Goal: Task Accomplishment & Management: Use online tool/utility

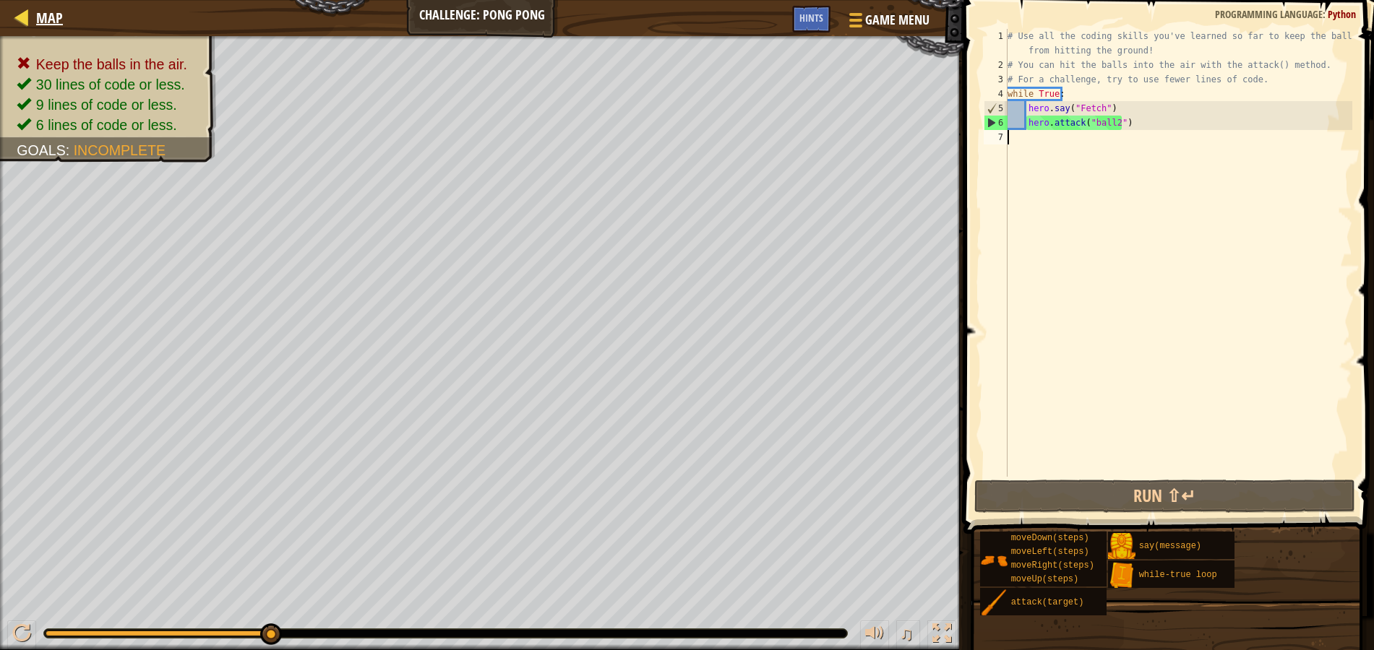
scroll to position [7, 0]
click at [23, 17] on div at bounding box center [22, 17] width 18 height 18
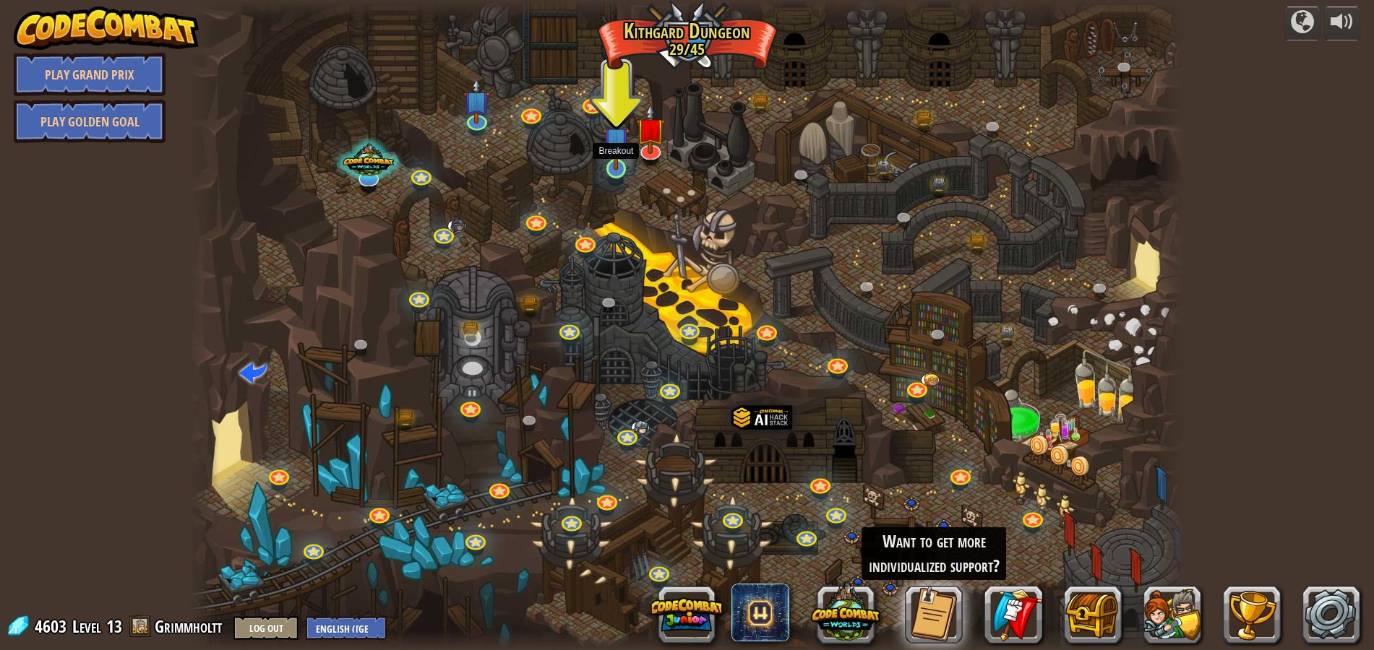
click at [620, 168] on img at bounding box center [616, 140] width 27 height 61
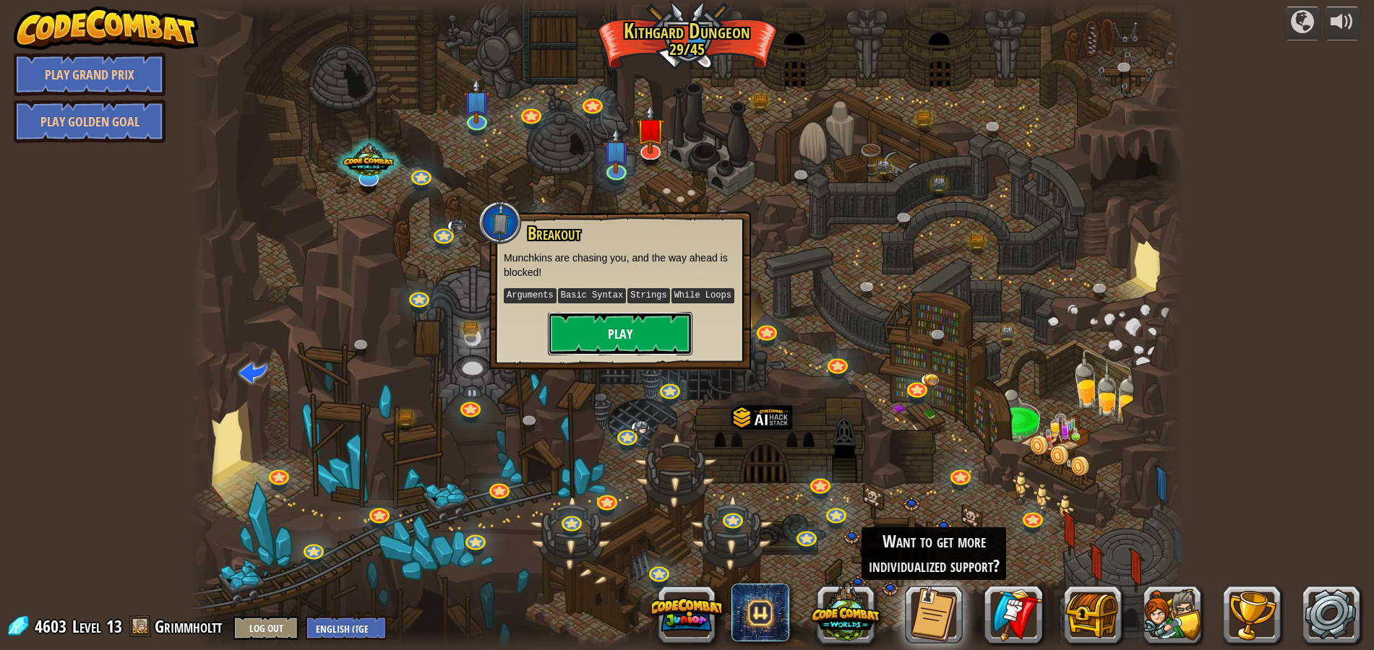
click at [645, 338] on button "Play" at bounding box center [620, 333] width 145 height 43
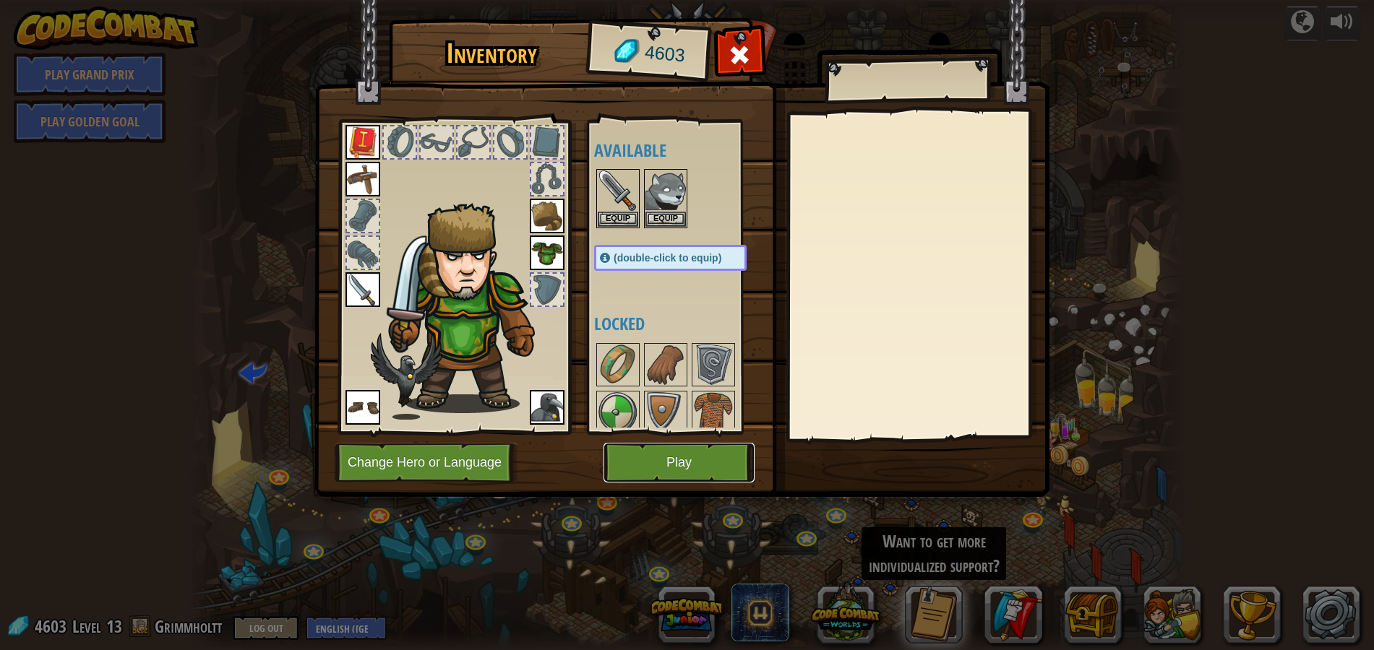
click at [728, 465] on button "Play" at bounding box center [678, 463] width 151 height 40
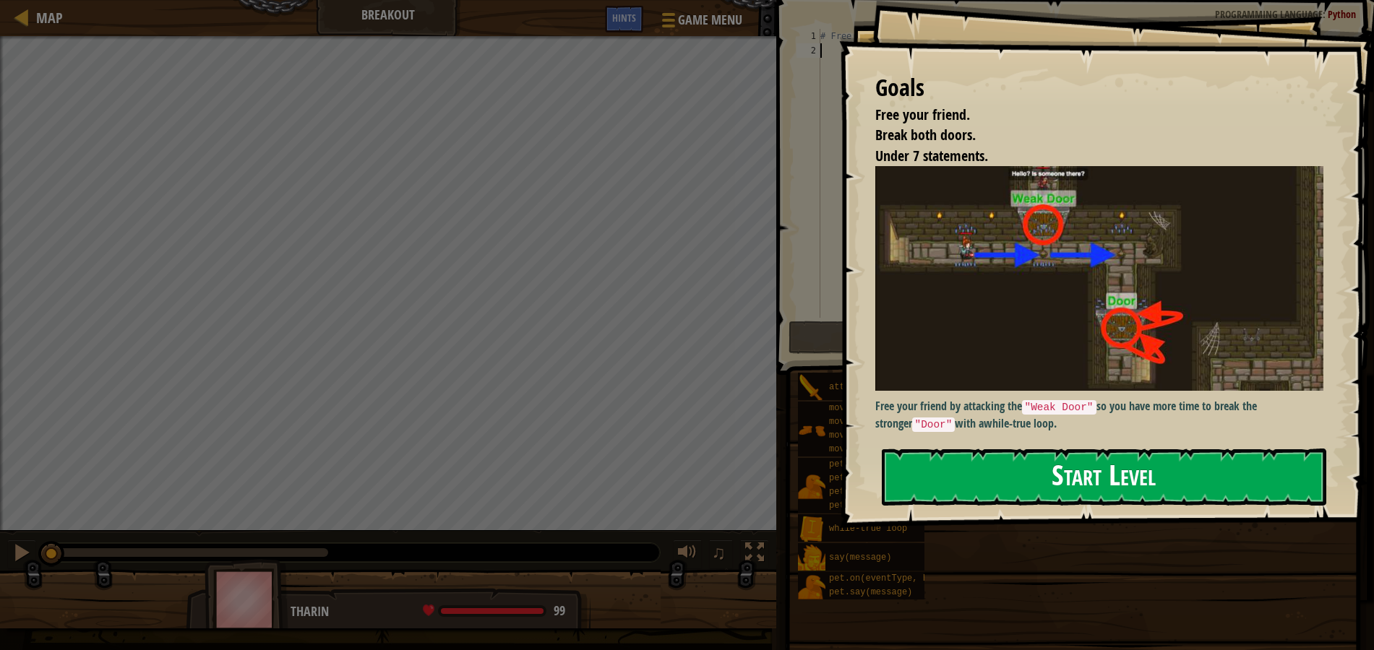
click at [1035, 470] on button "Start Level" at bounding box center [1104, 477] width 445 height 57
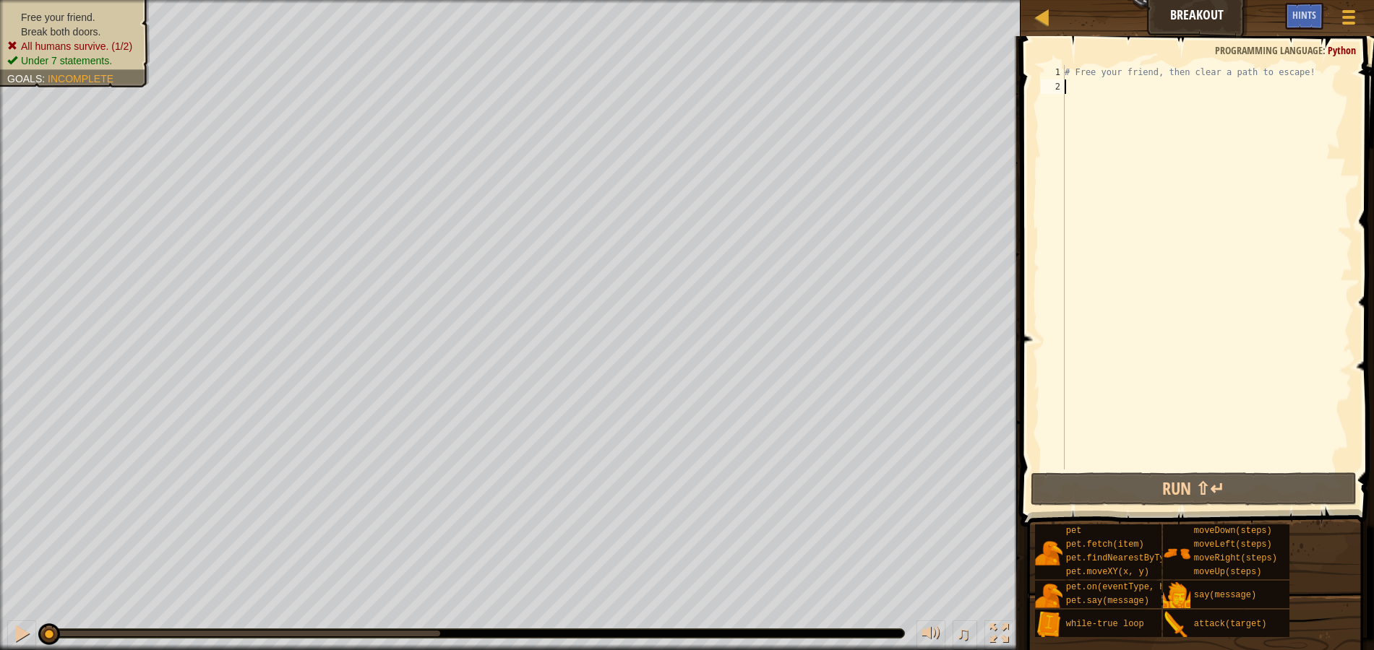
click at [1162, 101] on div "# Free your friend, then clear a path to escape!" at bounding box center [1207, 282] width 291 height 434
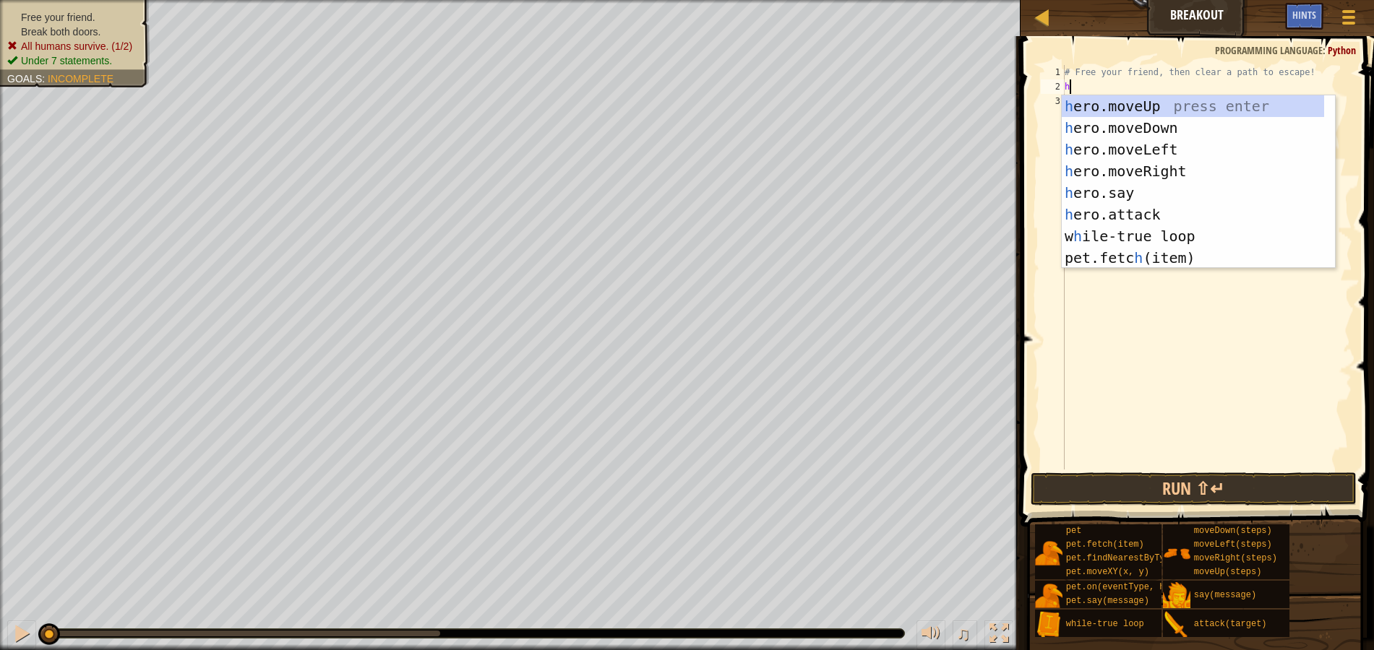
scroll to position [7, 0]
type textarea "her"
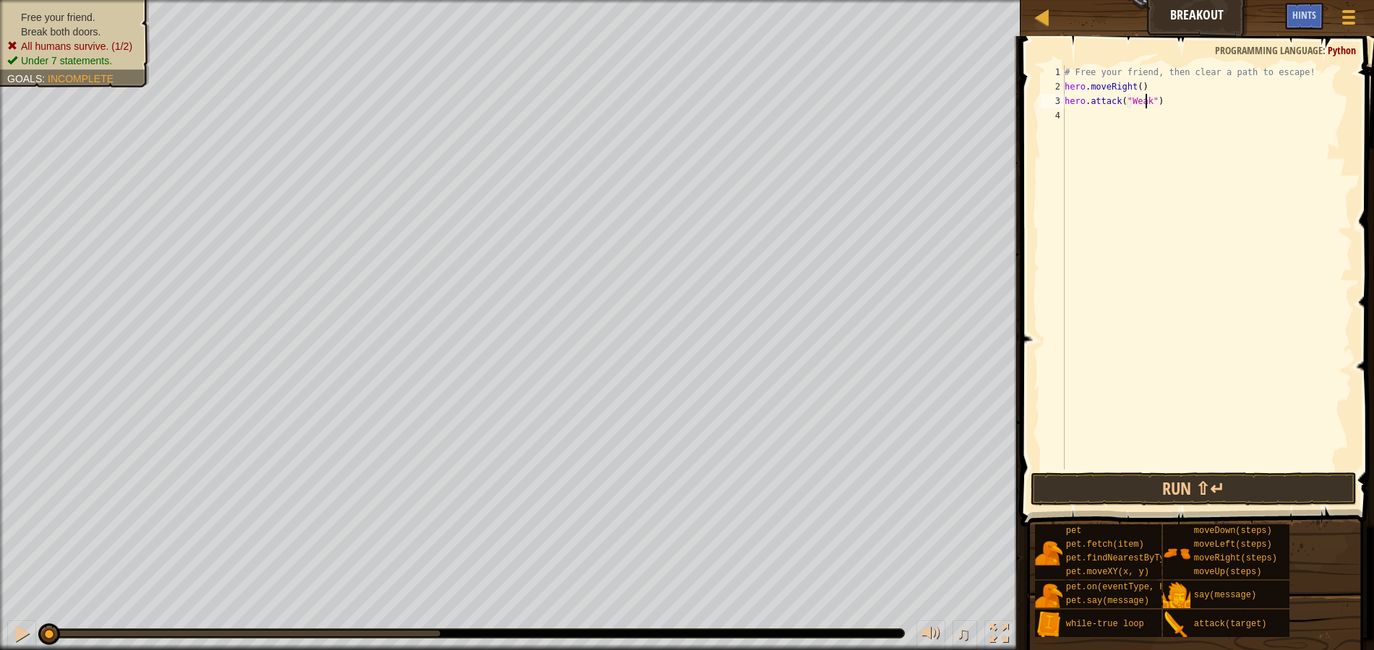
scroll to position [7, 7]
type textarea "hero.attack("Weak Door")"
click at [1144, 114] on div "# Free your friend, then clear a path to escape! hero . moveRight ( ) hero . at…" at bounding box center [1207, 282] width 291 height 434
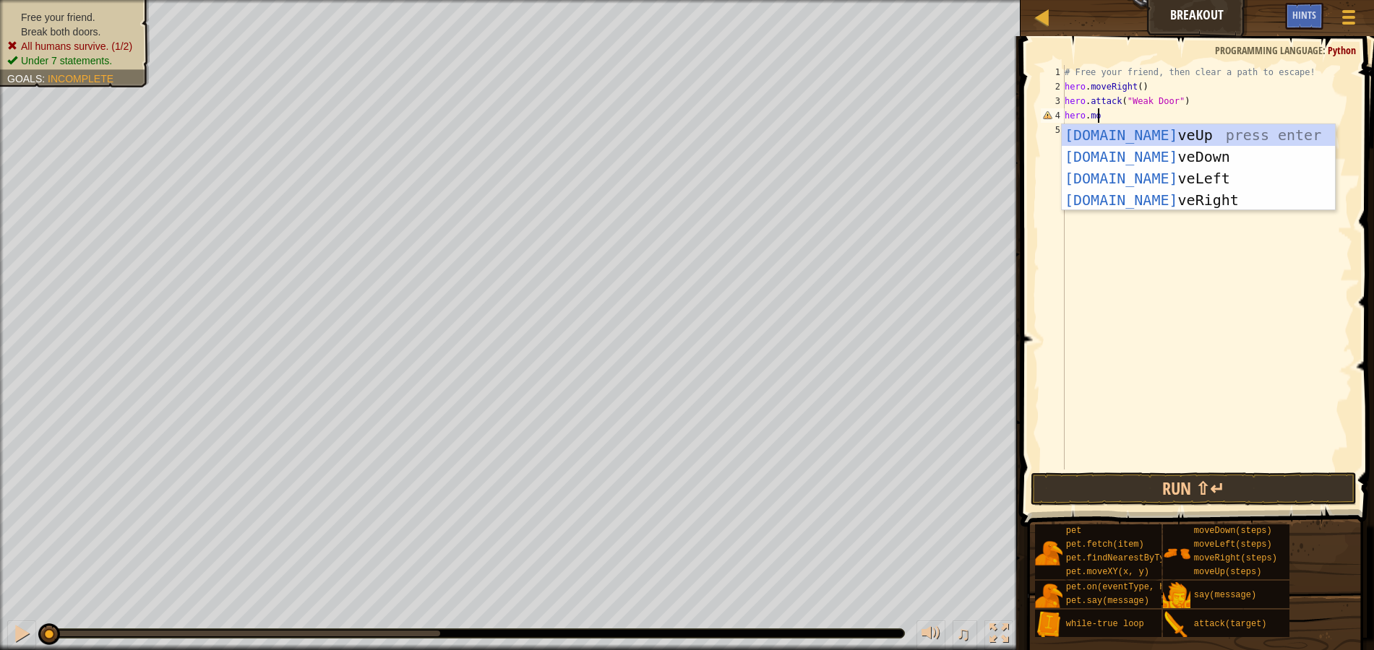
scroll to position [7, 2]
type textarea "hero.moveR"
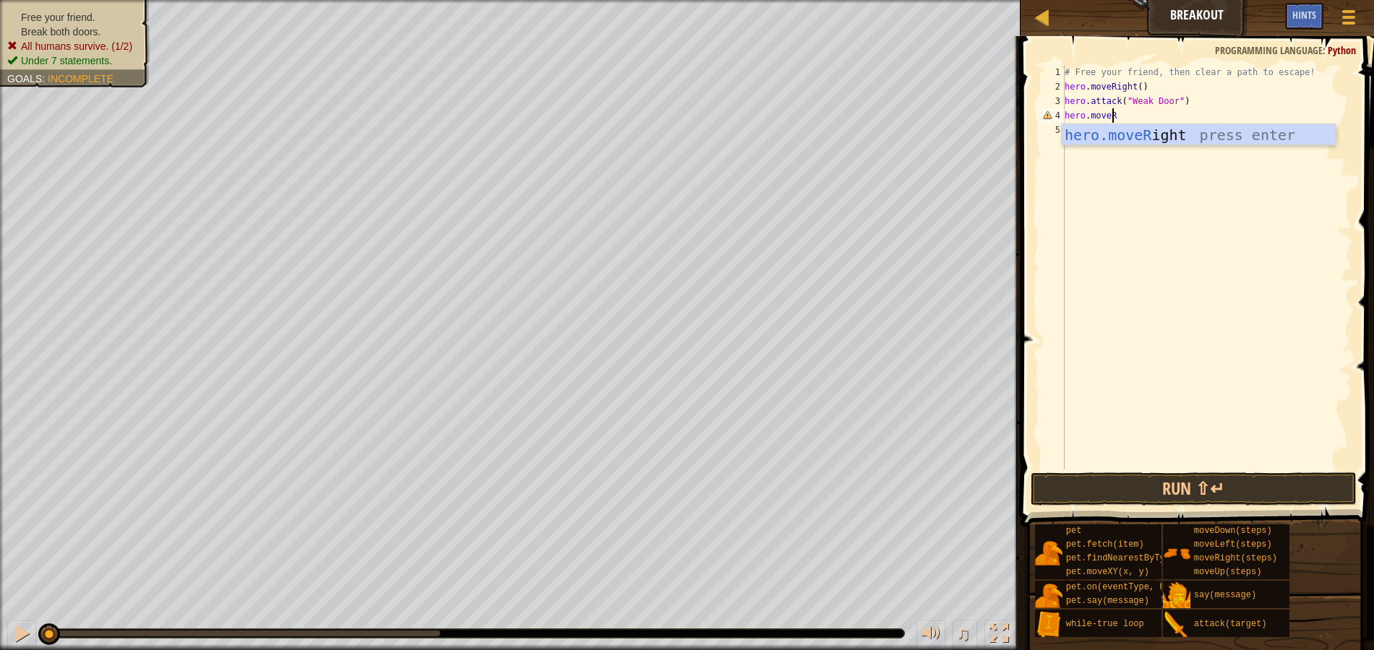
scroll to position [7, 0]
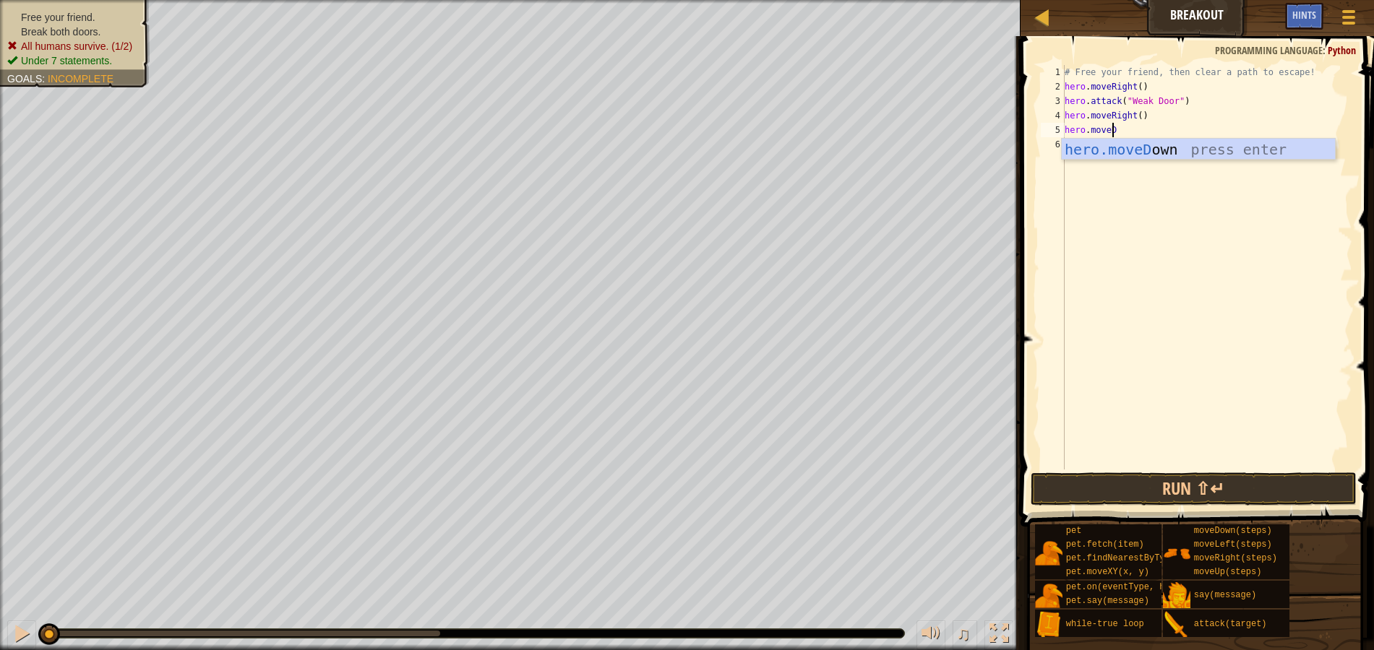
type textarea "hero.moveDo"
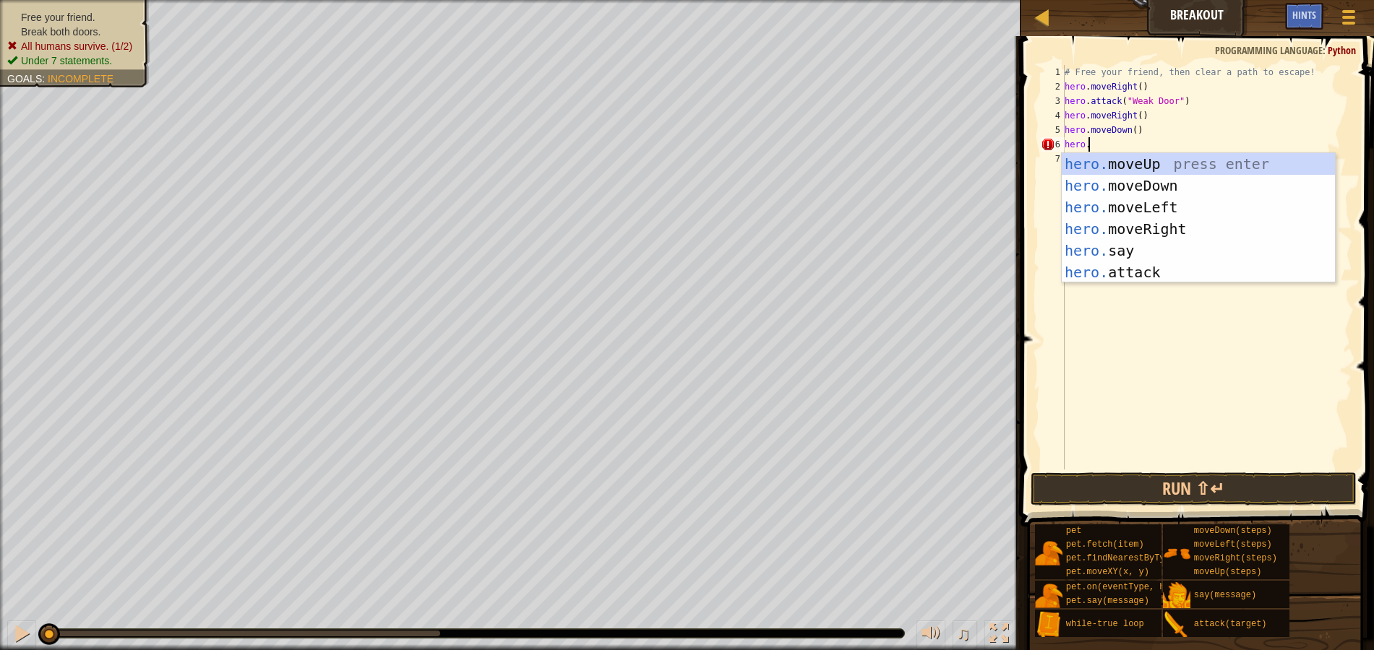
scroll to position [7, 1]
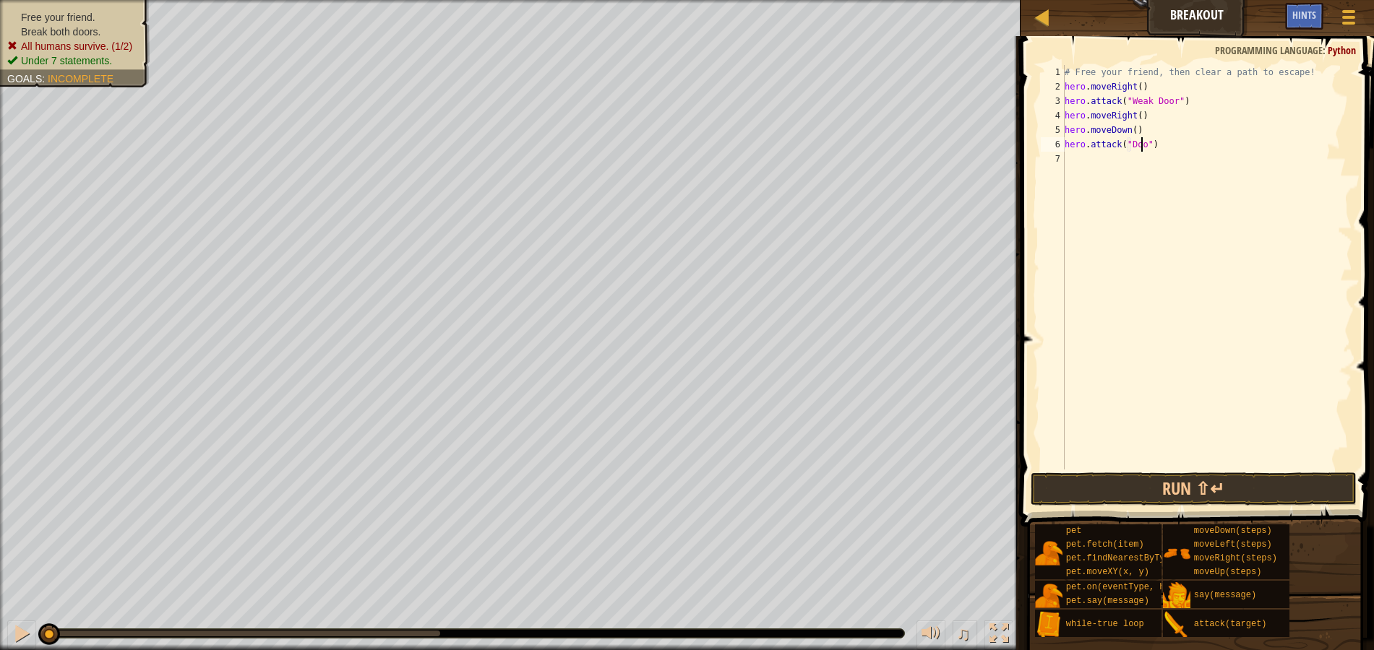
type textarea "hero.attack("Door")"
click at [1111, 156] on div "# Free your friend, then clear a path to escape! hero . moveRight ( ) hero . at…" at bounding box center [1207, 282] width 291 height 434
type textarea "hero.attack("Door")"
click at [1253, 489] on button "Run ⇧↵" at bounding box center [1194, 489] width 326 height 33
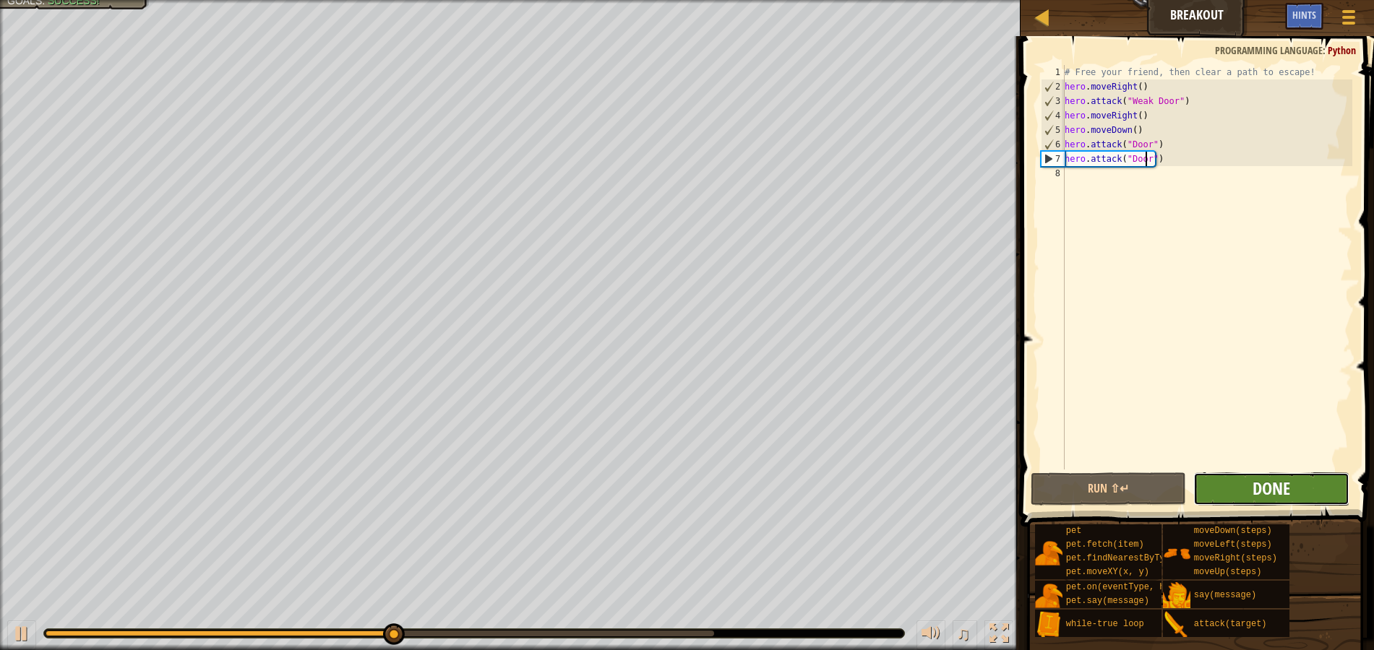
click at [1280, 496] on span "Done" at bounding box center [1271, 488] width 38 height 23
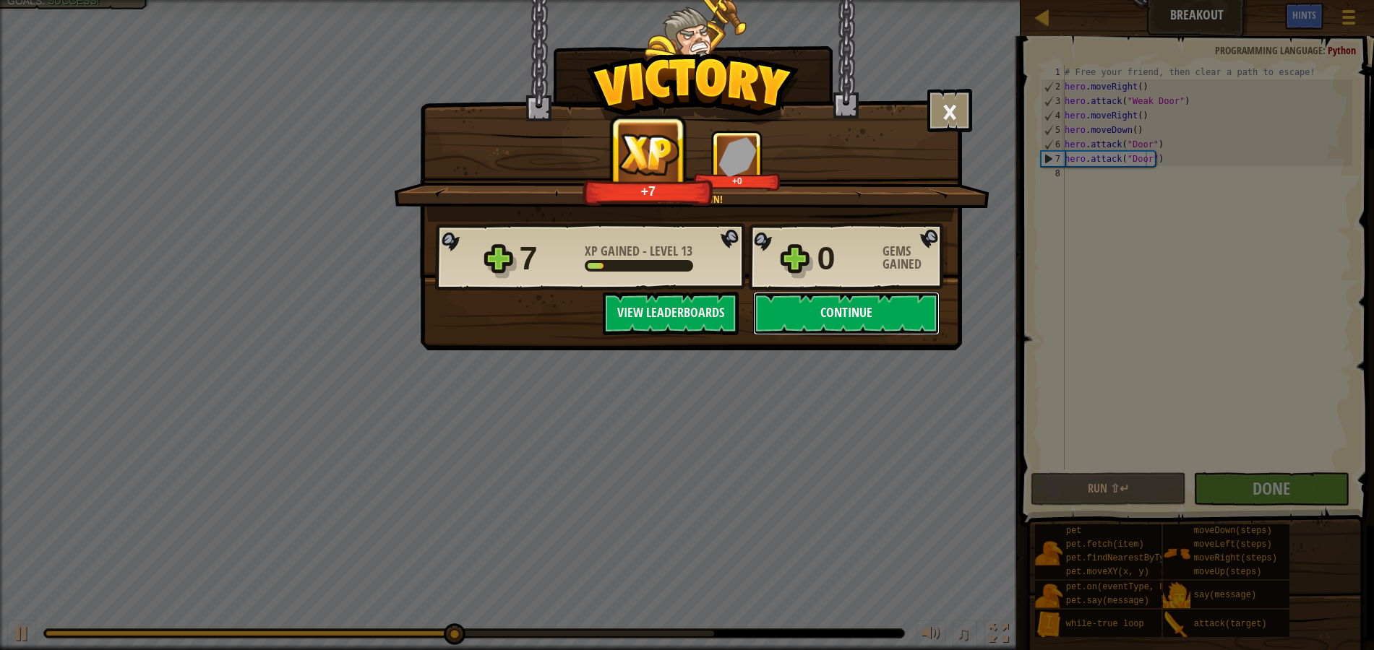
click at [876, 323] on button "Continue" at bounding box center [846, 313] width 186 height 43
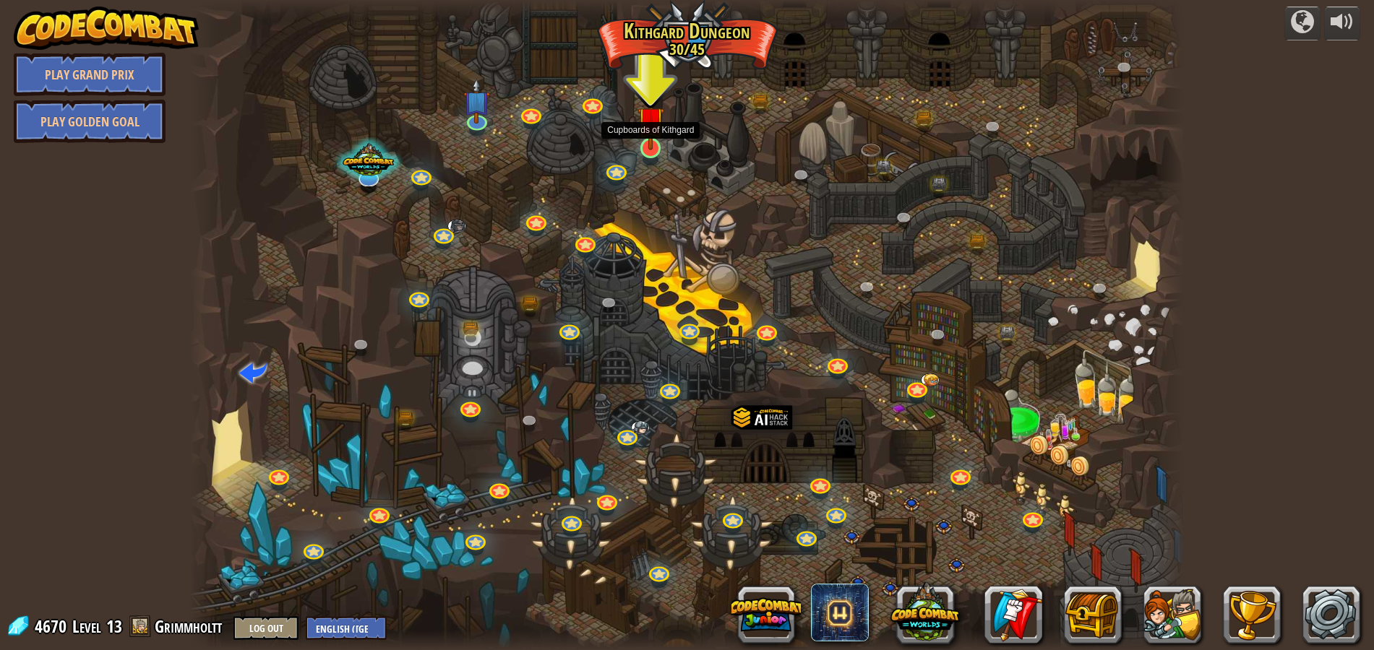
click at [651, 149] on img at bounding box center [650, 120] width 27 height 61
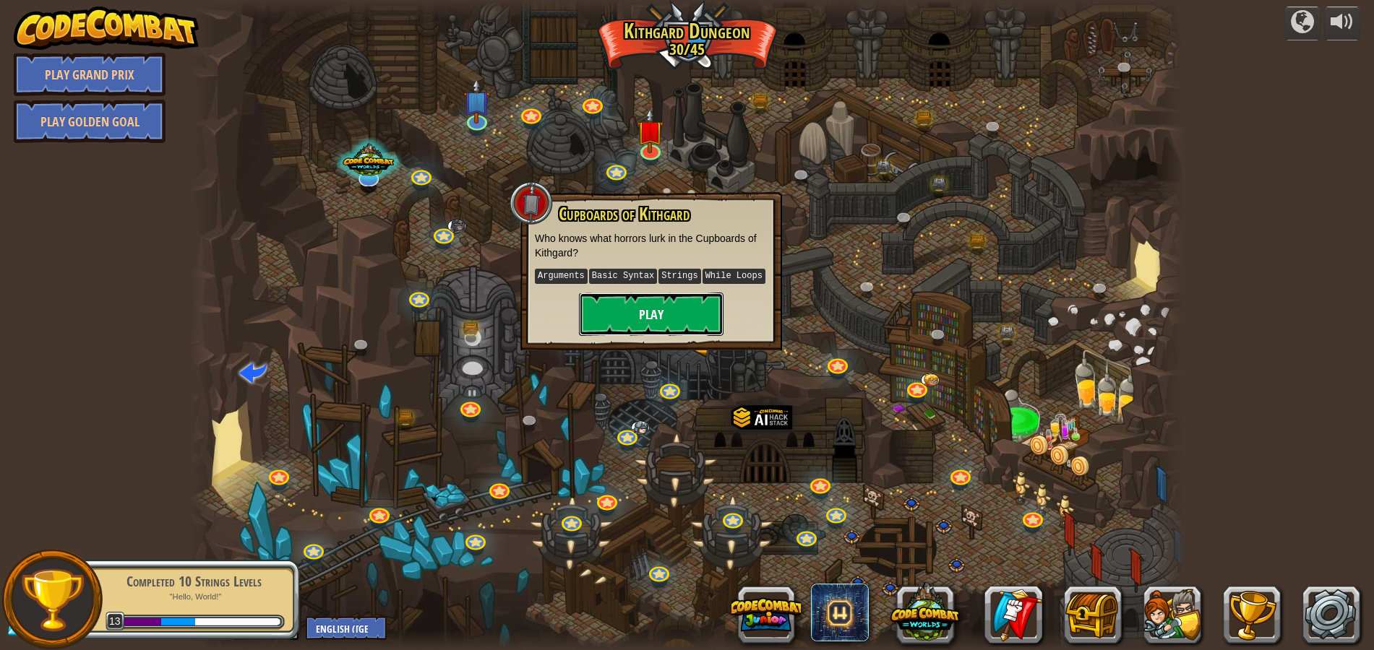
click at [684, 316] on button "Play" at bounding box center [651, 314] width 145 height 43
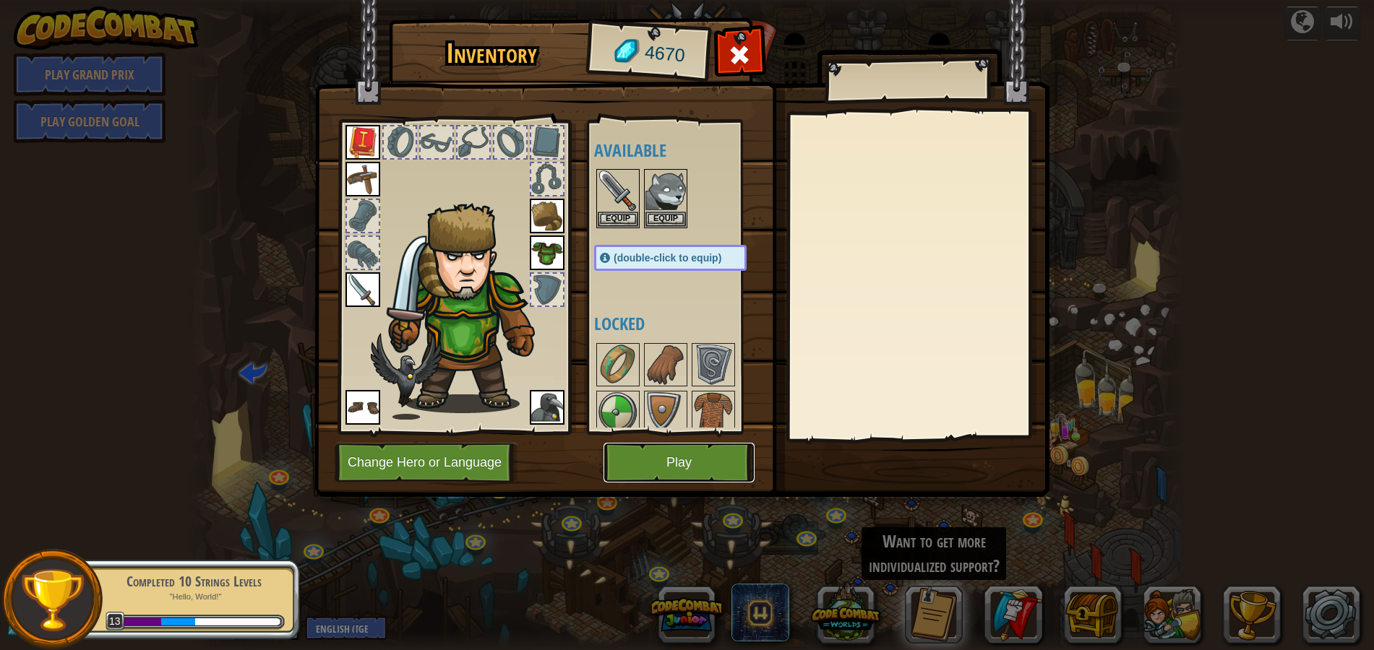
click at [702, 463] on button "Play" at bounding box center [678, 463] width 151 height 40
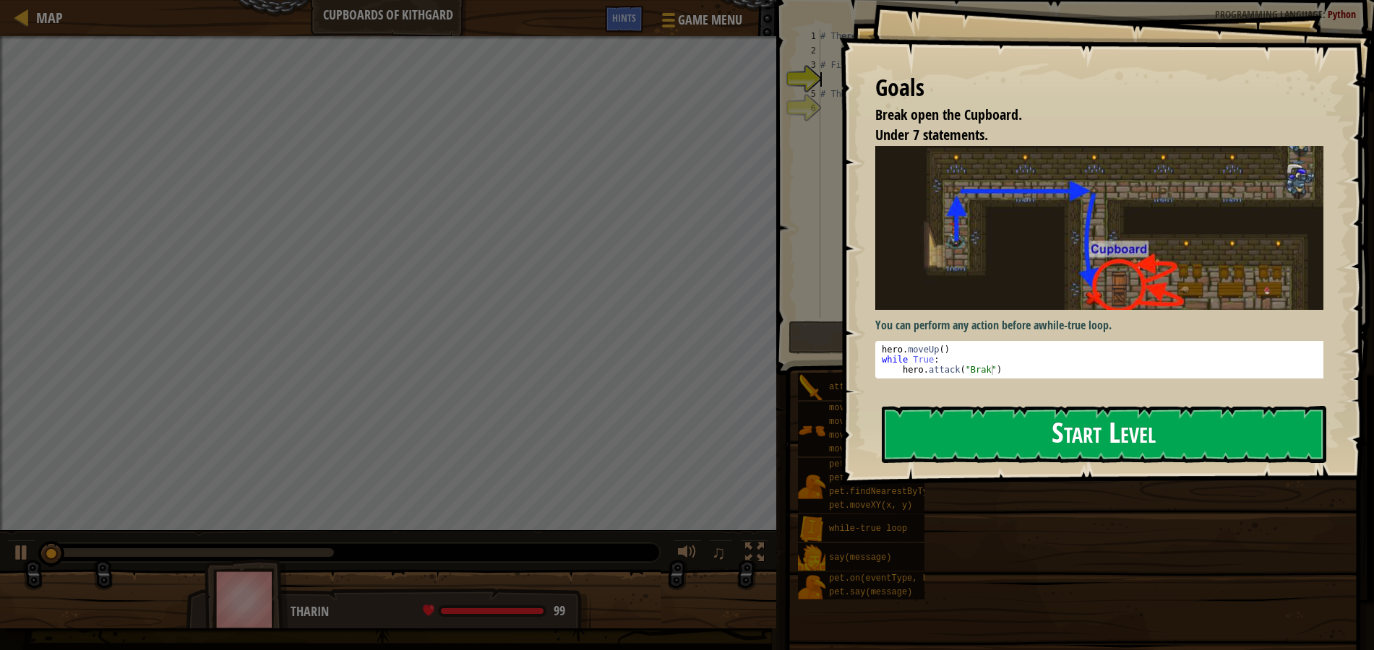
click at [982, 432] on button "Start Level" at bounding box center [1104, 434] width 445 height 57
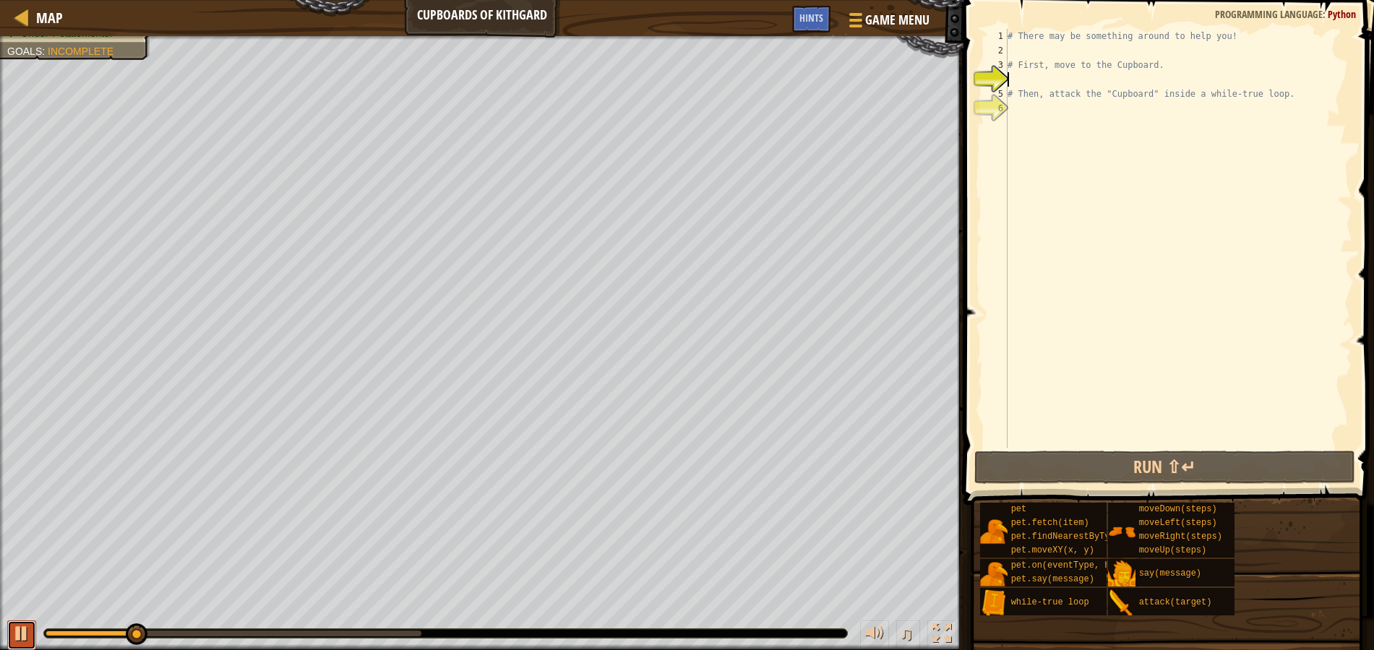
click at [31, 627] on button at bounding box center [21, 636] width 29 height 30
click at [1089, 77] on div "# There may be something around to help you! # First, move to the Cupboard. # T…" at bounding box center [1179, 253] width 348 height 448
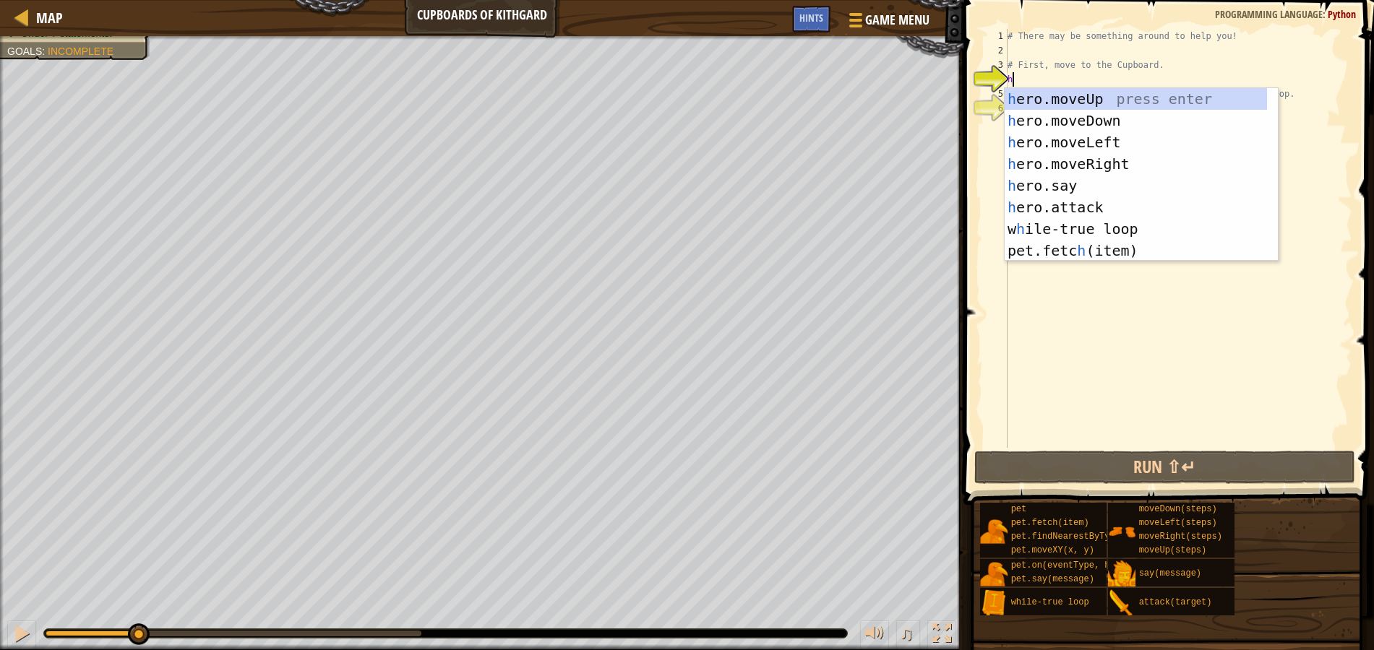
scroll to position [7, 0]
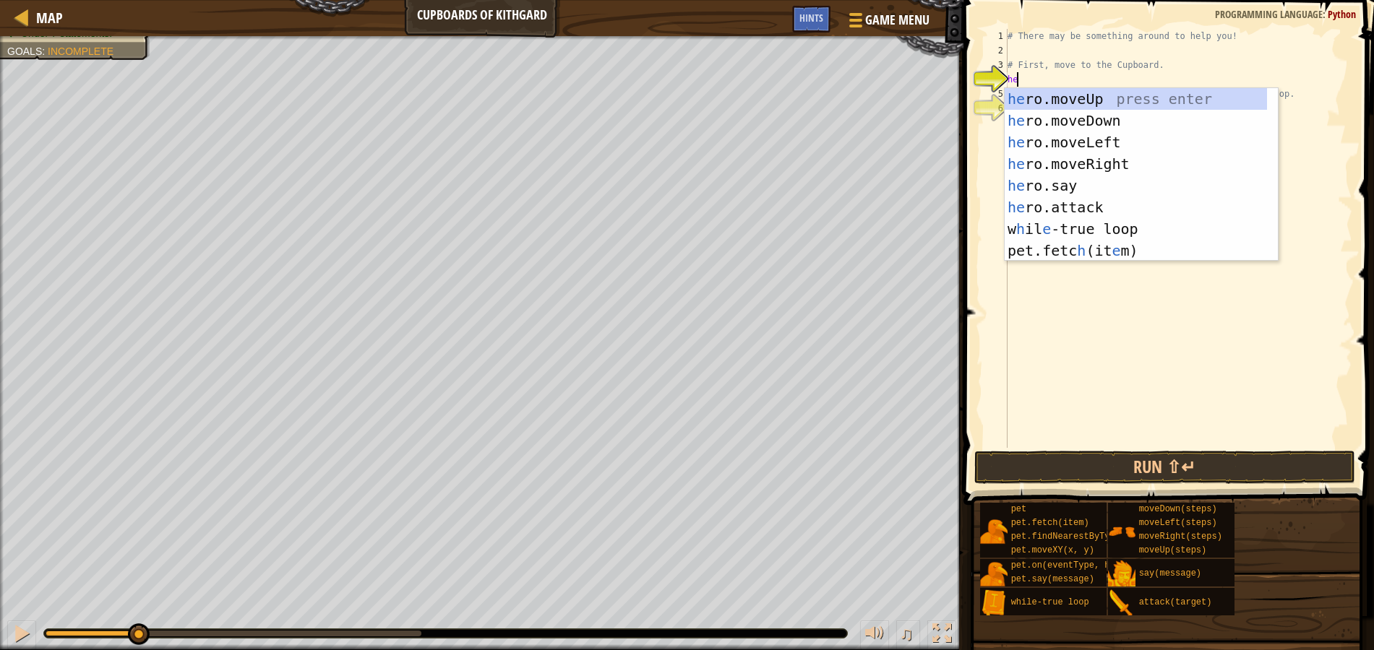
type textarea "her"
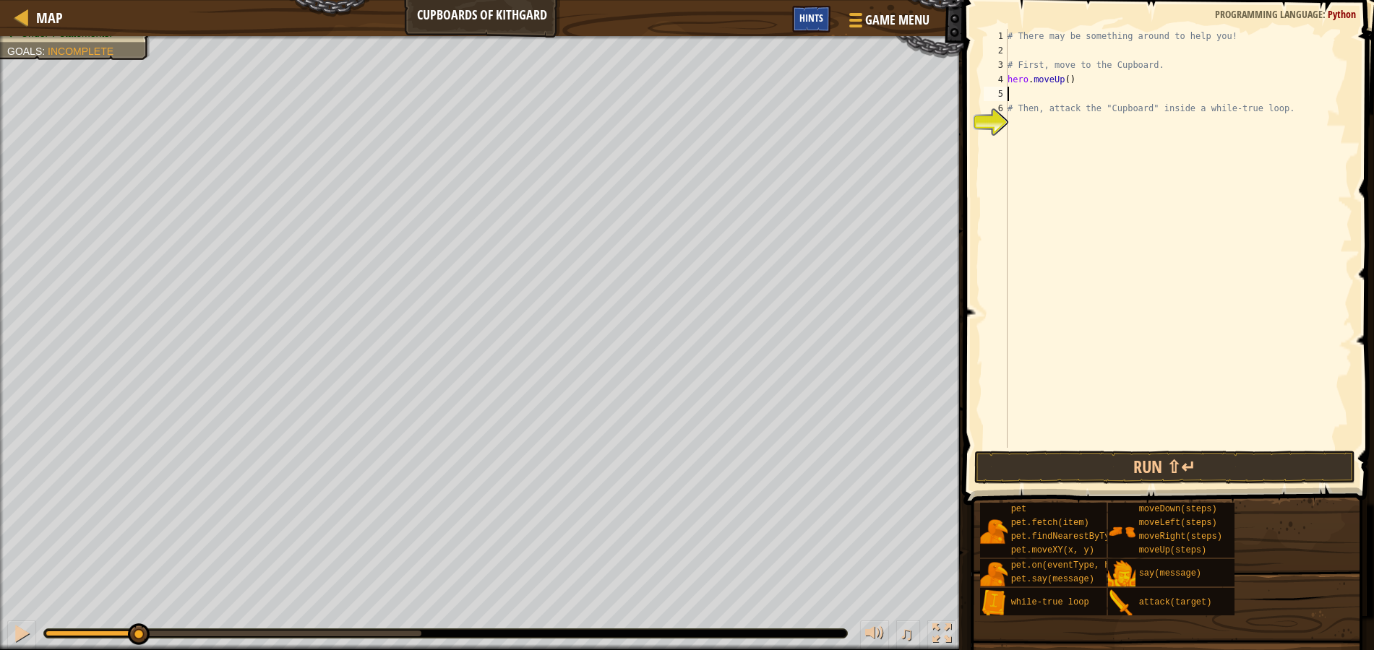
click at [809, 12] on div "Hints" at bounding box center [811, 19] width 38 height 27
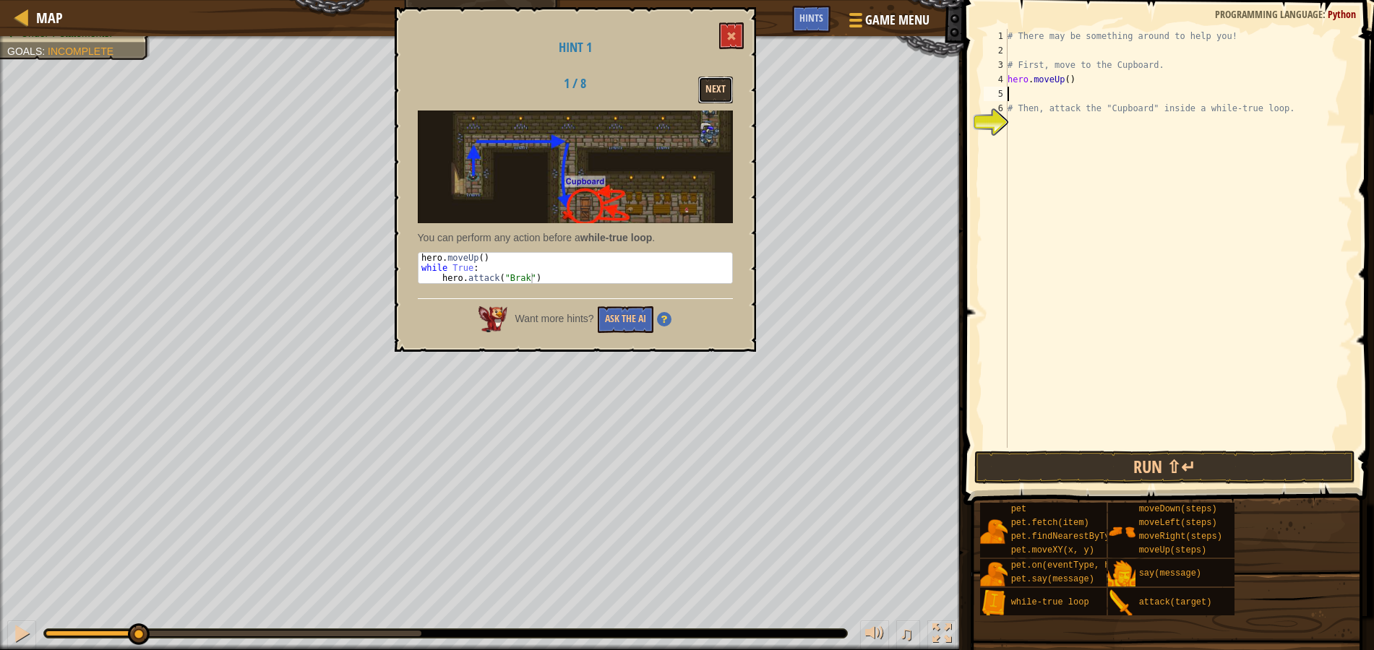
click at [721, 85] on button "Next" at bounding box center [715, 90] width 35 height 27
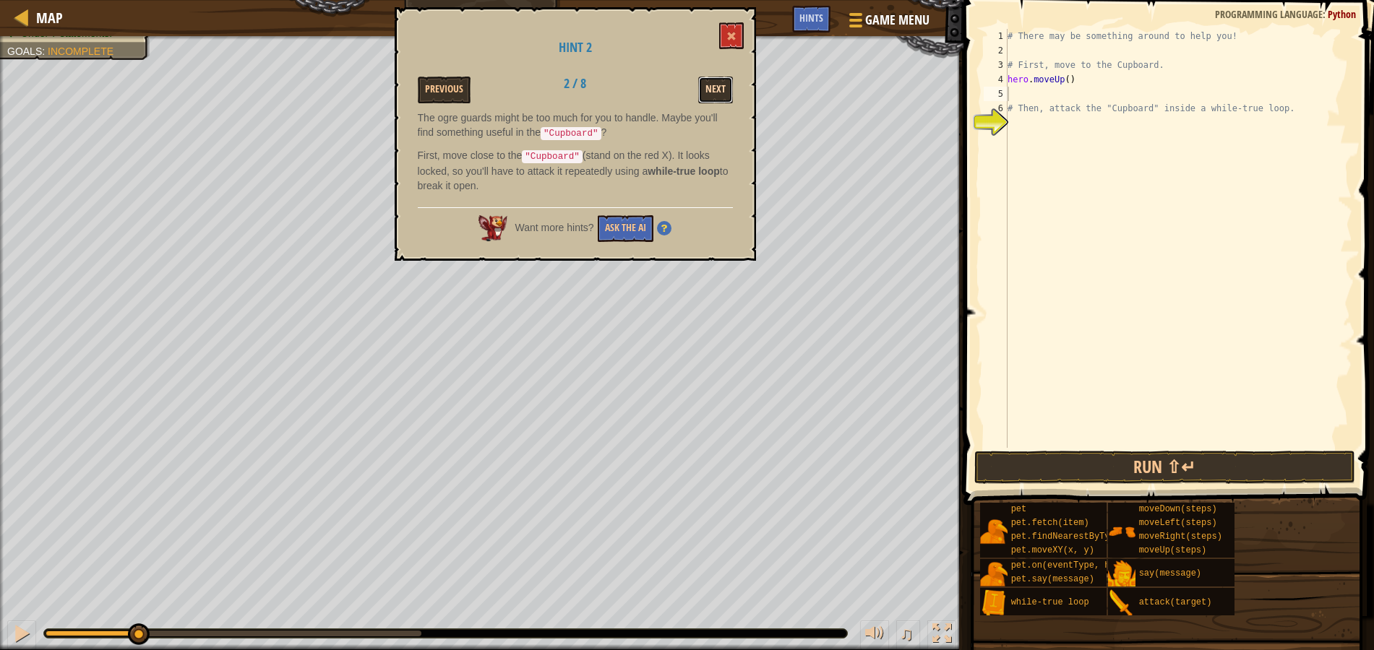
click at [723, 89] on button "Next" at bounding box center [715, 90] width 35 height 27
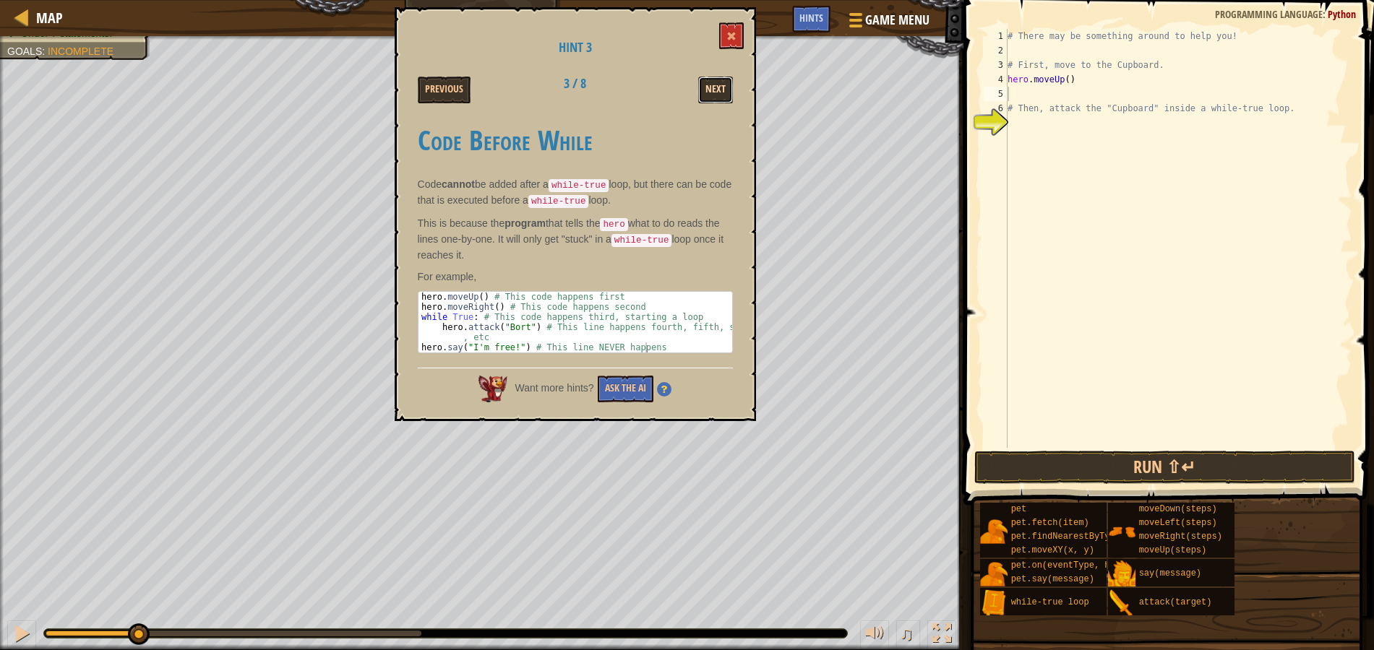
click at [720, 95] on button "Next" at bounding box center [715, 90] width 35 height 27
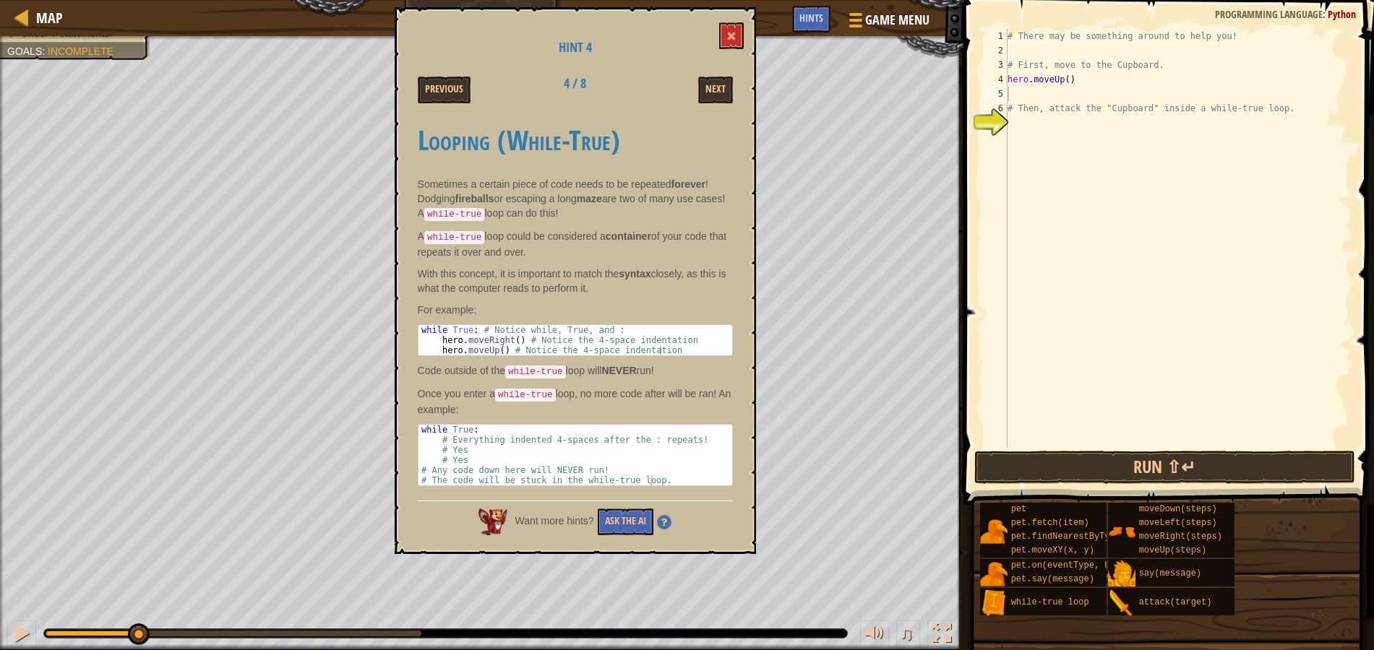
click at [696, 95] on div "Next" at bounding box center [687, 90] width 112 height 27
click at [711, 91] on button "Next" at bounding box center [715, 90] width 35 height 27
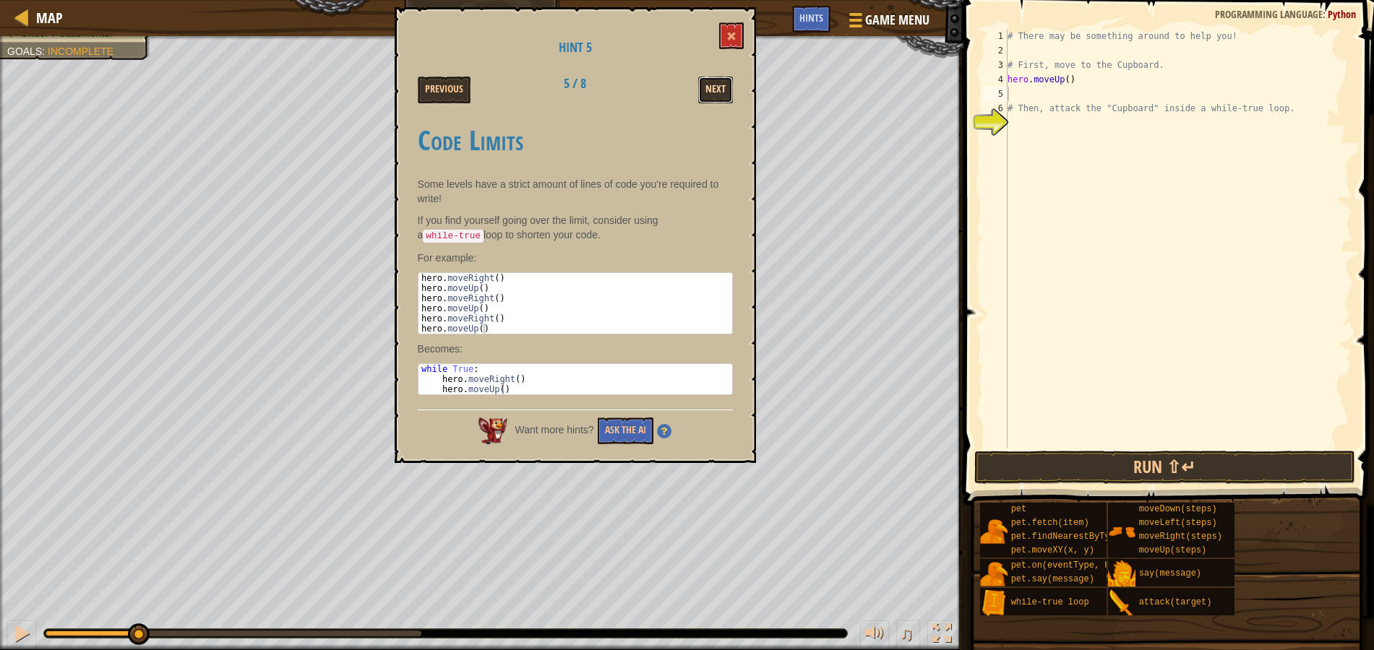
click at [718, 93] on button "Next" at bounding box center [715, 90] width 35 height 27
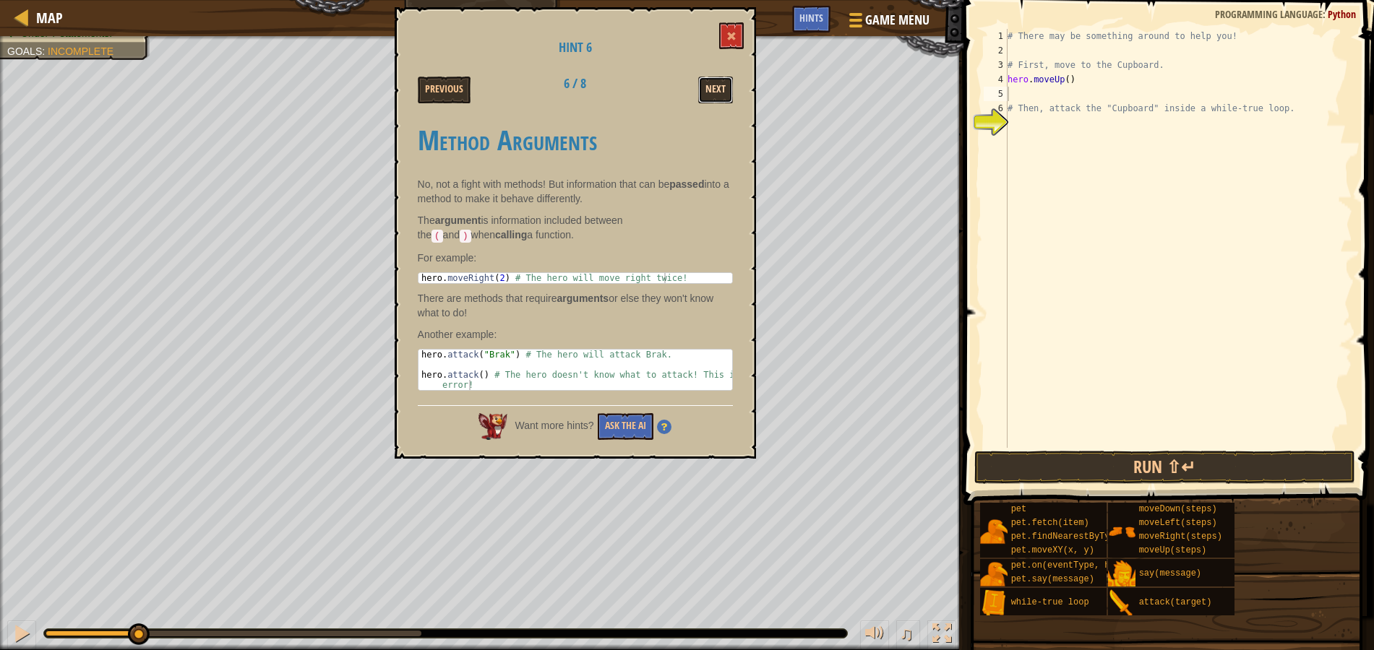
click at [713, 93] on button "Next" at bounding box center [715, 90] width 35 height 27
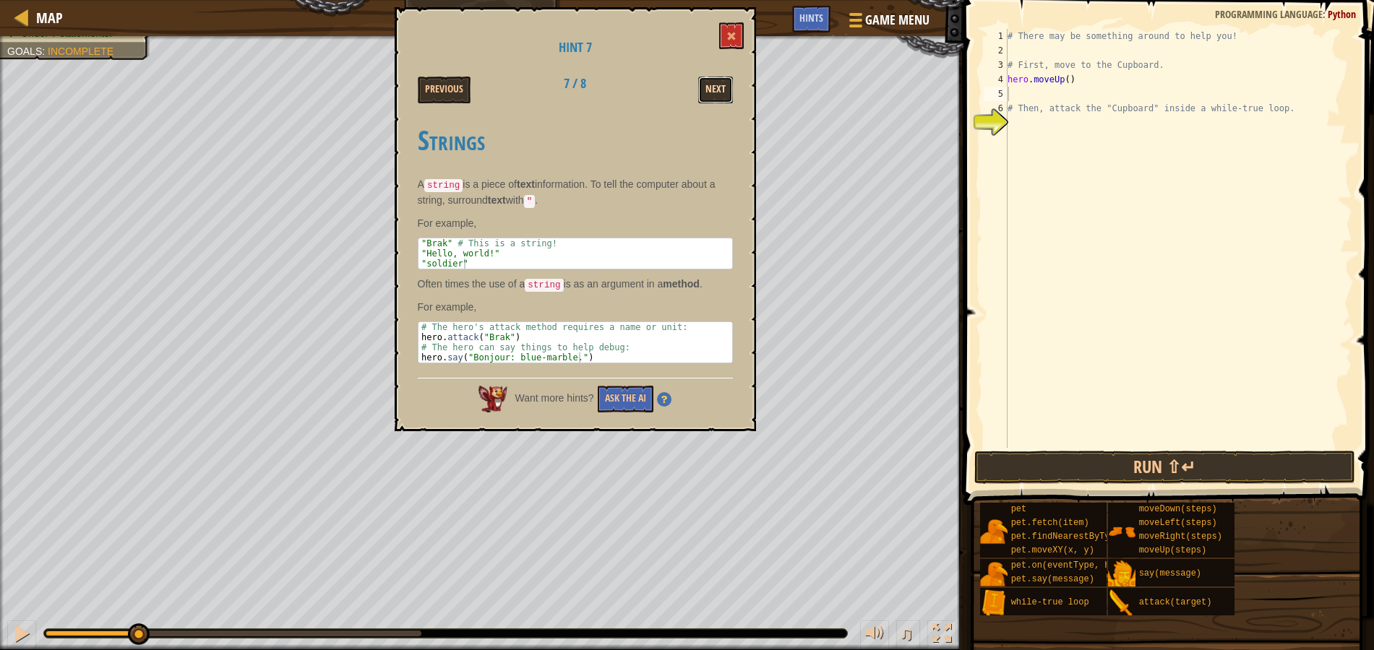
click at [715, 100] on button "Next" at bounding box center [715, 90] width 35 height 27
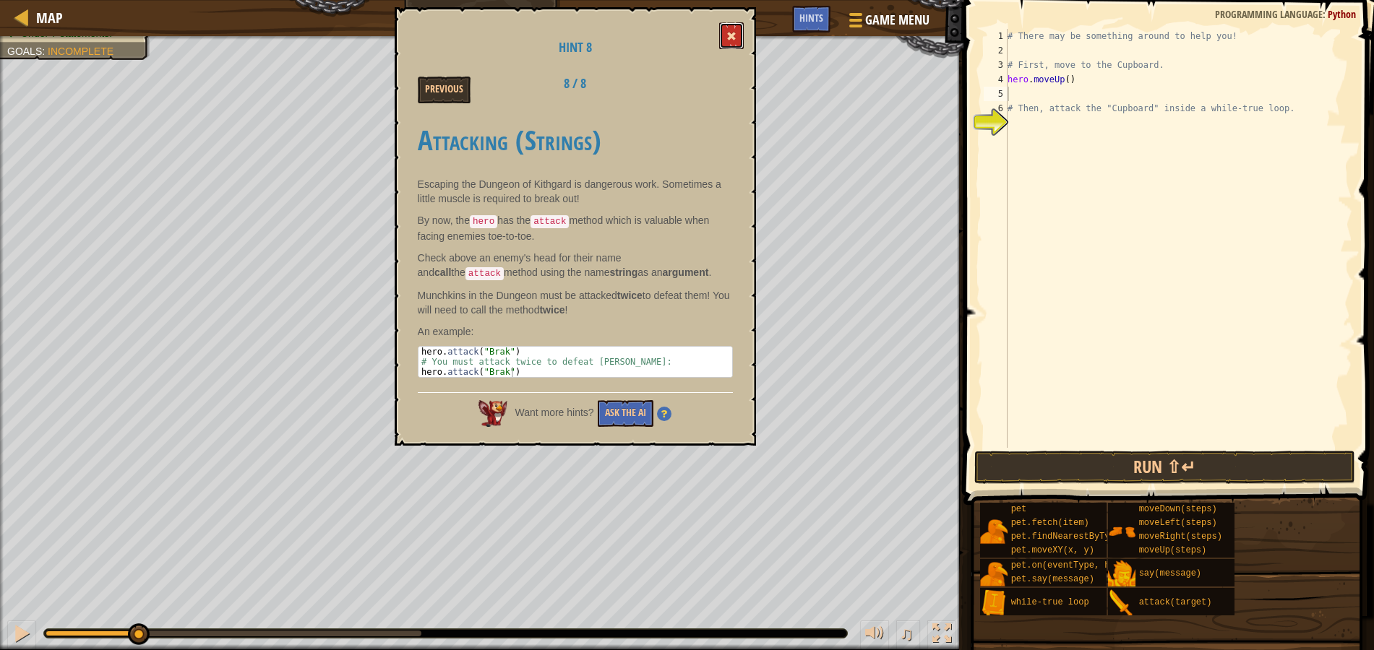
click at [734, 39] on span at bounding box center [731, 36] width 10 height 10
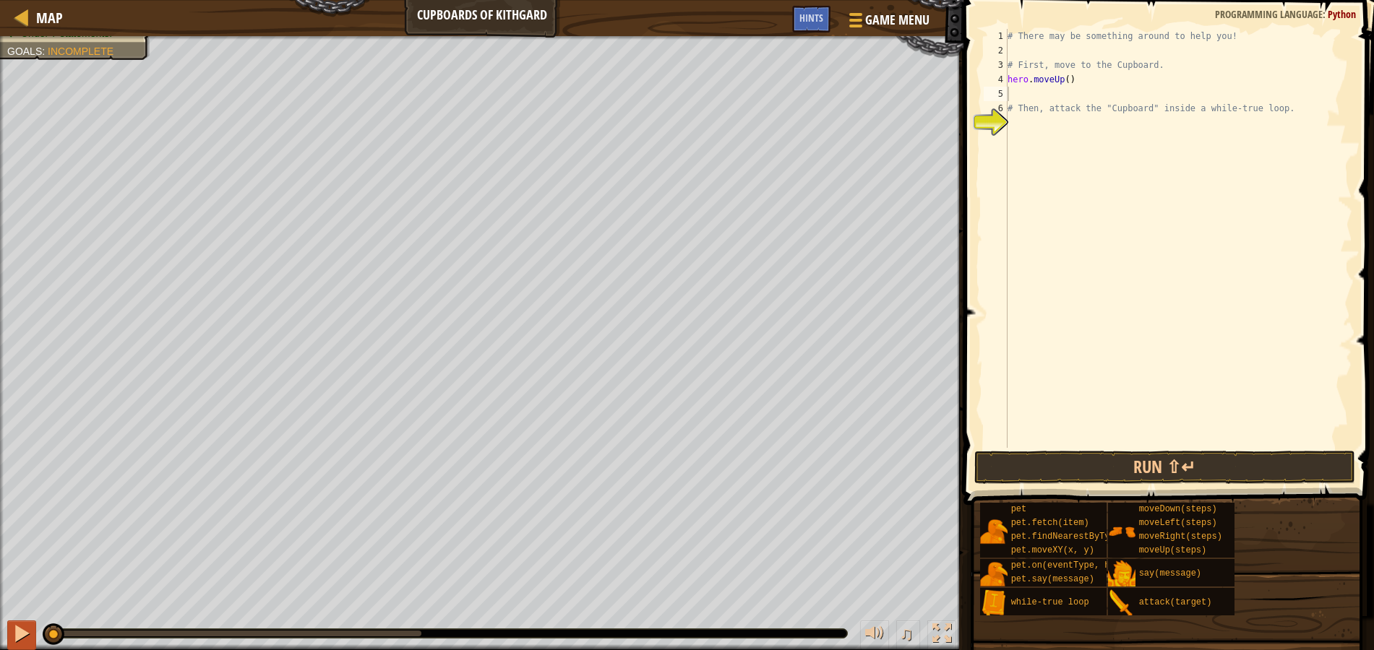
drag, startPoint x: 134, startPoint y: 637, endPoint x: 34, endPoint y: 635, distance: 100.5
click at [34, 635] on div "♫" at bounding box center [481, 630] width 963 height 43
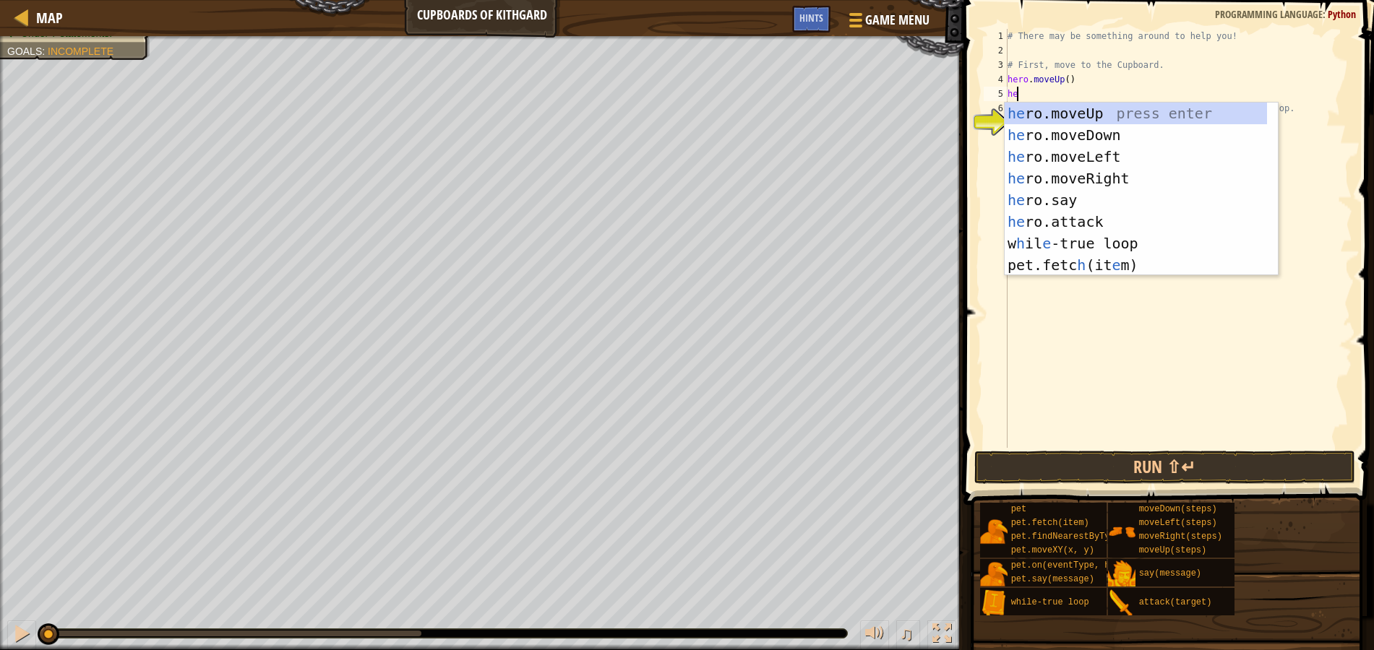
scroll to position [7, 1]
type textarea "hero"
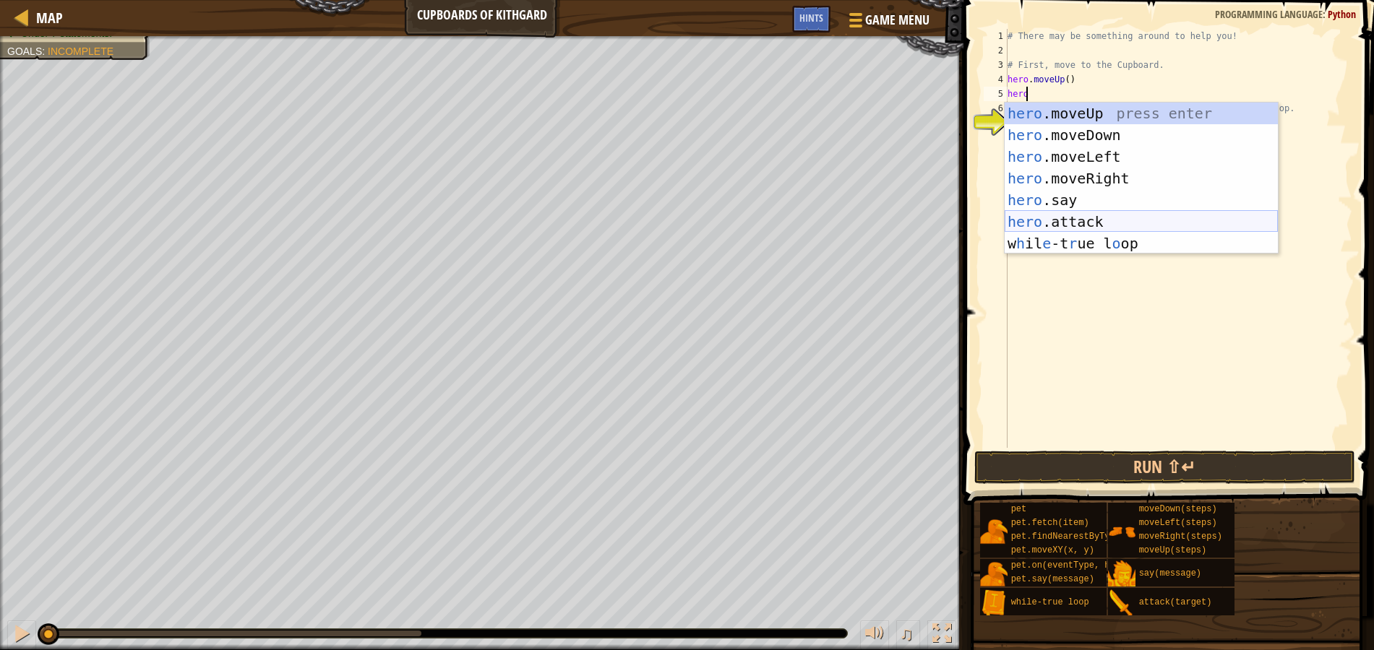
scroll to position [7, 0]
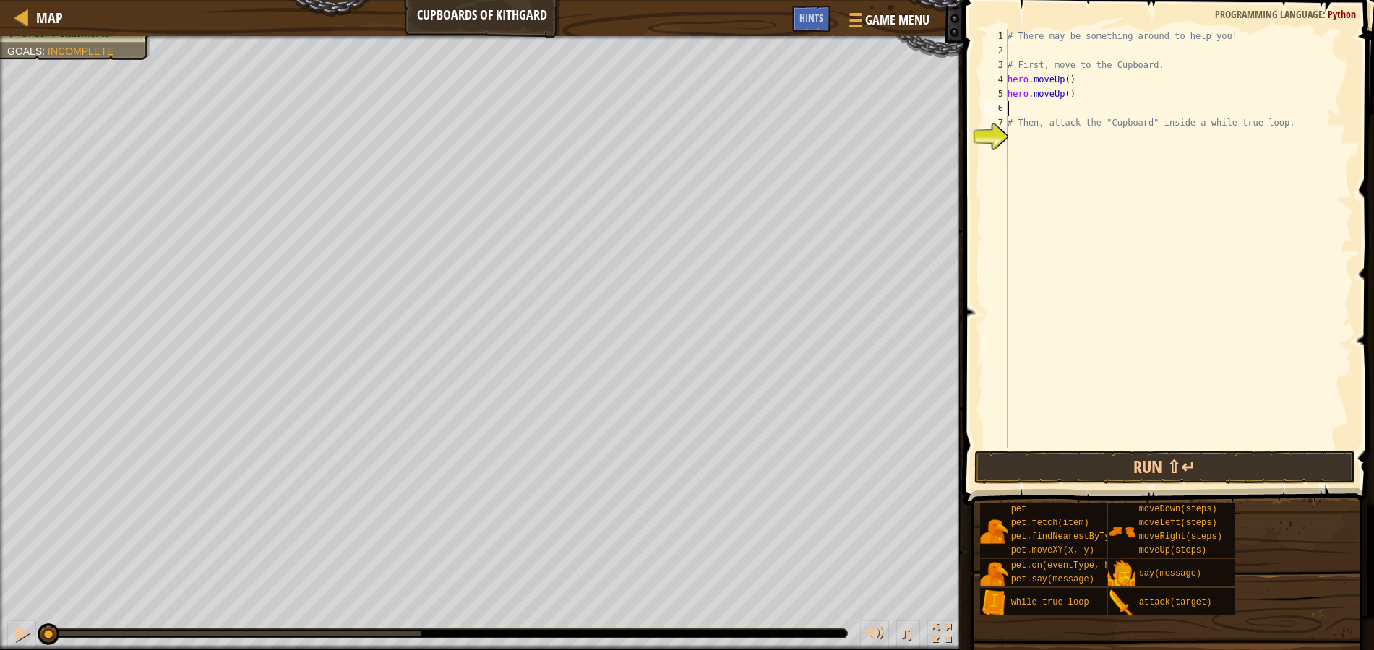
click at [1062, 93] on div "# There may be something around to help you! # First, move to the Cupboard. her…" at bounding box center [1179, 253] width 348 height 448
type textarea "hero.moveRight()"
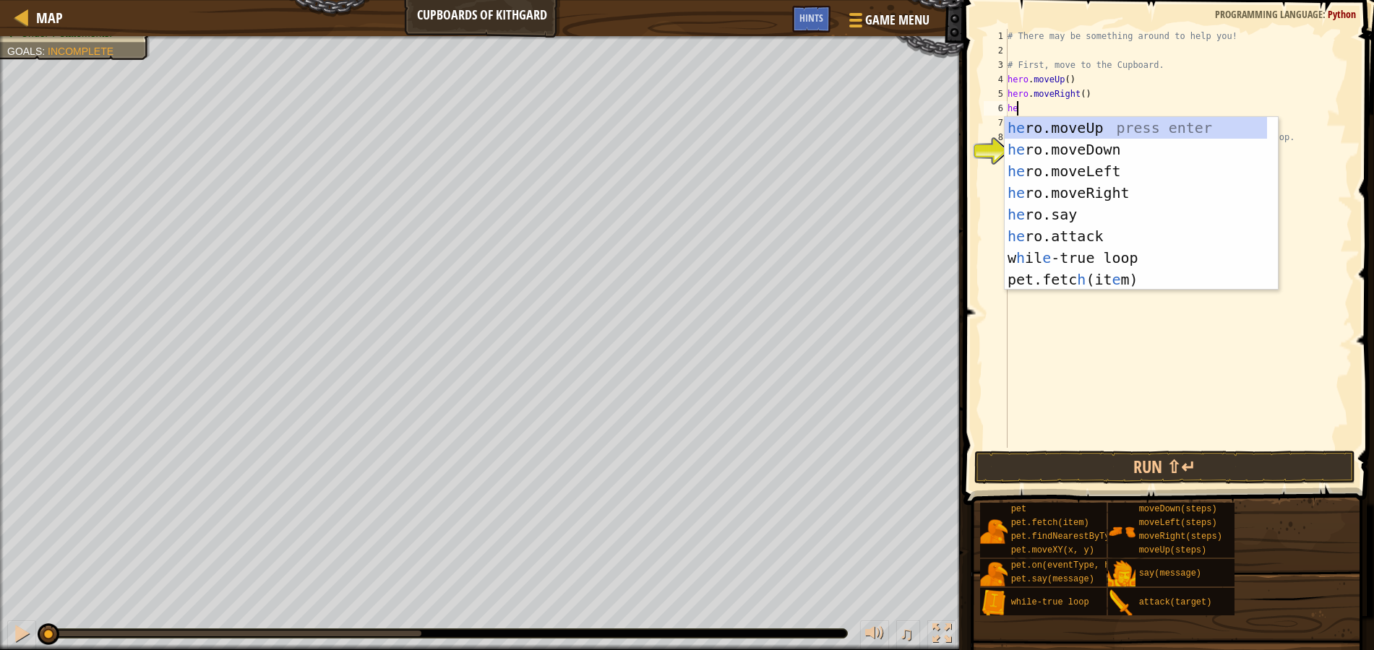
scroll to position [7, 1]
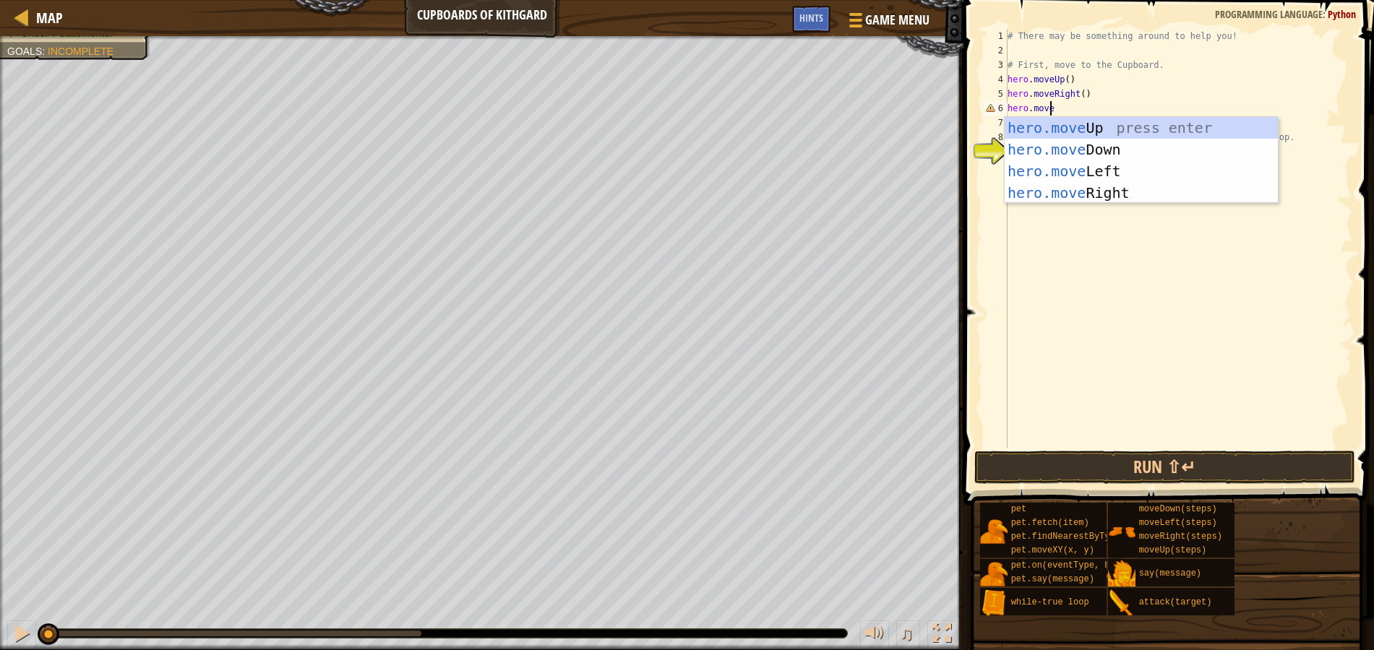
type textarea "hero.moveD"
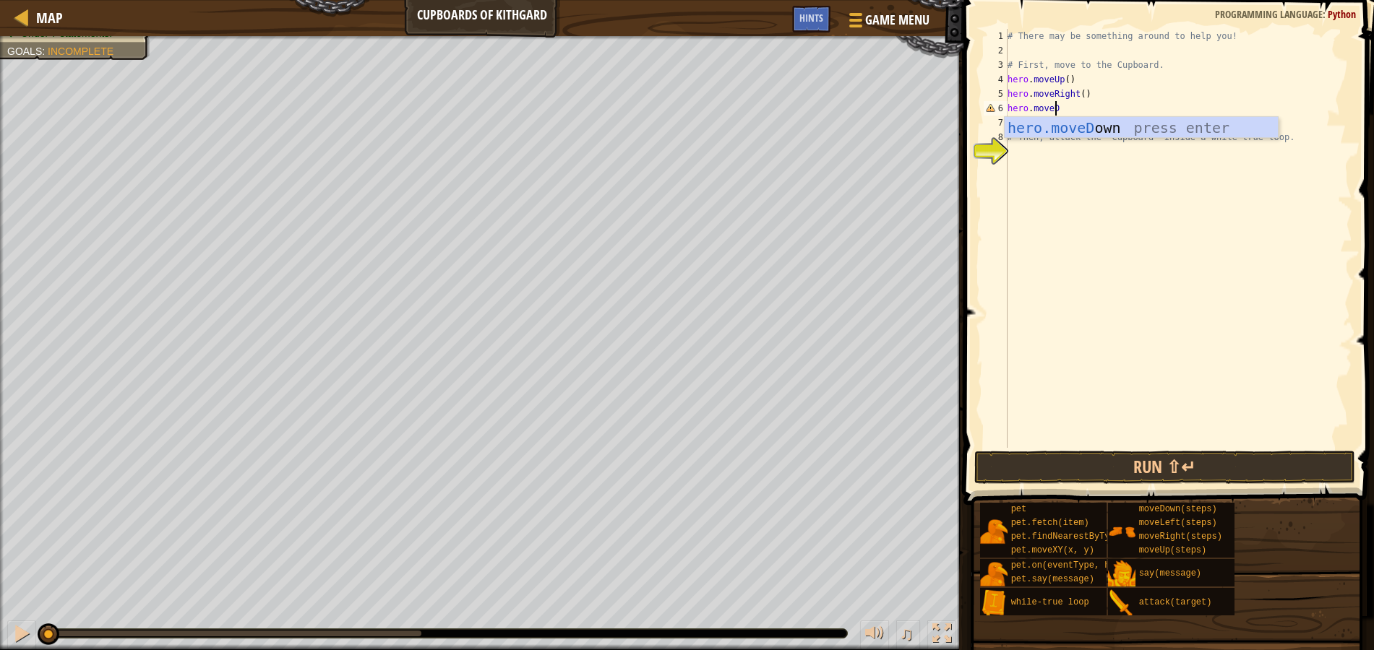
scroll to position [7, 0]
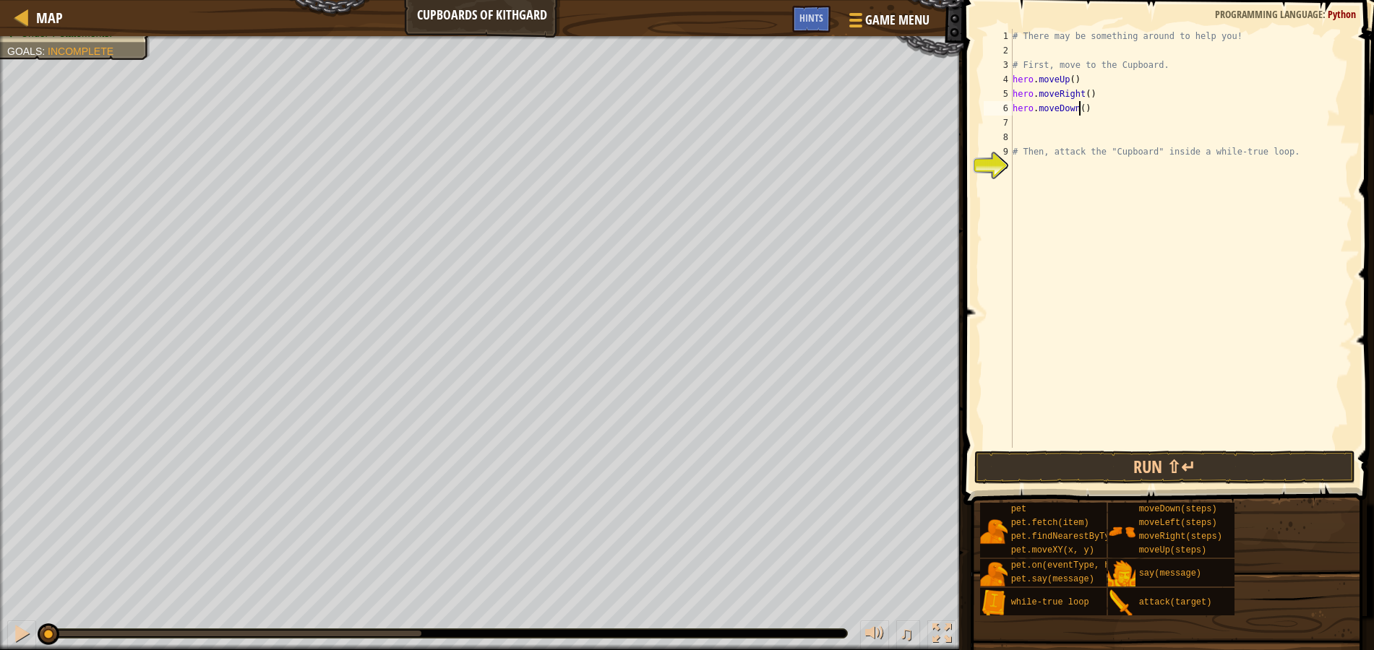
click at [1080, 108] on div "# There may be something around to help you! # First, move to the Cupboard. her…" at bounding box center [1181, 253] width 343 height 448
type textarea "hero.moveDown(2)"
click at [1103, 113] on div "# There may be something around to help you! # First, move to the Cupboard. her…" at bounding box center [1181, 253] width 343 height 448
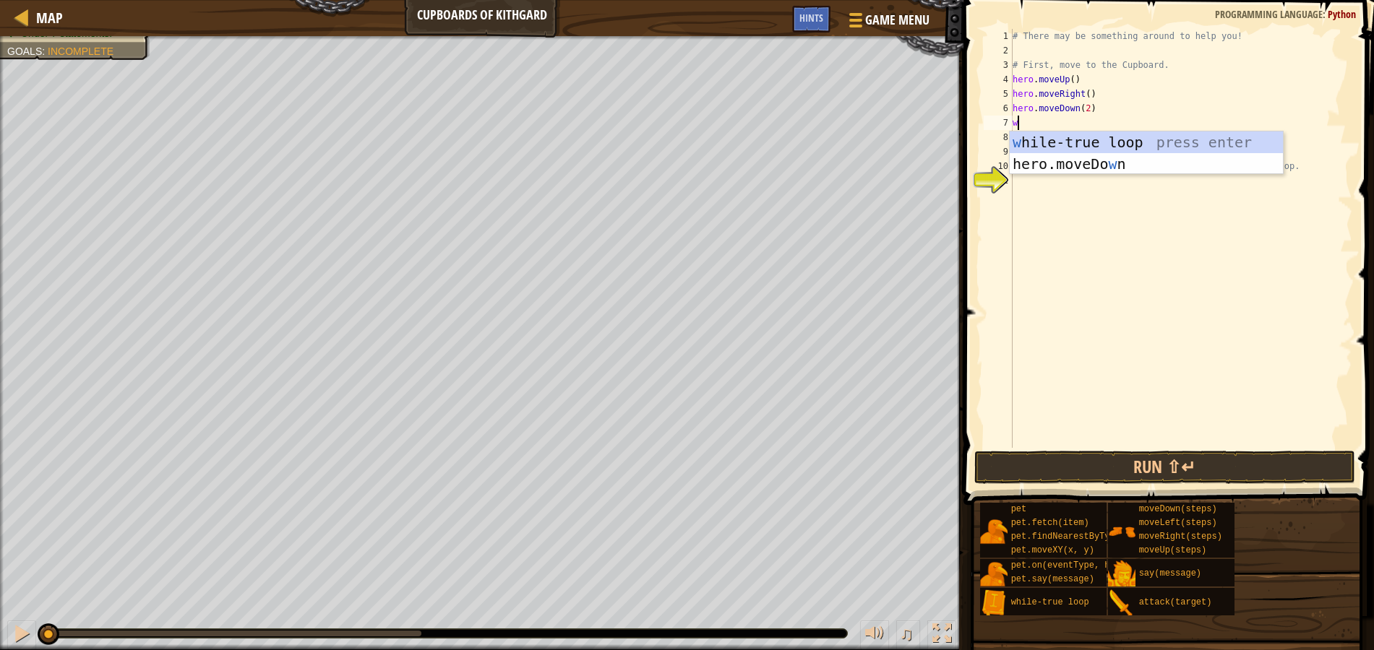
type textarea "wh"
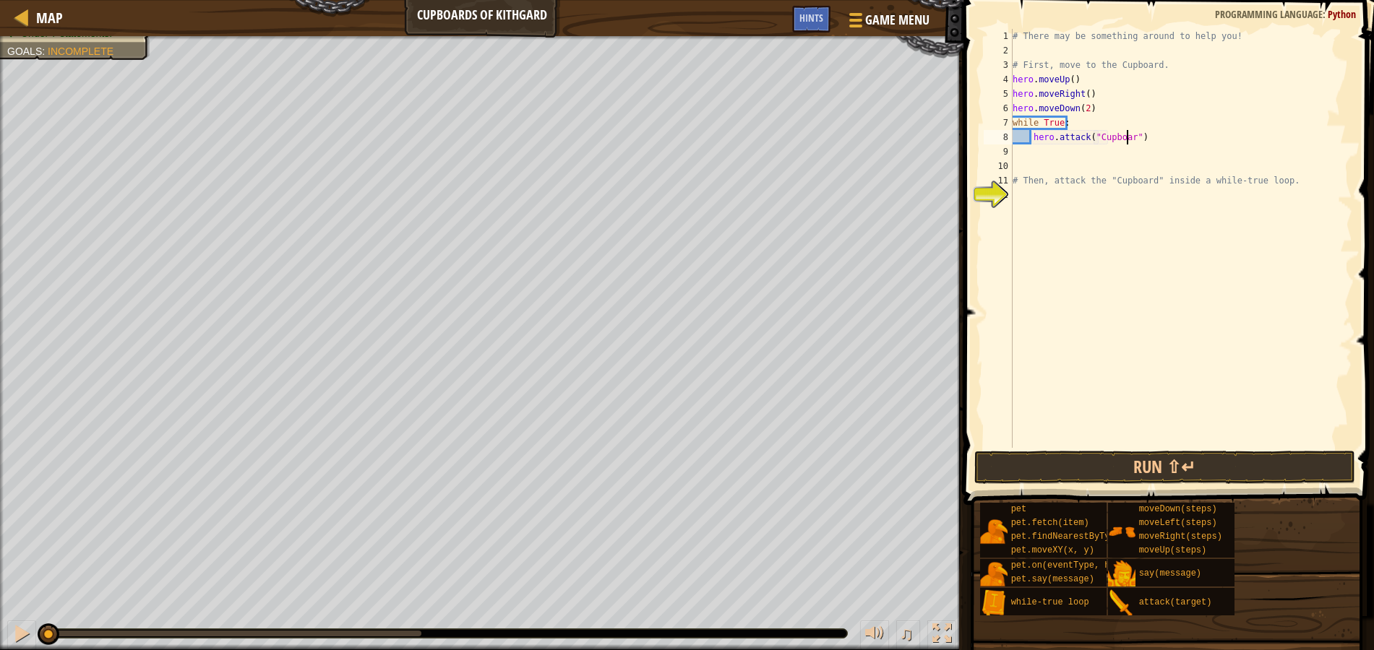
scroll to position [7, 10]
click at [1162, 137] on div "# There may be something around to help you! # First, move to the Cupboard. her…" at bounding box center [1181, 253] width 343 height 448
click at [1209, 460] on button "Run ⇧↵" at bounding box center [1164, 467] width 381 height 33
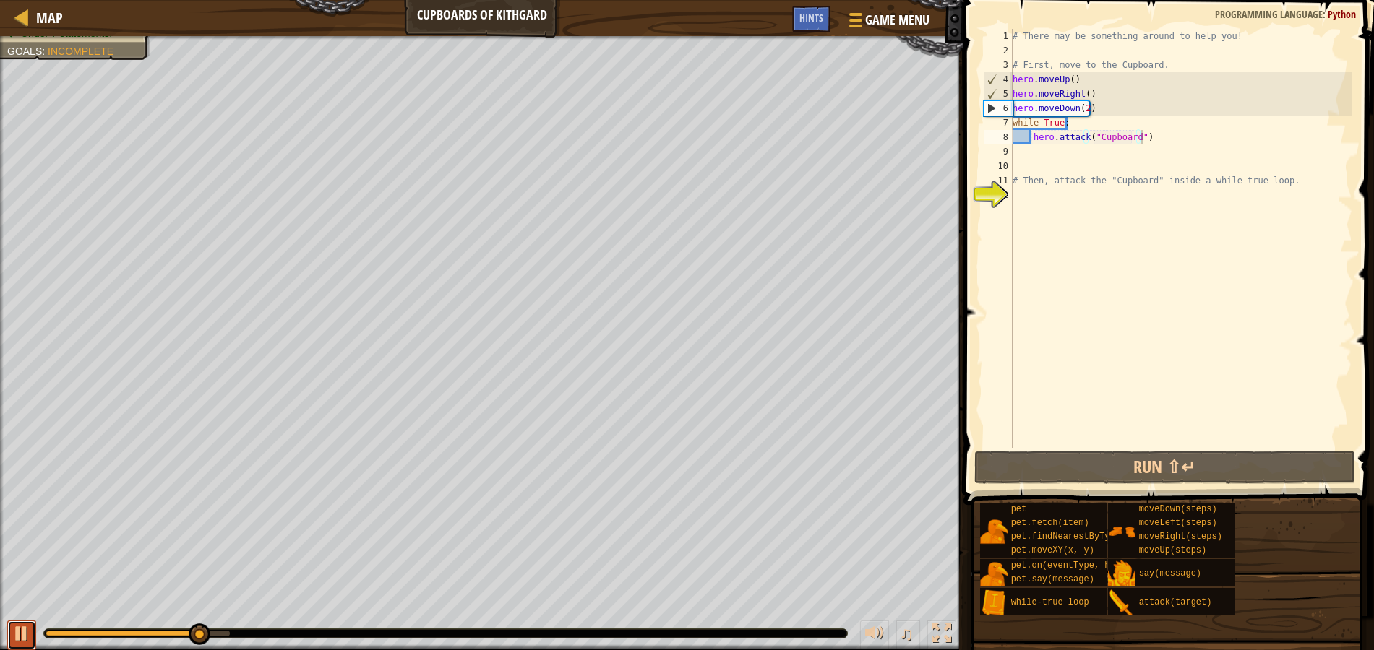
click at [22, 636] on div at bounding box center [21, 633] width 19 height 19
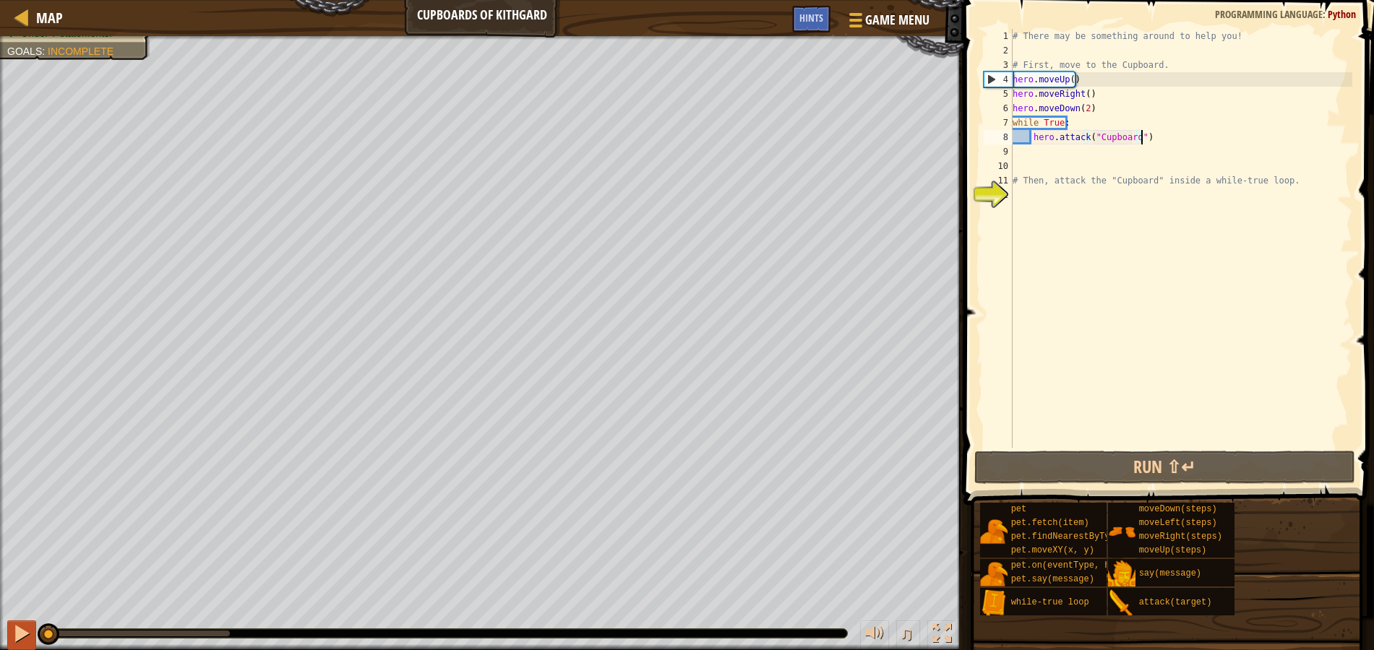
drag, startPoint x: 55, startPoint y: 634, endPoint x: 26, endPoint y: 632, distance: 29.0
click at [26, 632] on div "♫" at bounding box center [481, 630] width 963 height 43
click at [1085, 96] on div "# There may be something around to help you! # First, move to the Cupboard. her…" at bounding box center [1181, 253] width 343 height 448
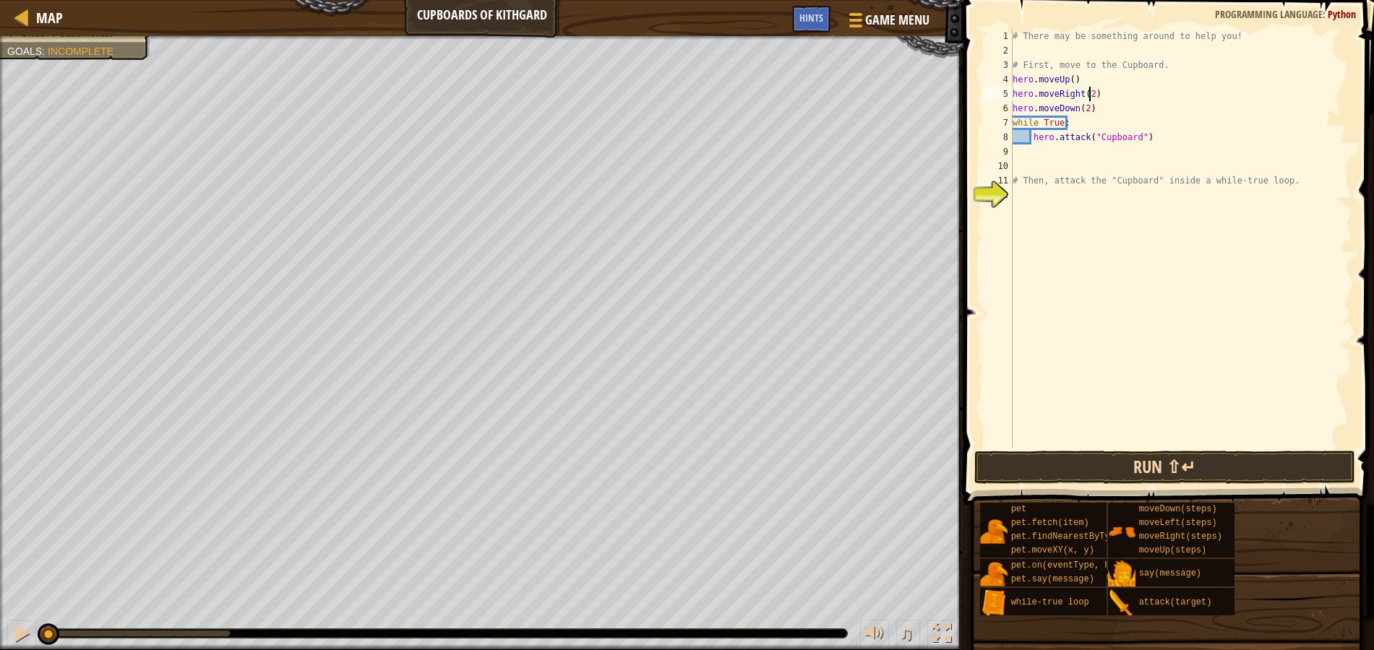
type textarea "hero.moveRight(2)"
click at [1118, 470] on button "Run ⇧↵" at bounding box center [1164, 467] width 381 height 33
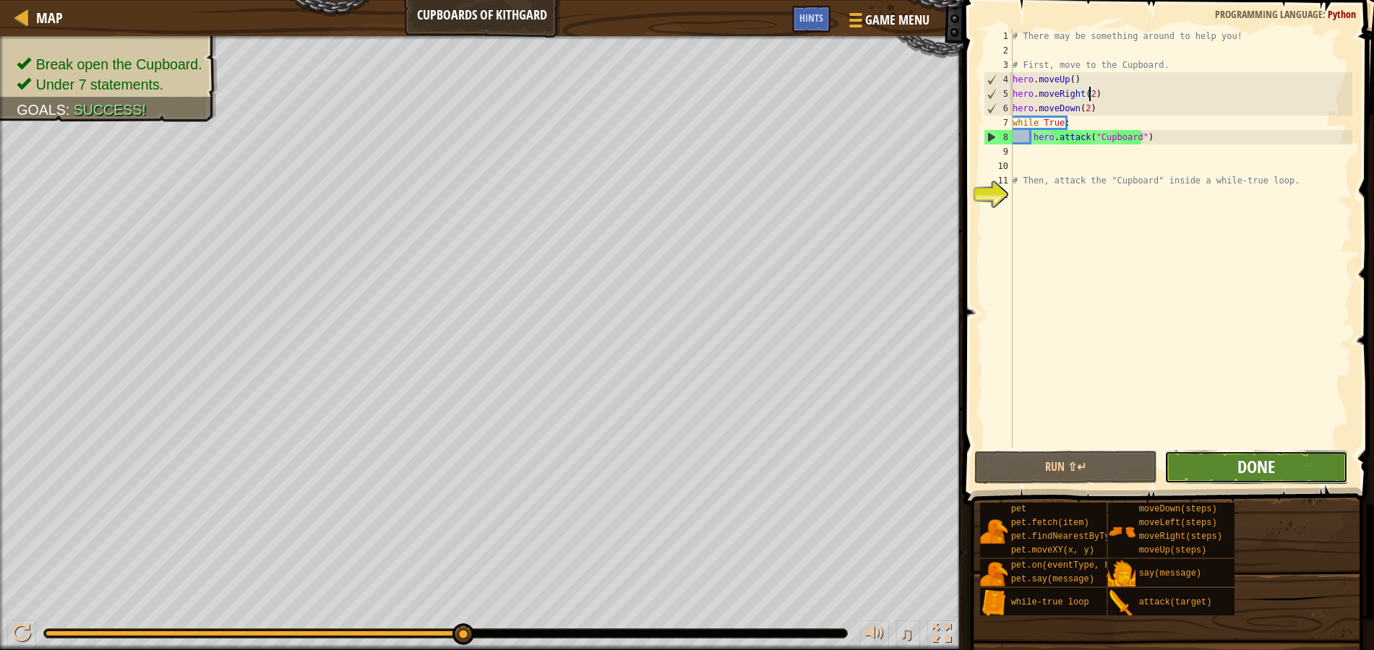
click at [1238, 463] on span "Done" at bounding box center [1256, 466] width 38 height 23
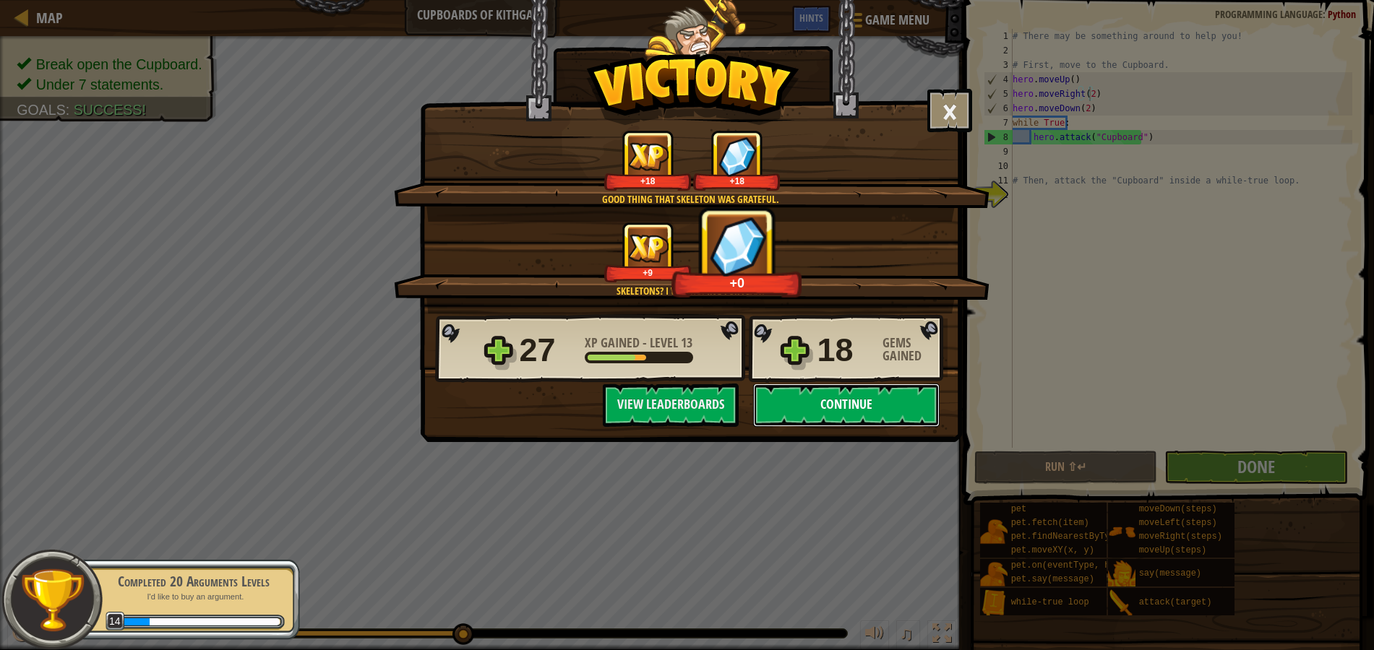
click at [877, 409] on button "Continue" at bounding box center [846, 405] width 186 height 43
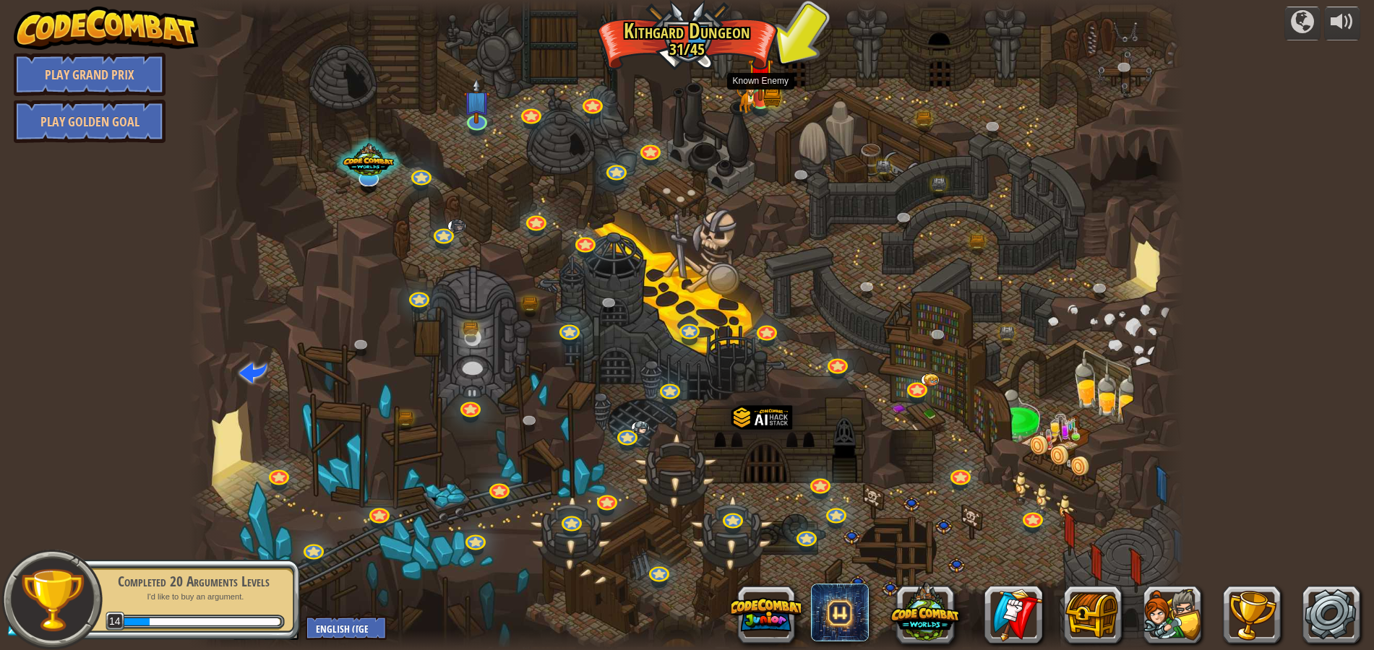
click at [757, 94] on img at bounding box center [760, 72] width 27 height 58
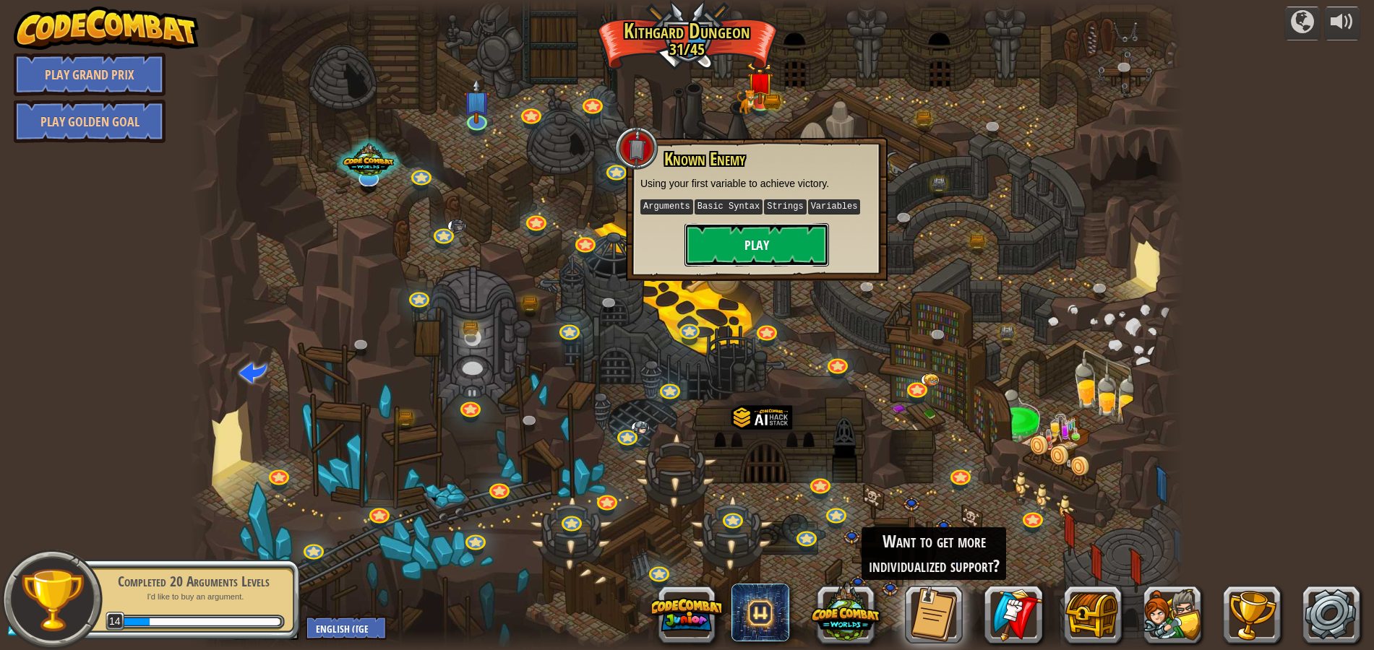
click at [764, 252] on button "Play" at bounding box center [756, 244] width 145 height 43
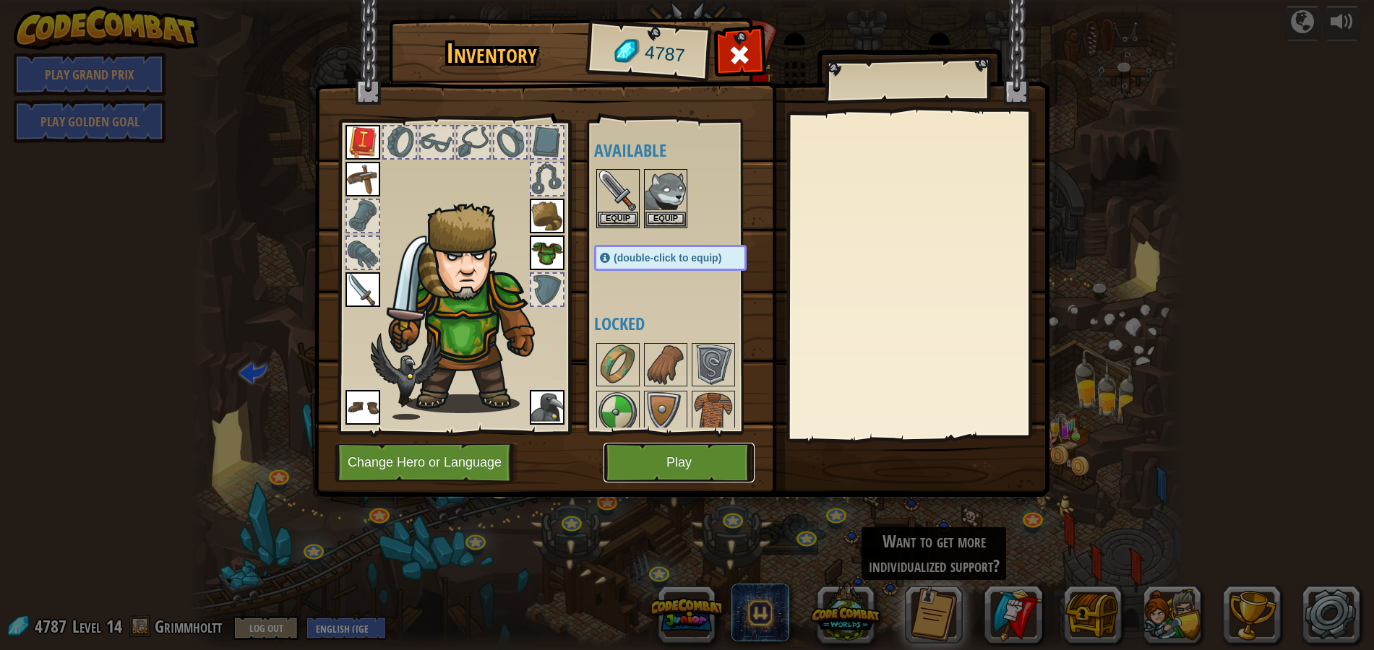
click at [704, 469] on button "Play" at bounding box center [678, 463] width 151 height 40
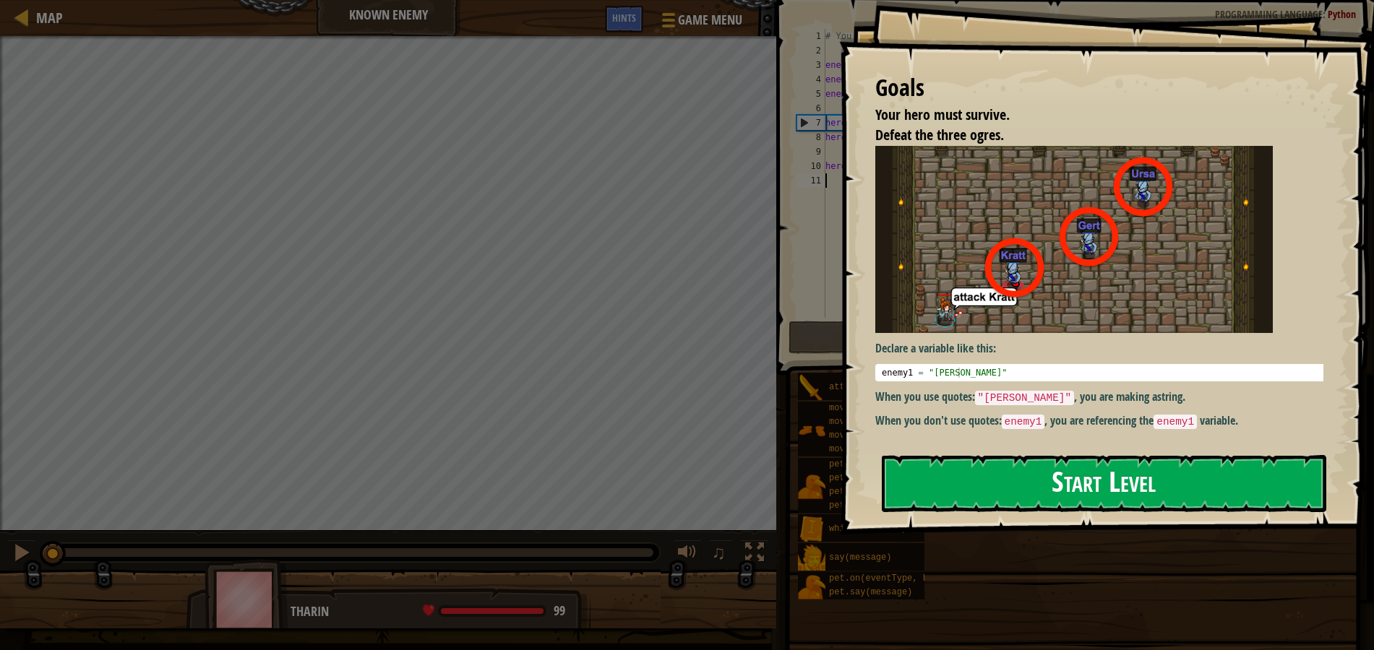
click at [1095, 485] on button "Start Level" at bounding box center [1104, 483] width 445 height 57
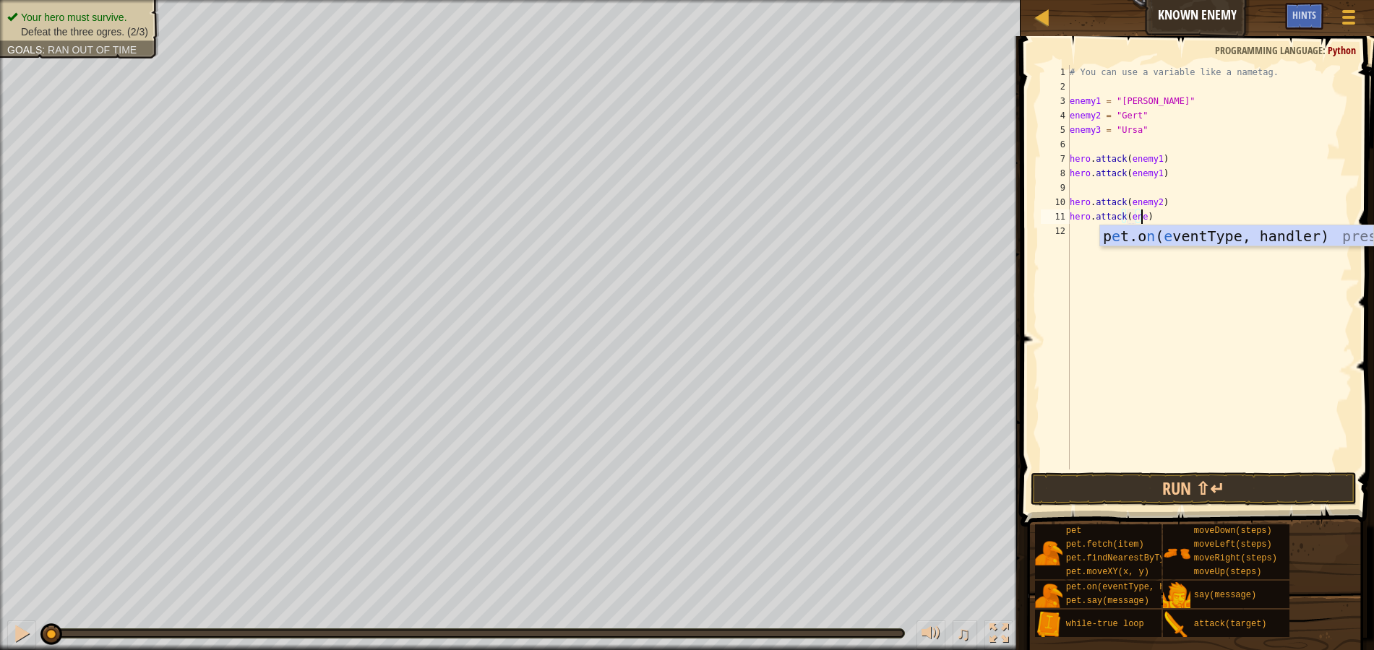
scroll to position [7, 6]
type textarea "hero.attack(enemy2)"
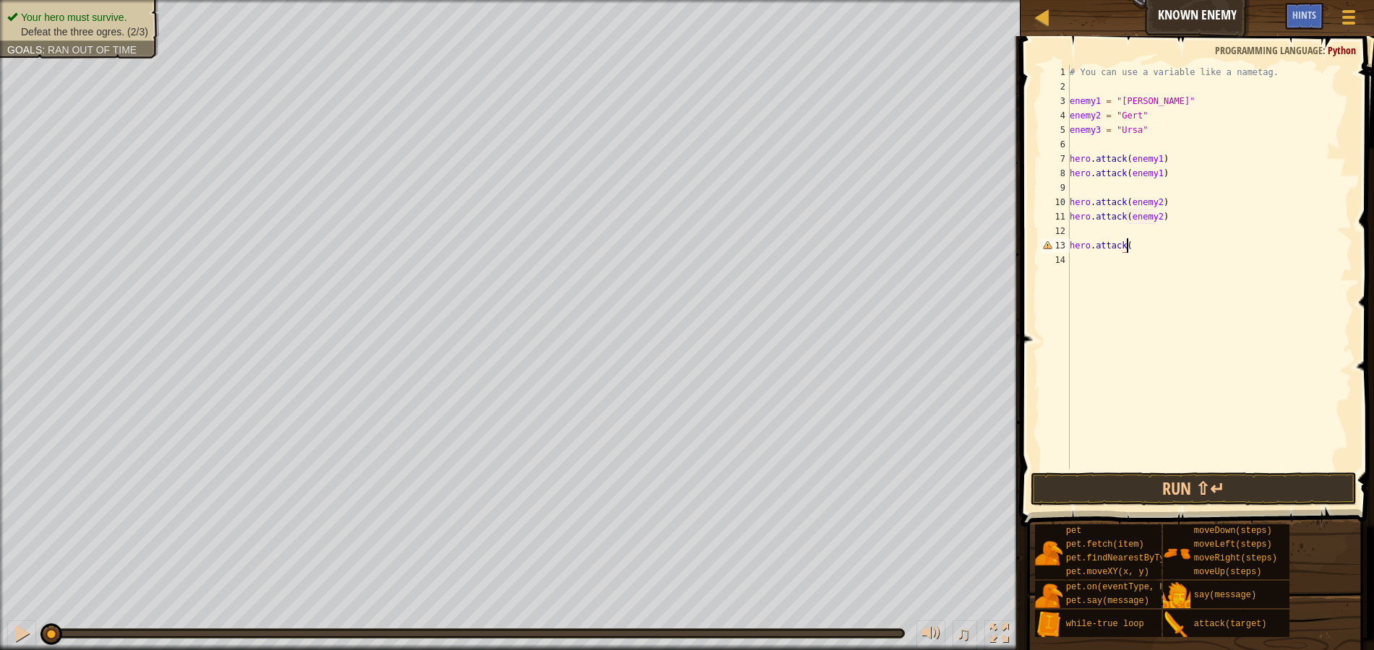
scroll to position [7, 4]
type textarea "hero.attack(enemy3)"
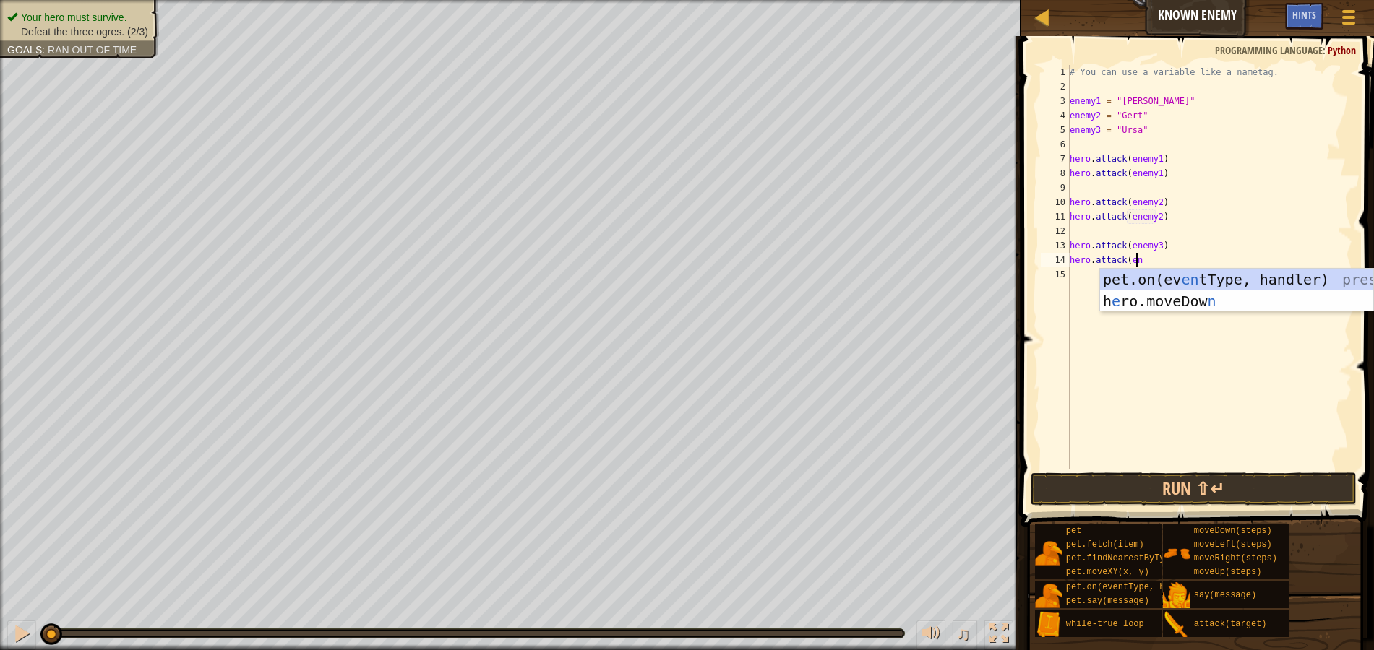
scroll to position [7, 5]
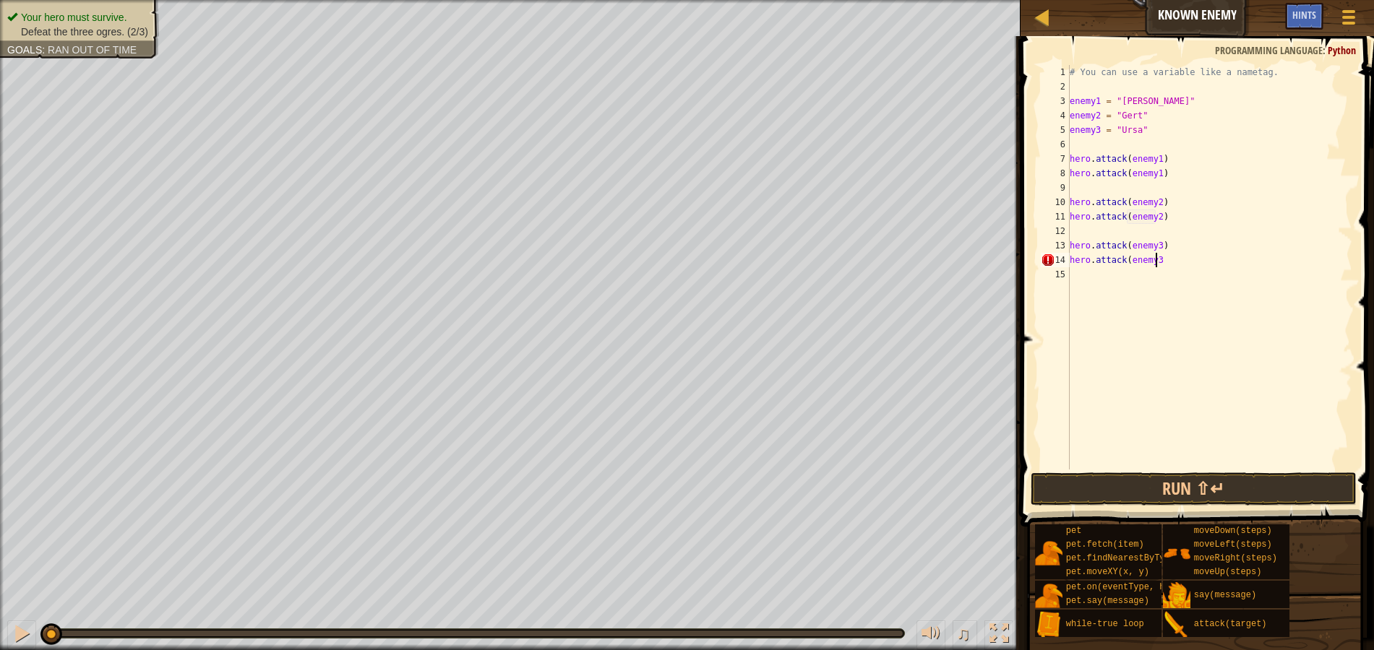
type textarea "hero.attack(enemy3)"
click at [1174, 492] on button "Run ⇧↵" at bounding box center [1194, 489] width 326 height 33
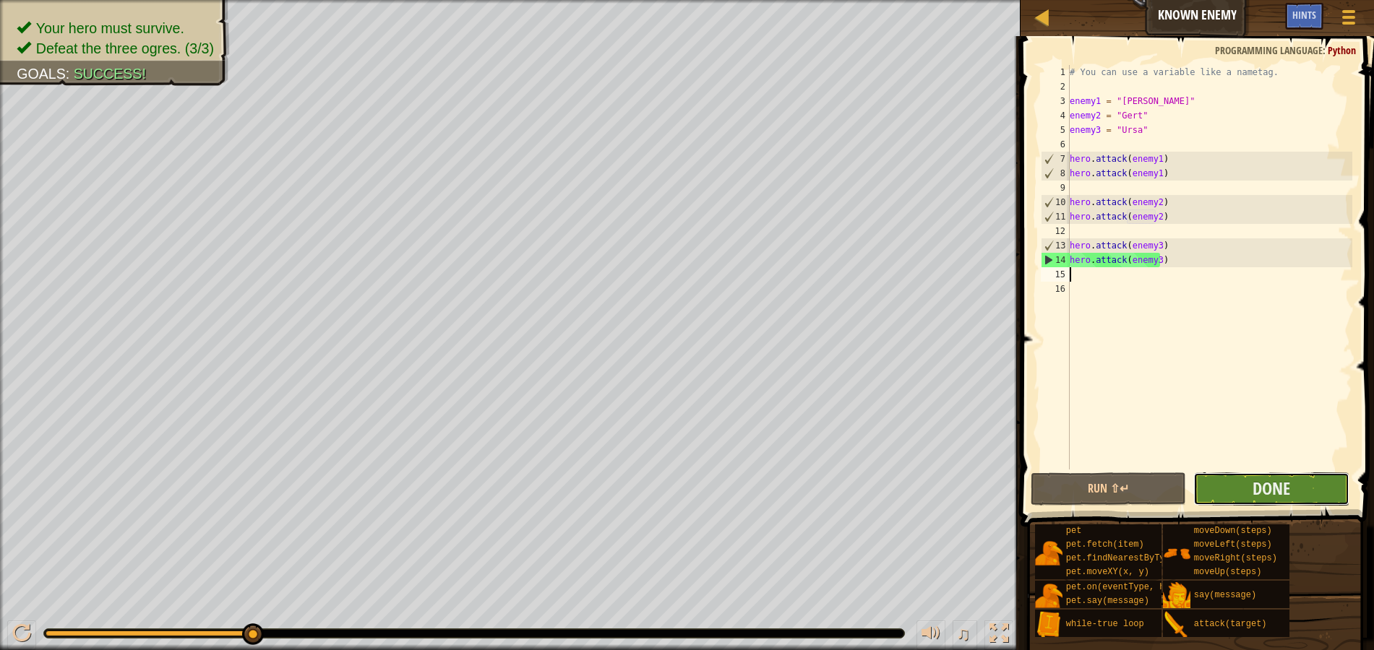
click at [1250, 489] on button "Done" at bounding box center [1271, 489] width 156 height 33
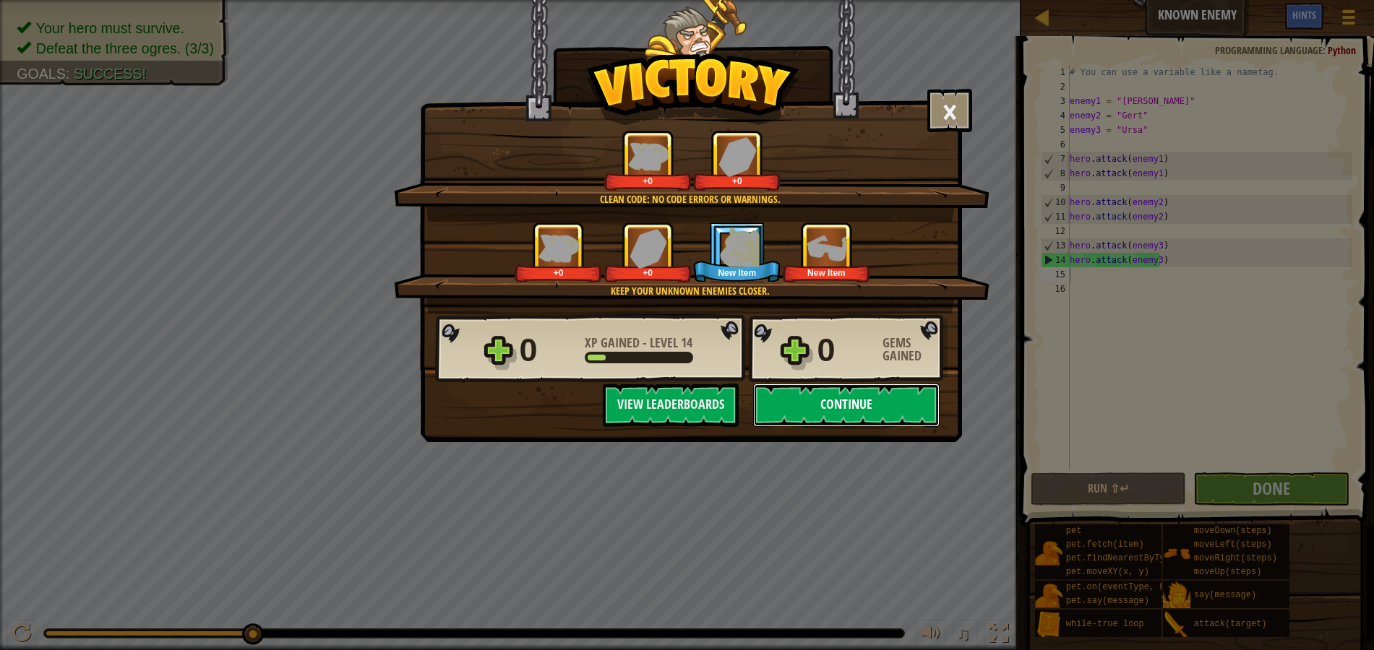
click at [881, 407] on button "Continue" at bounding box center [846, 405] width 186 height 43
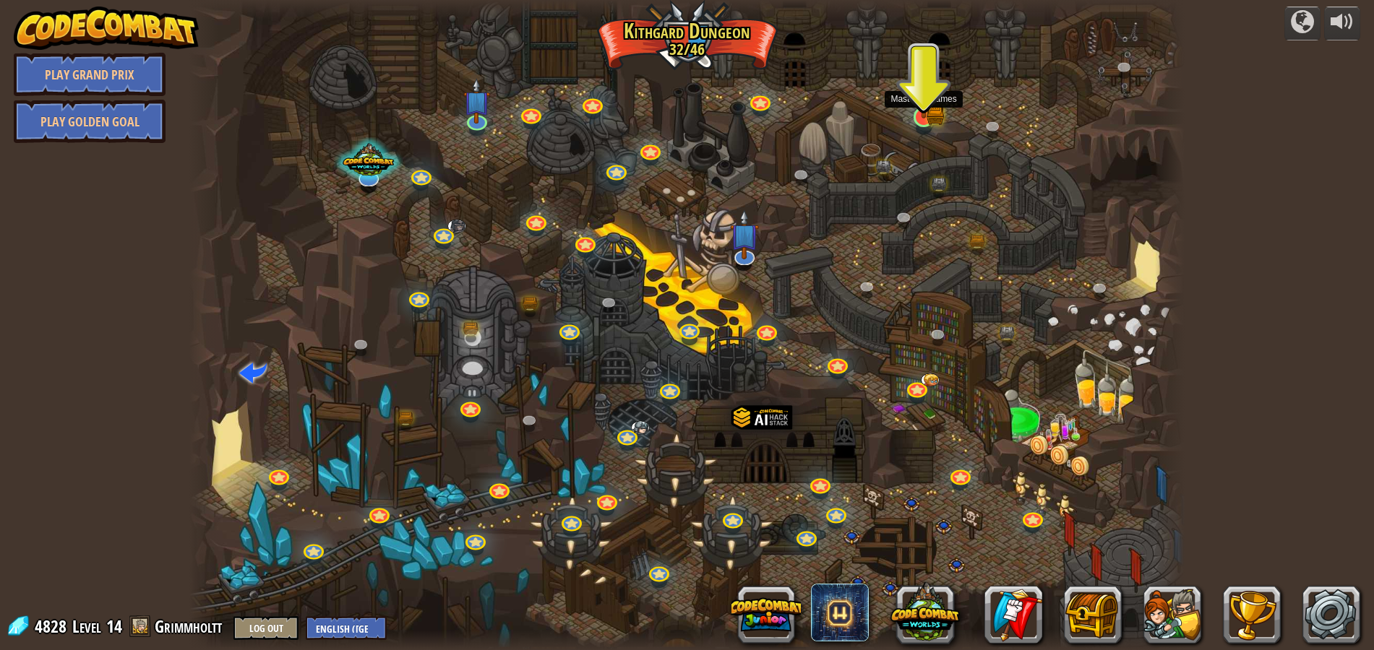
click at [919, 118] on img at bounding box center [924, 90] width 27 height 58
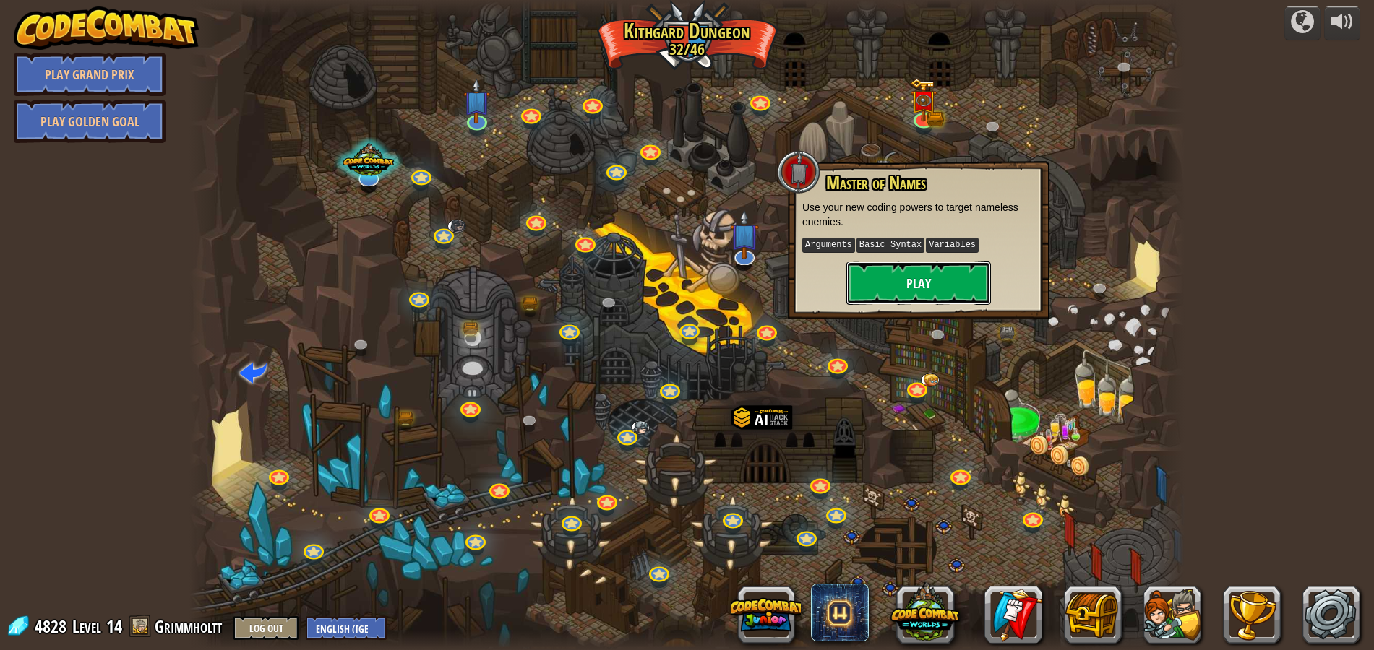
click at [921, 274] on button "Play" at bounding box center [918, 283] width 145 height 43
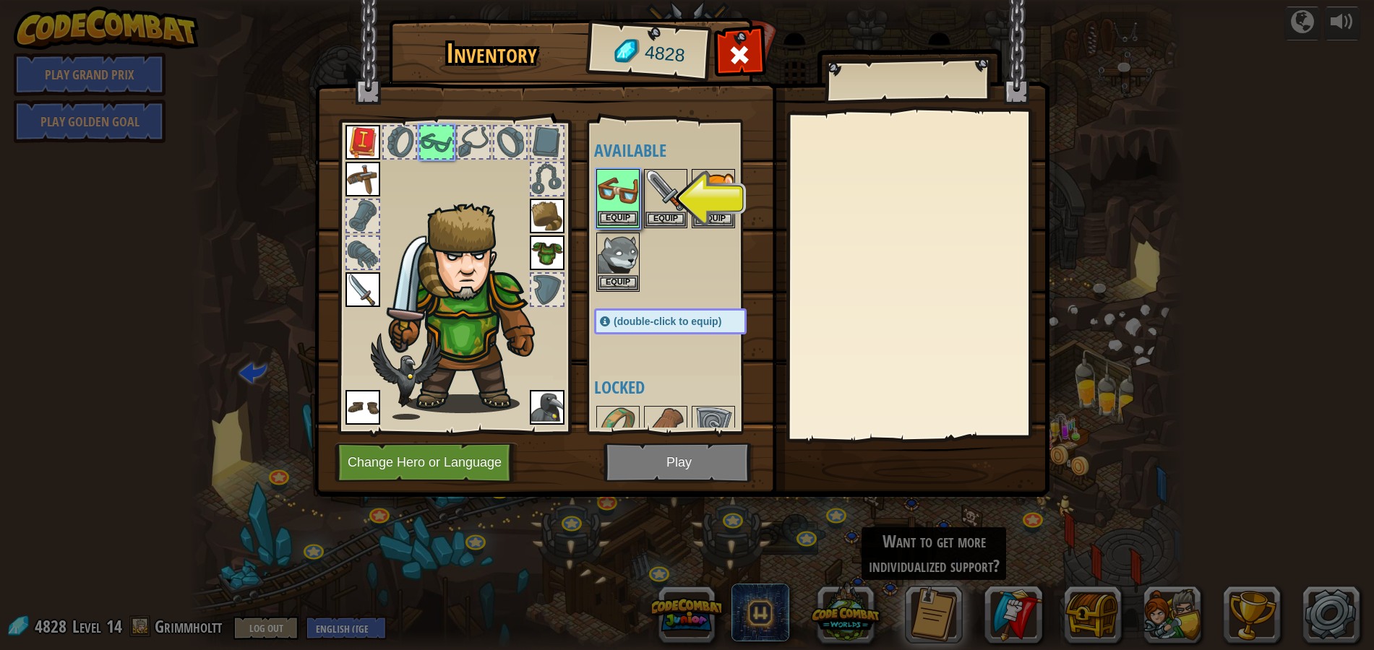
click at [632, 198] on img at bounding box center [618, 191] width 40 height 40
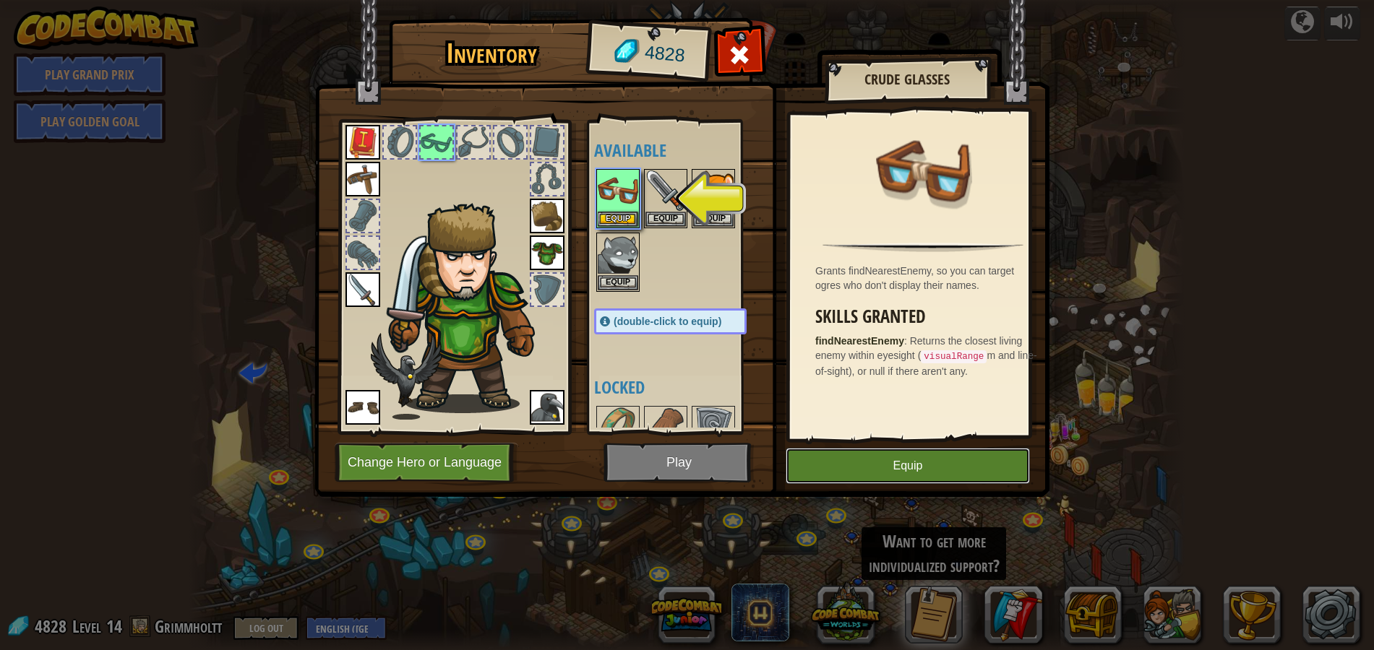
click at [830, 455] on button "Equip" at bounding box center [908, 466] width 244 height 36
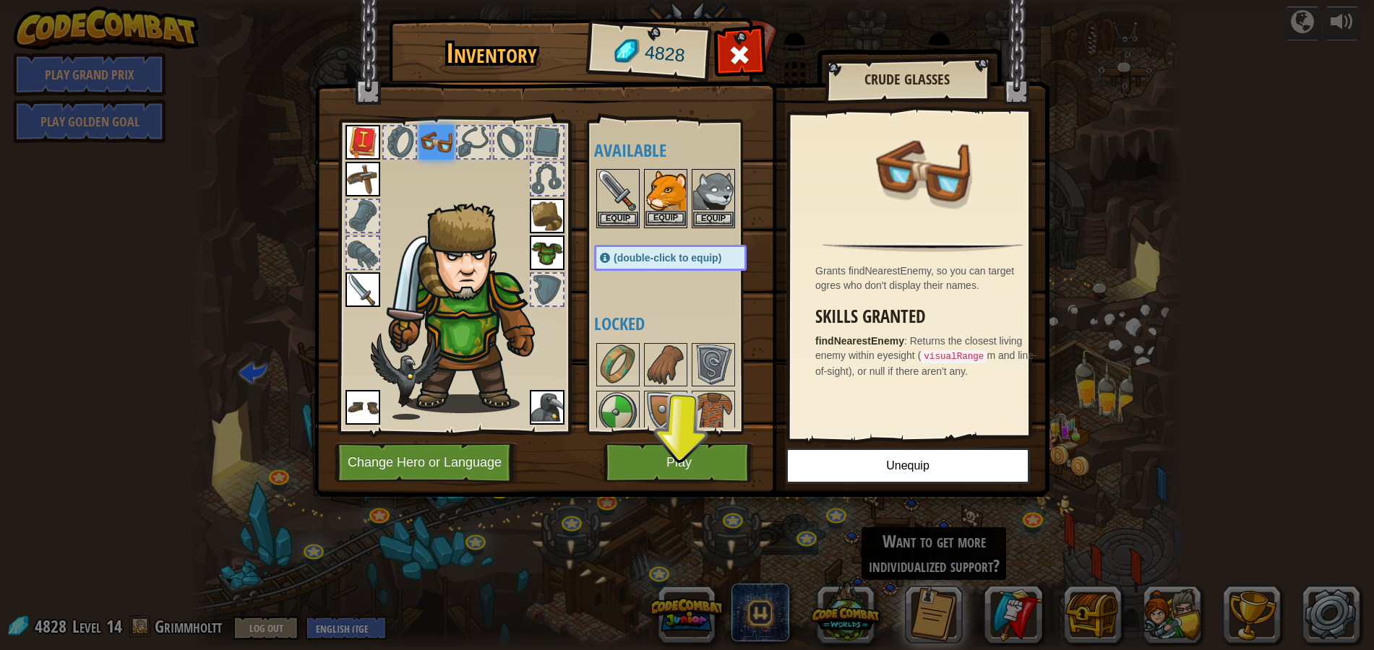
click at [666, 191] on img at bounding box center [665, 191] width 40 height 40
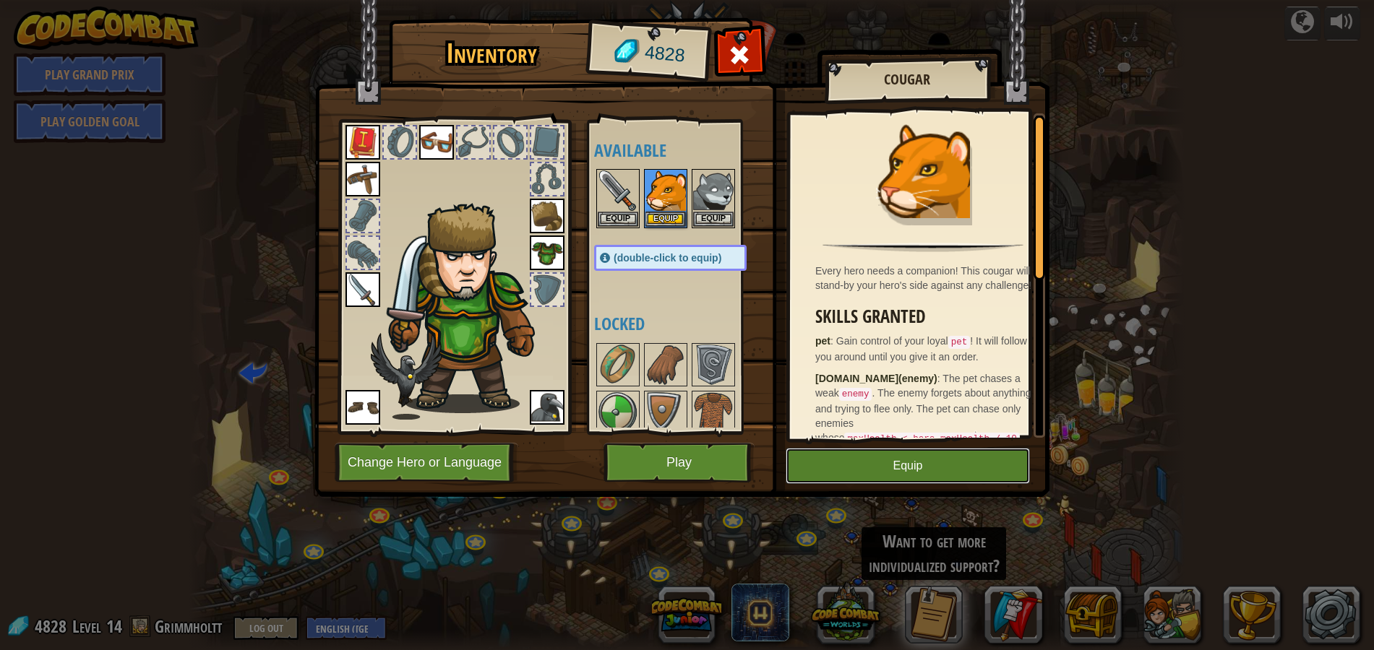
click at [916, 464] on button "Equip" at bounding box center [908, 466] width 244 height 36
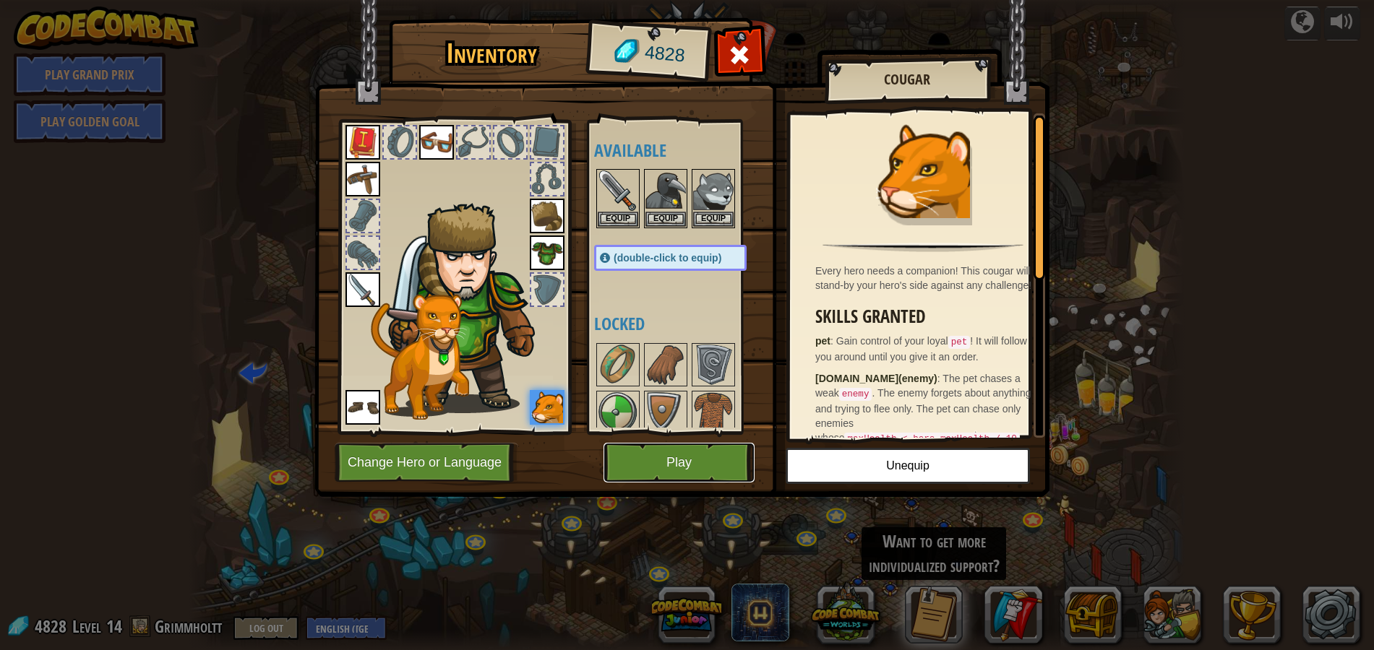
click at [697, 463] on button "Play" at bounding box center [678, 463] width 151 height 40
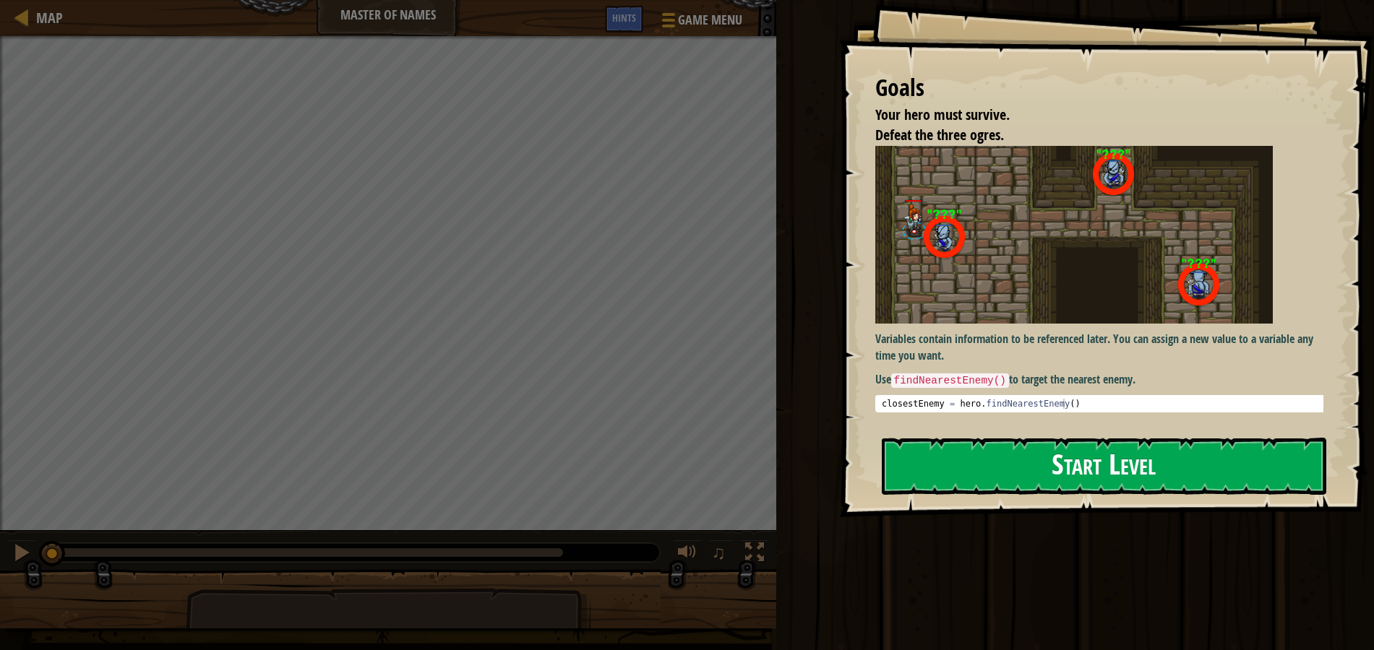
click at [1188, 470] on button "Start Level" at bounding box center [1104, 466] width 445 height 57
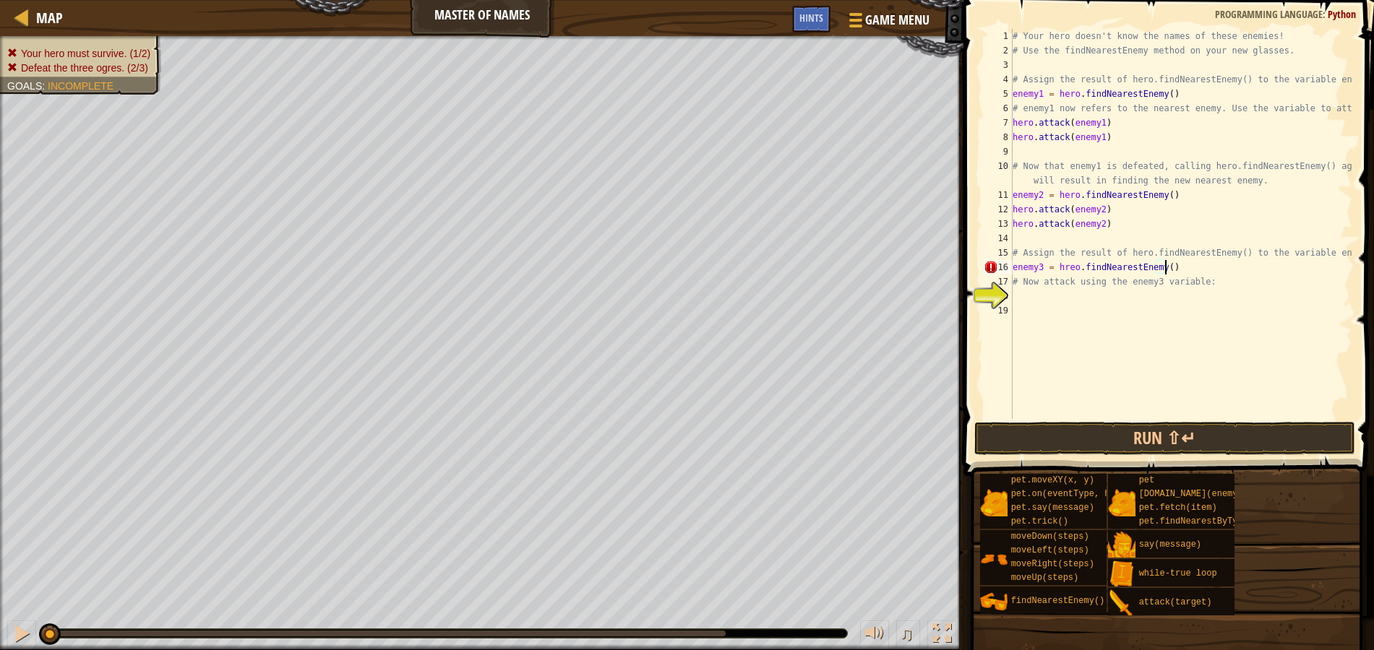
scroll to position [7, 12]
click at [1071, 271] on div "# Your hero doesn't know the names of these enemies! # Use the findNearestEnemy…" at bounding box center [1181, 238] width 343 height 419
type textarea "enemy3 = hero.findNearestEnemy()"
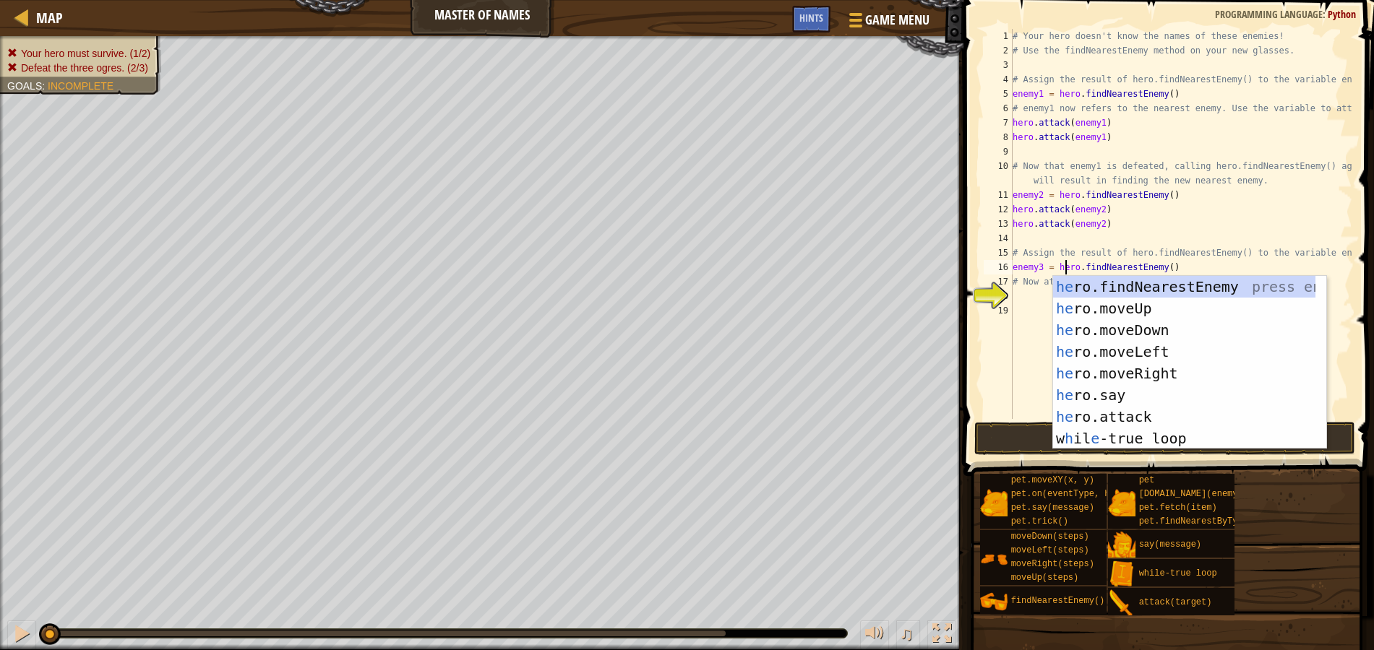
click at [1184, 266] on div "# Your hero doesn't know the names of these enemies! # Use the findNearestEnemy…" at bounding box center [1181, 238] width 343 height 419
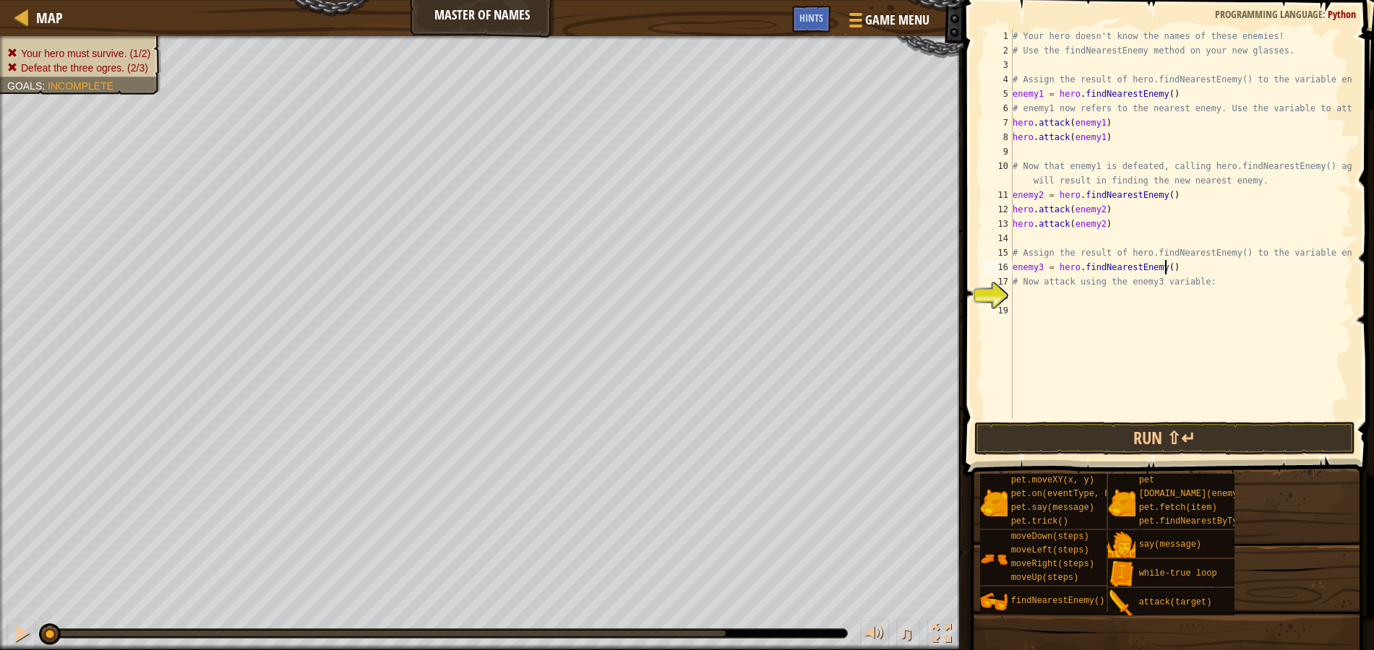
click at [1140, 298] on div "# Your hero doesn't know the names of these enemies! # Use the findNearestEnemy…" at bounding box center [1181, 238] width 343 height 419
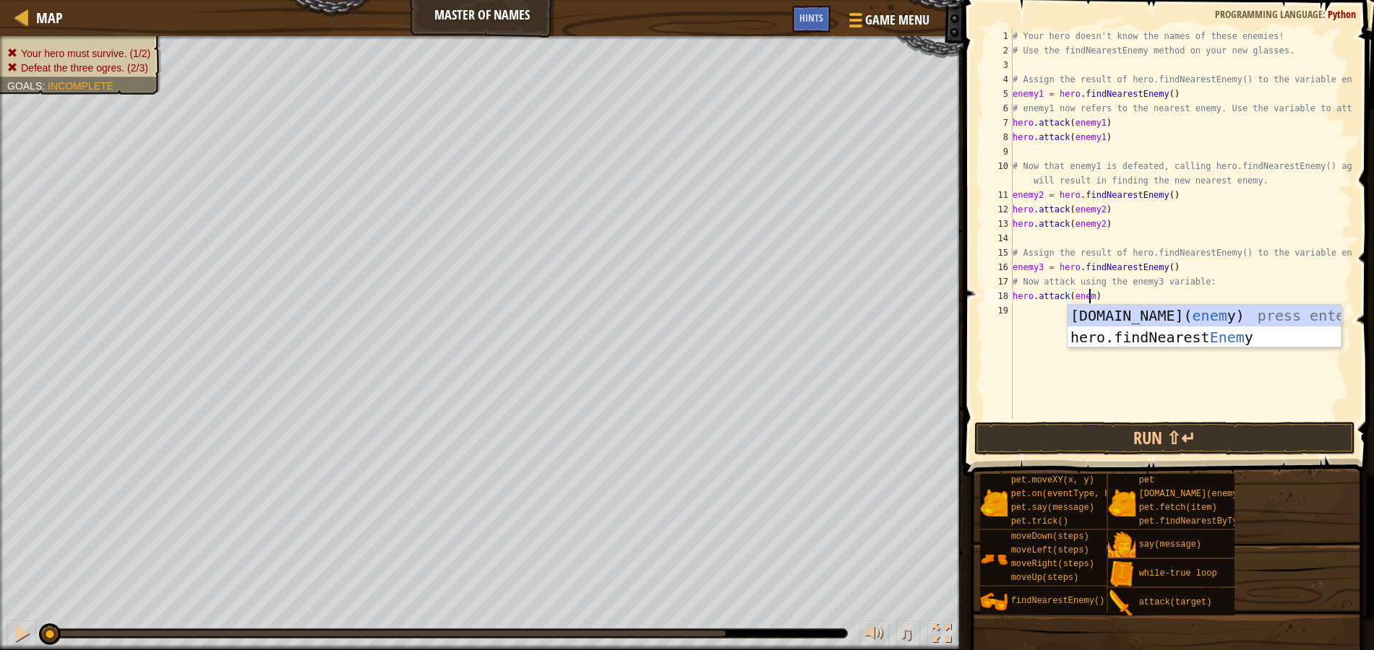
scroll to position [7, 7]
type textarea "hero.attack(enemy3)"
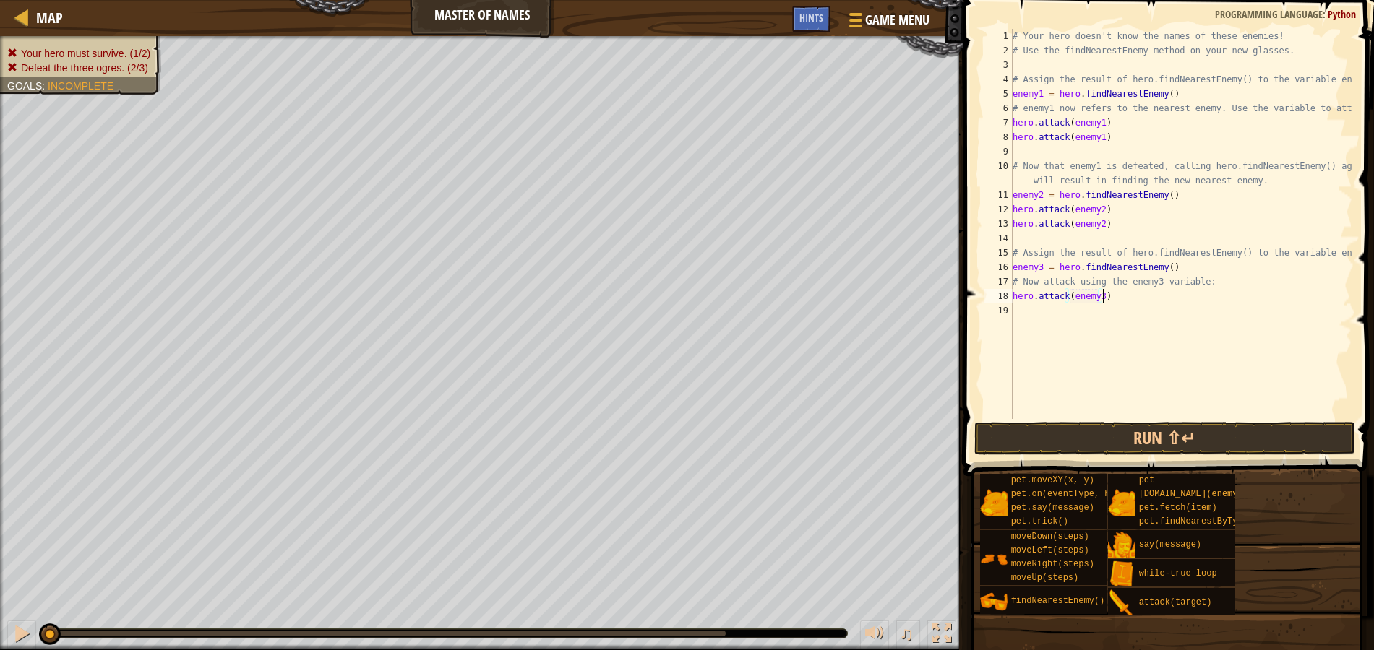
click at [1140, 298] on div "# Your hero doesn't know the names of these enemies! # Use the findNearestEnemy…" at bounding box center [1181, 238] width 343 height 419
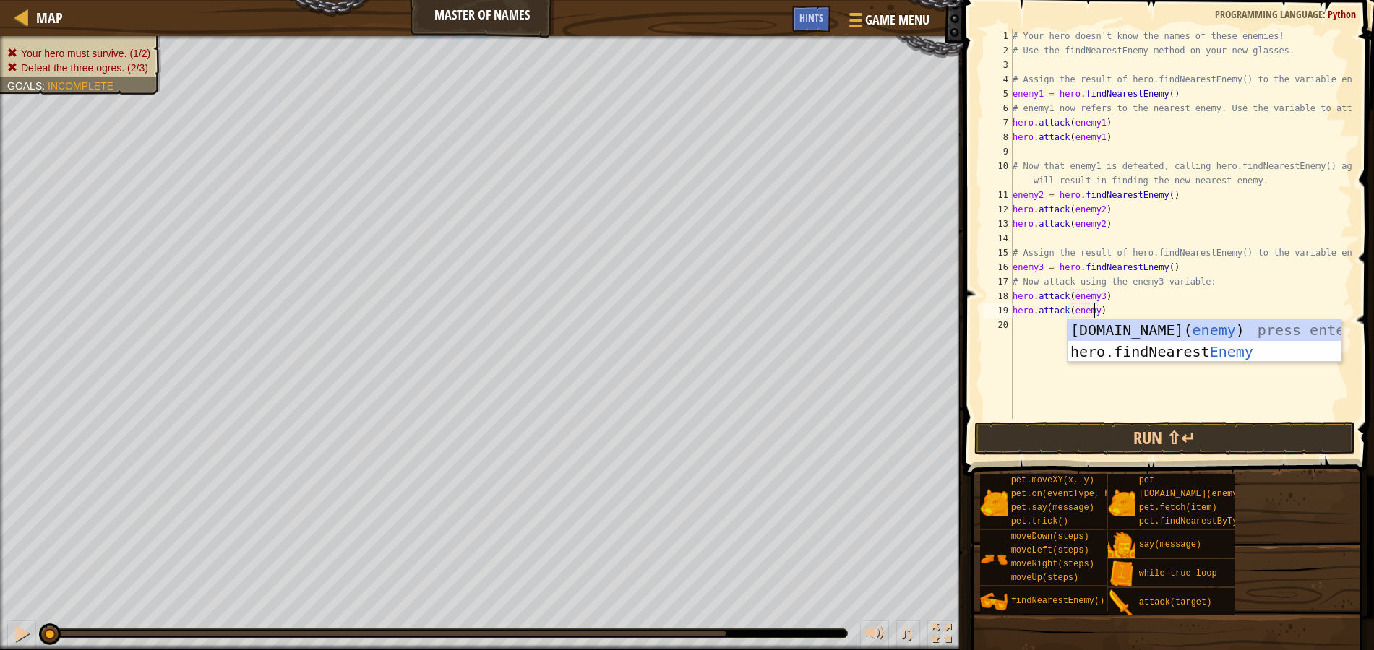
type textarea "hero.attack(enemy3)"
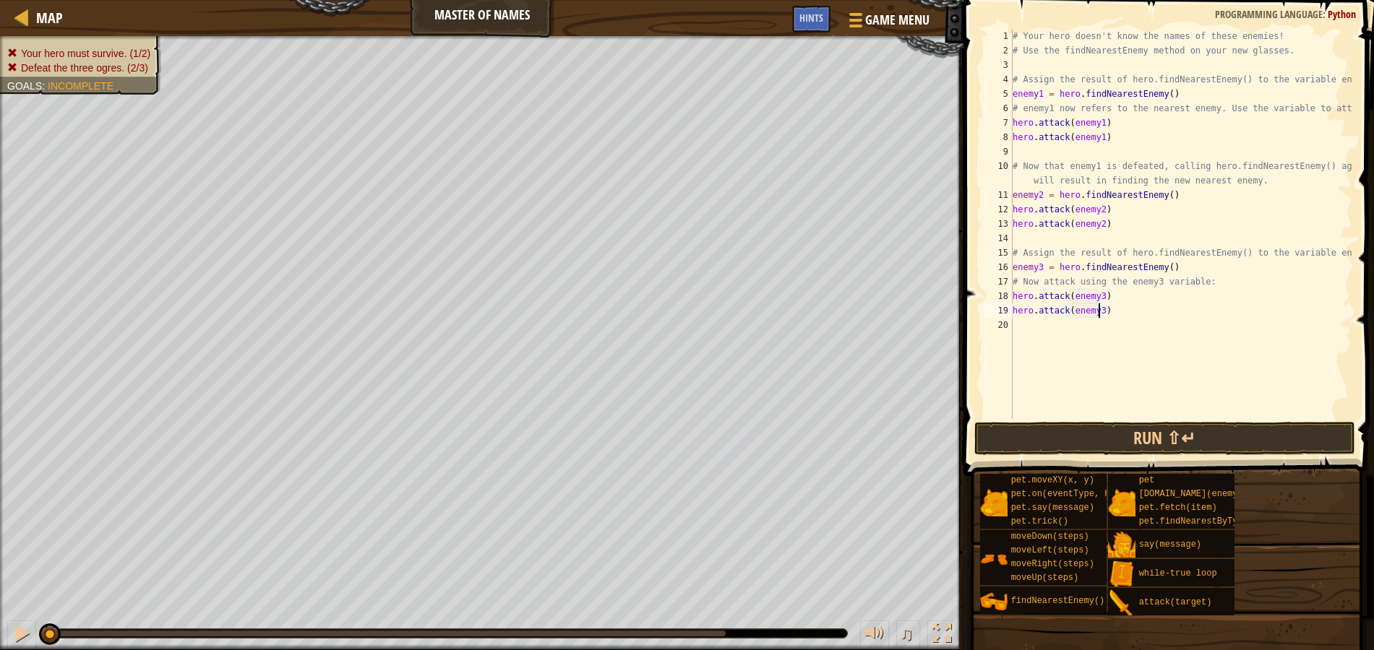
click at [1132, 327] on div "# Your hero doesn't know the names of these enemies! # Use the findNearestEnemy…" at bounding box center [1181, 238] width 343 height 419
click at [1139, 439] on button "Run ⇧↵" at bounding box center [1164, 438] width 381 height 33
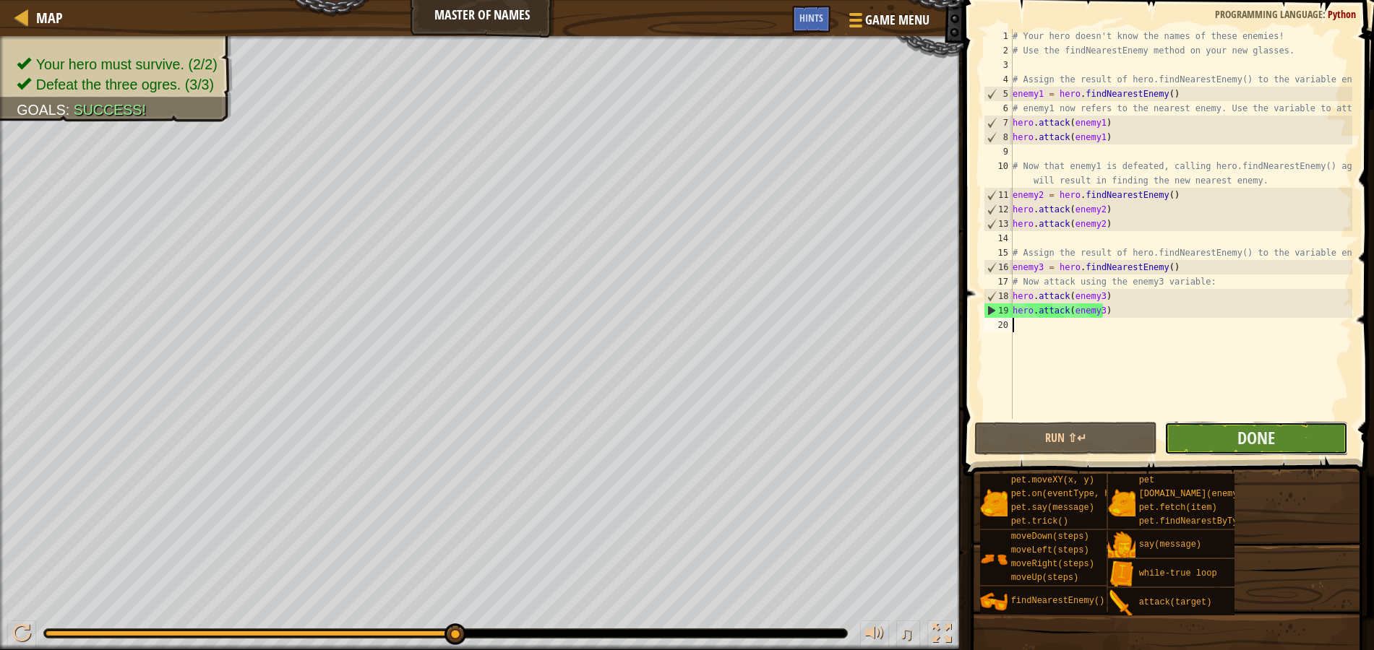
click at [1231, 438] on button "Done" at bounding box center [1256, 438] width 184 height 33
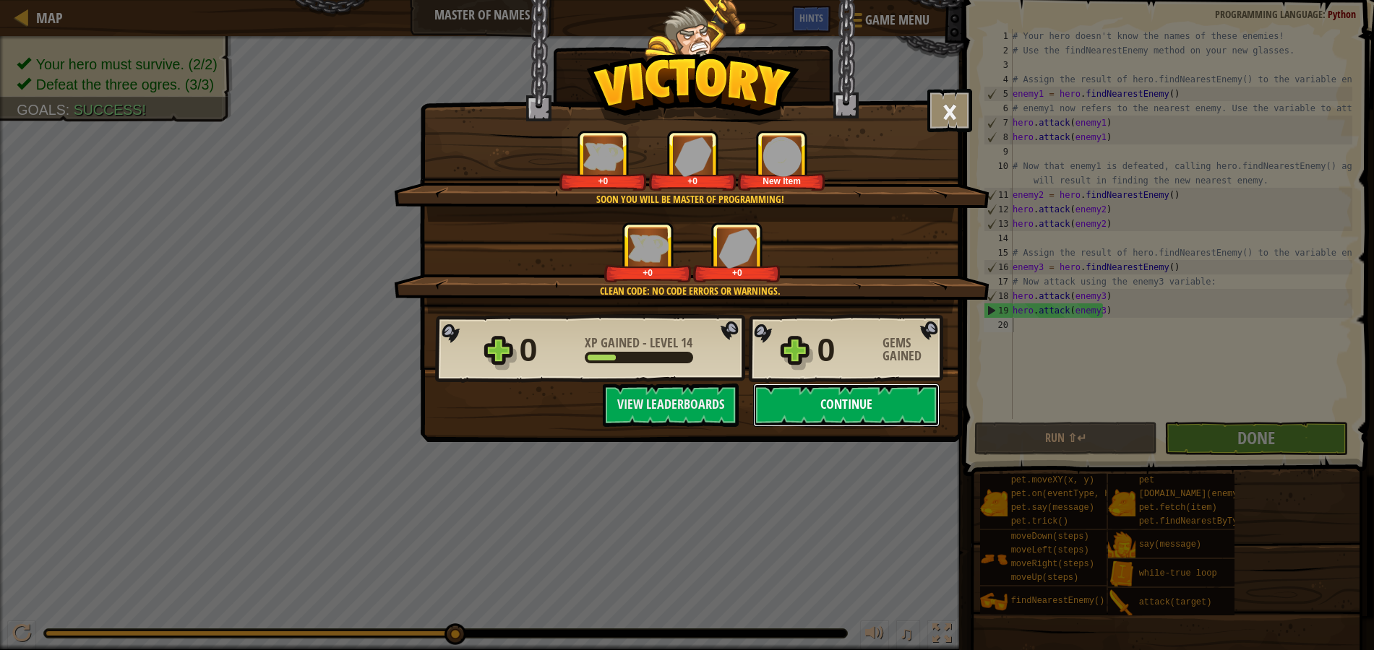
click at [893, 408] on button "Continue" at bounding box center [846, 405] width 186 height 43
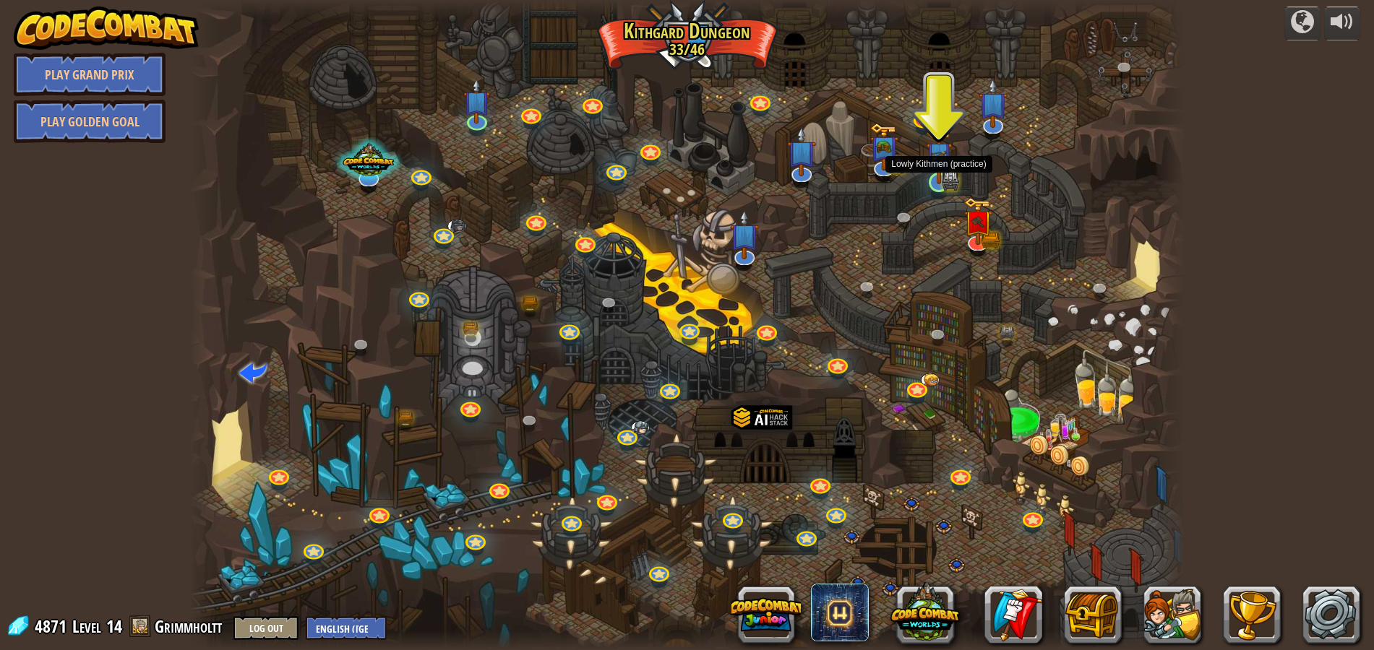
click at [939, 181] on img at bounding box center [939, 155] width 27 height 58
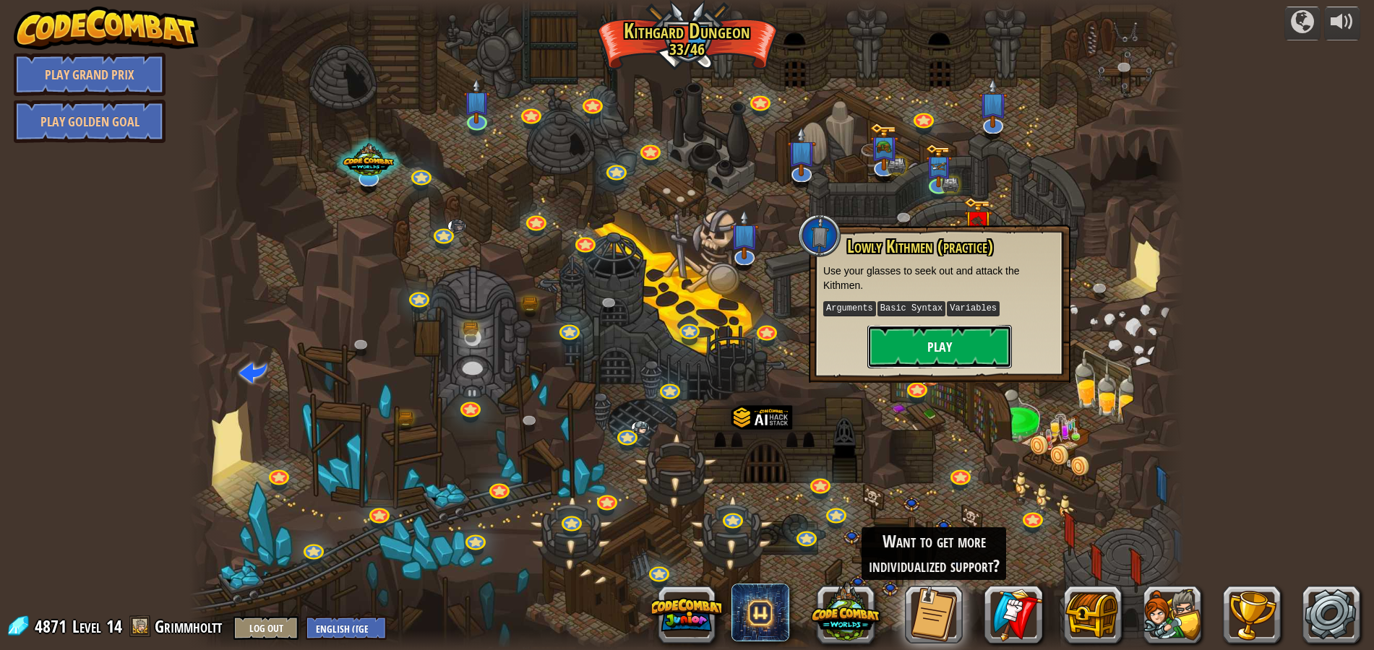
click at [926, 348] on button "Play" at bounding box center [939, 346] width 145 height 43
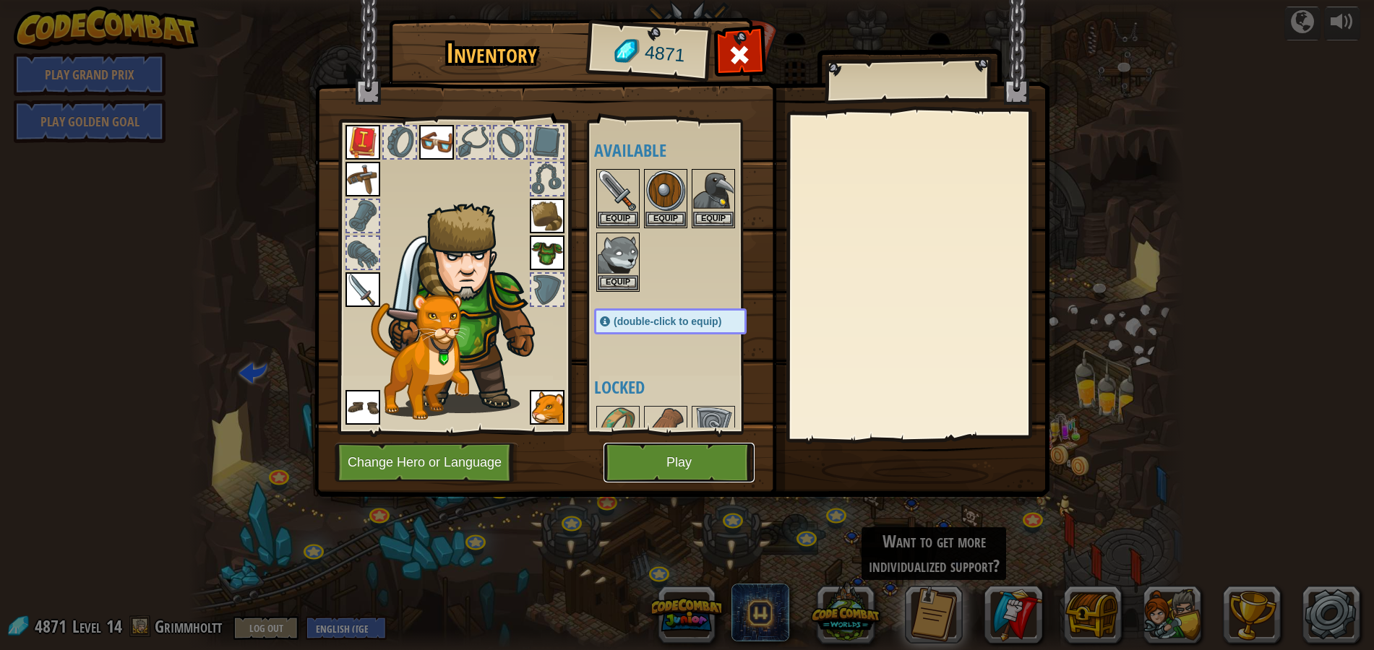
click at [690, 459] on button "Play" at bounding box center [678, 463] width 151 height 40
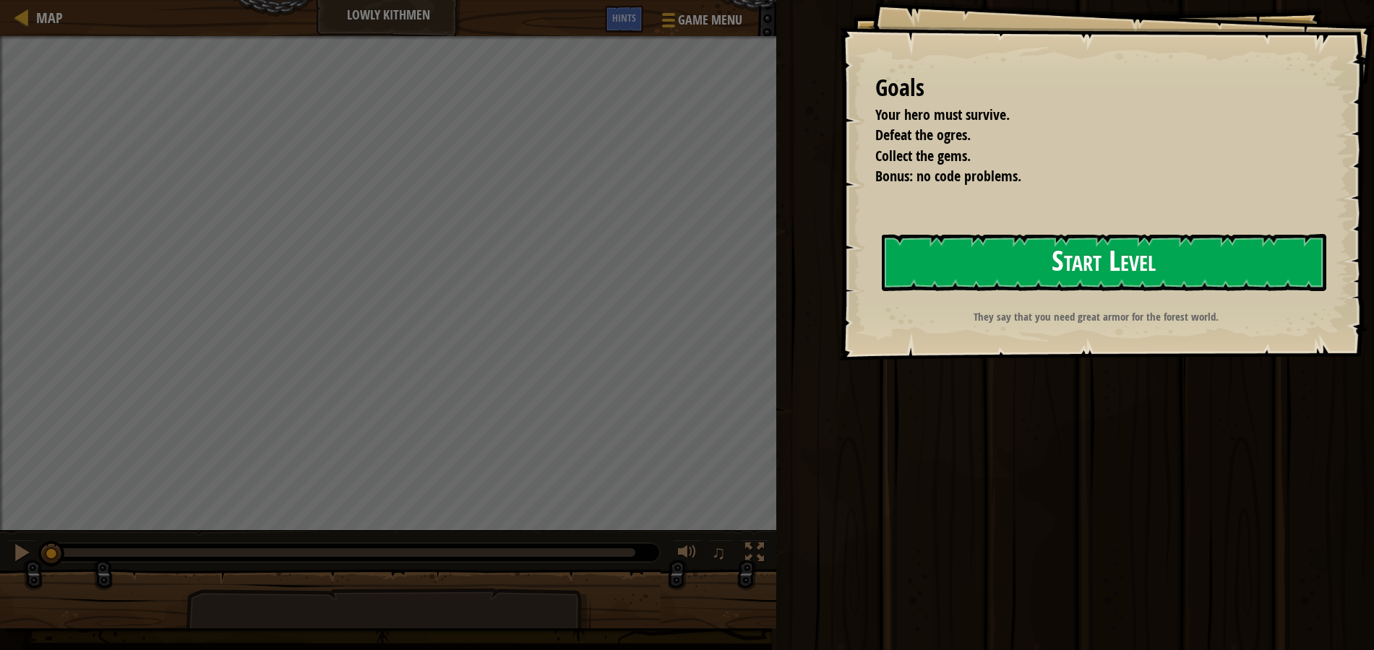
click at [945, 262] on button "Start Level" at bounding box center [1104, 262] width 445 height 57
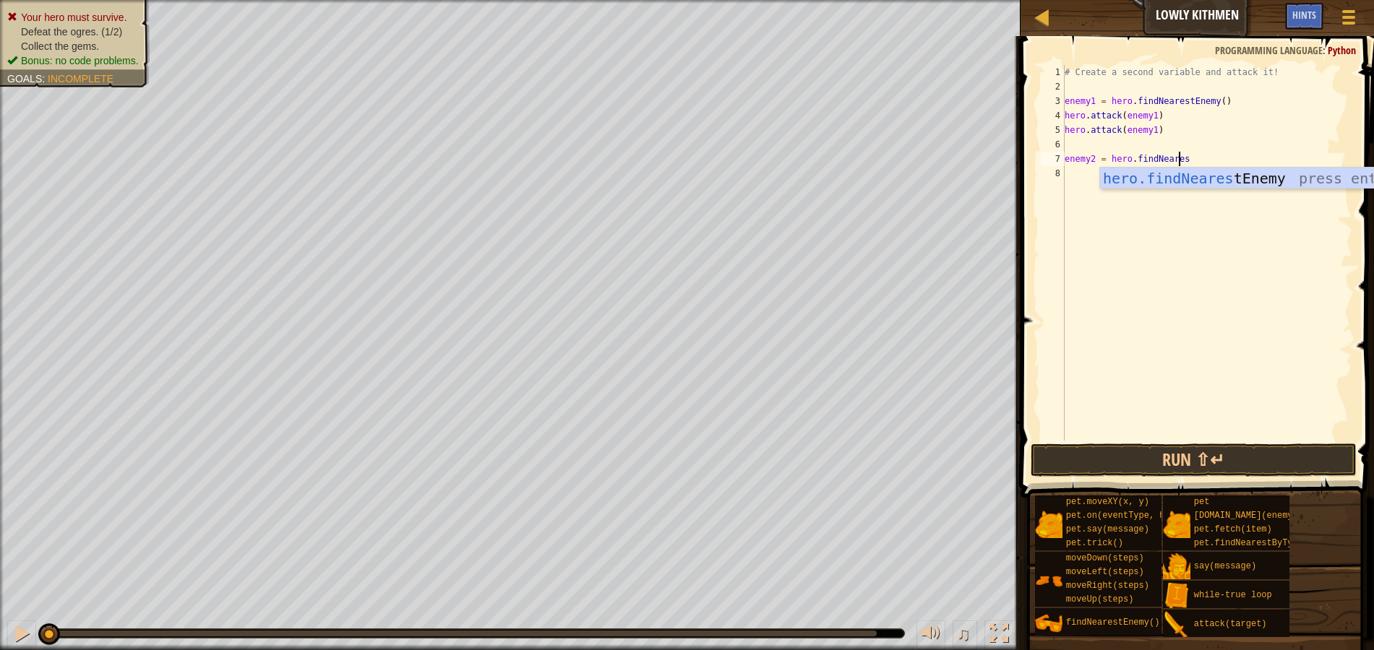
scroll to position [7, 9]
type textarea "enemy2 = hero.findNearestEne"
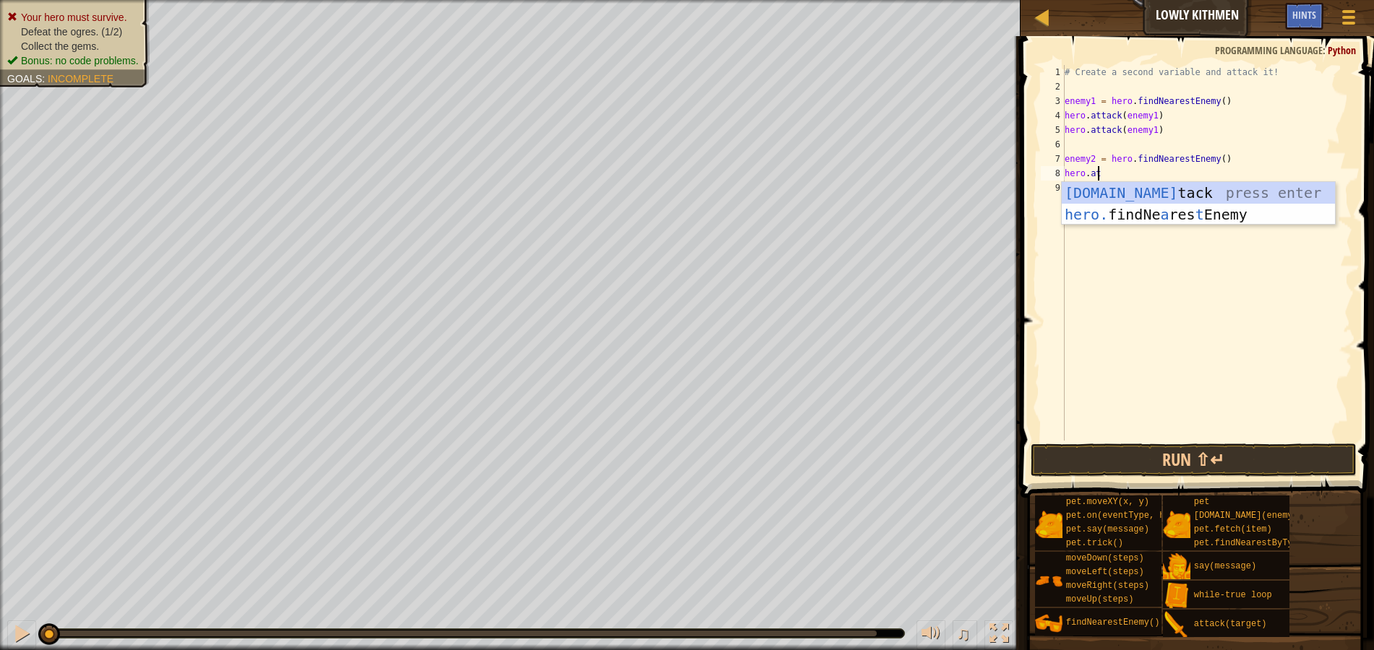
scroll to position [7, 2]
type textarea "hero.attack(enemy2)"
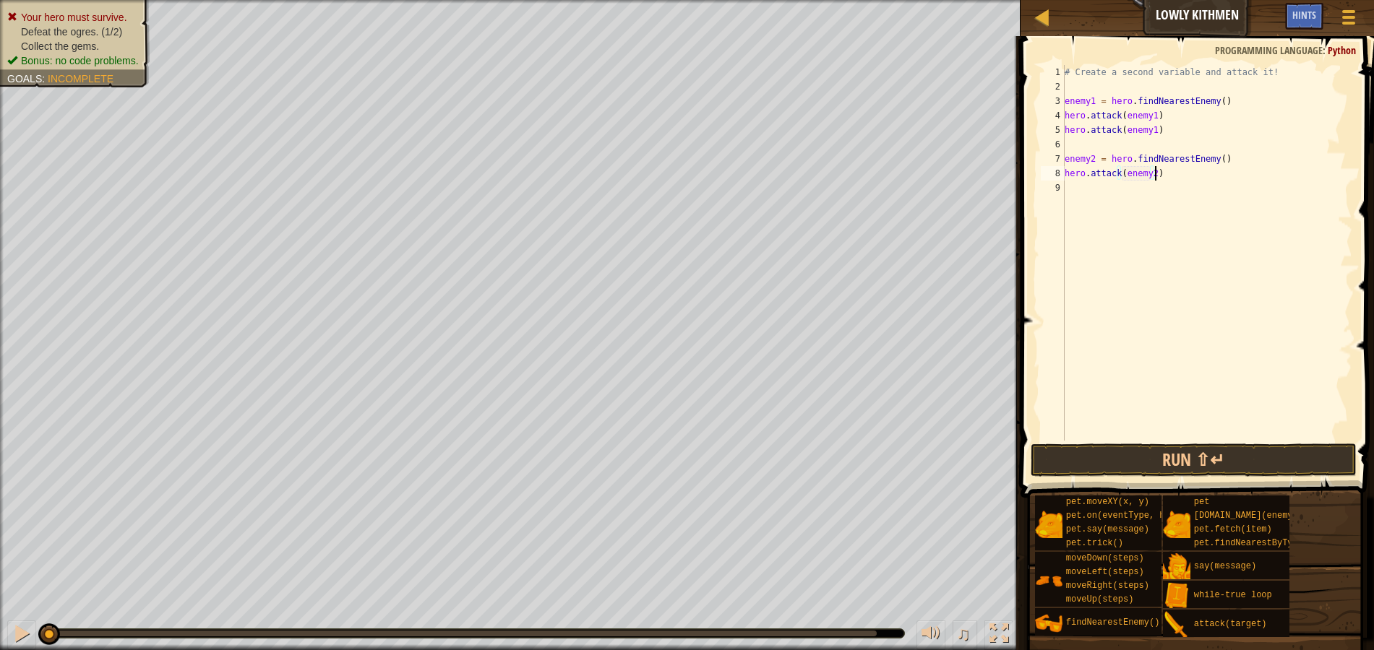
click at [1159, 172] on div "# Create a second variable and attack it! enemy1 = hero . findNearestEnemy ( ) …" at bounding box center [1207, 267] width 291 height 405
type textarea "hero.attack(enemy2)"
click at [1111, 206] on div "# Create a second variable and attack it! enemy1 = hero . findNearestEnemy ( ) …" at bounding box center [1209, 267] width 286 height 405
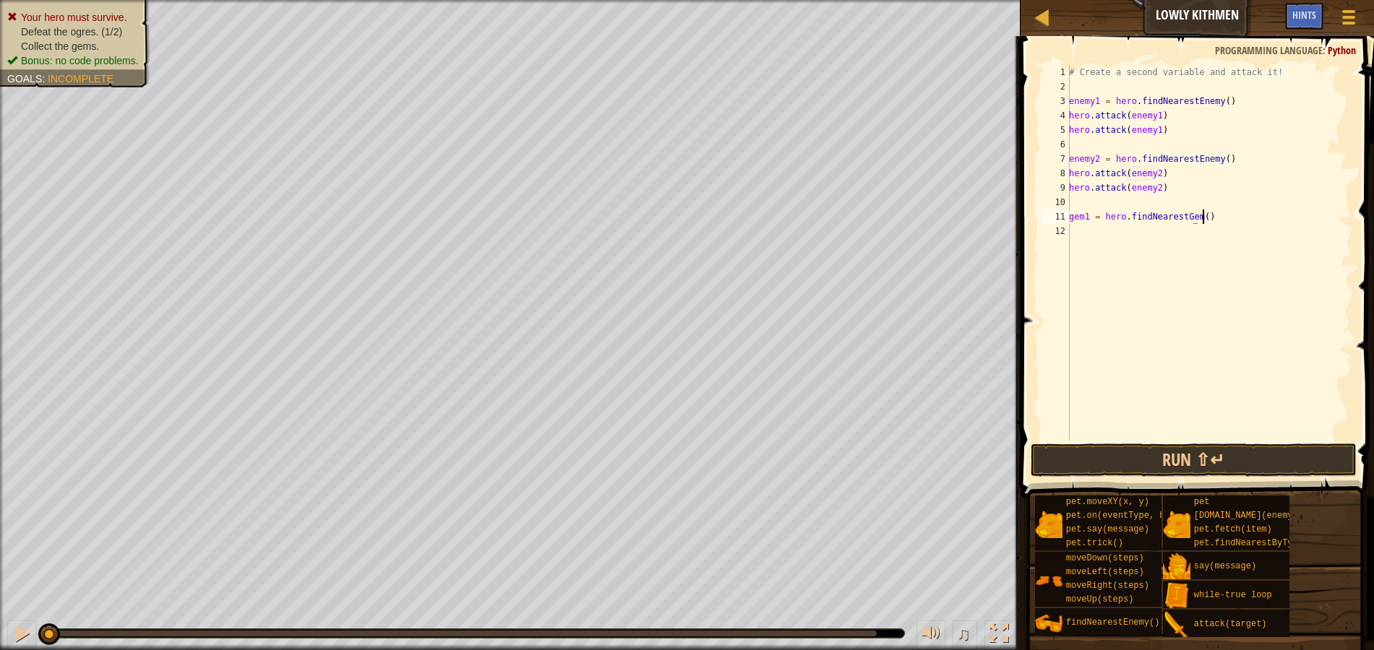
type textarea "gem1 = hero.findNearestGem()"
drag, startPoint x: 1074, startPoint y: 228, endPoint x: 1067, endPoint y: 219, distance: 10.8
click at [1067, 219] on div "1 2 3 4 5 6 7 8 9 10 11 12 13 # Create a second variable and attack it! enemy1 …" at bounding box center [1195, 253] width 314 height 376
type textarea "gem1 = hero.findNearestGem()"
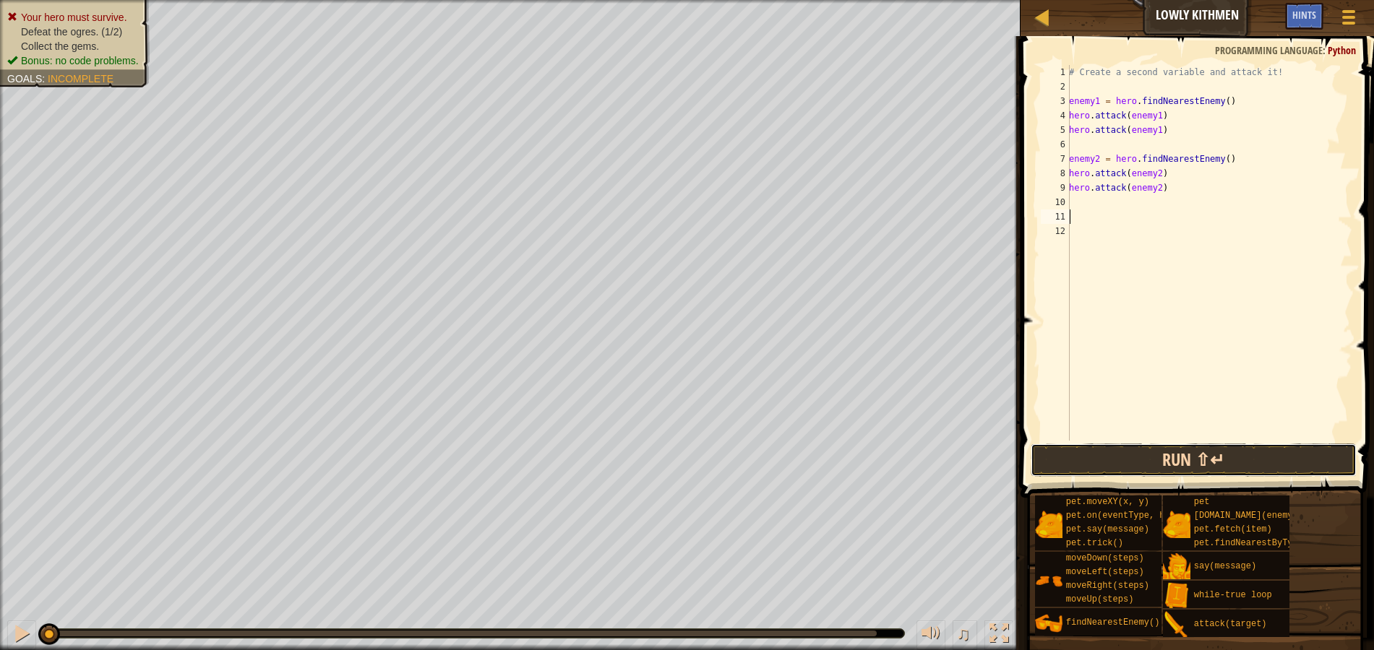
click at [1141, 455] on button "Run ⇧↵" at bounding box center [1194, 460] width 326 height 33
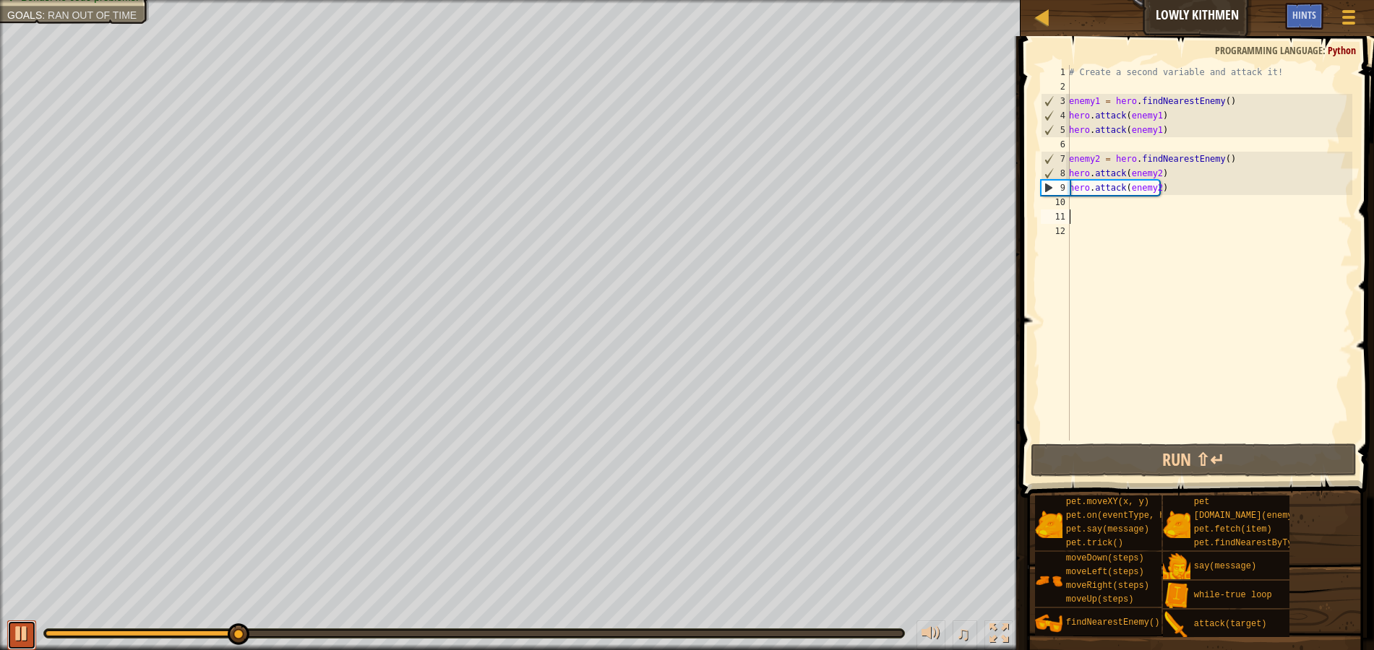
click at [22, 630] on div at bounding box center [21, 633] width 19 height 19
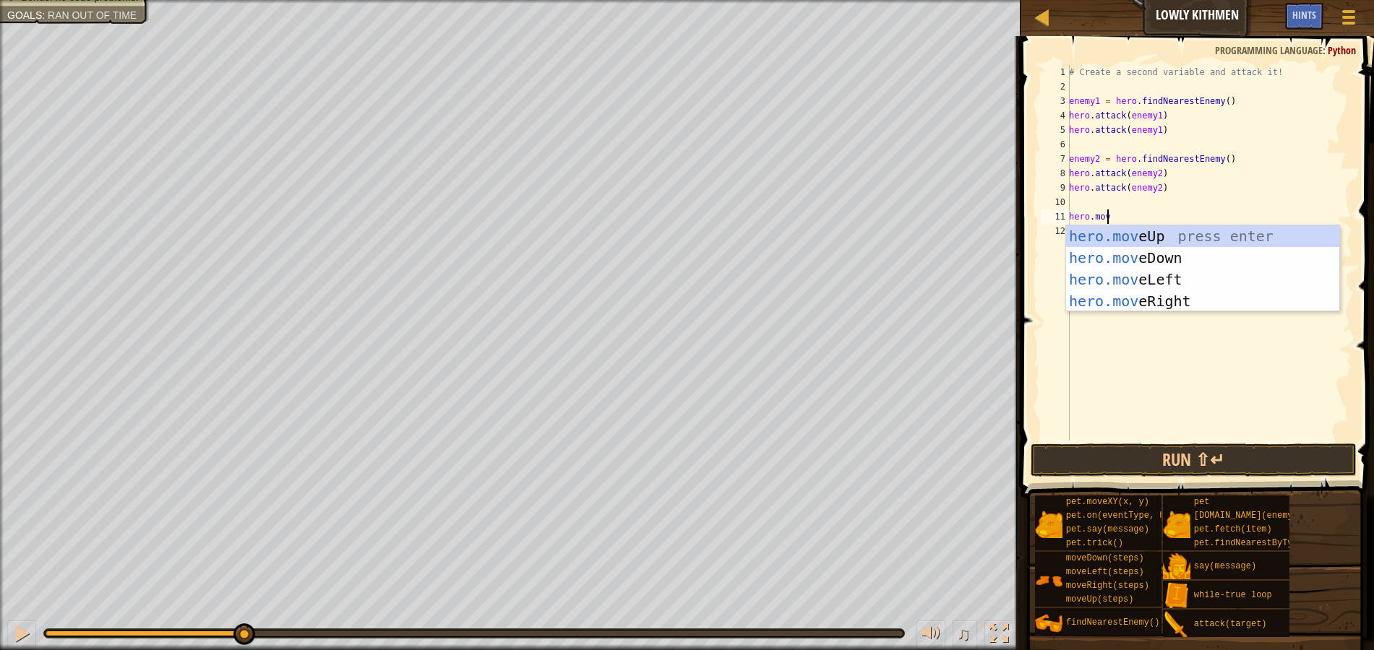
scroll to position [7, 2]
type textarea "hero.moveR"
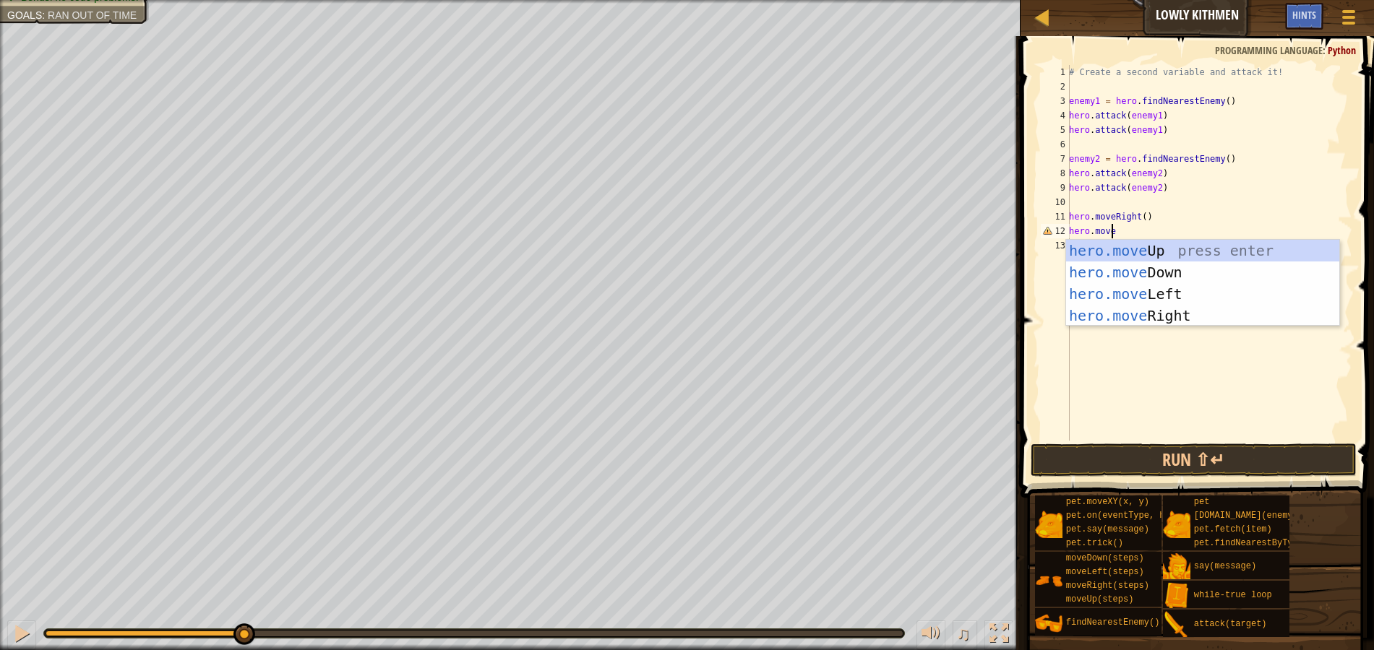
type textarea "hero.moveD"
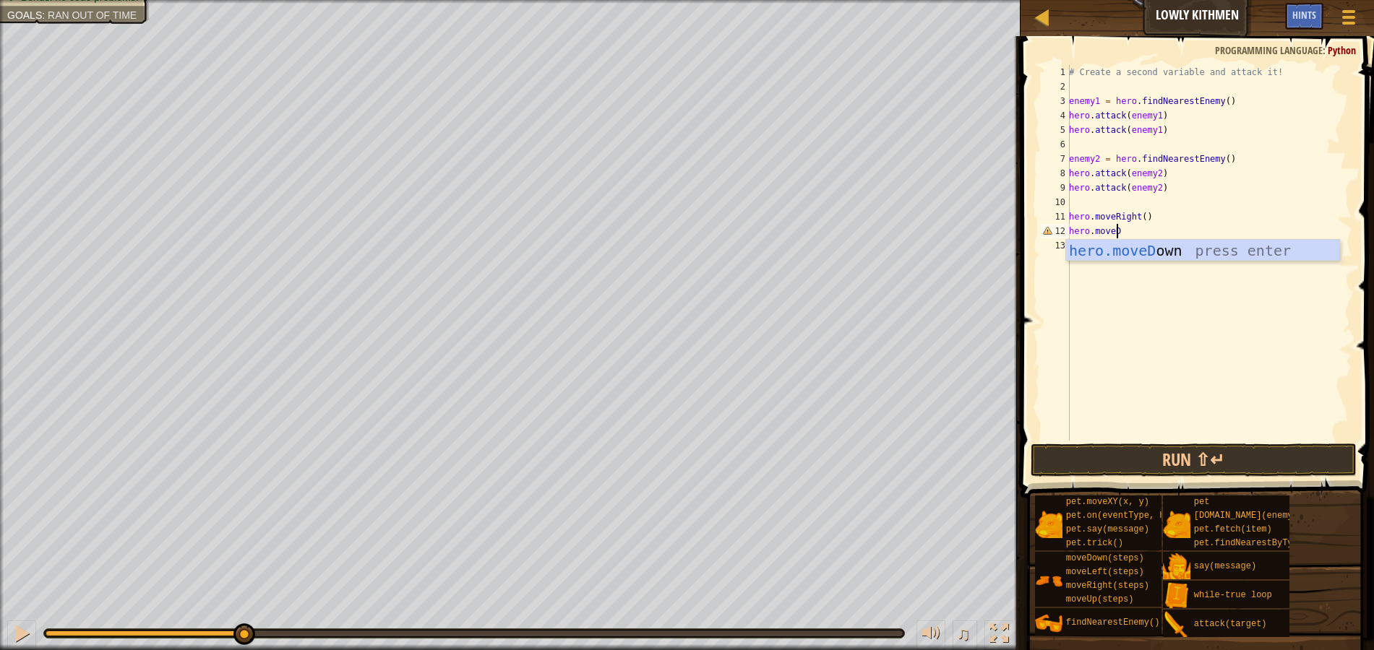
scroll to position [7, 0]
type textarea "e"
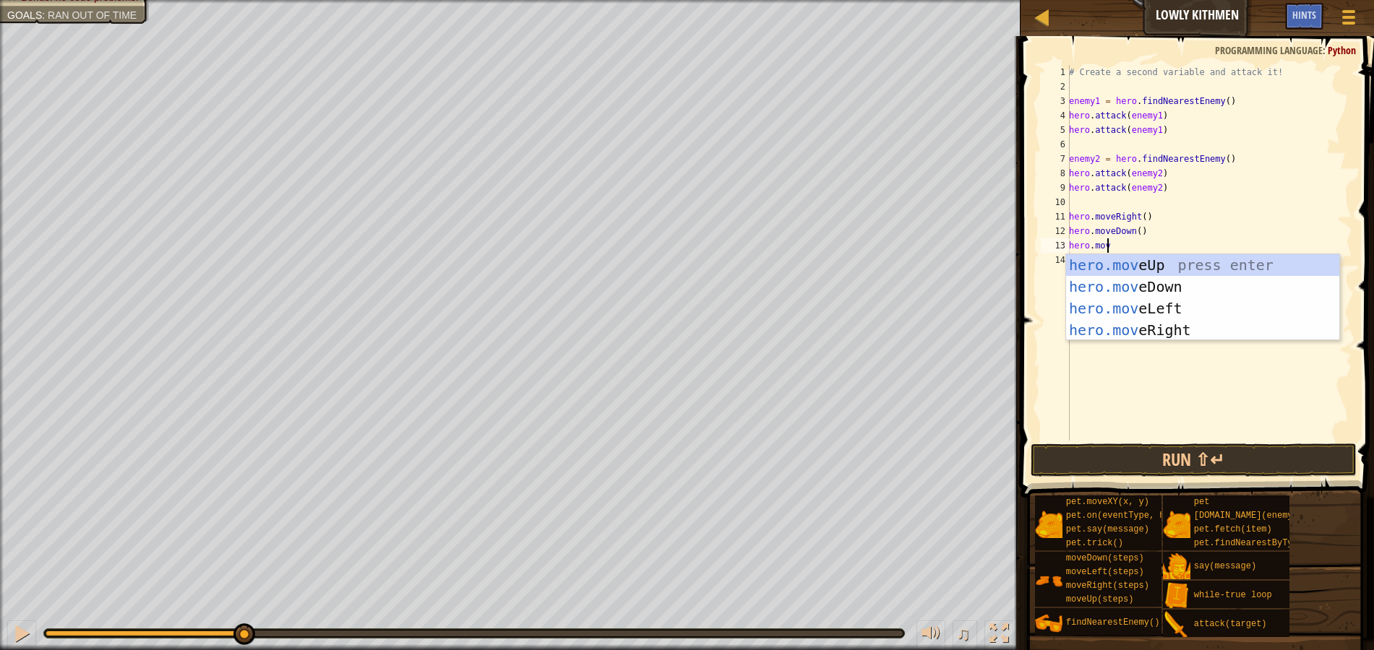
scroll to position [7, 2]
type textarea "hero.moveR"
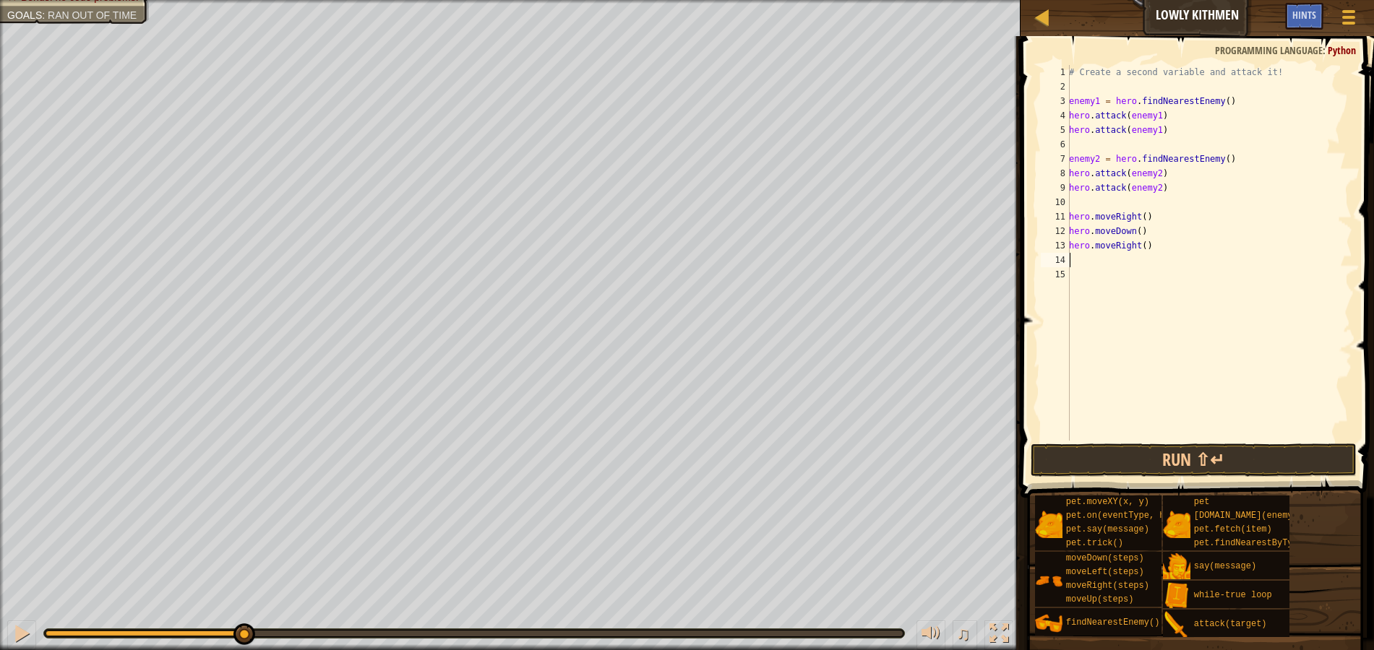
scroll to position [7, 0]
click at [1108, 452] on button "Run ⇧↵" at bounding box center [1194, 460] width 326 height 33
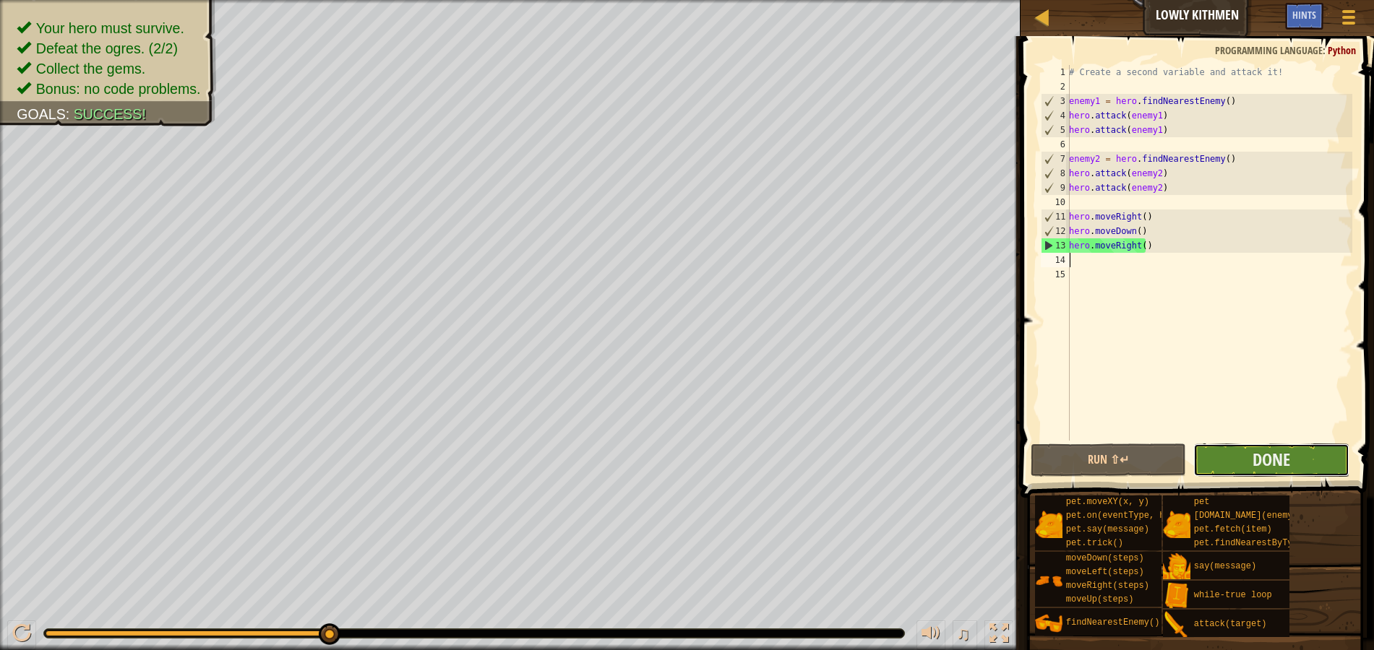
click at [1312, 465] on button "Done" at bounding box center [1271, 460] width 156 height 33
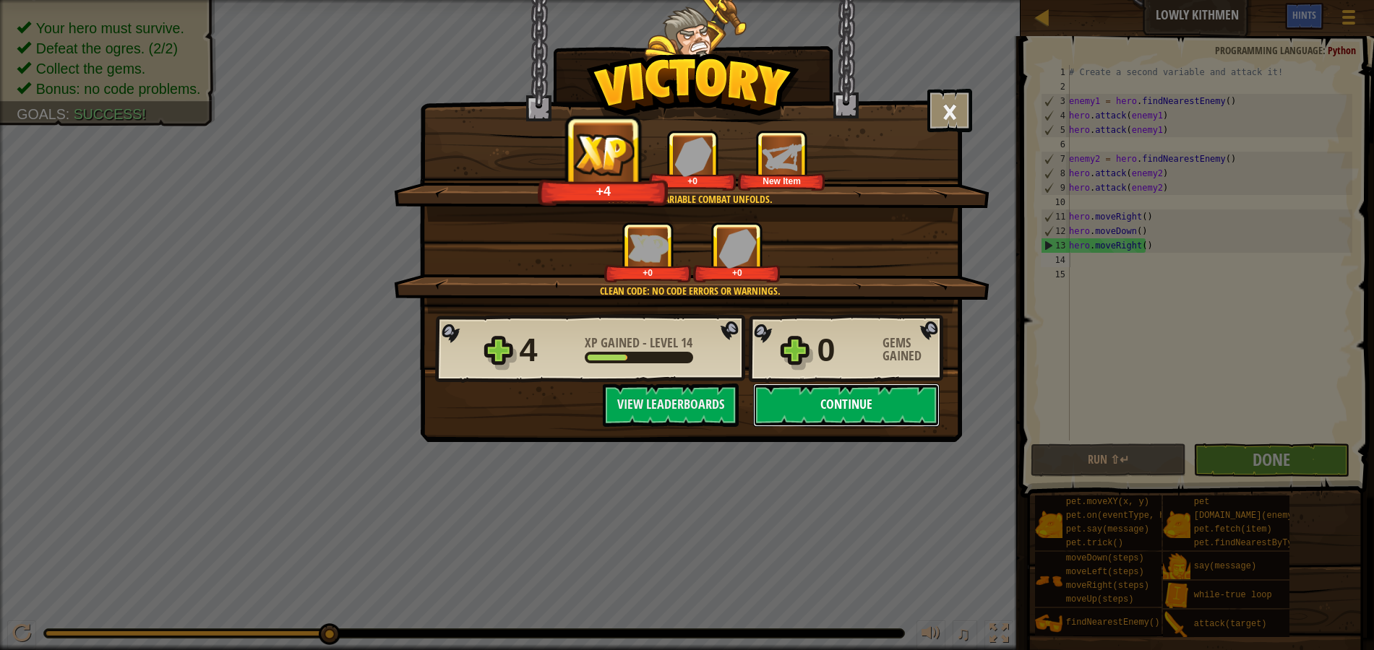
click at [892, 400] on button "Continue" at bounding box center [846, 405] width 186 height 43
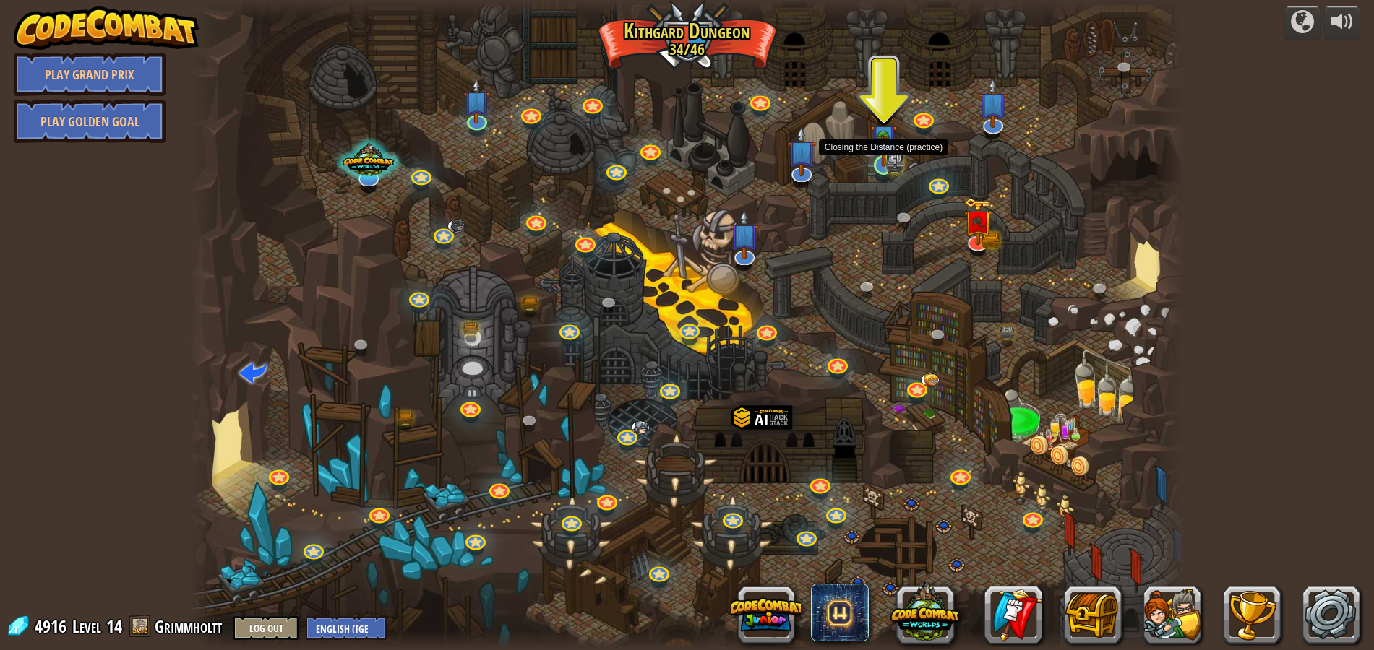
click at [886, 162] on img at bounding box center [883, 138] width 27 height 58
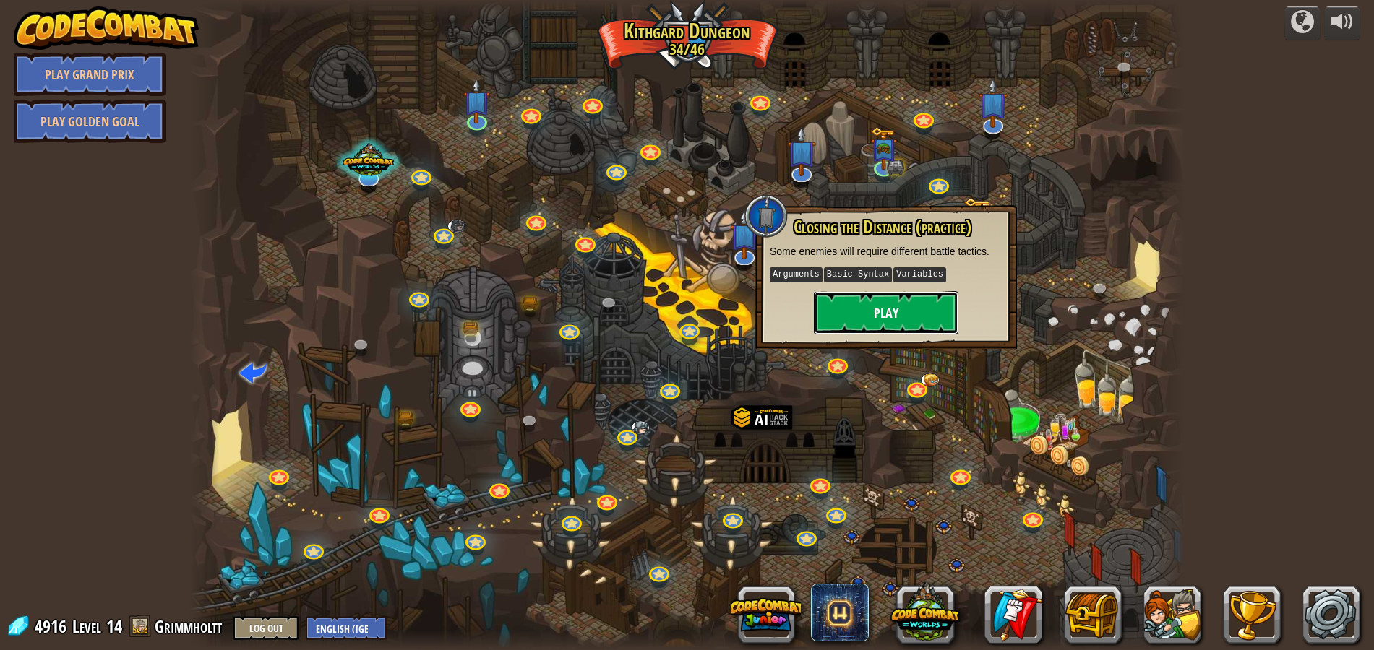
click at [880, 314] on button "Play" at bounding box center [886, 312] width 145 height 43
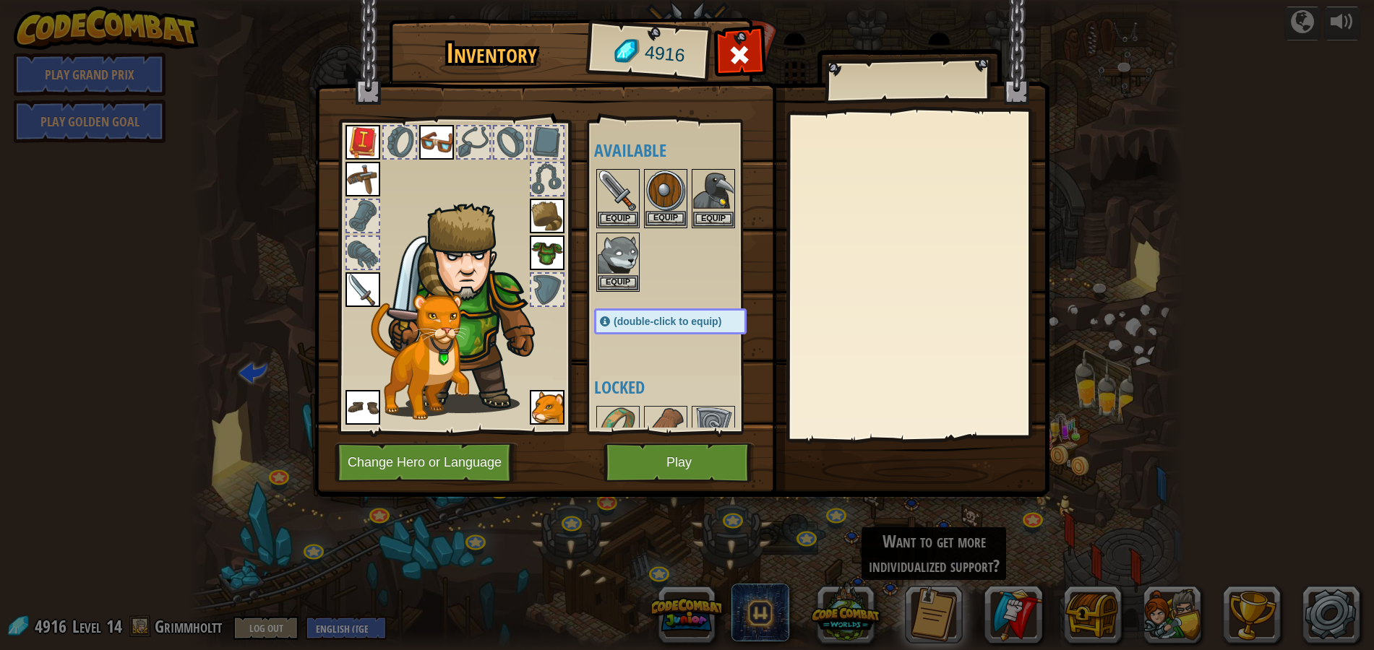
click at [668, 184] on img at bounding box center [665, 191] width 40 height 40
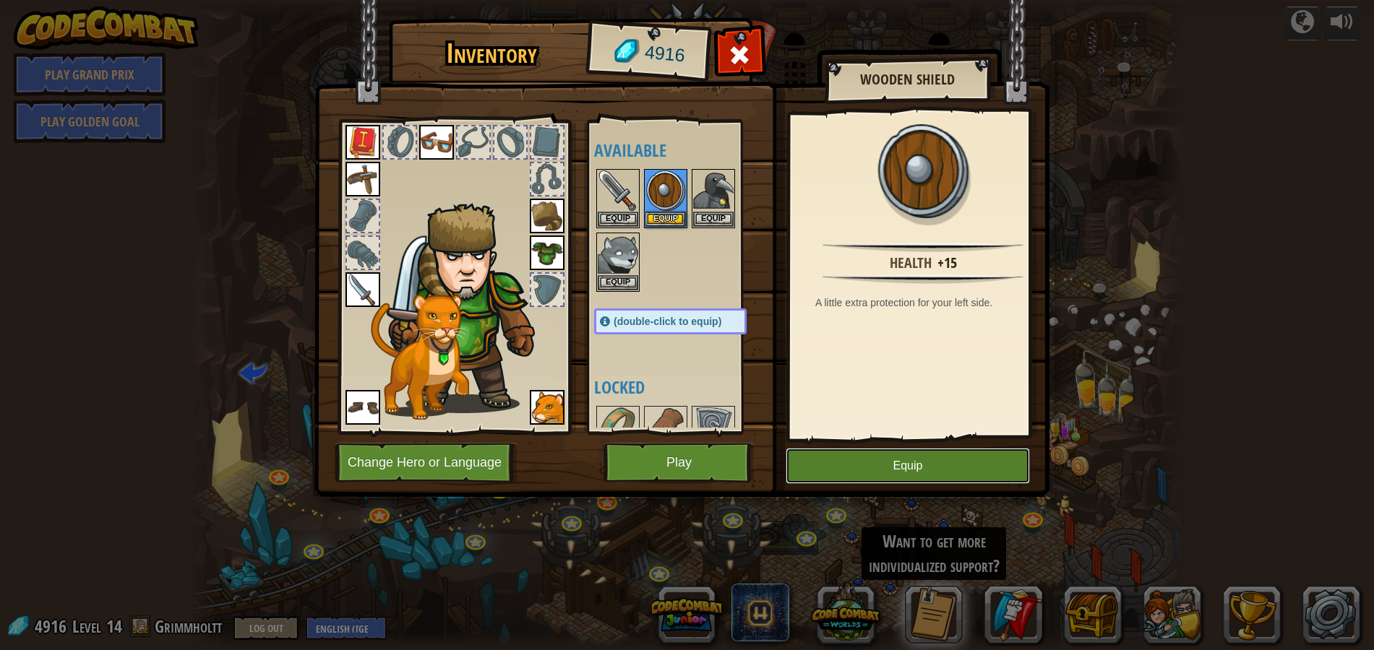
click at [861, 465] on button "Equip" at bounding box center [908, 466] width 244 height 36
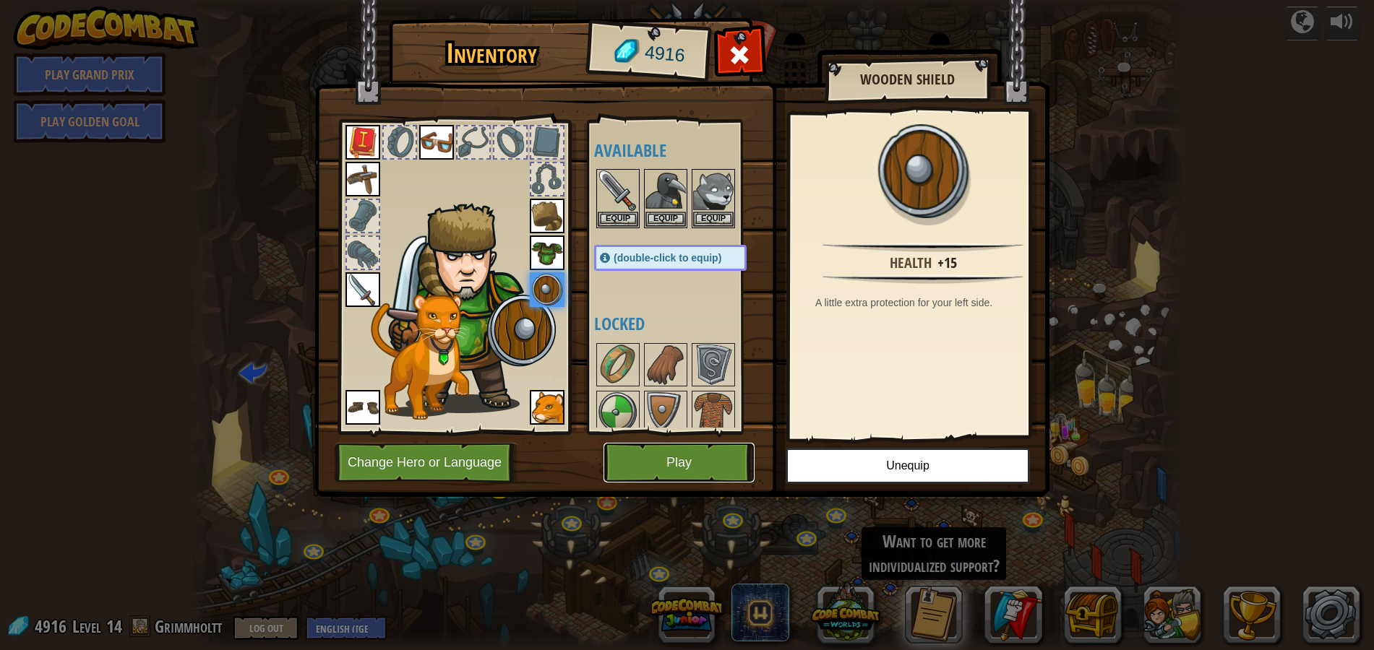
click at [684, 465] on button "Play" at bounding box center [678, 463] width 151 height 40
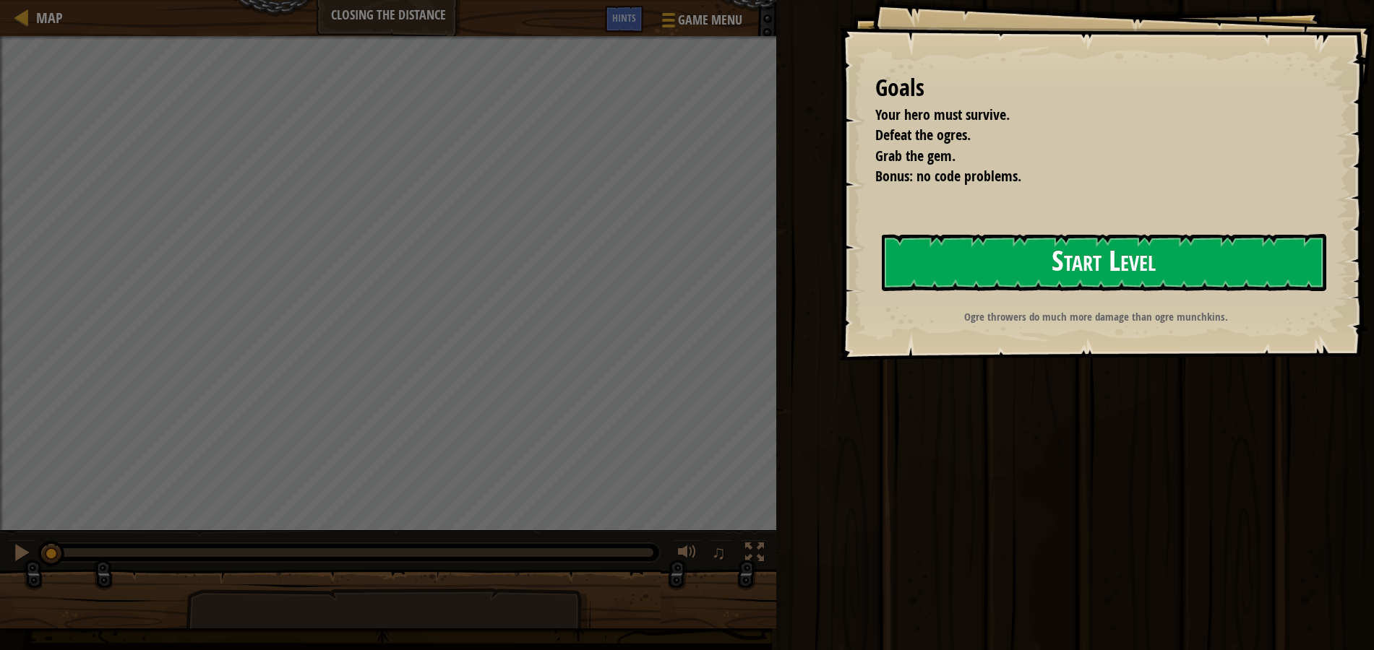
click at [1007, 266] on button "Start Level" at bounding box center [1104, 262] width 445 height 57
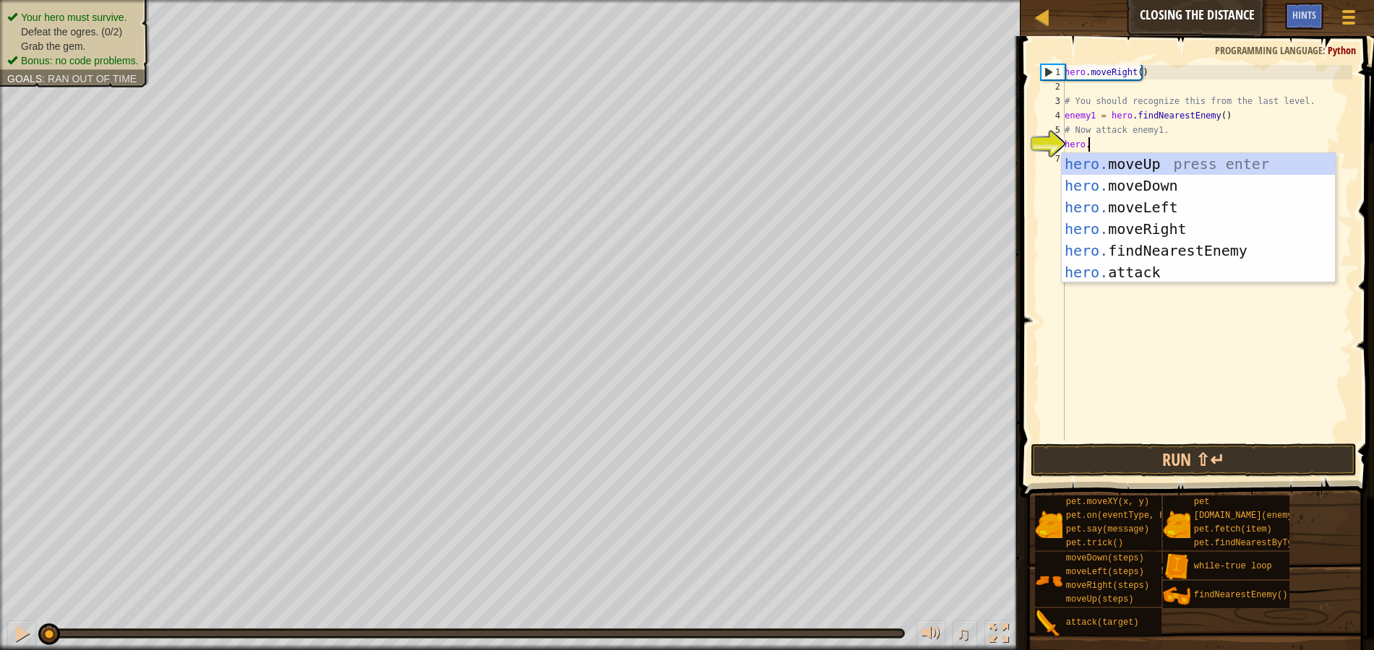
scroll to position [7, 1]
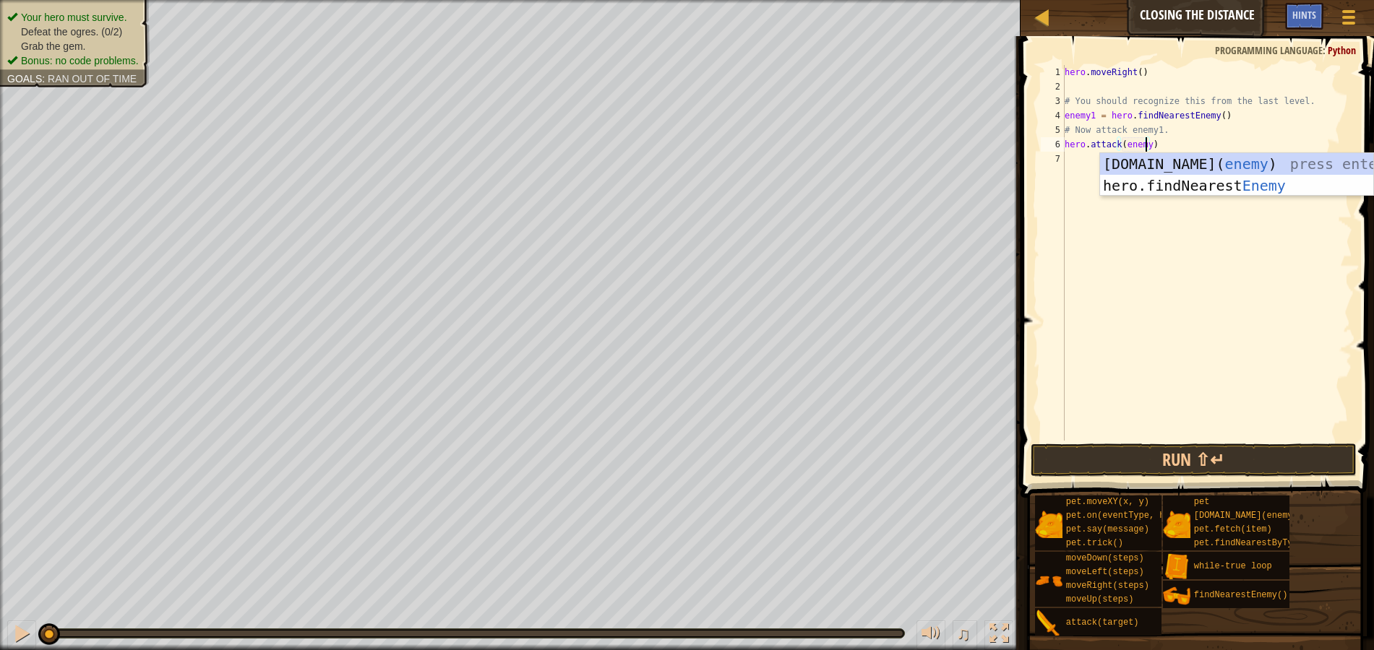
type textarea "hero.attack(enemy1)"
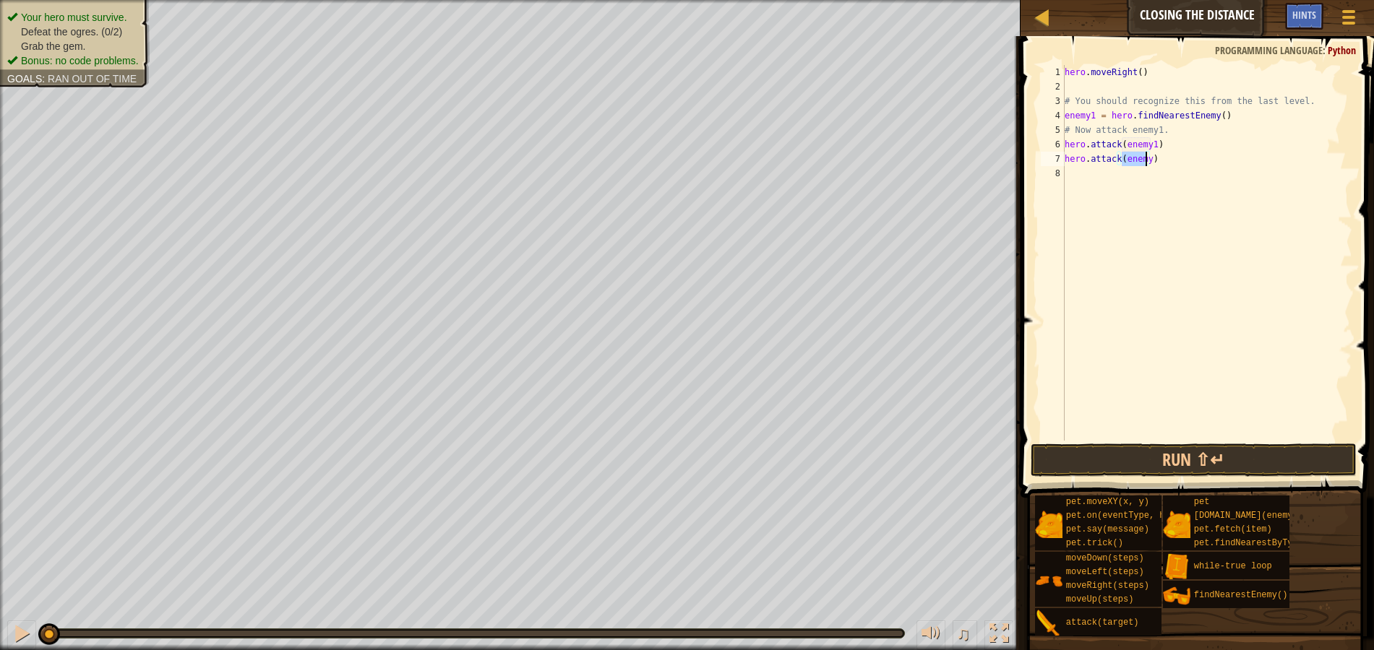
scroll to position [7, 5]
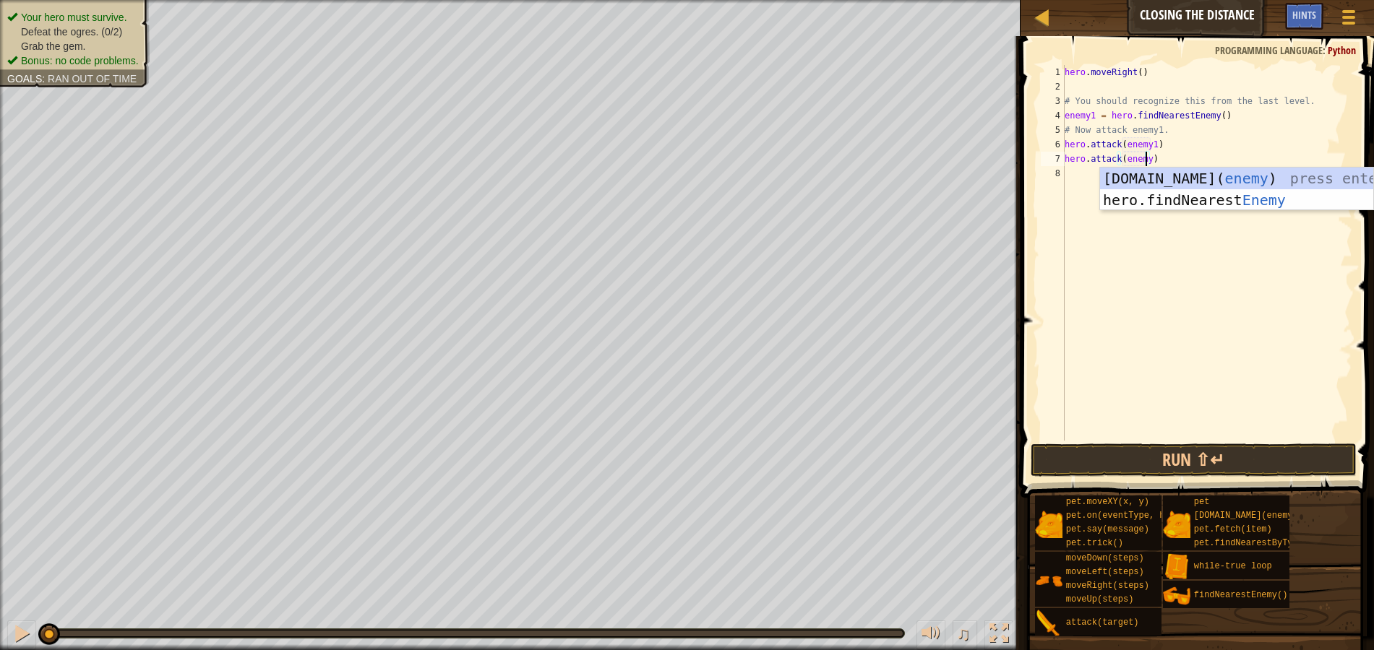
type textarea "hero.attack(enemy1)"
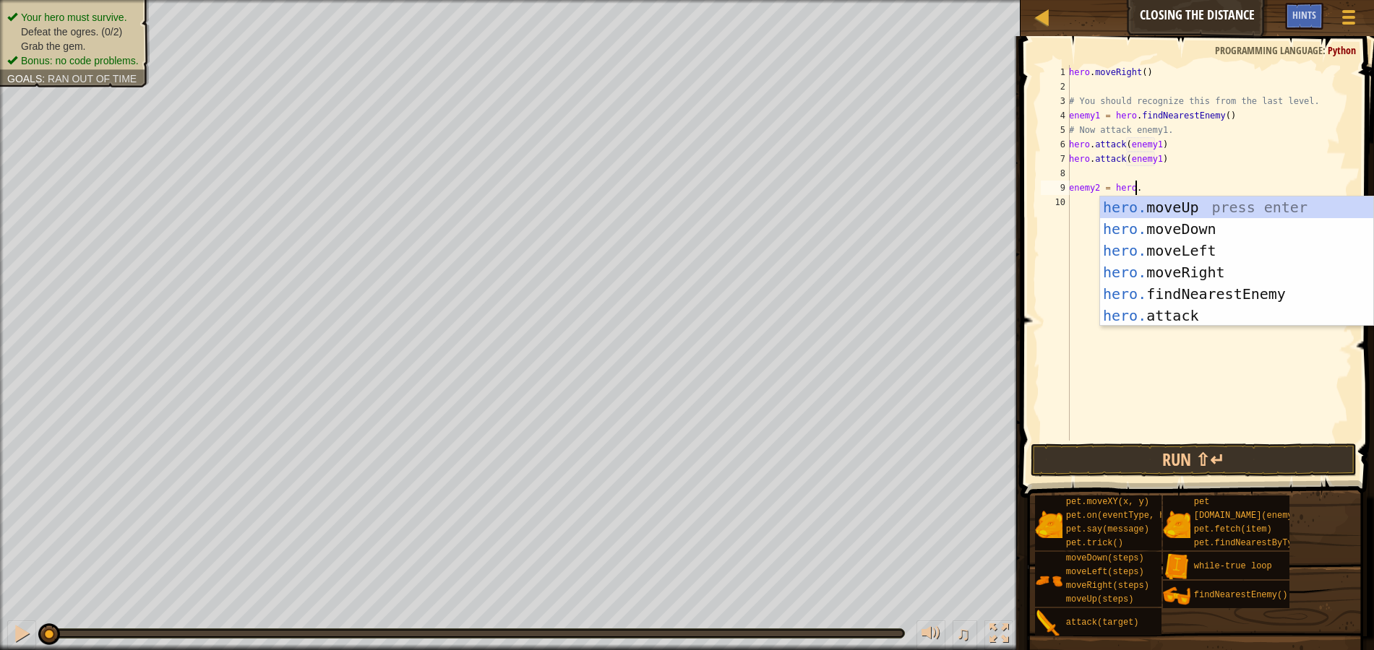
type textarea "enemy2 = [DOMAIN_NAME]"
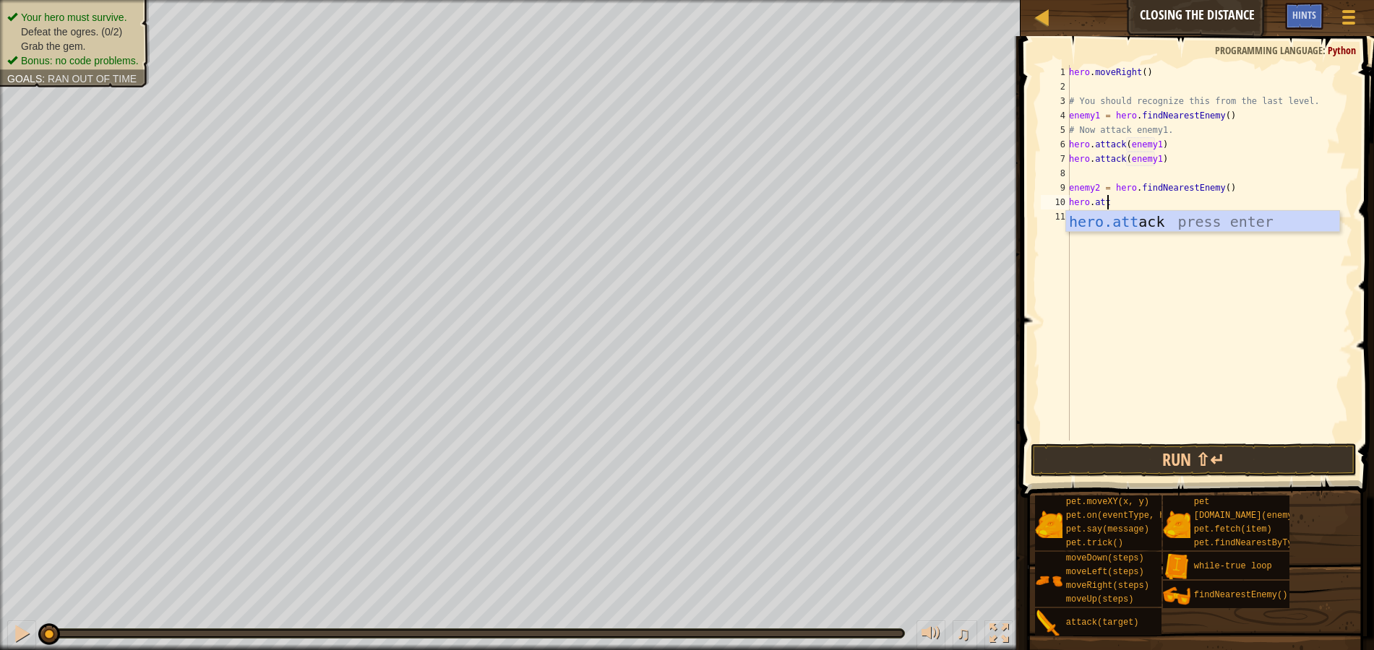
scroll to position [7, 2]
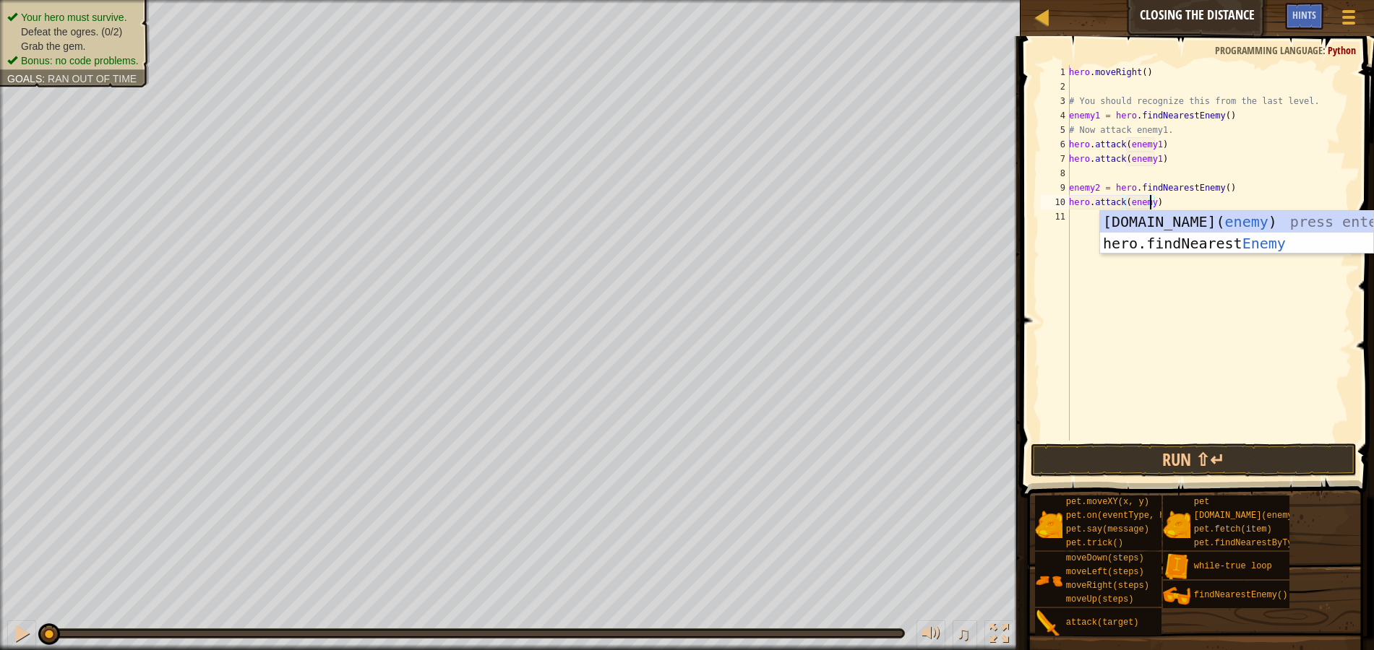
type textarea "hero.attack(enemy2)"
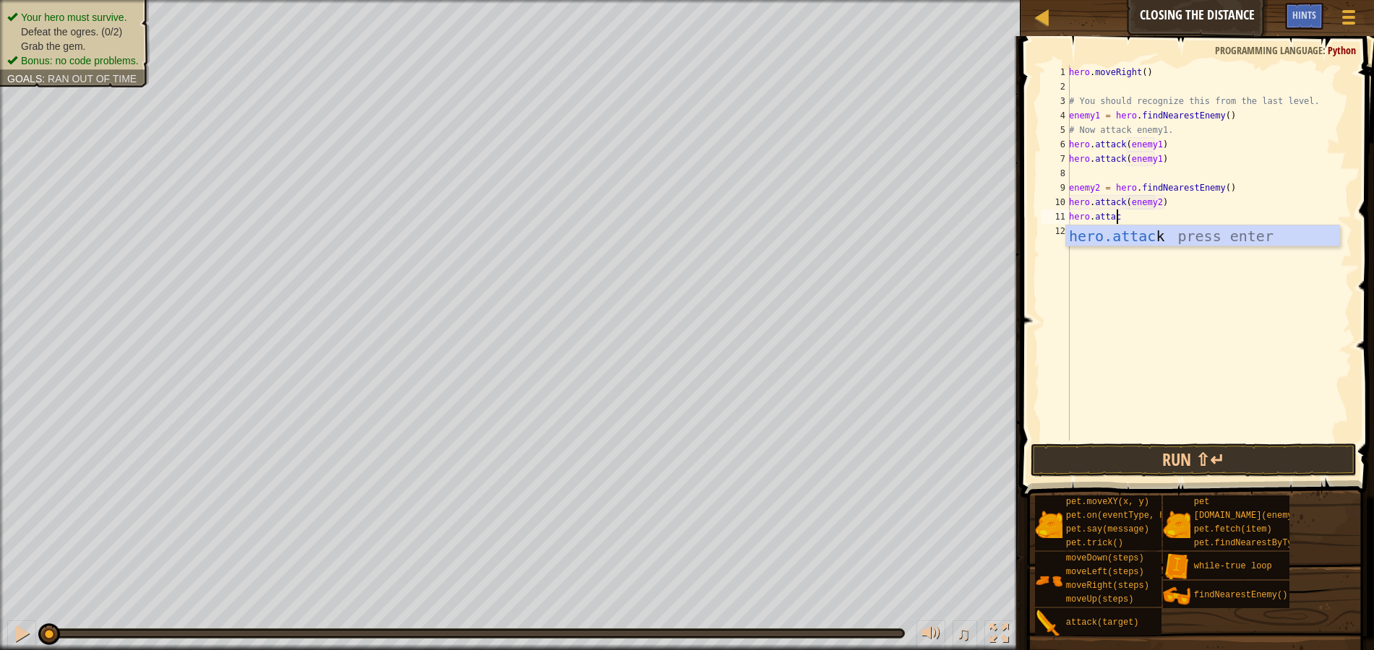
scroll to position [7, 4]
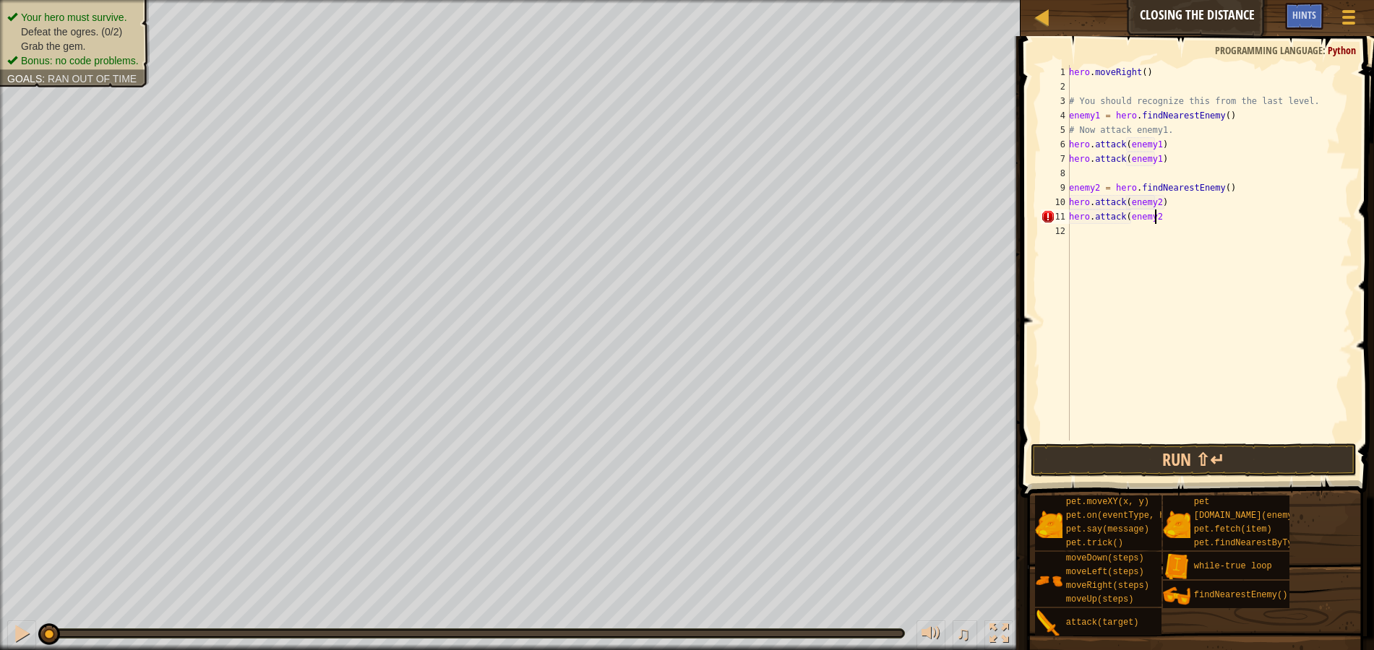
type textarea "hero.attack(enemy2)"
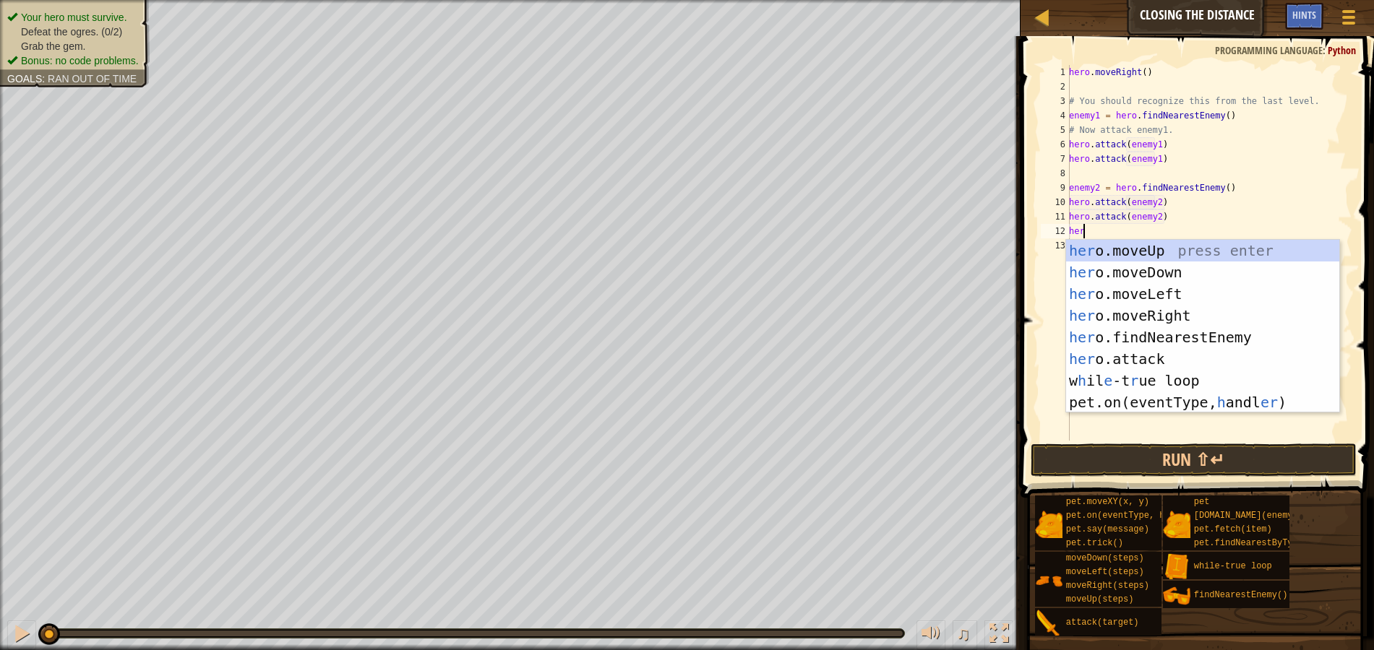
scroll to position [7, 1]
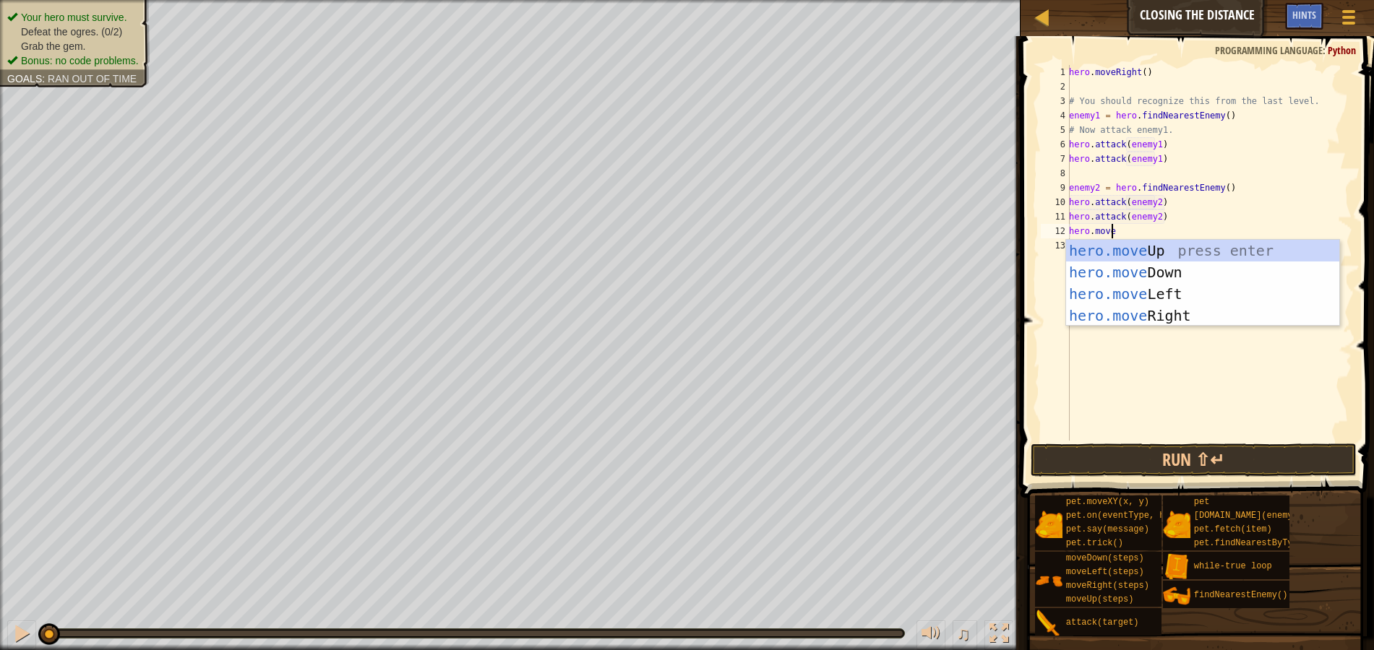
type textarea "hero.moveR"
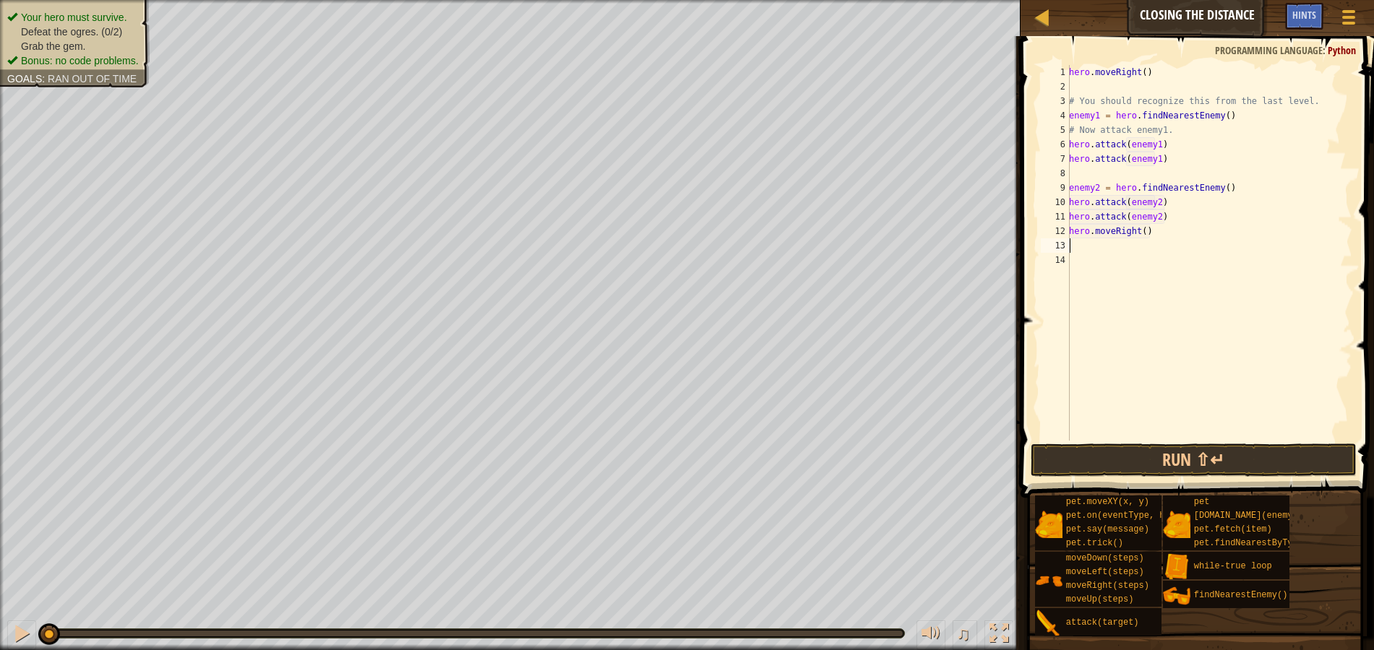
scroll to position [7, 0]
click at [1138, 234] on div "hero . moveRight ( ) # You should recognize this from the last level. enemy1 = …" at bounding box center [1209, 267] width 286 height 405
click at [1140, 233] on div "hero . moveRight ( ) # You should recognize this from the last level. enemy1 = …" at bounding box center [1209, 267] width 286 height 405
type textarea "hero.moveRight(4)"
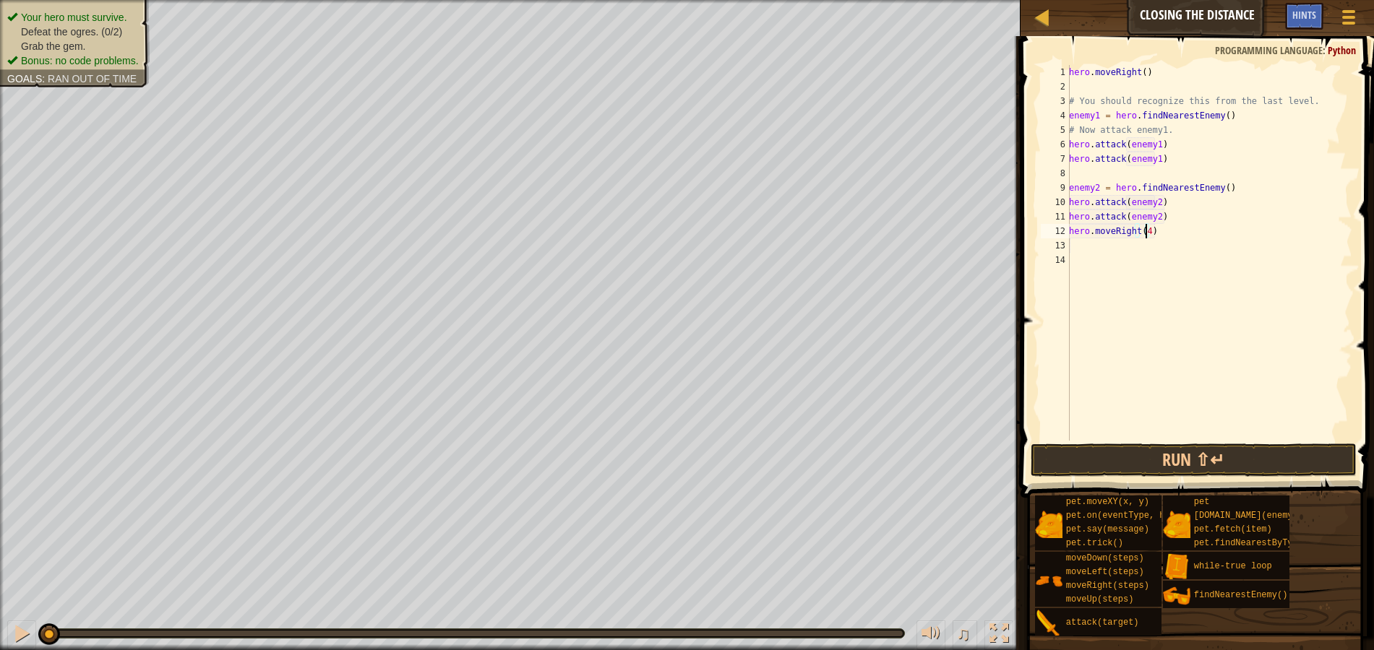
click at [1116, 251] on div "hero . moveRight ( ) # You should recognize this from the last level. enemy1 = …" at bounding box center [1209, 267] width 286 height 405
click at [1270, 453] on button "Run ⇧↵" at bounding box center [1194, 460] width 326 height 33
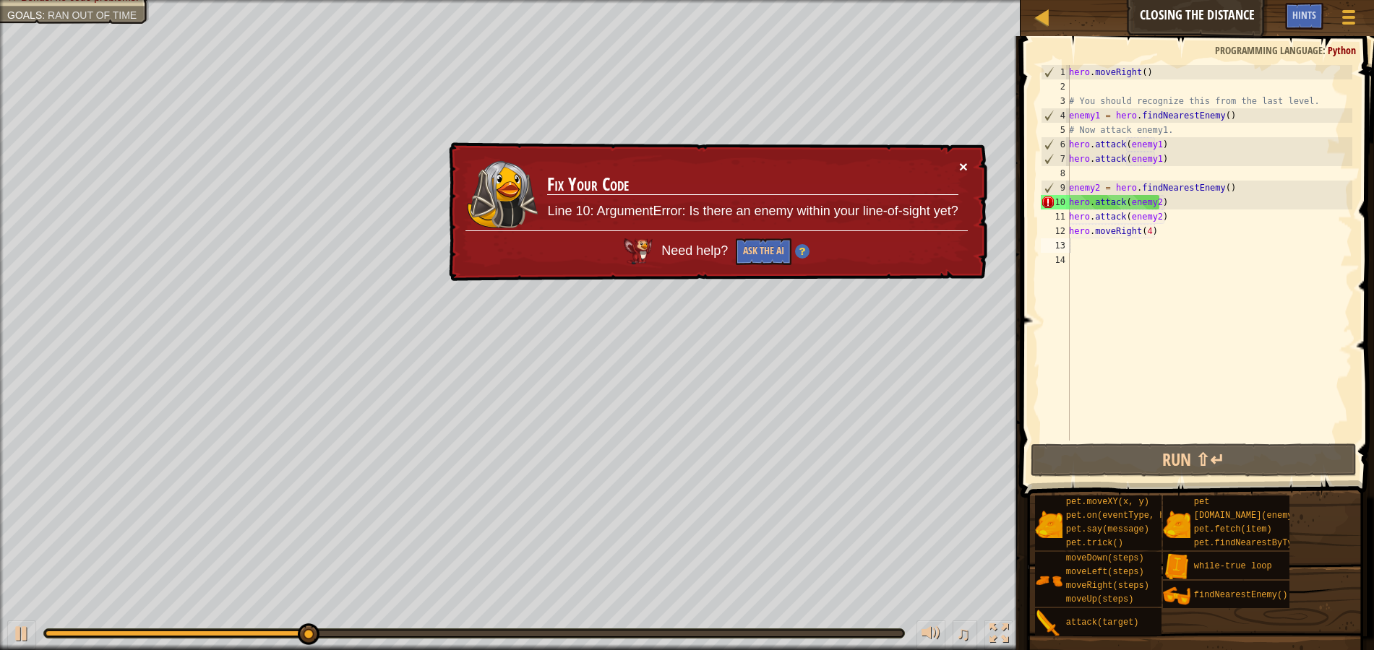
click at [962, 165] on button "×" at bounding box center [963, 166] width 9 height 15
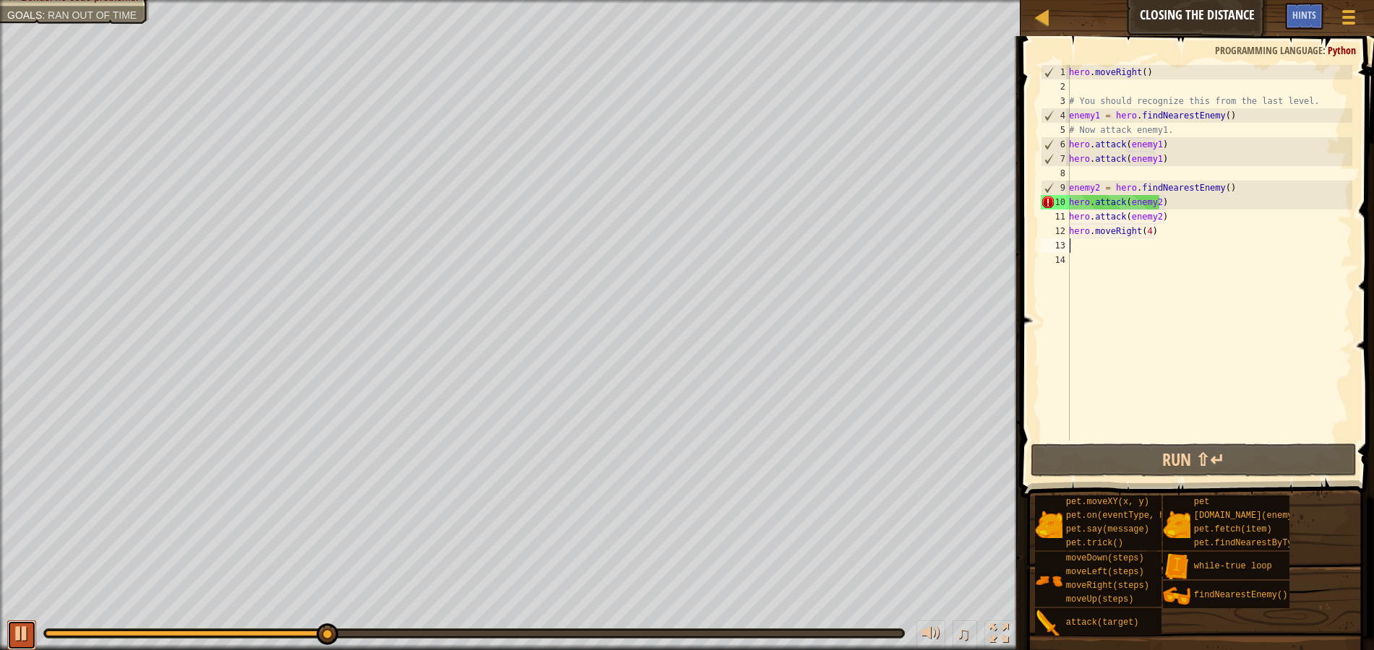
click at [21, 628] on div at bounding box center [21, 633] width 19 height 19
click at [1106, 173] on div "hero . moveRight ( ) # You should recognize this from the last level. enemy1 = …" at bounding box center [1209, 267] width 286 height 405
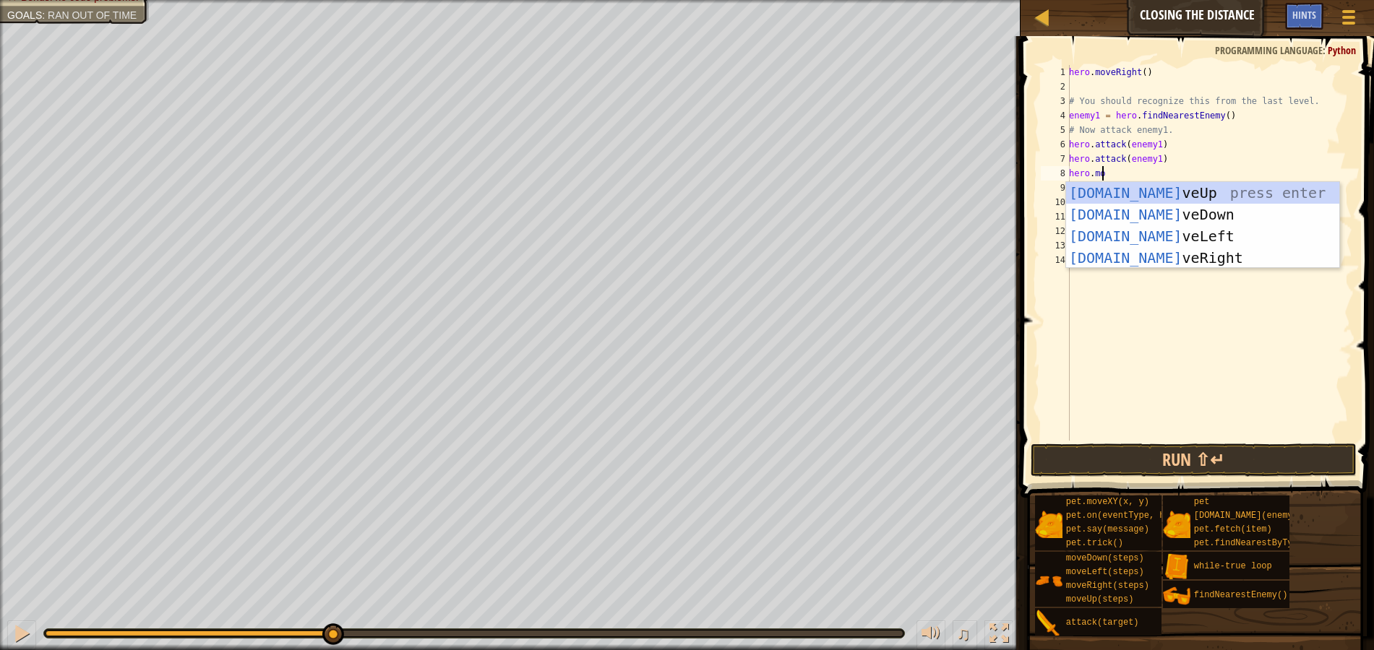
scroll to position [7, 2]
type textarea "hero.moveR"
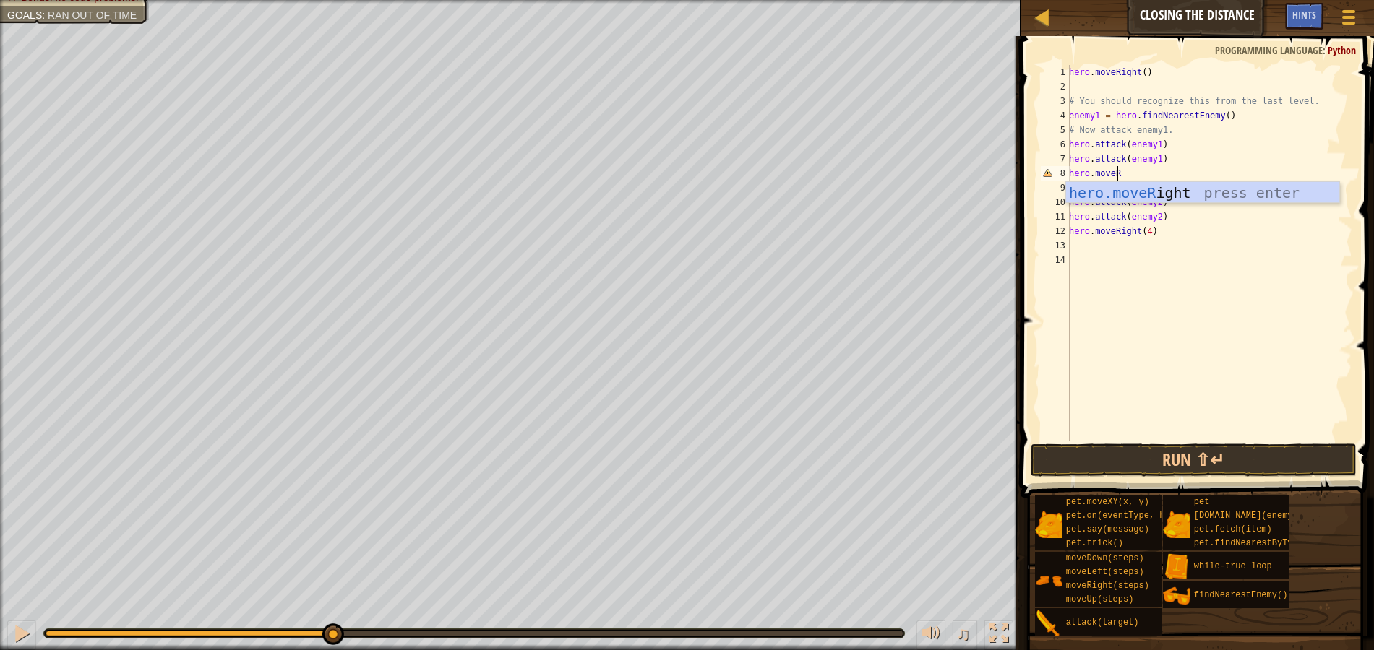
scroll to position [7, 0]
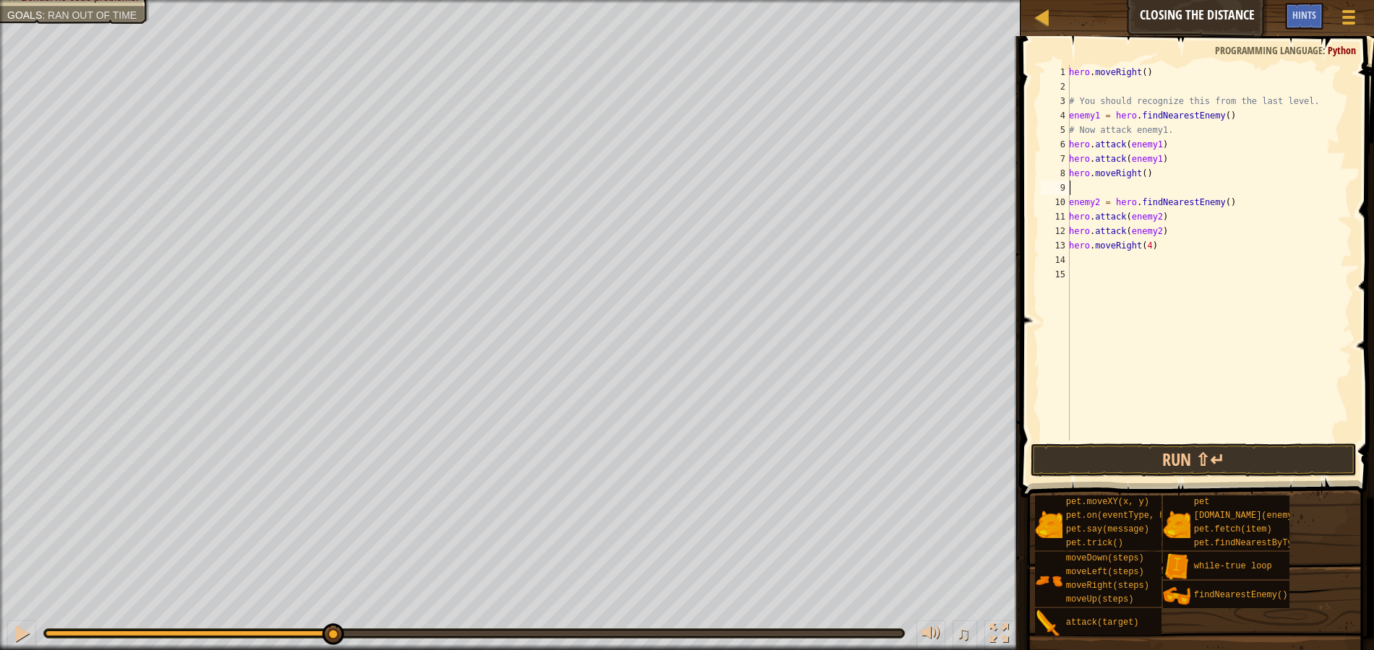
click at [1140, 173] on div "hero . moveRight ( ) # You should recognize this from the last level. enemy1 = …" at bounding box center [1209, 267] width 286 height 405
type textarea "hero.moveRight(3)"
click at [1093, 185] on div "hero . moveRight ( ) # You should recognize this from the last level. enemy1 = …" at bounding box center [1209, 267] width 286 height 405
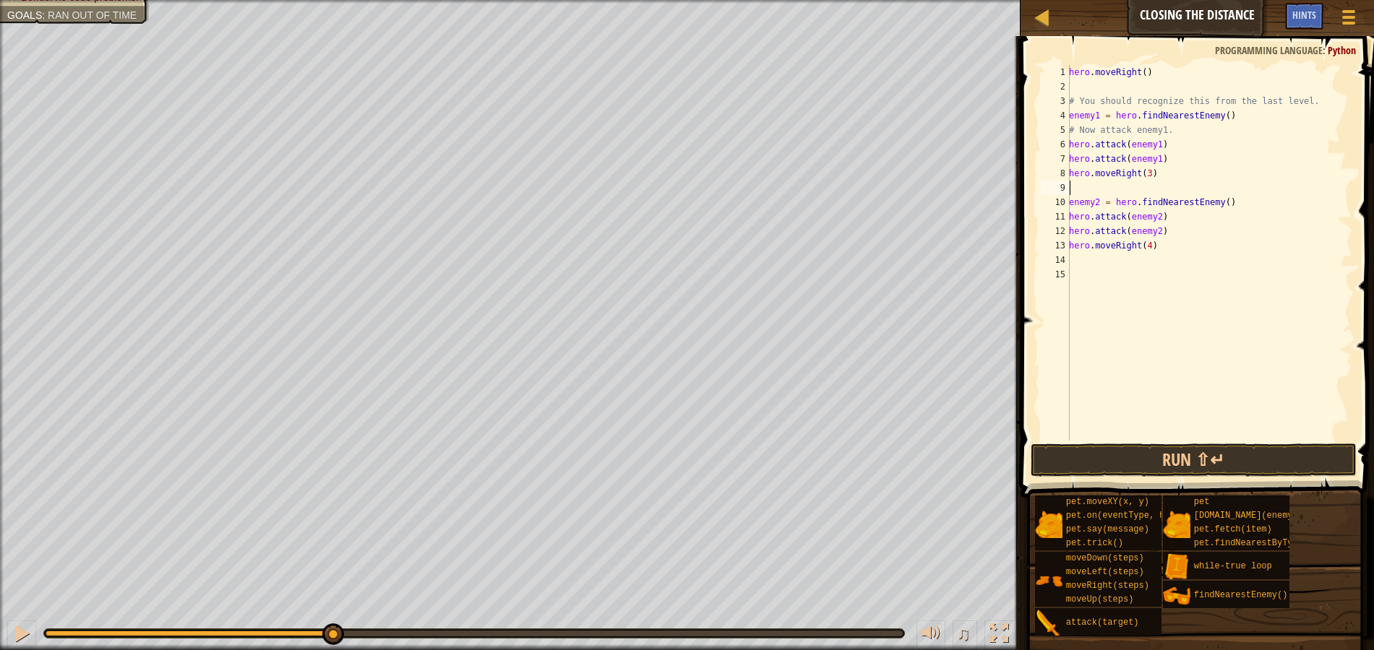
click at [1144, 246] on div "hero . moveRight ( ) # You should recognize this from the last level. enemy1 = …" at bounding box center [1209, 267] width 286 height 405
type textarea "hero.moveRight()"
click at [1224, 324] on div "hero . moveRight ( ) # You should recognize this from the last level. enemy1 = …" at bounding box center [1209, 267] width 286 height 405
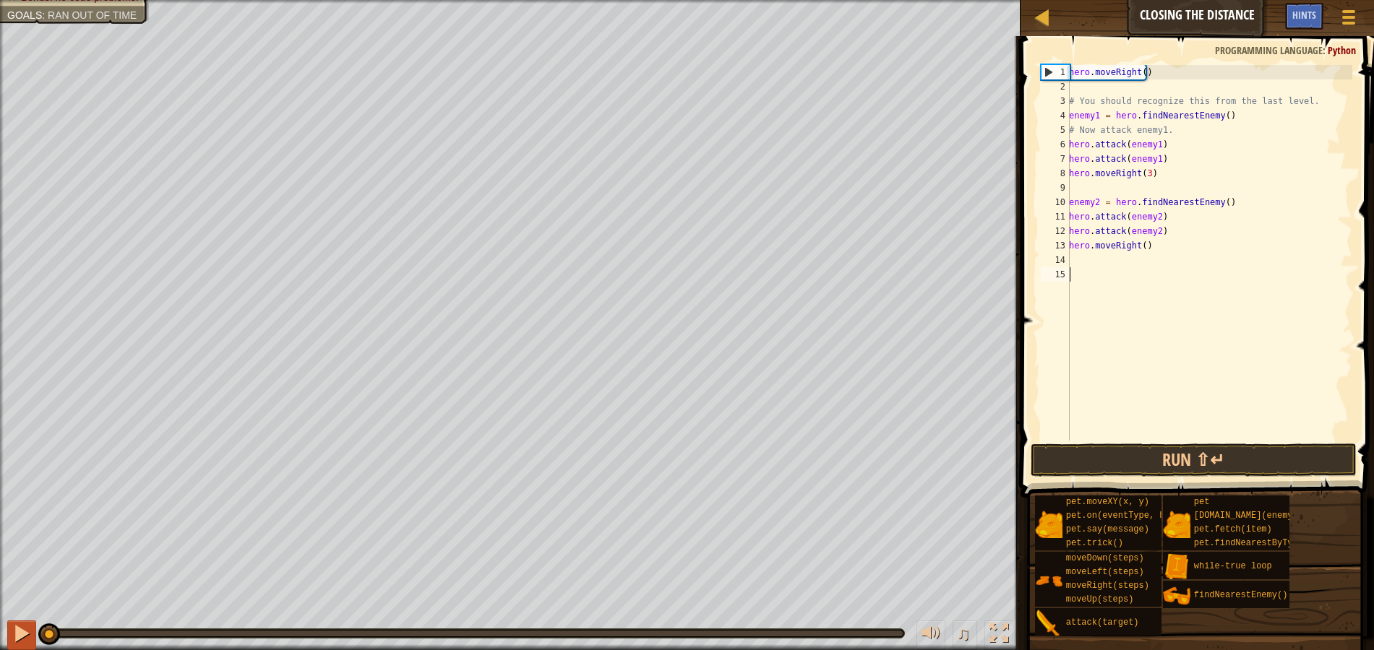
drag, startPoint x: 88, startPoint y: 634, endPoint x: 20, endPoint y: 631, distance: 68.7
click at [20, 632] on div "♫" at bounding box center [510, 630] width 1020 height 43
click at [1211, 463] on button "Run ⇧↵" at bounding box center [1194, 460] width 326 height 33
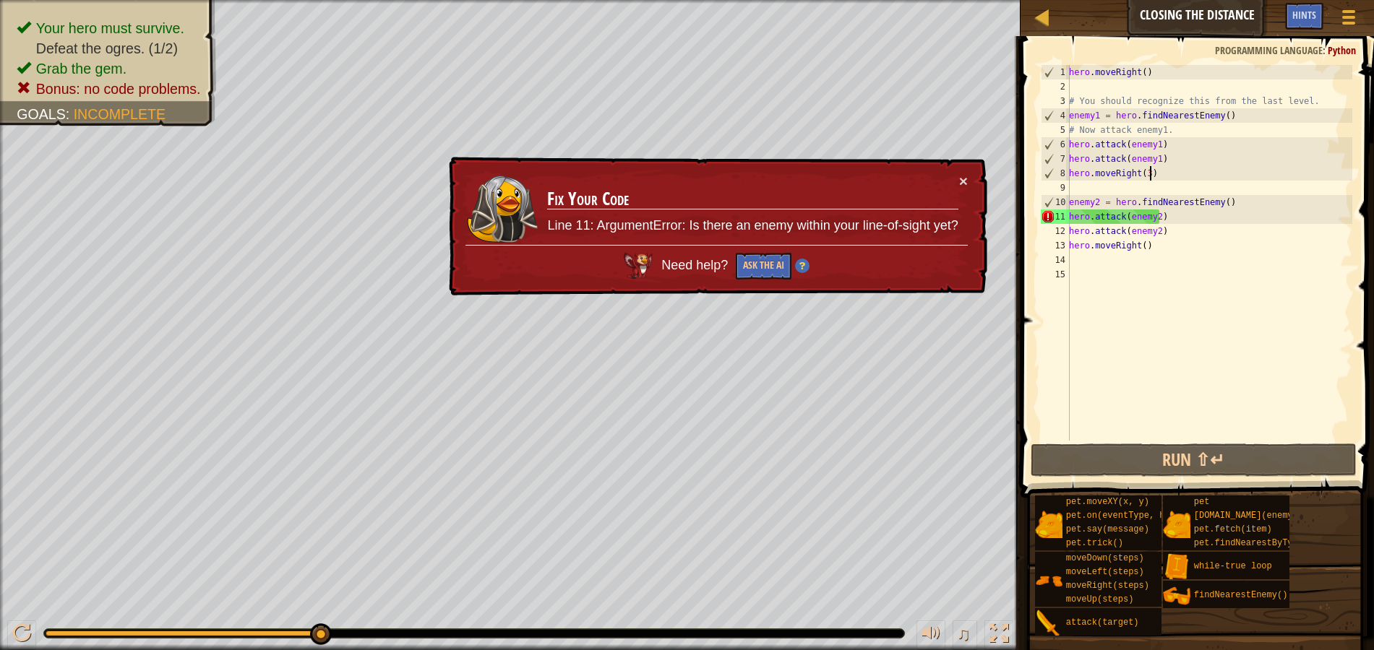
click at [1168, 176] on div "hero . moveRight ( ) # You should recognize this from the last level. enemy1 = …" at bounding box center [1209, 267] width 286 height 405
type textarea "hero.moveRight(3)"
click at [1171, 184] on div "hero . moveRight ( ) # You should recognize this from the last level. enemy1 = …" at bounding box center [1209, 267] width 286 height 405
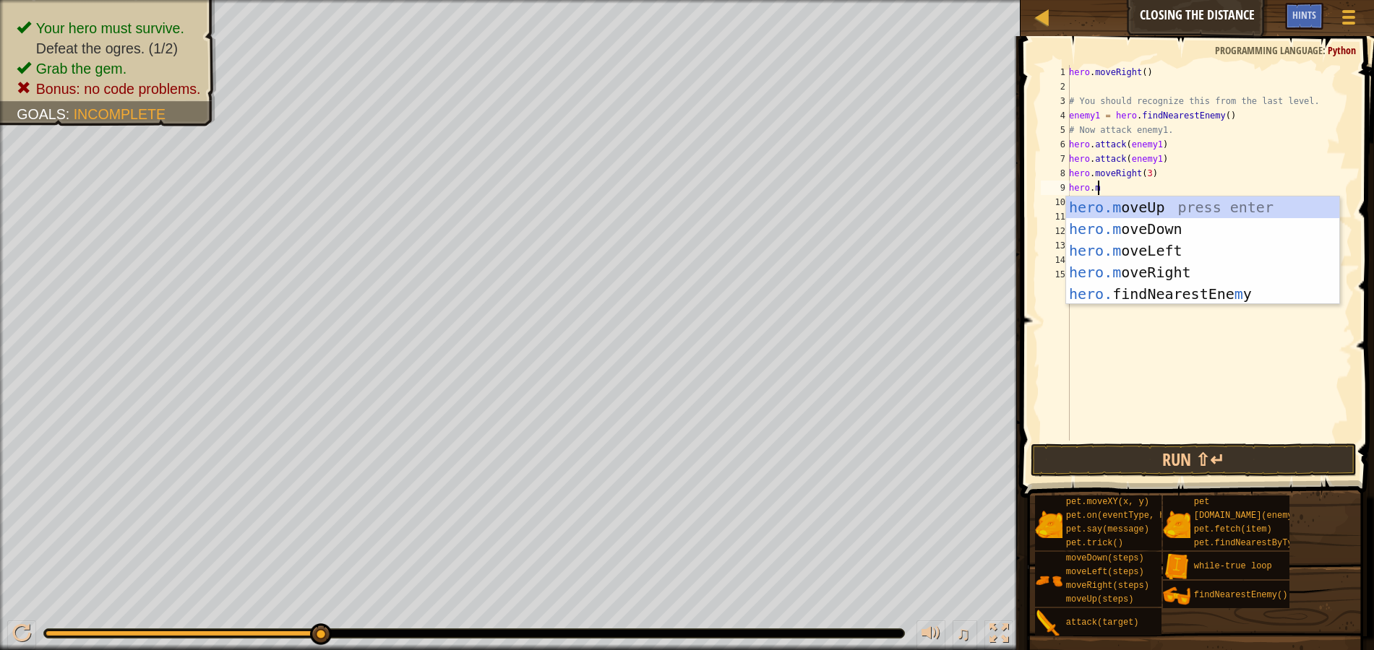
scroll to position [7, 2]
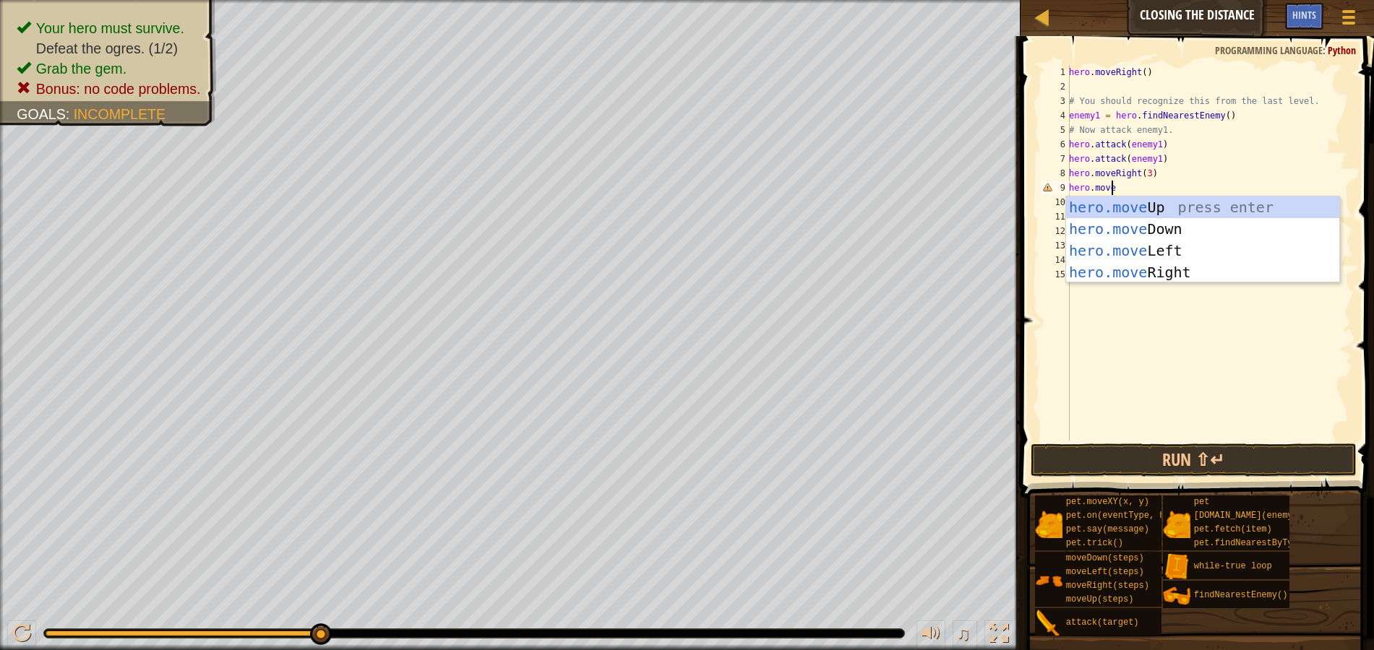
type textarea "hero.moveU"
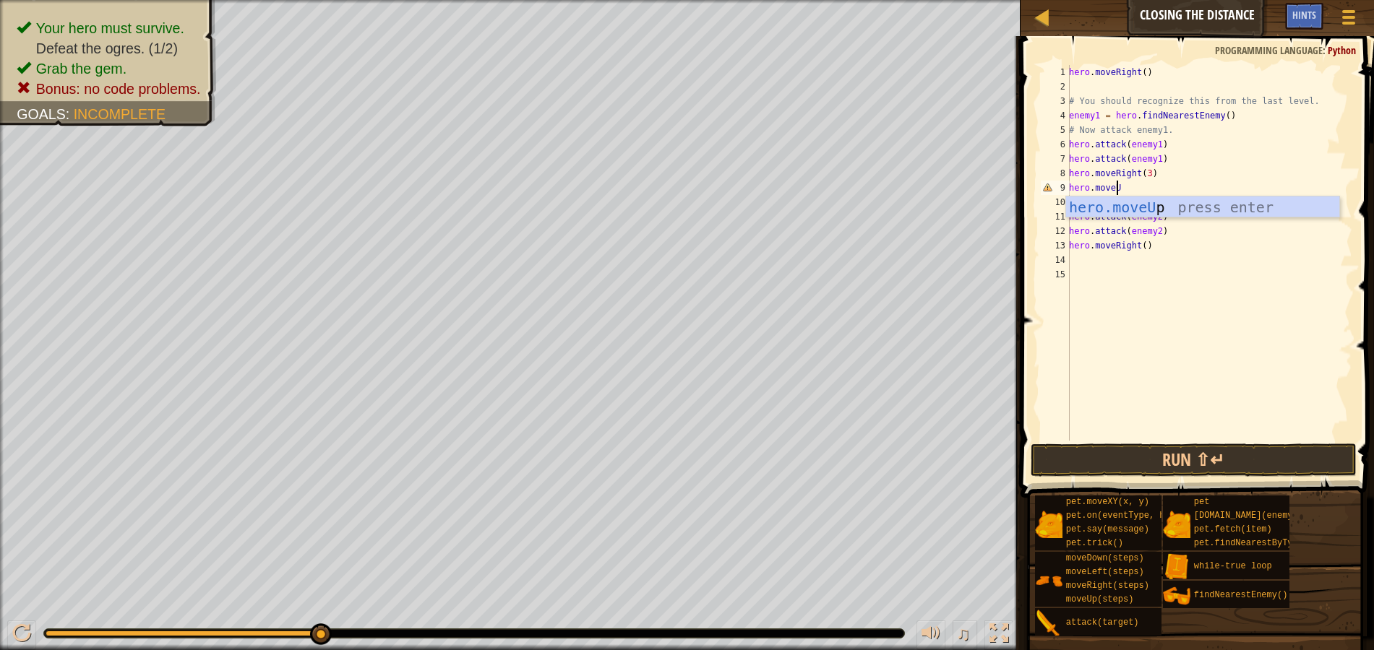
scroll to position [7, 0]
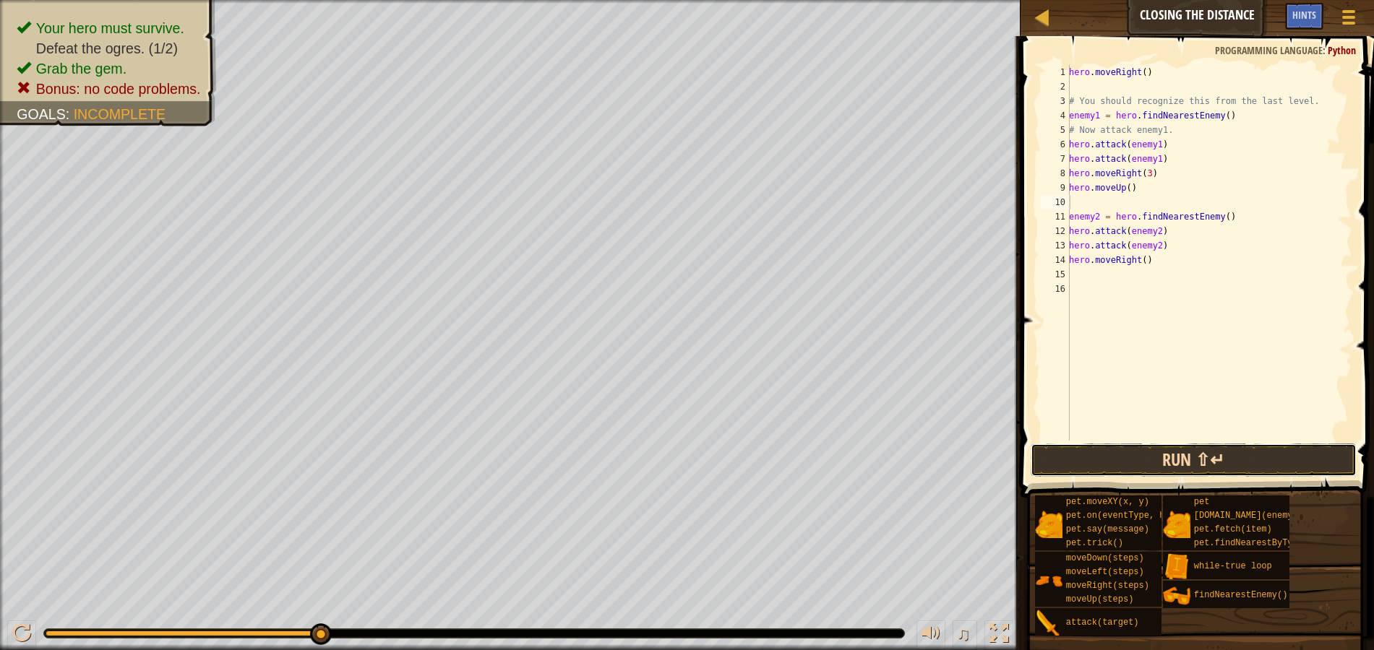
click at [1211, 457] on button "Run ⇧↵" at bounding box center [1194, 460] width 326 height 33
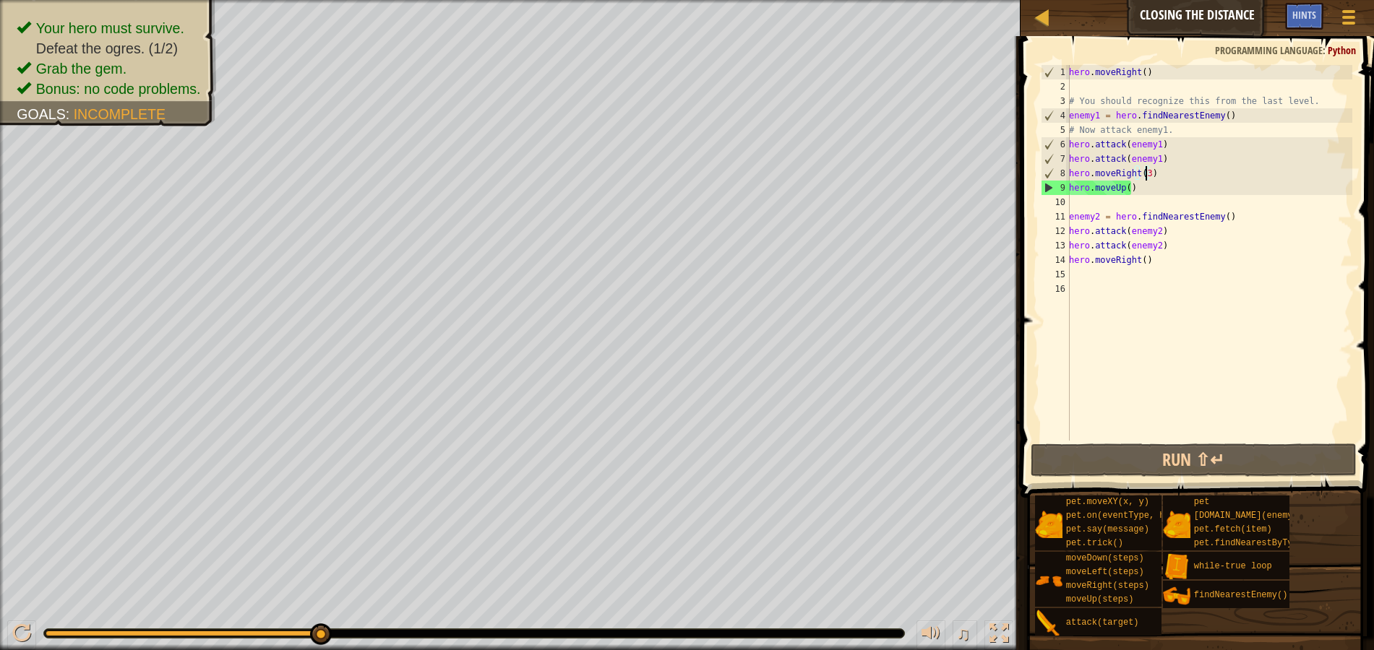
click at [1143, 176] on div "hero . moveRight ( ) # You should recognize this from the last level. enemy1 = …" at bounding box center [1209, 267] width 286 height 405
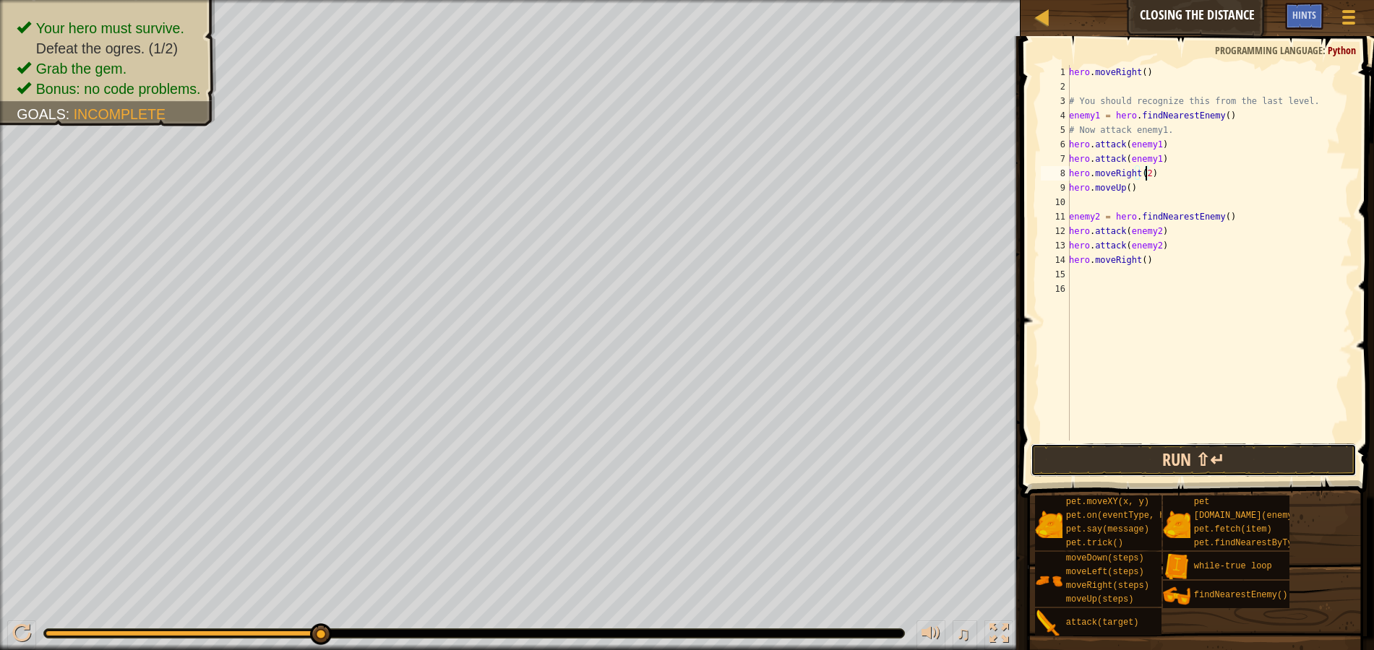
click at [1106, 460] on button "Run ⇧↵" at bounding box center [1194, 460] width 326 height 33
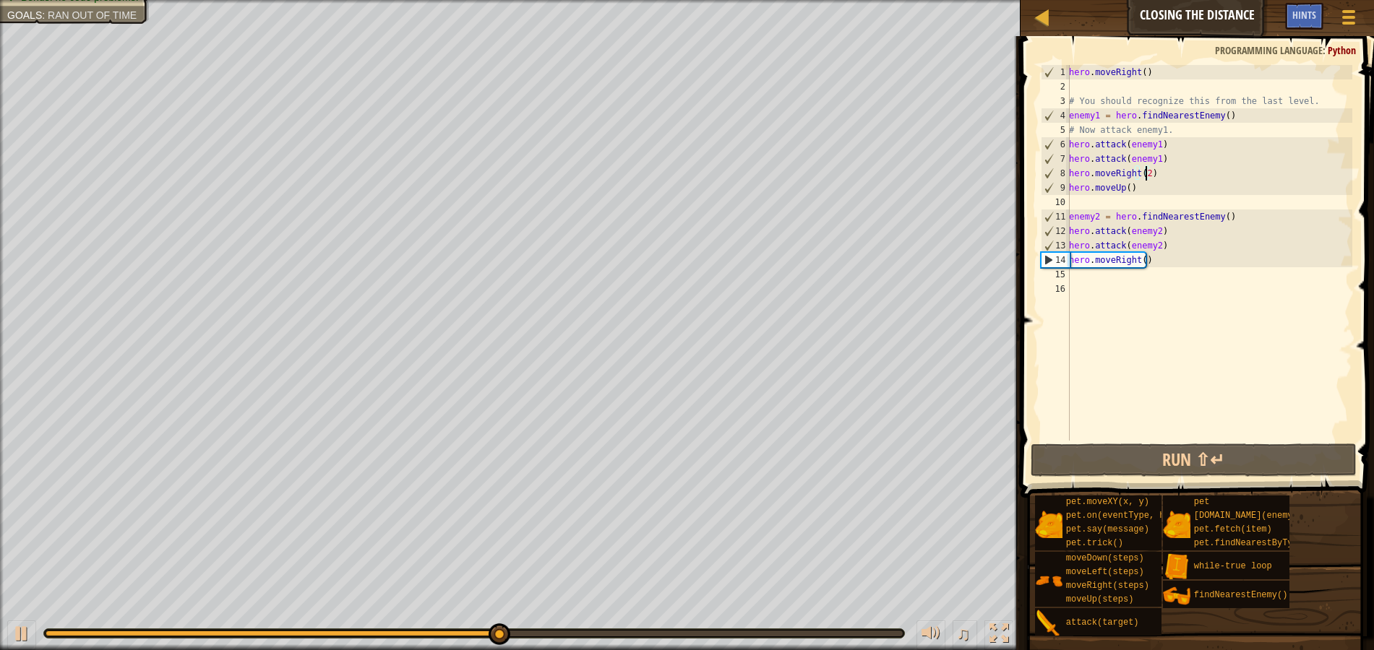
click at [1171, 248] on div "hero . moveRight ( ) # You should recognize this from the last level. enemy1 = …" at bounding box center [1209, 267] width 286 height 405
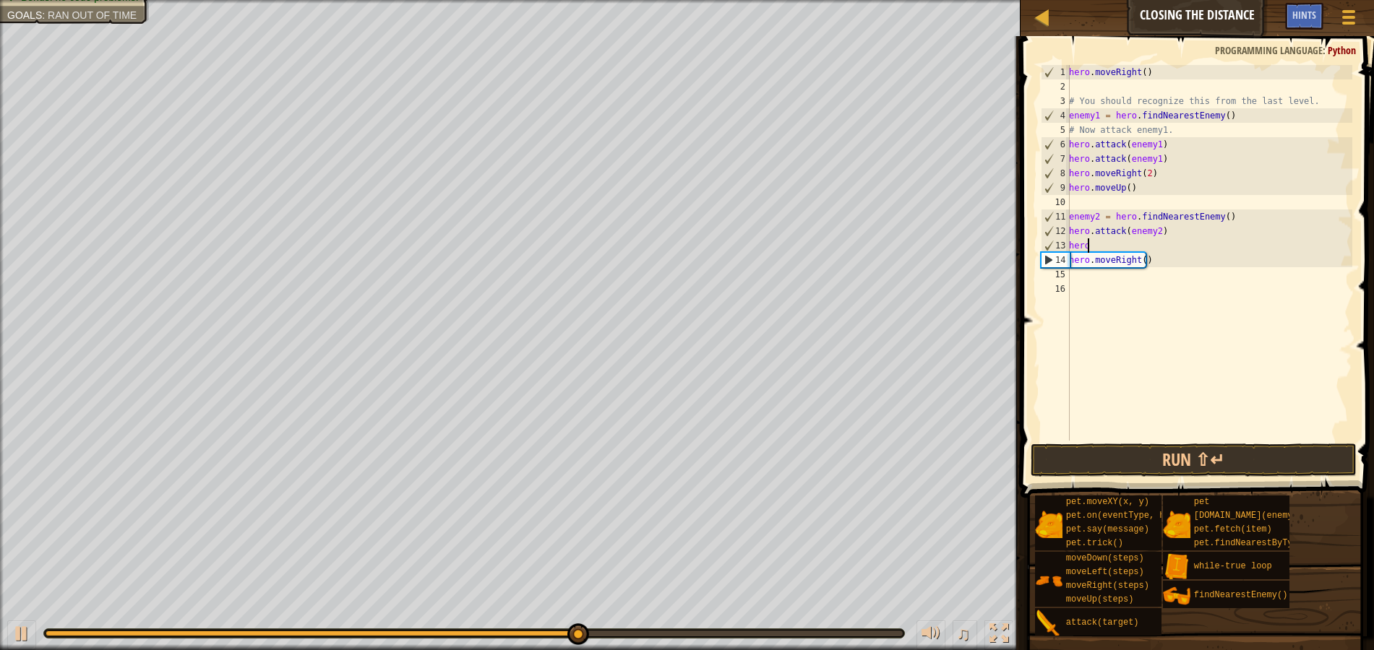
scroll to position [7, 0]
type textarea "h"
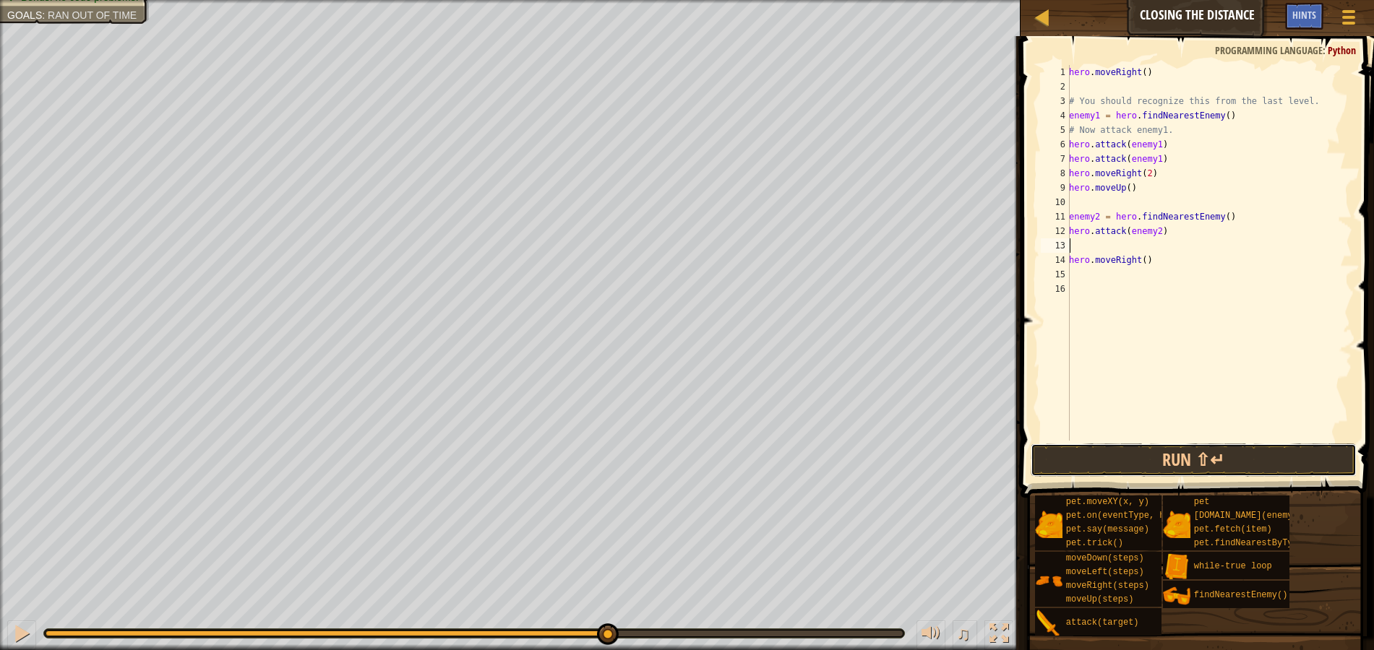
click at [1196, 450] on button "Run ⇧↵" at bounding box center [1194, 460] width 326 height 33
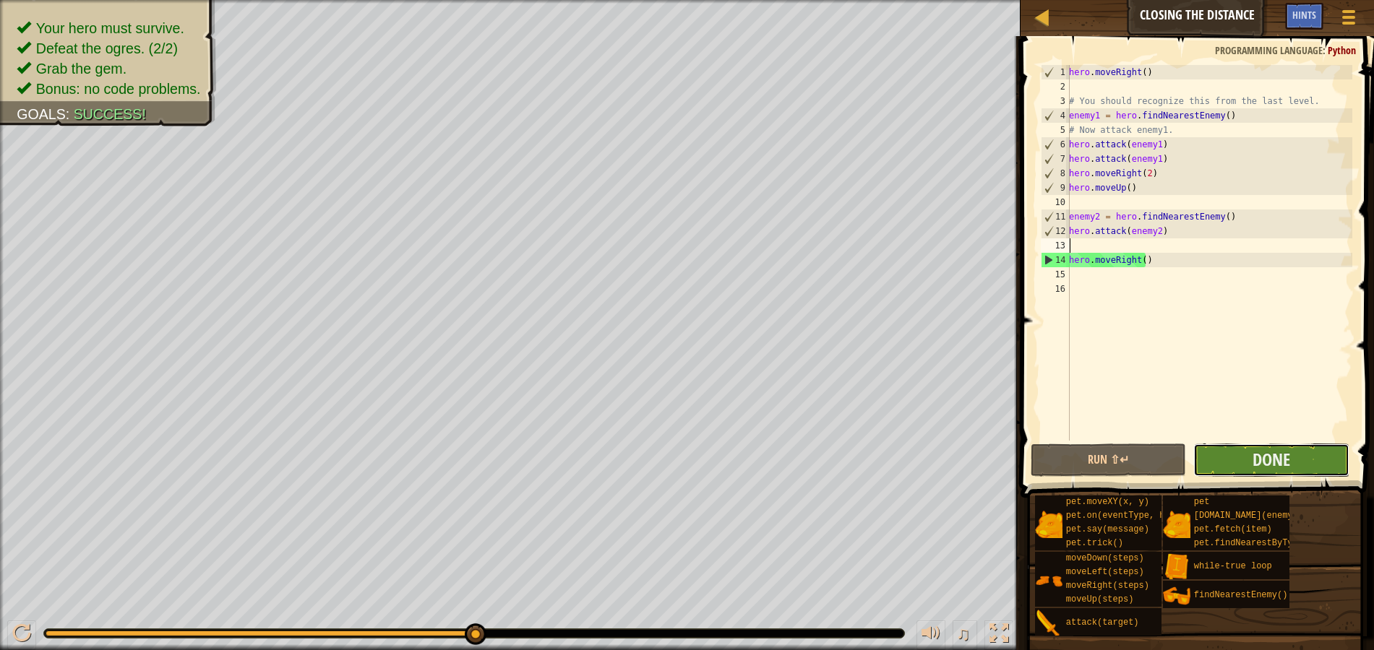
click at [1320, 456] on button "Done" at bounding box center [1271, 460] width 156 height 33
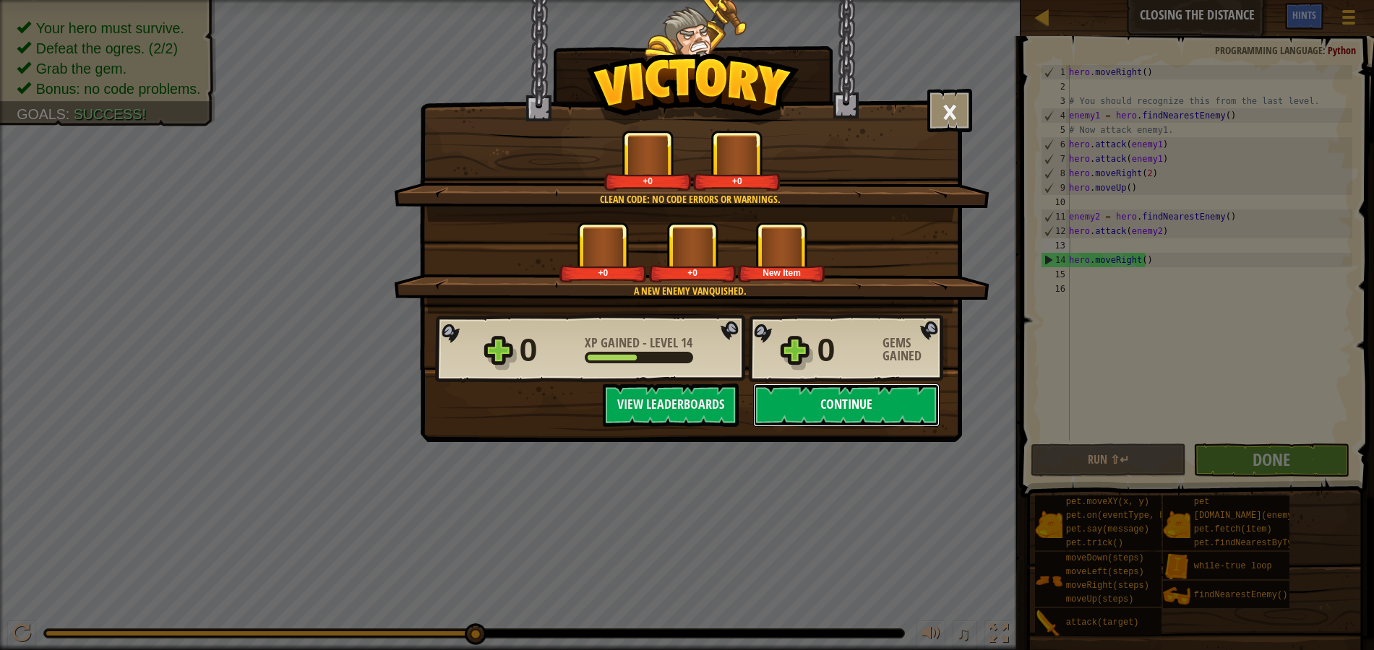
click at [859, 401] on button "Continue" at bounding box center [846, 405] width 186 height 43
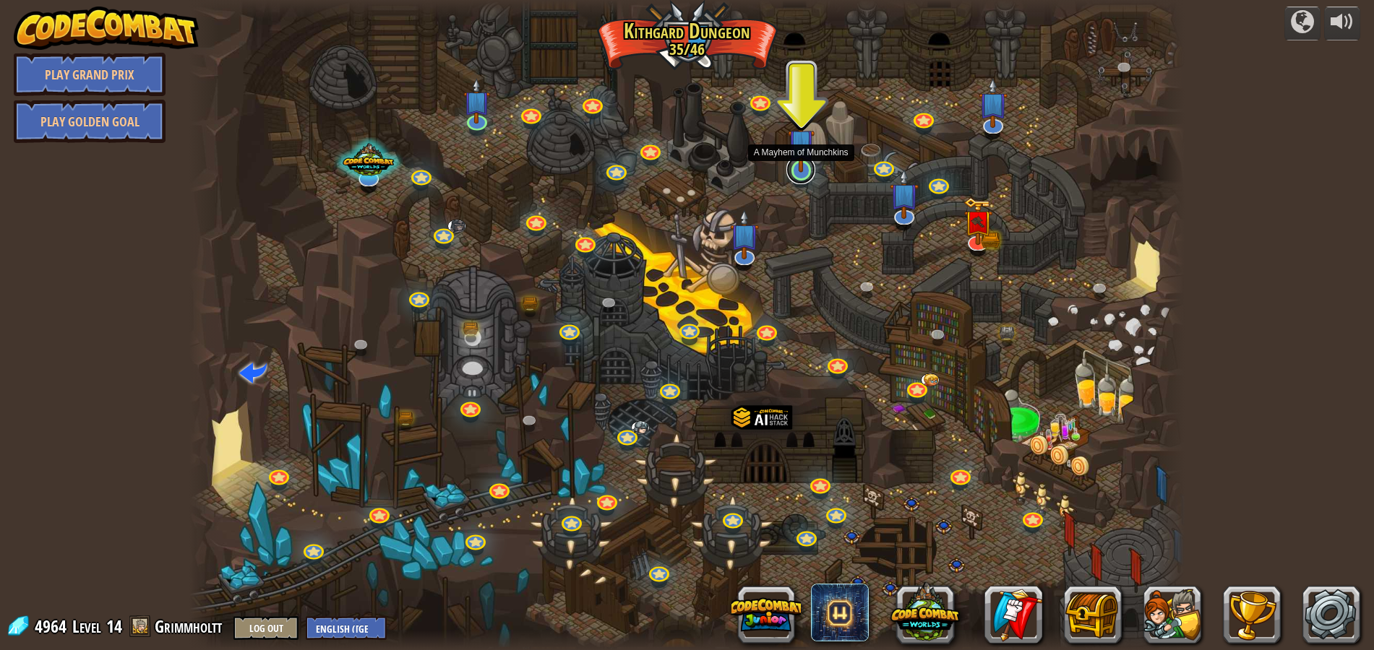
click at [798, 179] on link at bounding box center [800, 169] width 29 height 29
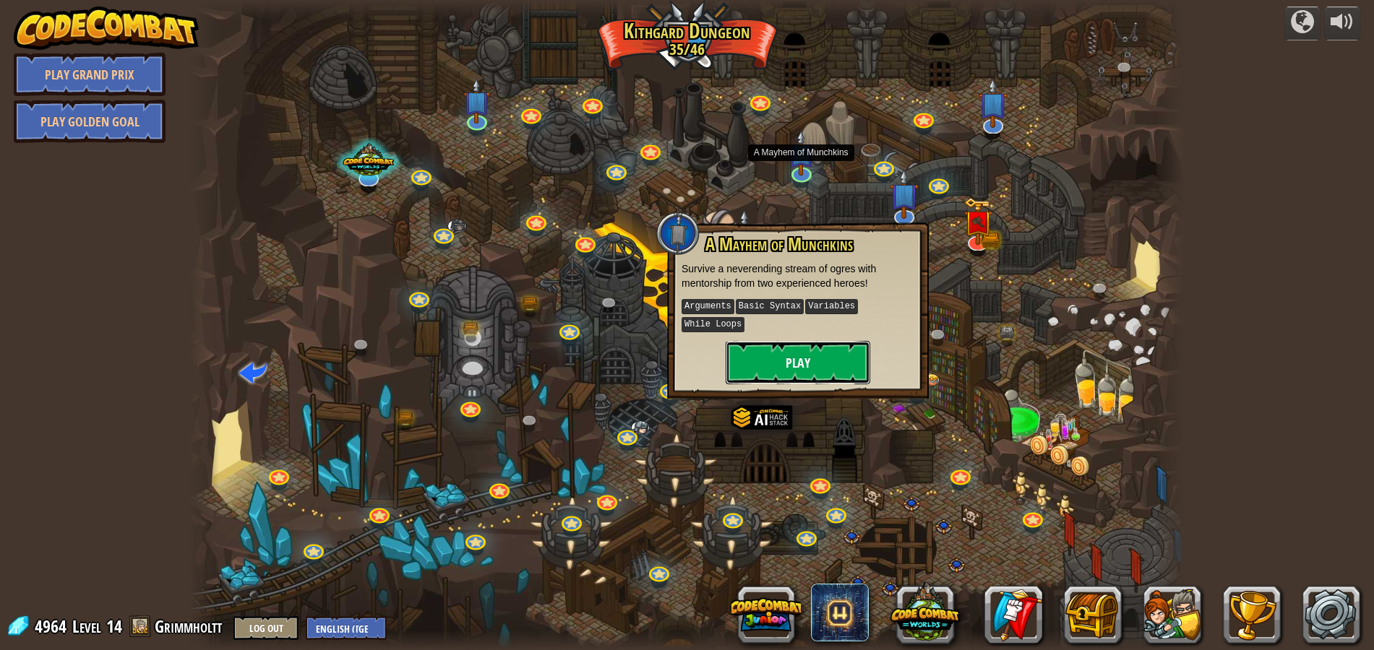
click at [817, 341] on button "Play" at bounding box center [798, 362] width 145 height 43
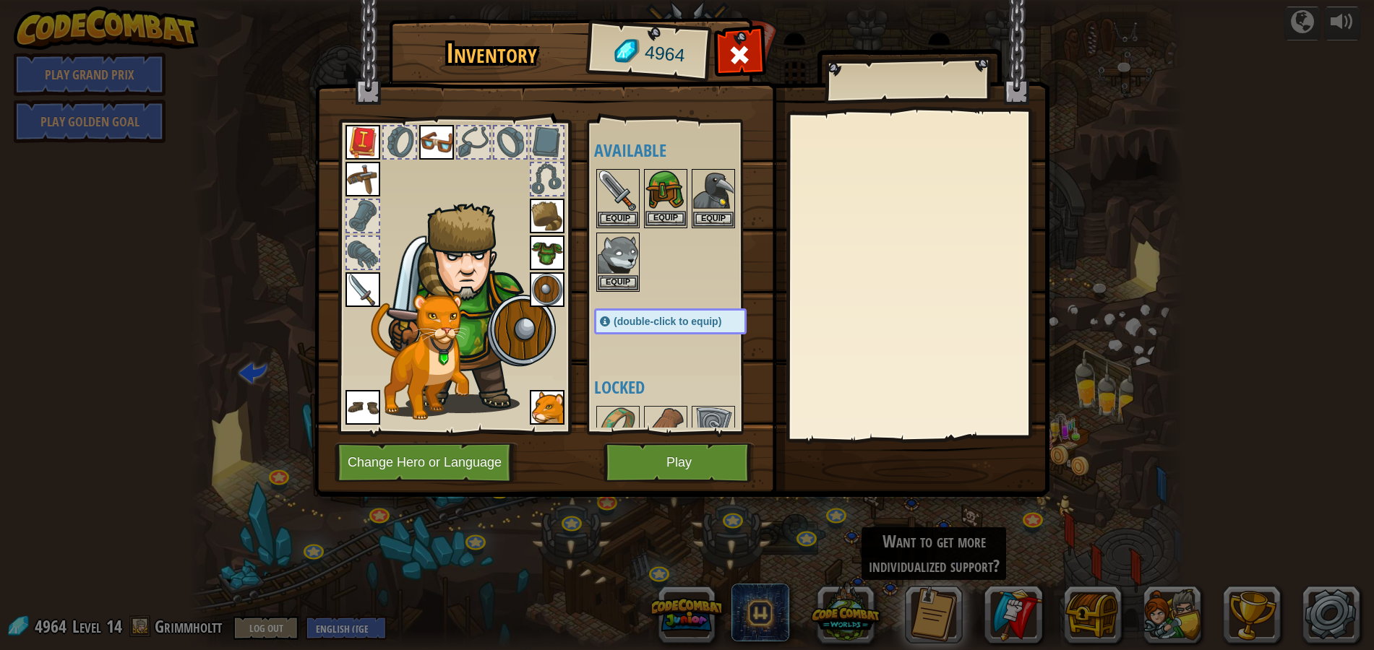
click at [674, 192] on img at bounding box center [665, 191] width 40 height 40
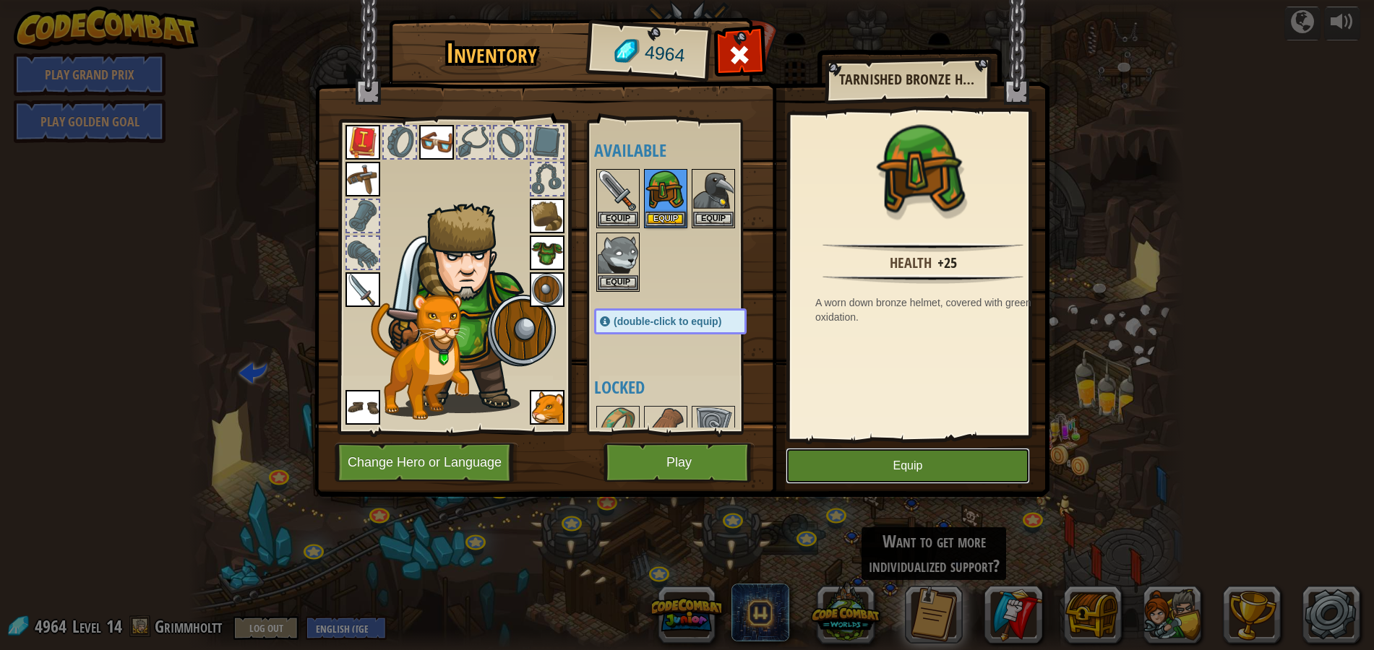
click at [874, 468] on button "Equip" at bounding box center [908, 466] width 244 height 36
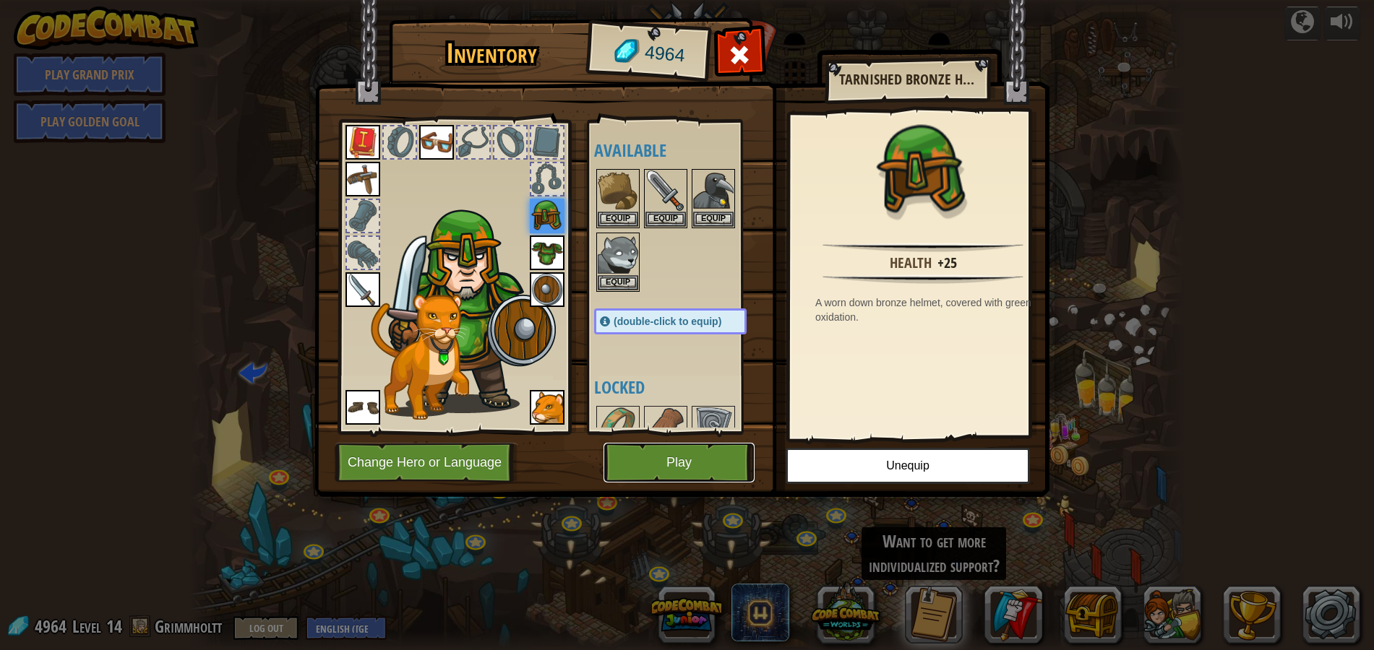
click at [693, 457] on button "Play" at bounding box center [678, 463] width 151 height 40
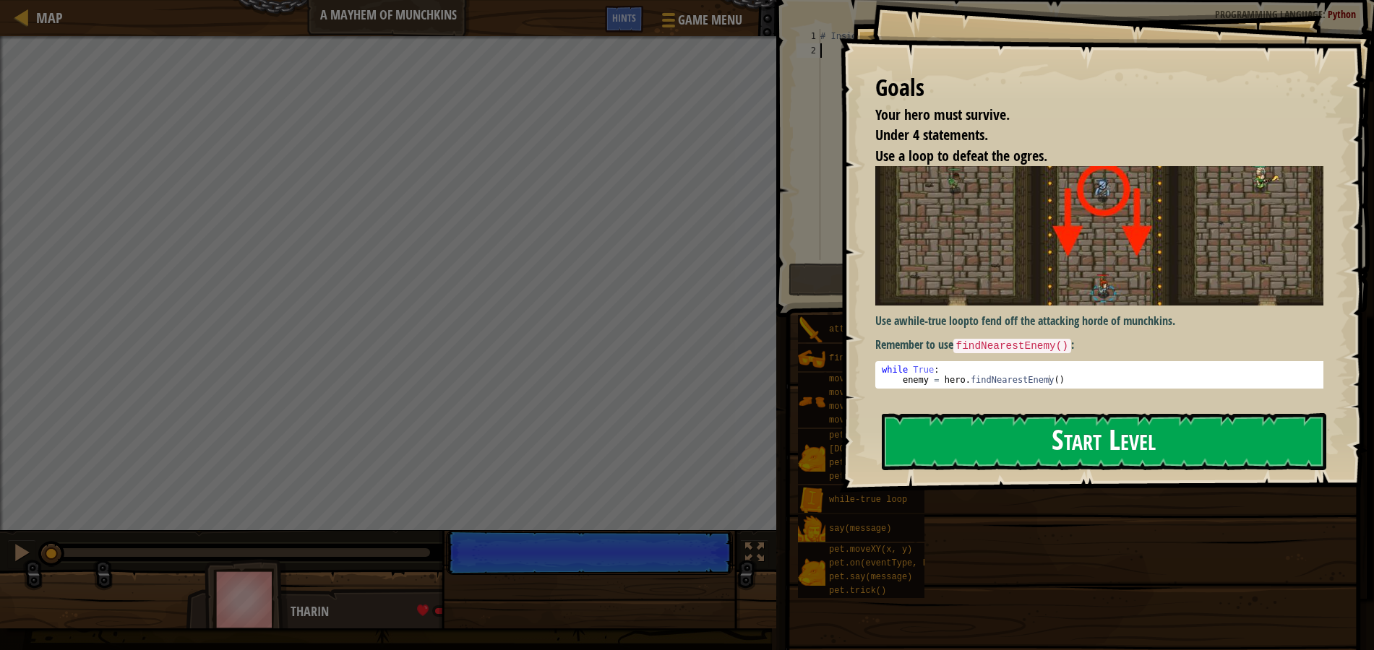
click at [1133, 447] on button "Start Level" at bounding box center [1104, 441] width 445 height 57
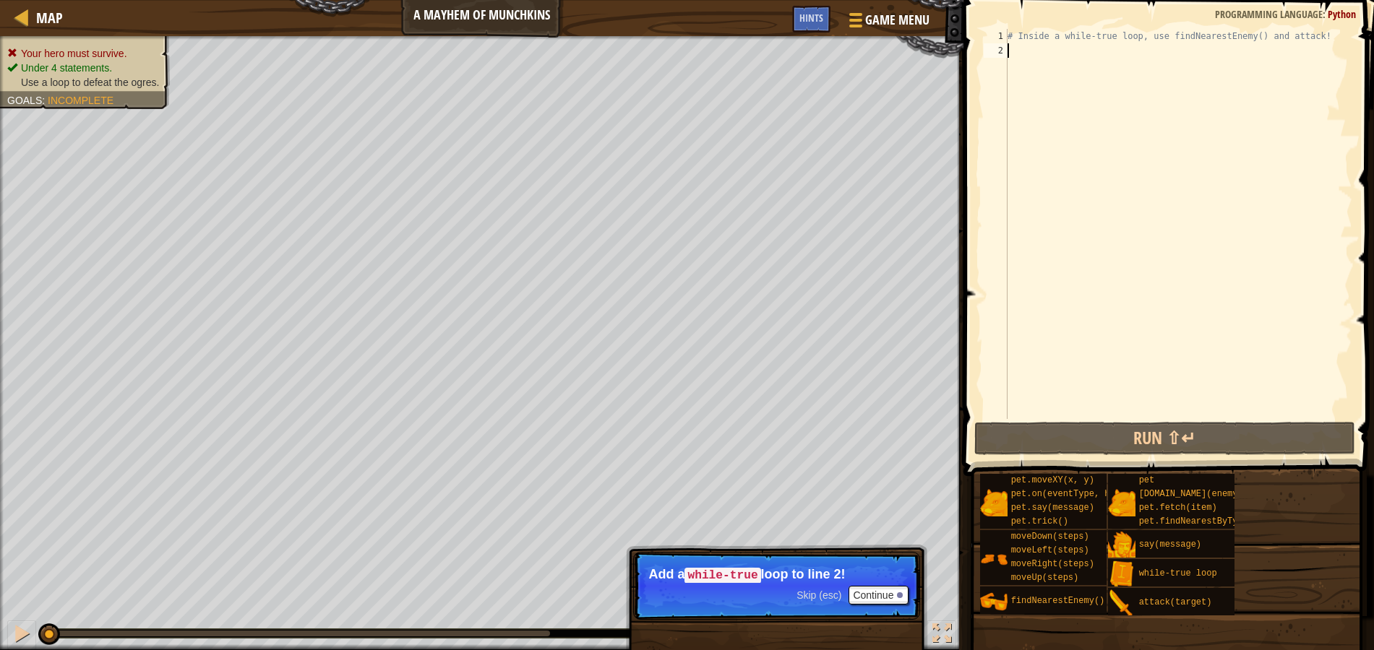
scroll to position [7, 0]
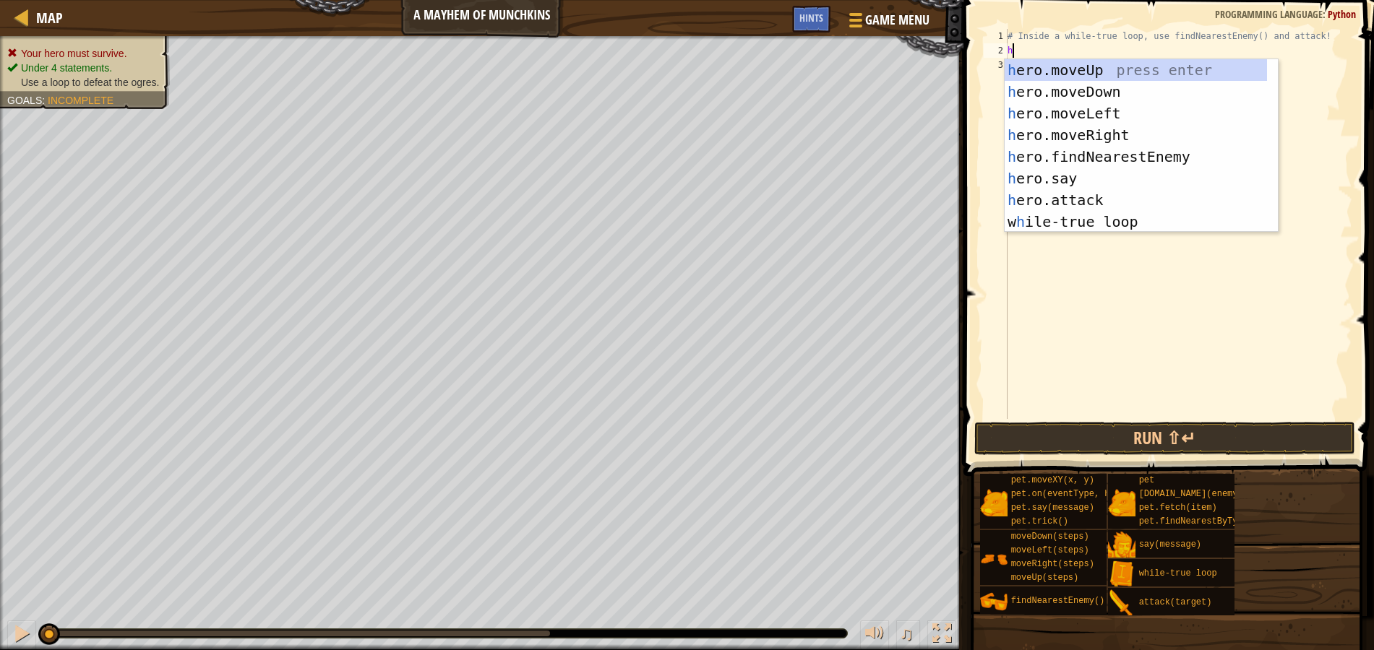
type textarea "her"
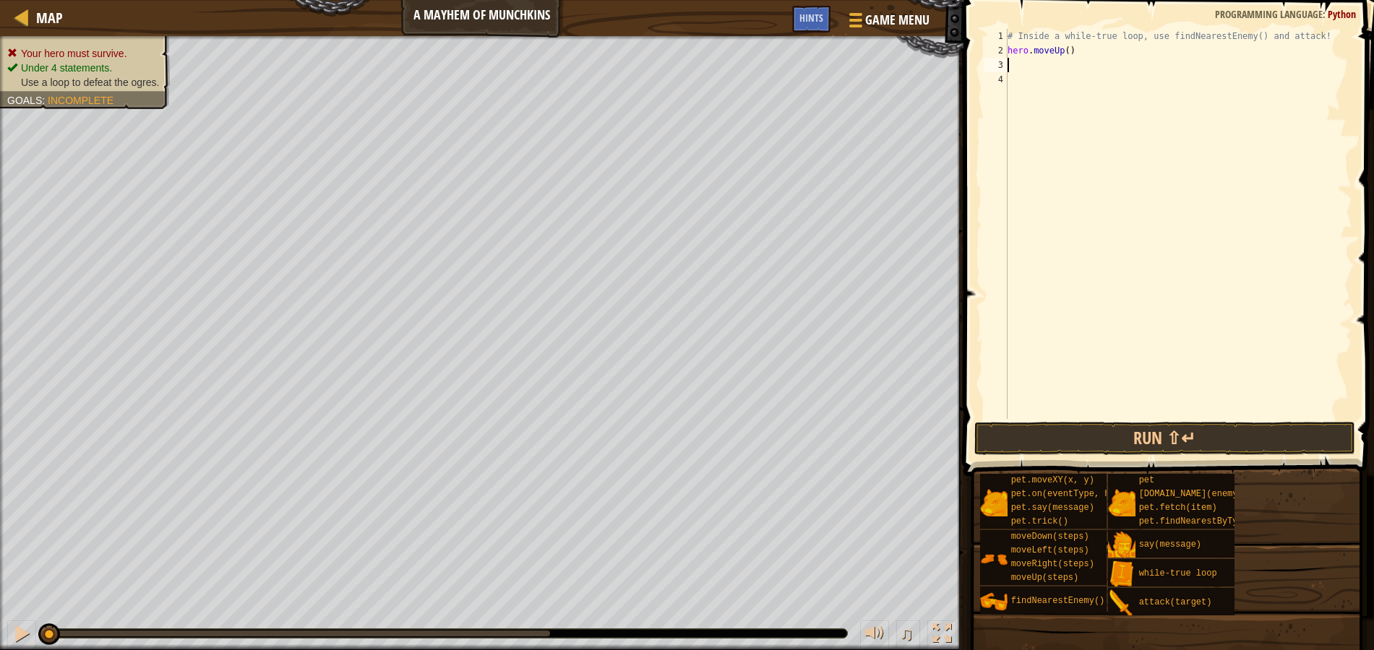
type textarea "h"
type textarea "w"
type textarea "d"
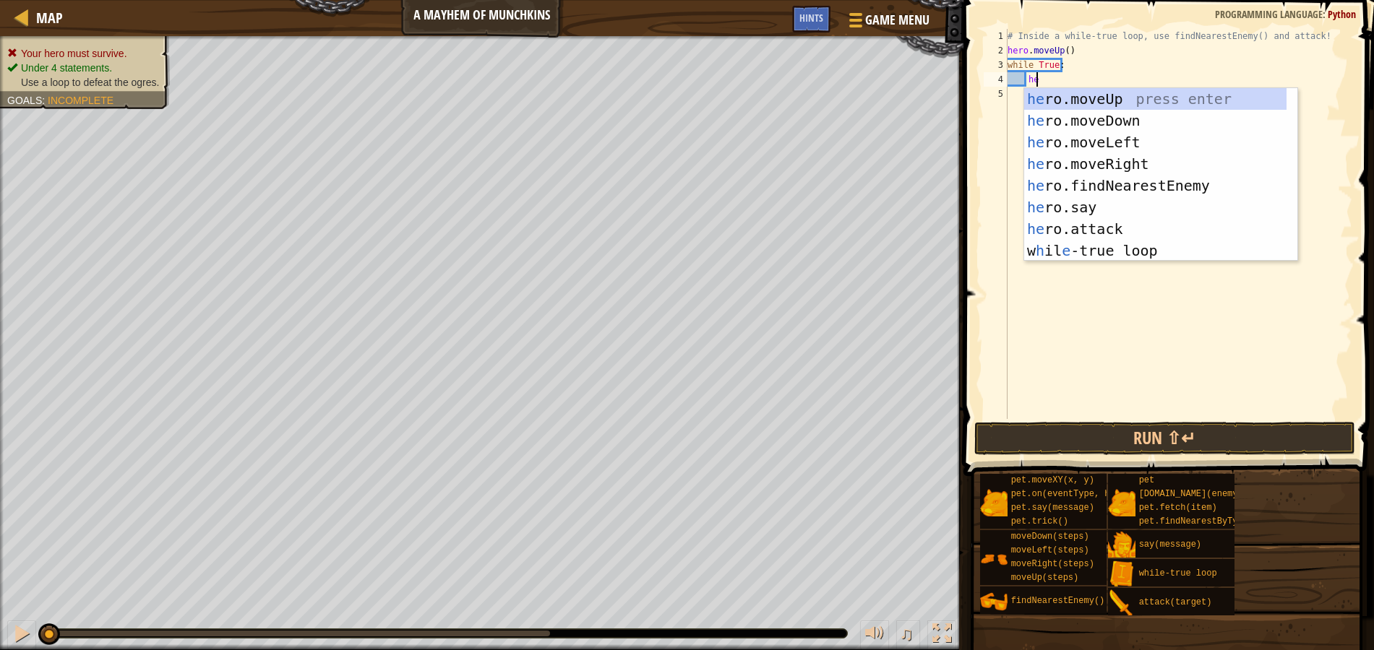
scroll to position [7, 2]
type textarea "h"
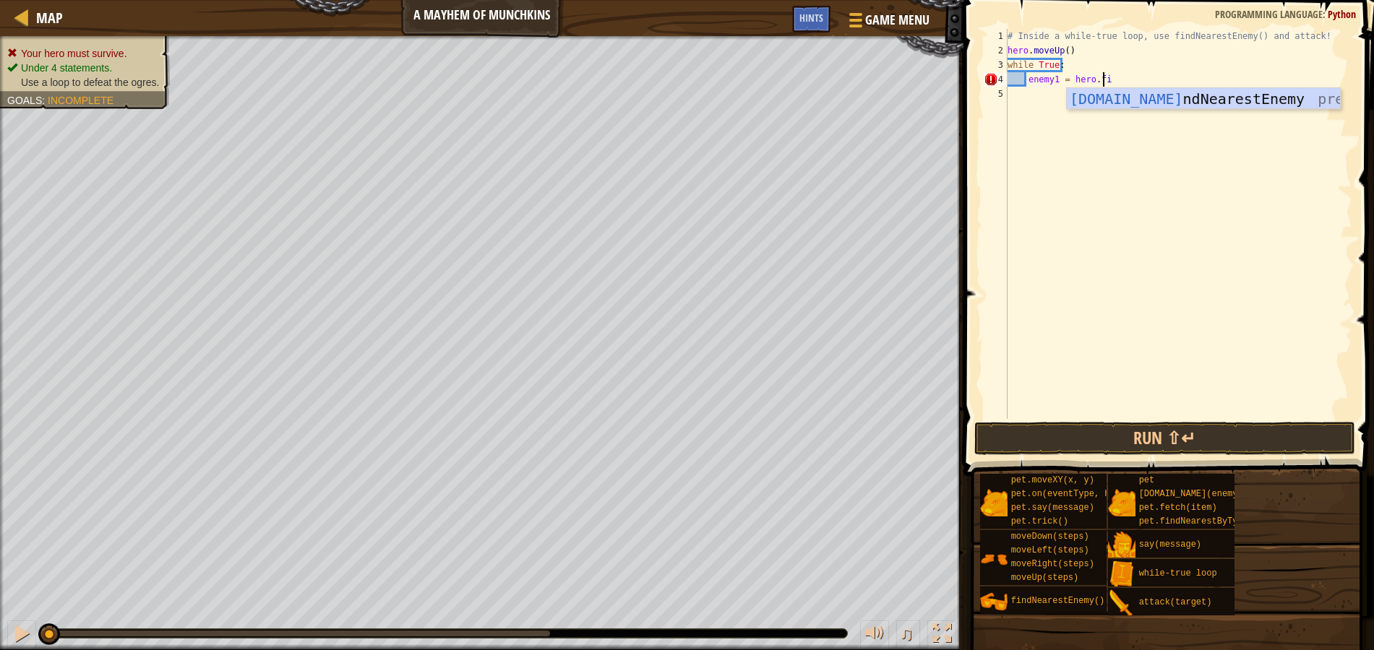
scroll to position [7, 8]
type textarea "enemy1 = hero.findnearestEnemy"
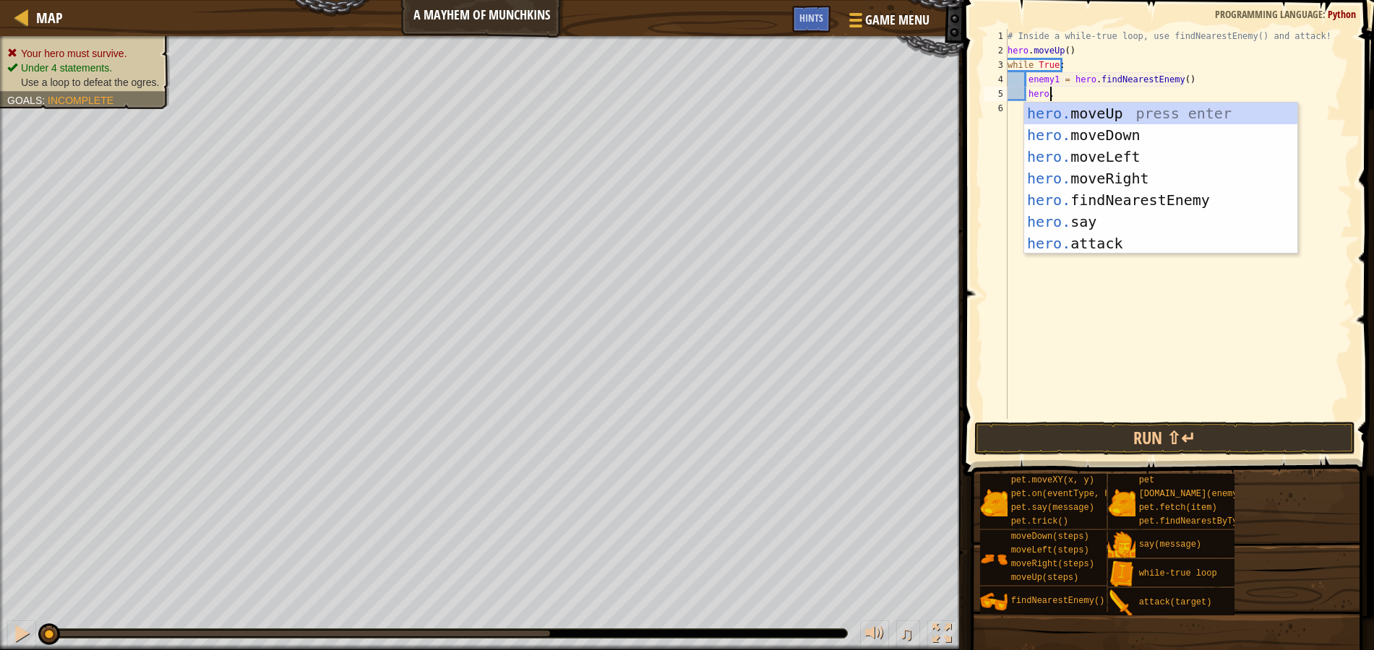
scroll to position [7, 4]
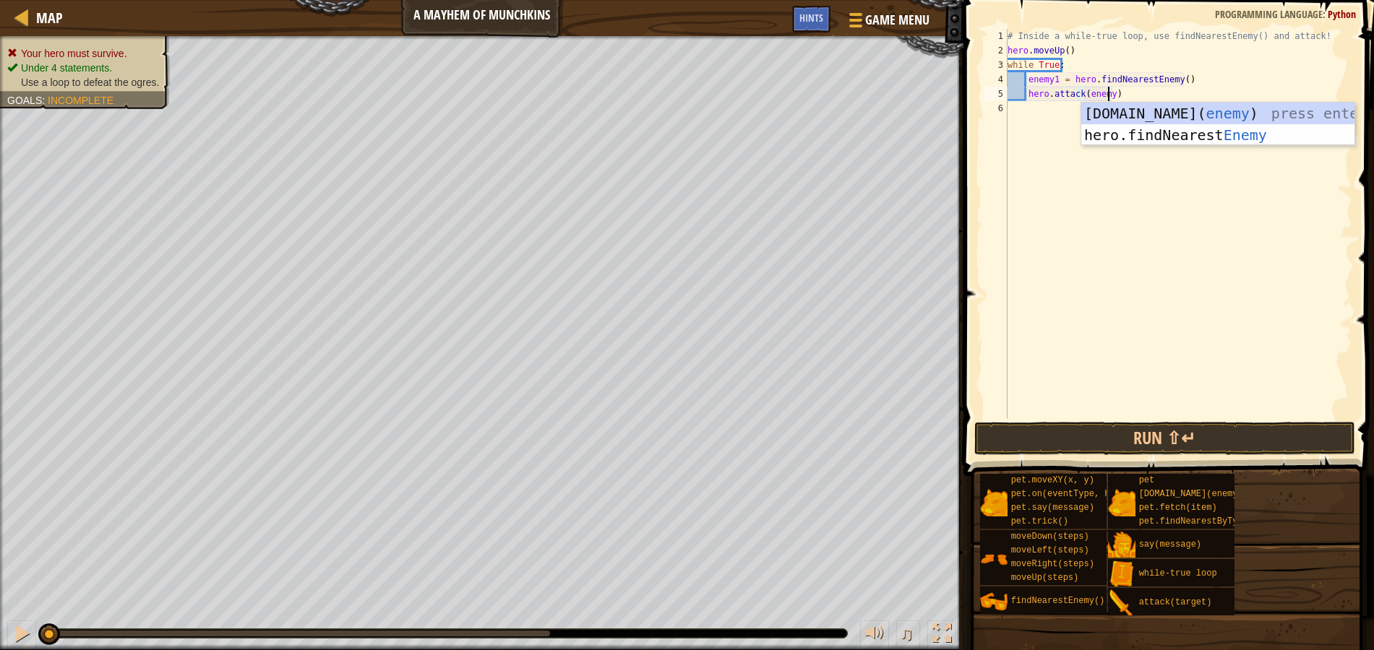
type textarea "hero.attack(enemy1)"
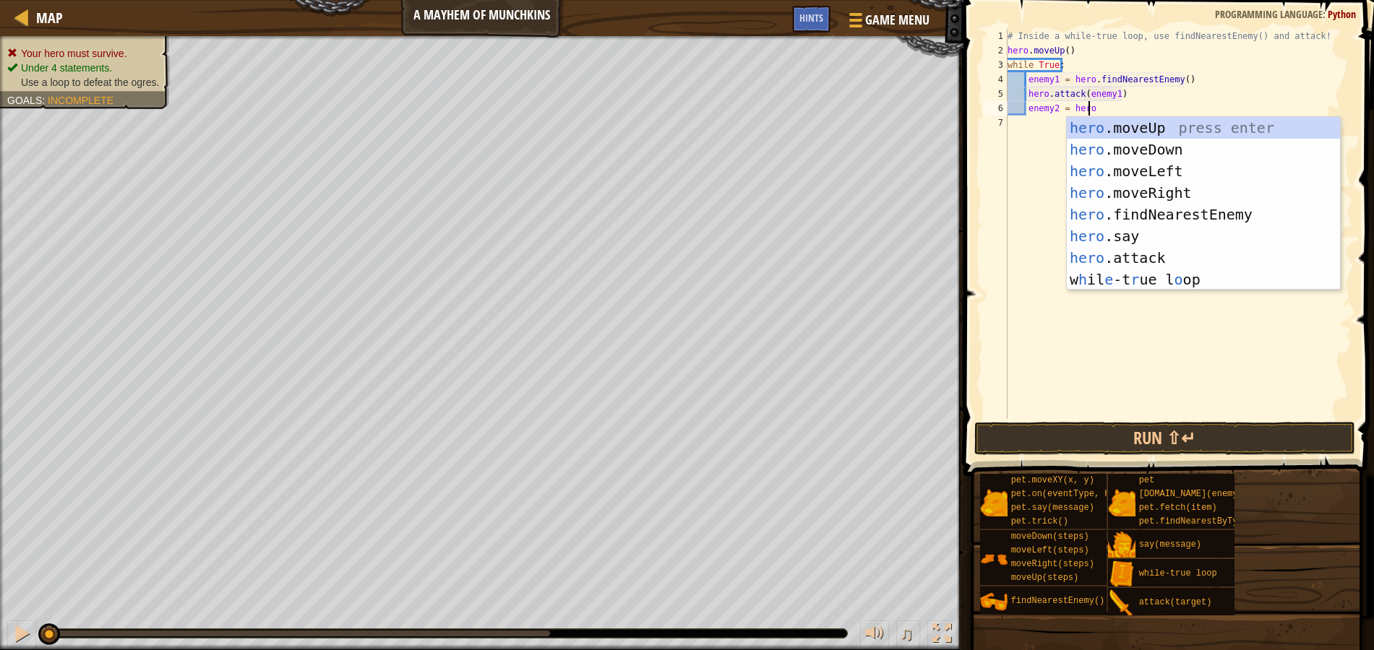
scroll to position [7, 7]
type textarea "enemy2 = hero.f"
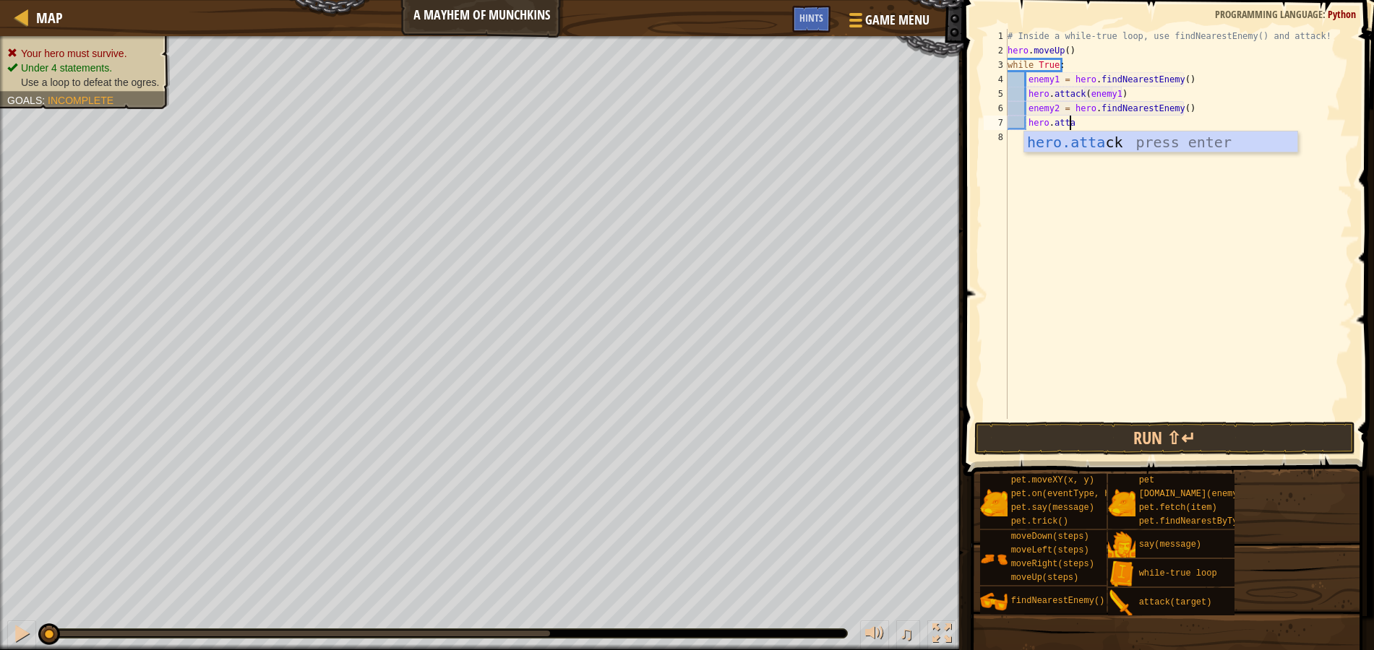
scroll to position [7, 5]
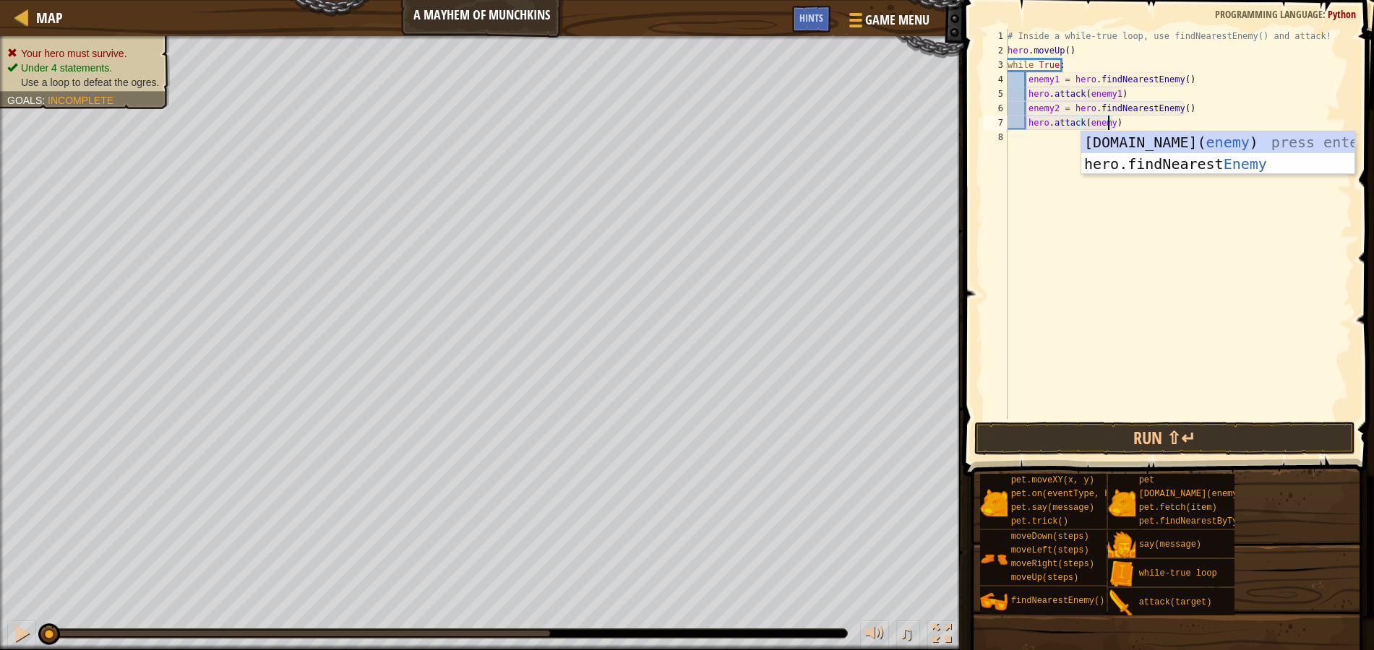
type textarea "hero.attack(enemy2)"
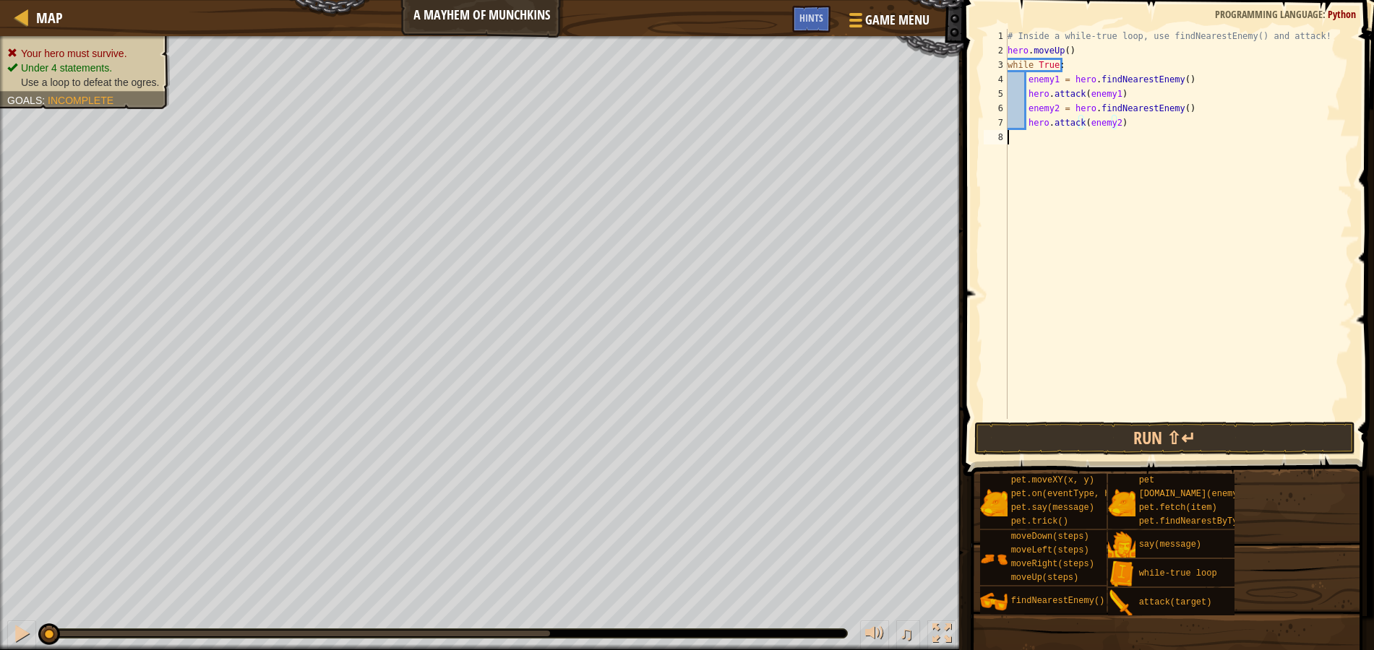
click at [1119, 195] on div "# Inside a while-true loop, use findNearestEnemy() and attack! hero . moveUp ( …" at bounding box center [1179, 238] width 348 height 419
drag, startPoint x: 1105, startPoint y: 436, endPoint x: 1101, endPoint y: 412, distance: 24.2
click at [1105, 437] on button "Run ⇧↵" at bounding box center [1164, 438] width 381 height 33
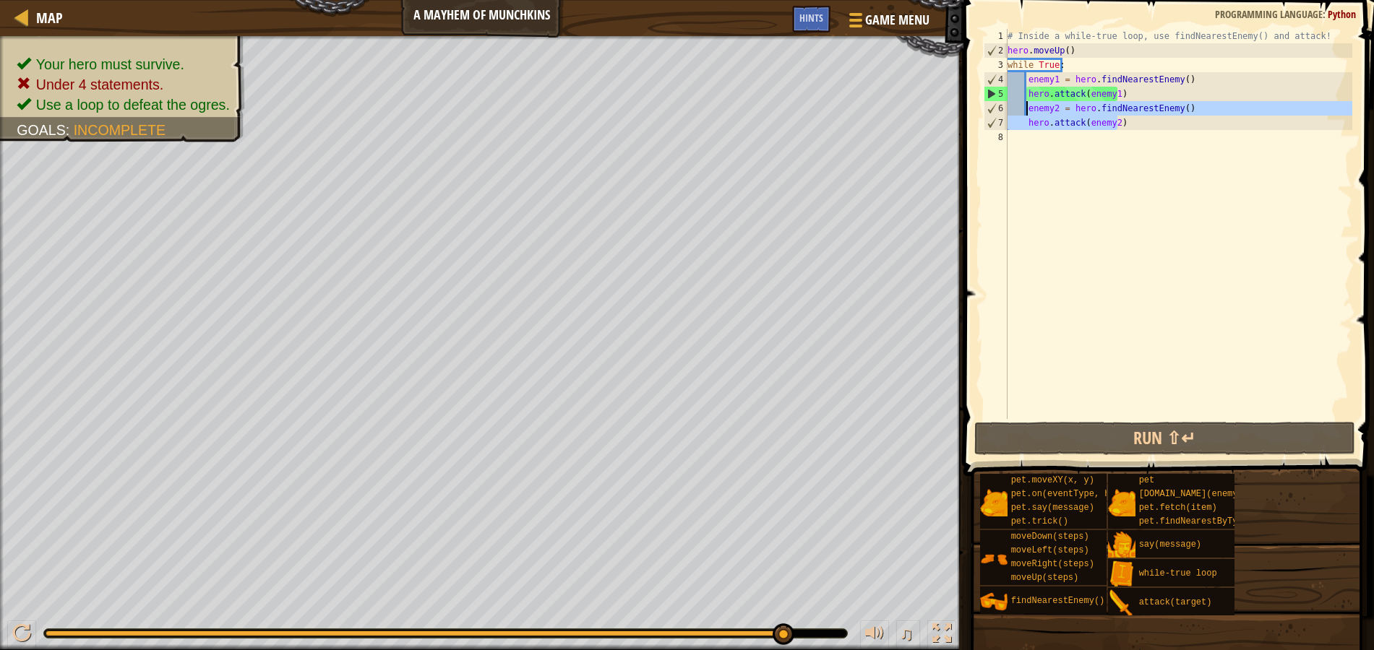
drag, startPoint x: 1124, startPoint y: 124, endPoint x: 1028, endPoint y: 109, distance: 97.3
click at [1028, 109] on div "# Inside a while-true loop, use findNearestEnemy() and attack! hero . moveUp ( …" at bounding box center [1179, 238] width 348 height 419
type textarea "enemy2 = hero.findNearestEnemy() hero.attack(enemy2)"
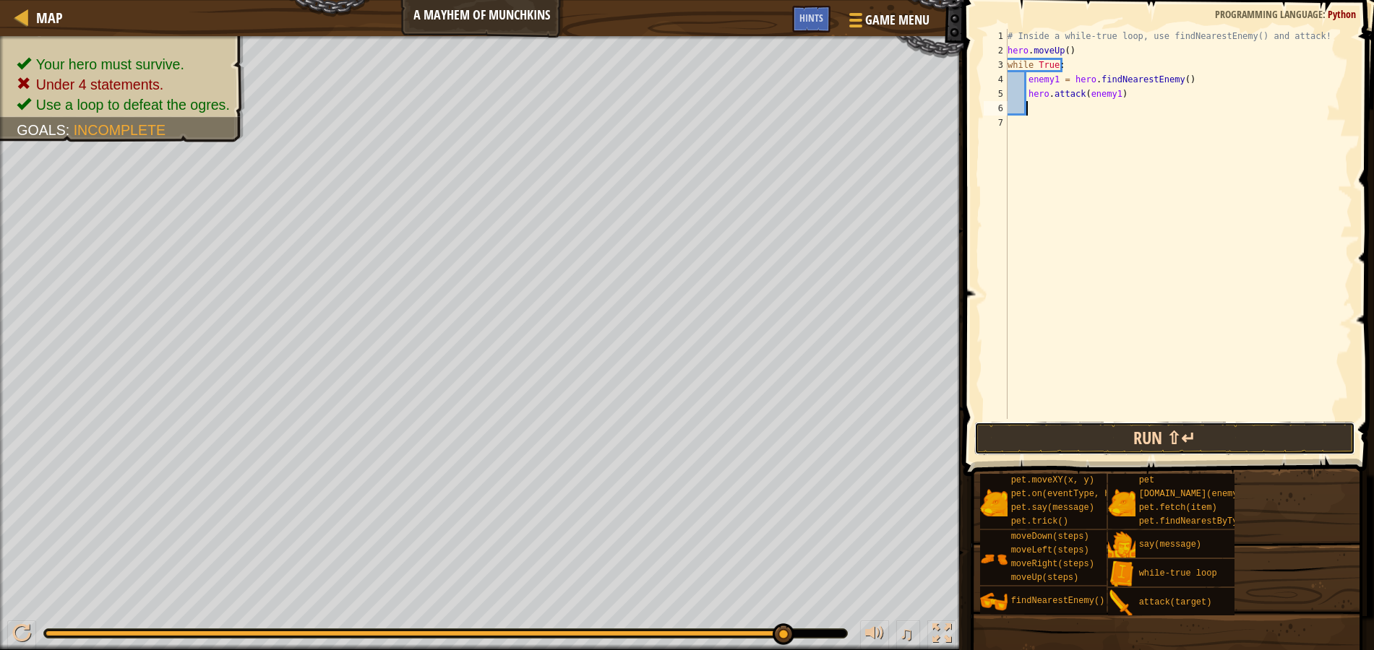
click at [1192, 441] on button "Run ⇧↵" at bounding box center [1164, 438] width 381 height 33
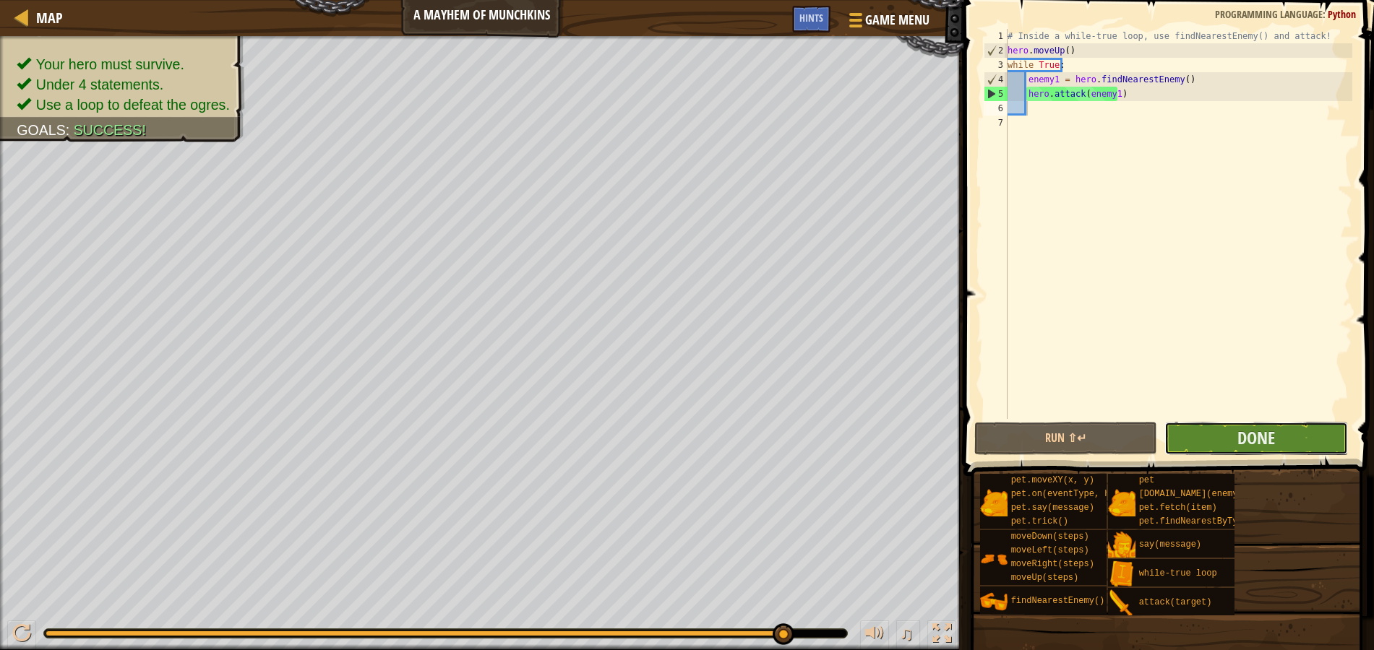
click at [1322, 449] on button "Done" at bounding box center [1256, 438] width 184 height 33
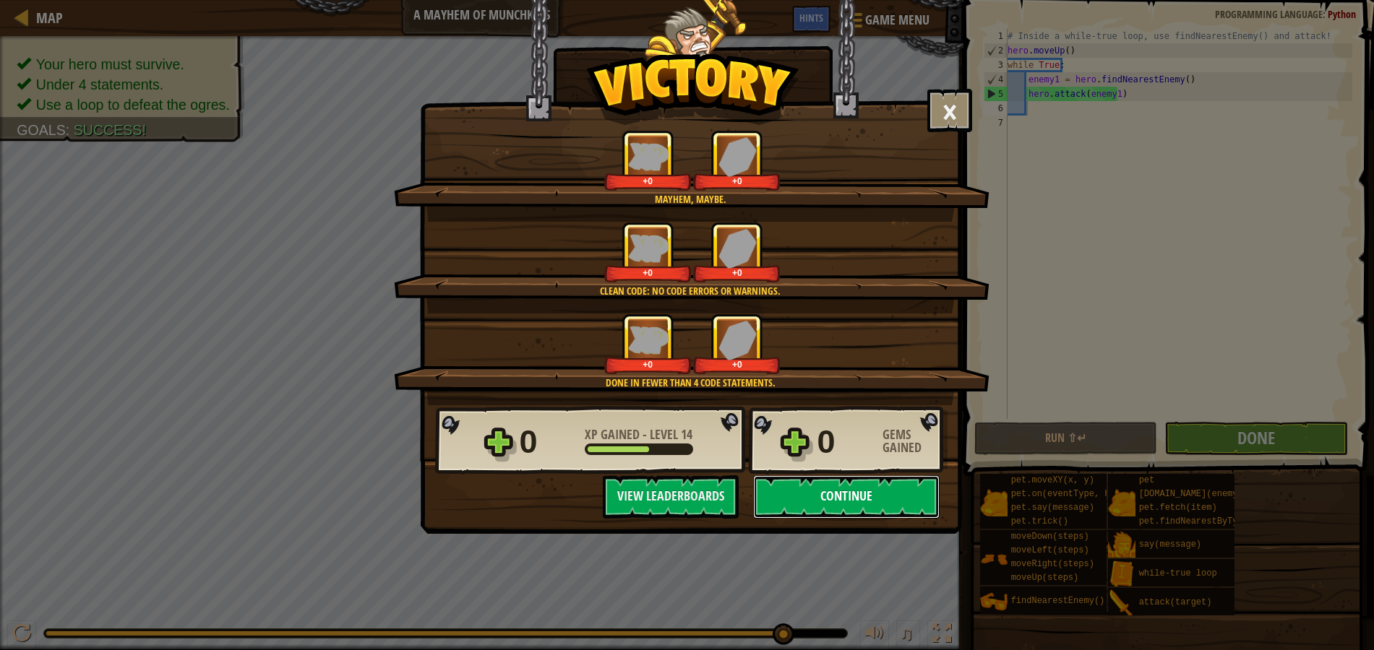
click at [838, 494] on button "Continue" at bounding box center [846, 497] width 186 height 43
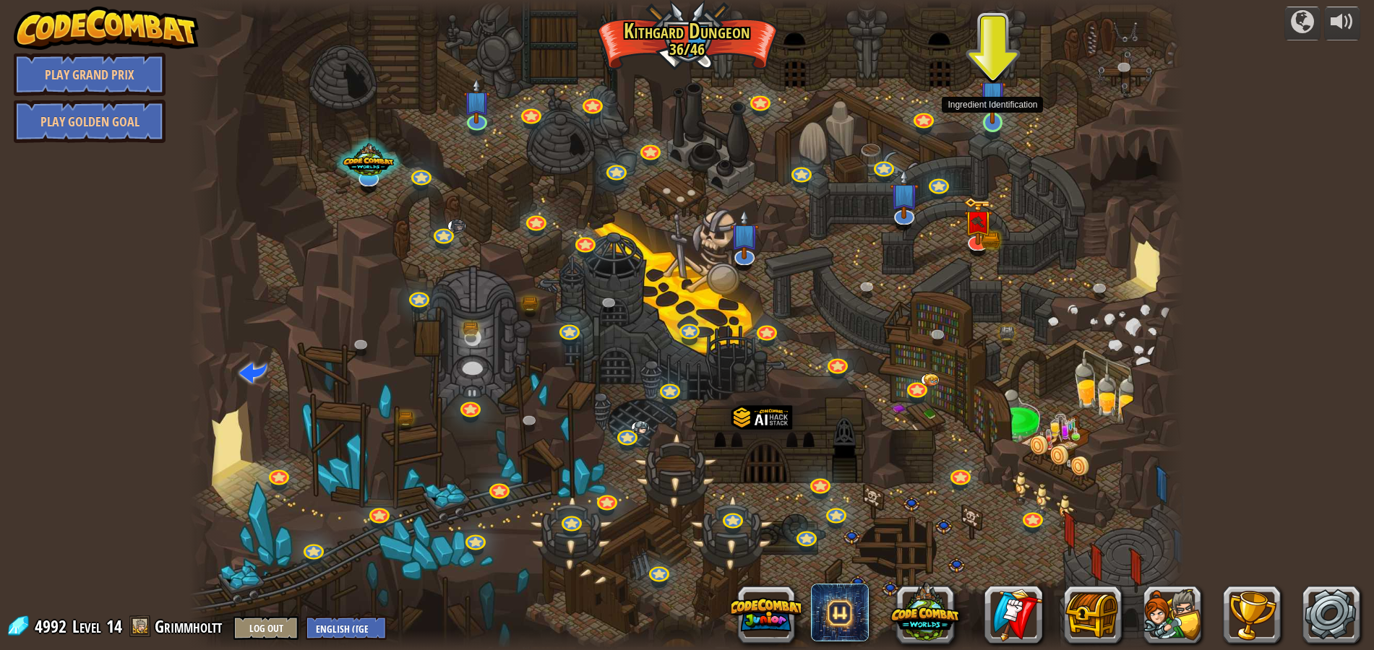
click at [991, 120] on img at bounding box center [992, 94] width 27 height 61
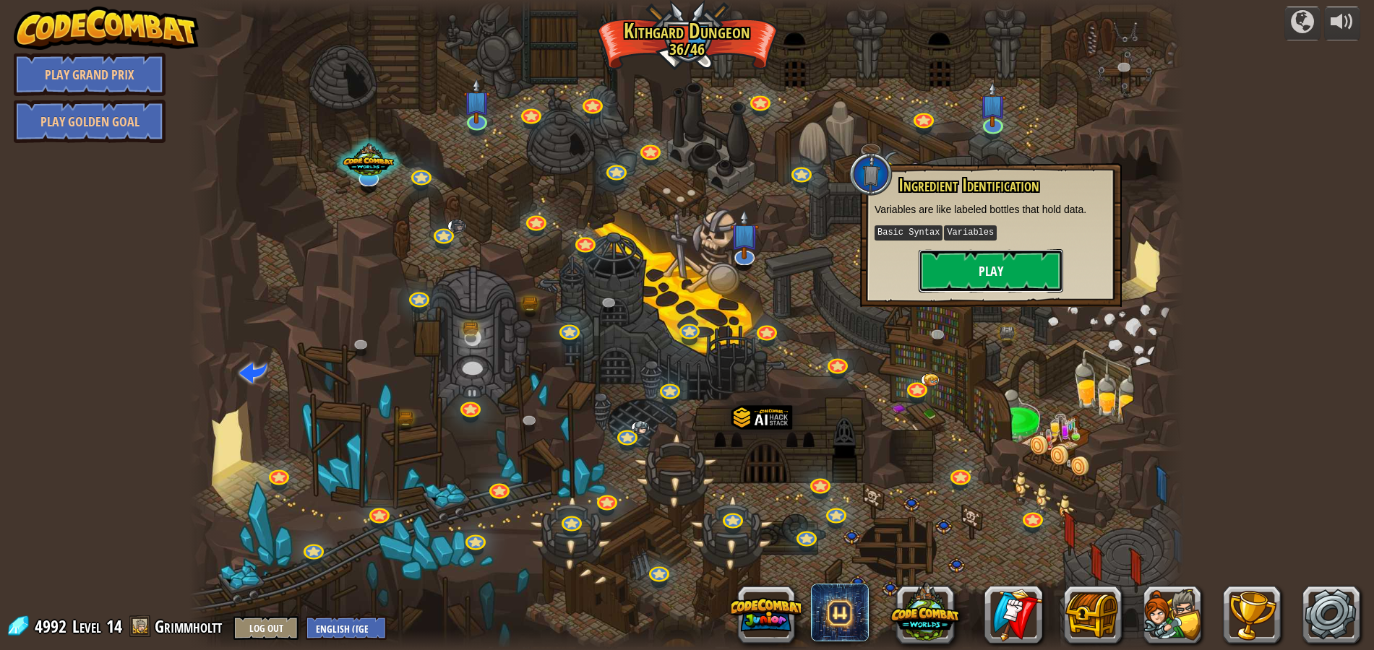
click at [939, 266] on button "Play" at bounding box center [991, 270] width 145 height 43
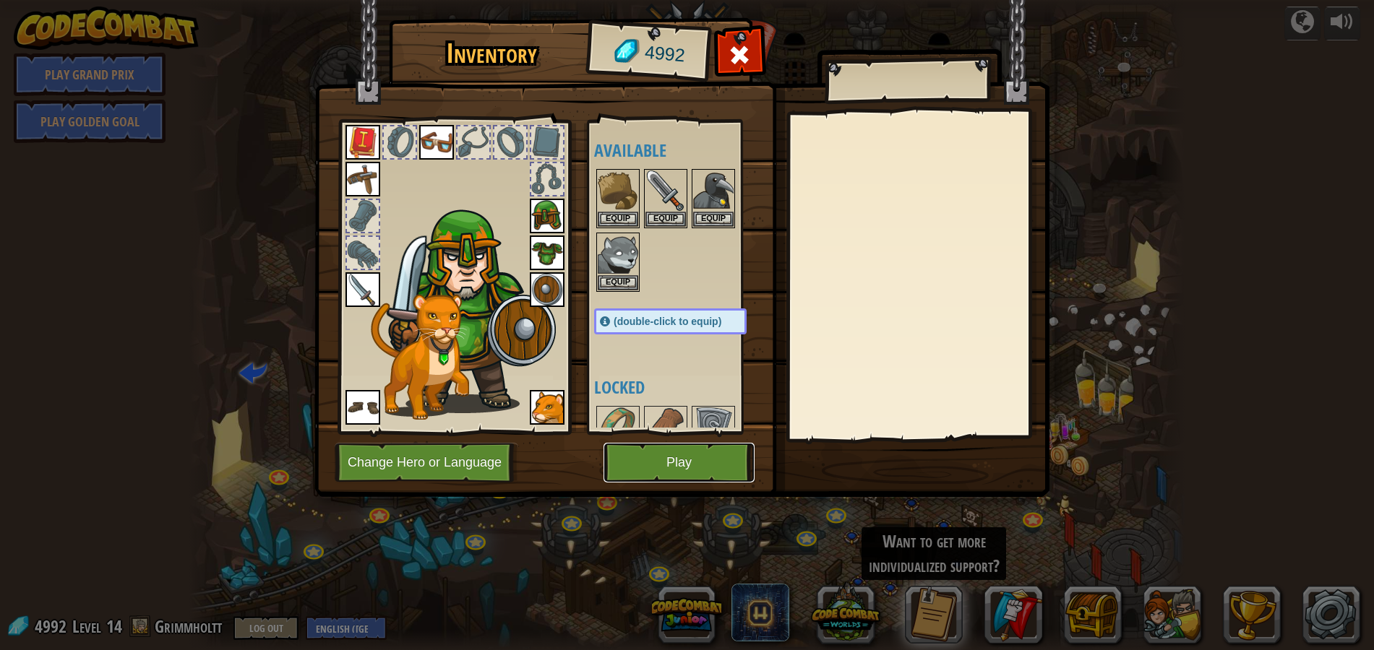
click at [708, 465] on button "Play" at bounding box center [678, 463] width 151 height 40
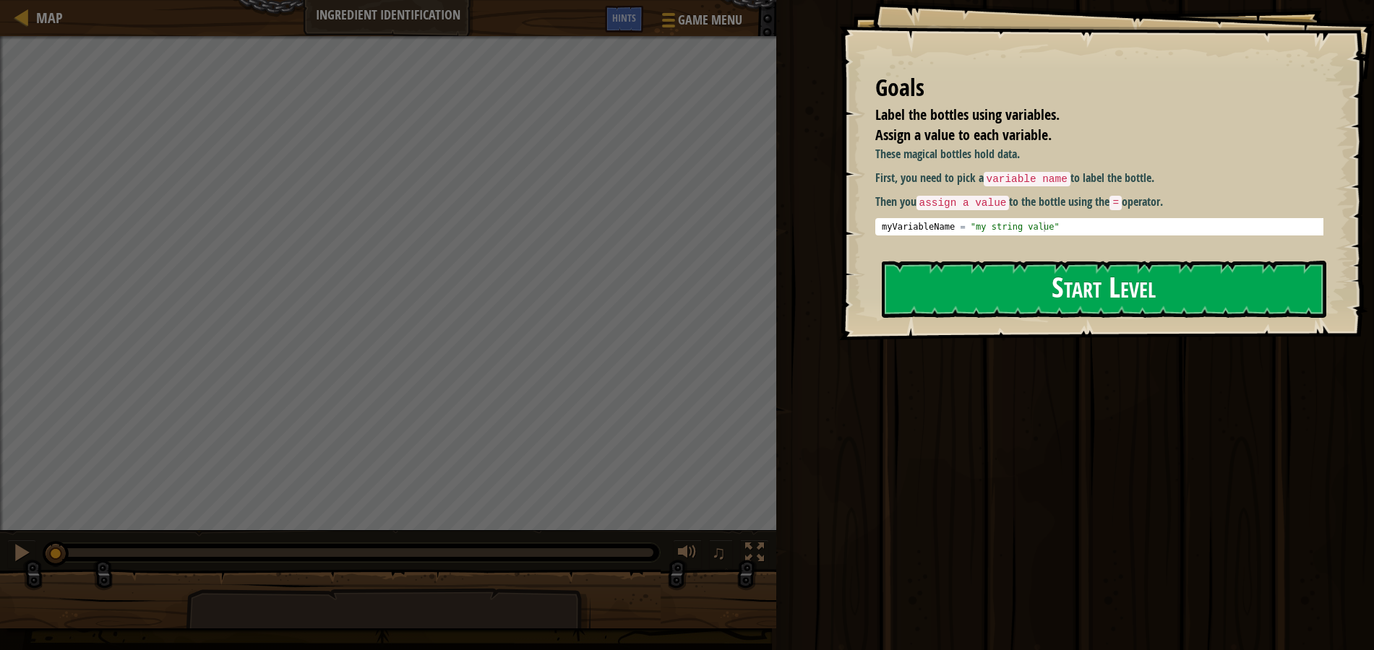
click at [1058, 294] on button "Start Level" at bounding box center [1104, 289] width 445 height 57
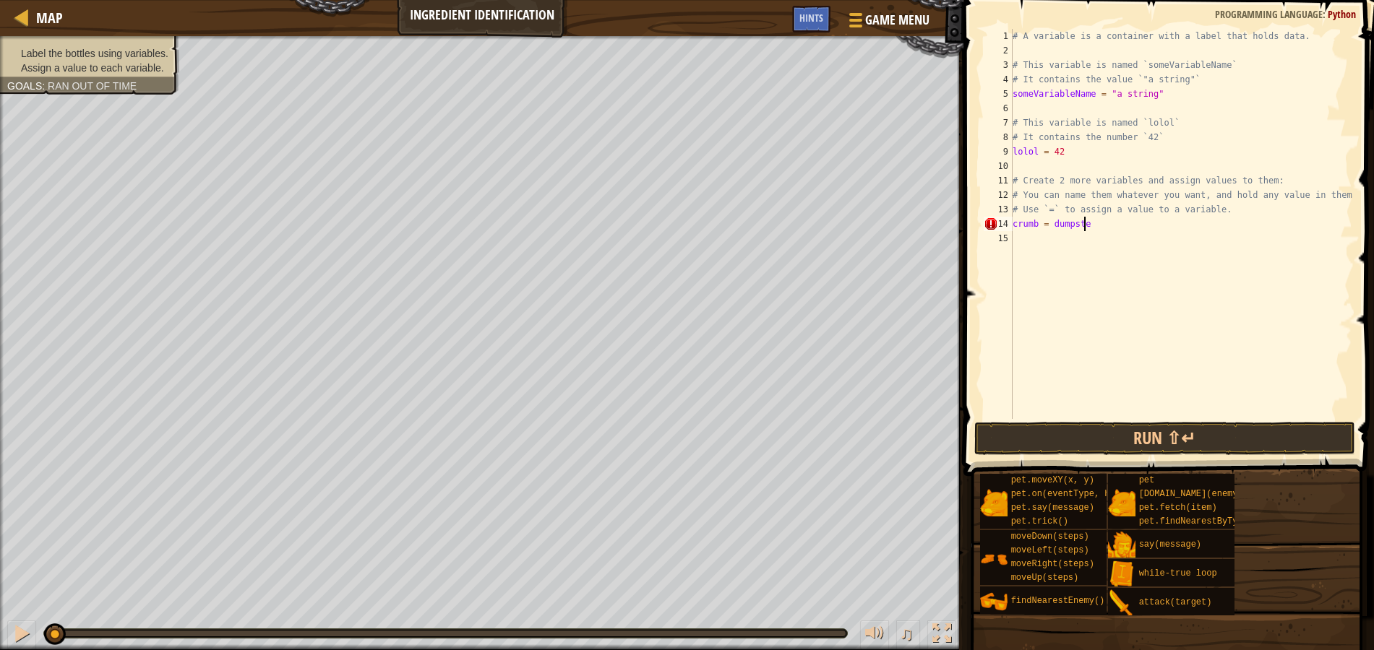
scroll to position [7, 6]
type textarea "crumb = "dumpster""
type textarea "H"
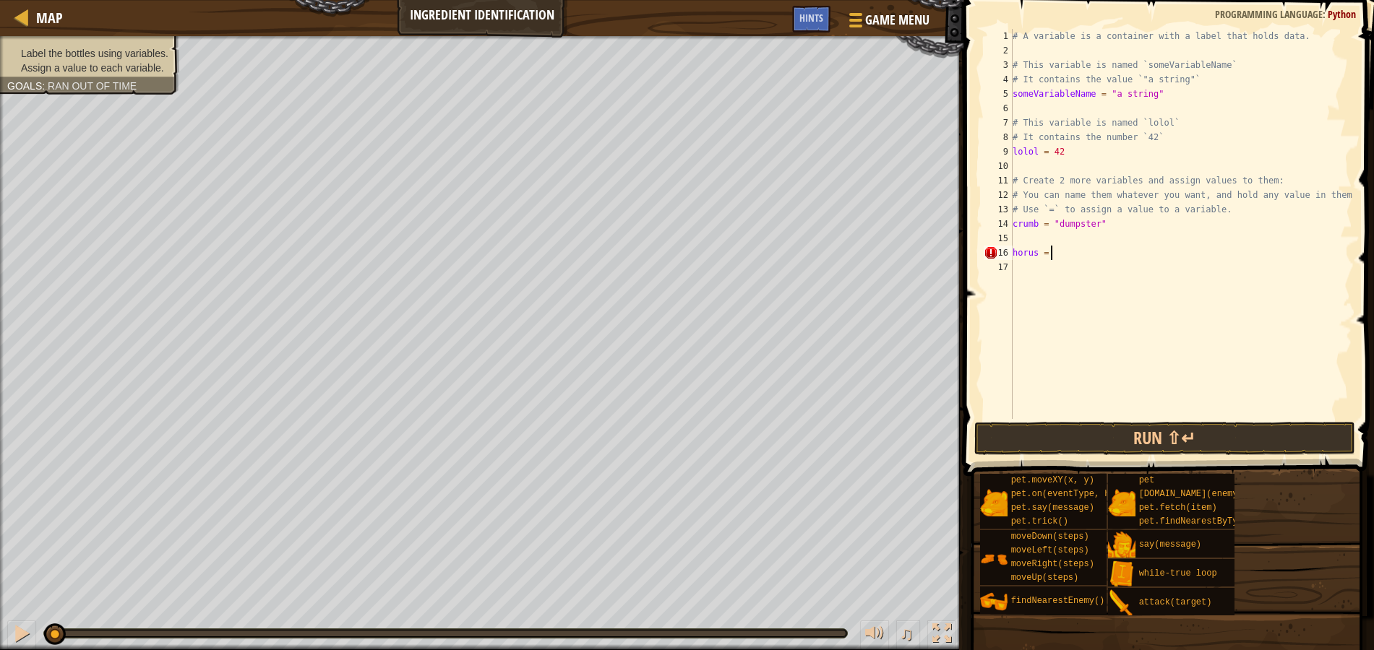
type textarea "horus = 1"
click at [1109, 336] on div "# A variable is a container with a label that holds data. # This variable is na…" at bounding box center [1181, 238] width 343 height 419
click at [1117, 436] on button "Run ⇧↵" at bounding box center [1164, 438] width 381 height 33
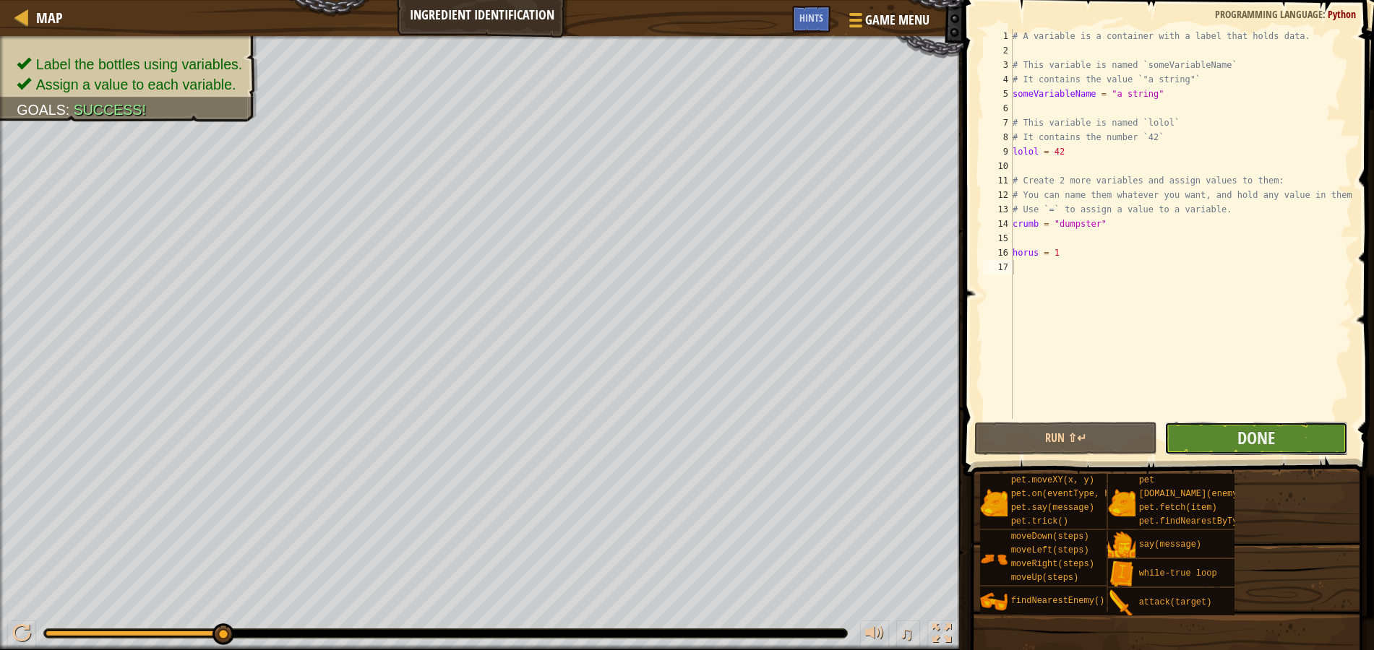
click at [1307, 434] on button "Done" at bounding box center [1256, 438] width 184 height 33
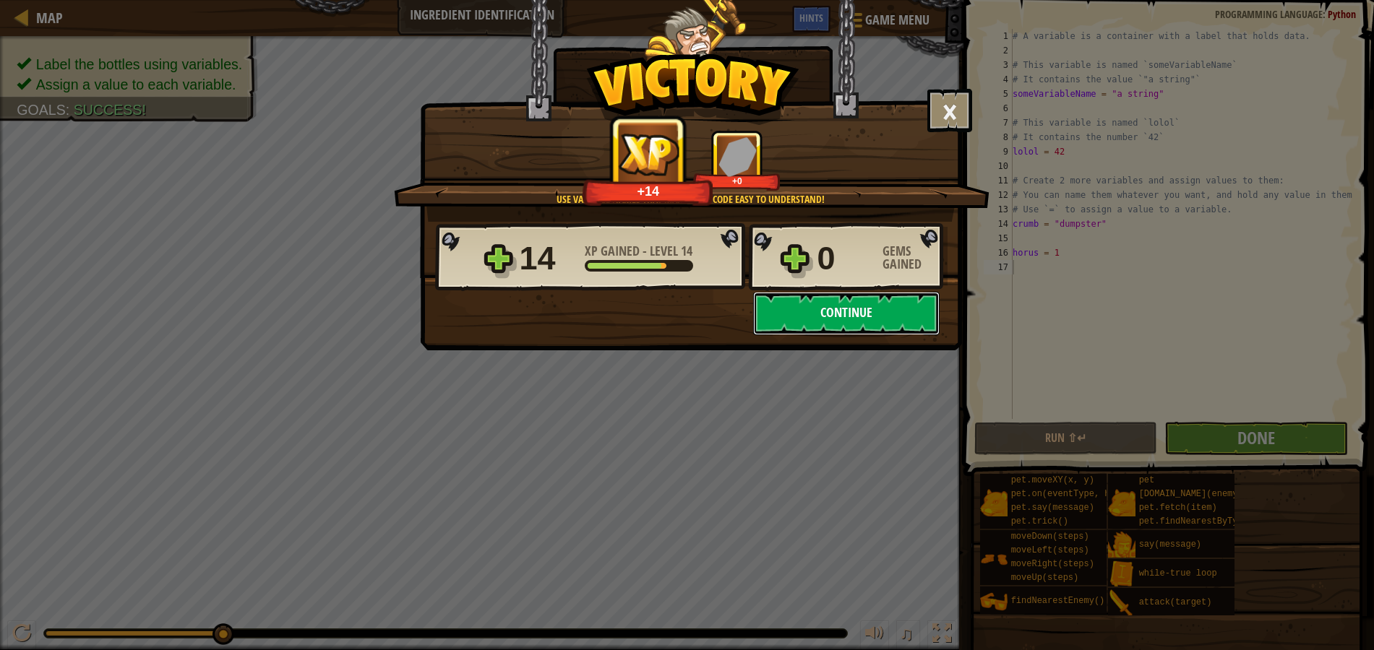
click at [861, 311] on button "Continue" at bounding box center [846, 313] width 186 height 43
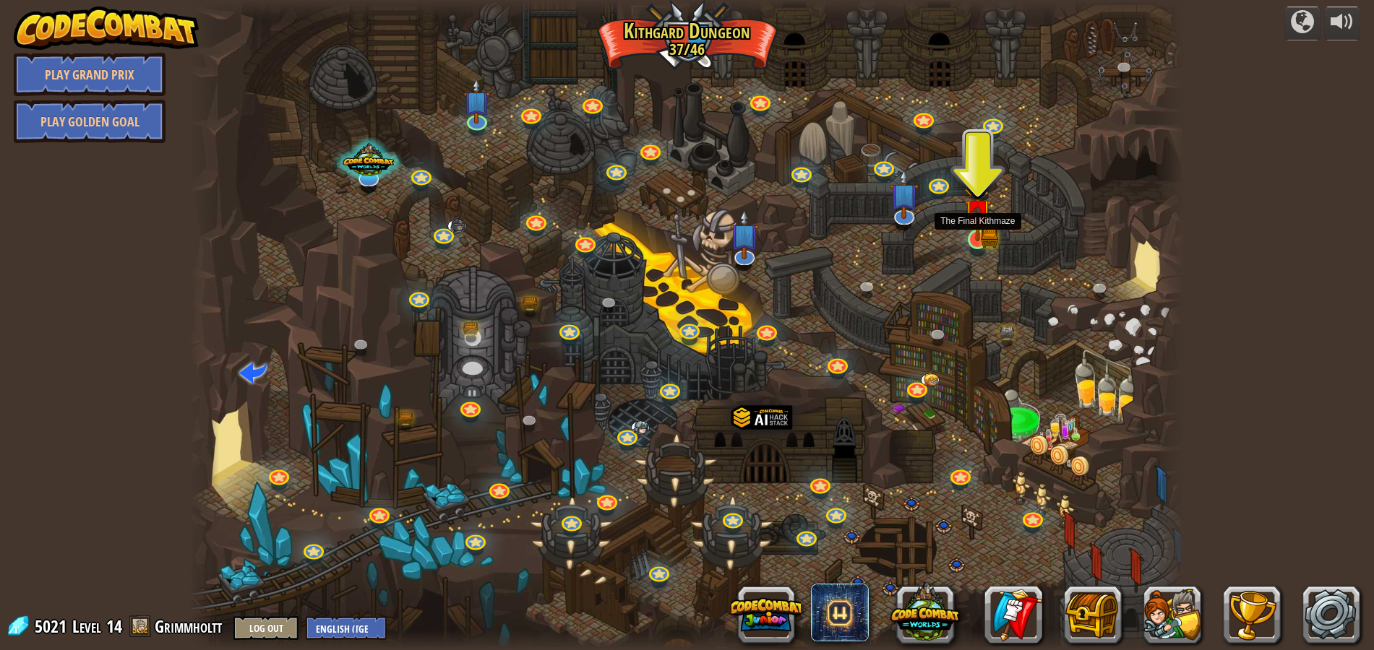
click at [975, 238] on img at bounding box center [977, 213] width 27 height 58
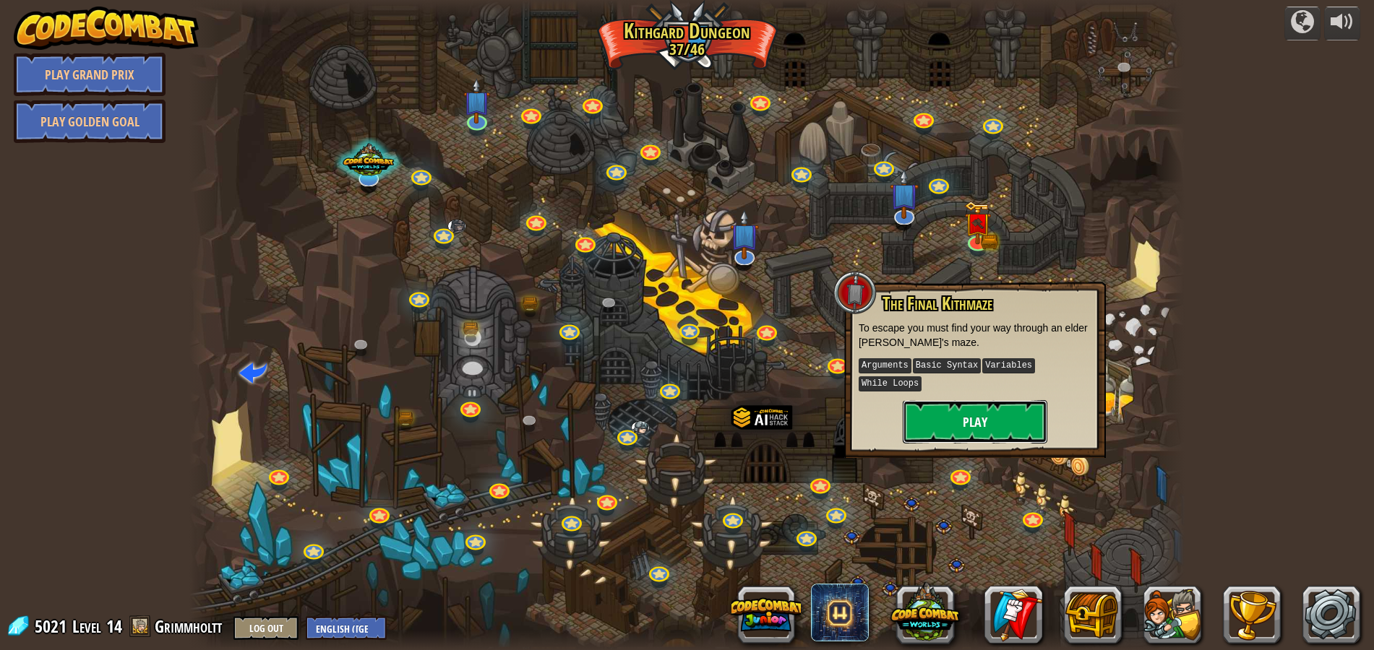
click at [955, 400] on button "Play" at bounding box center [975, 421] width 145 height 43
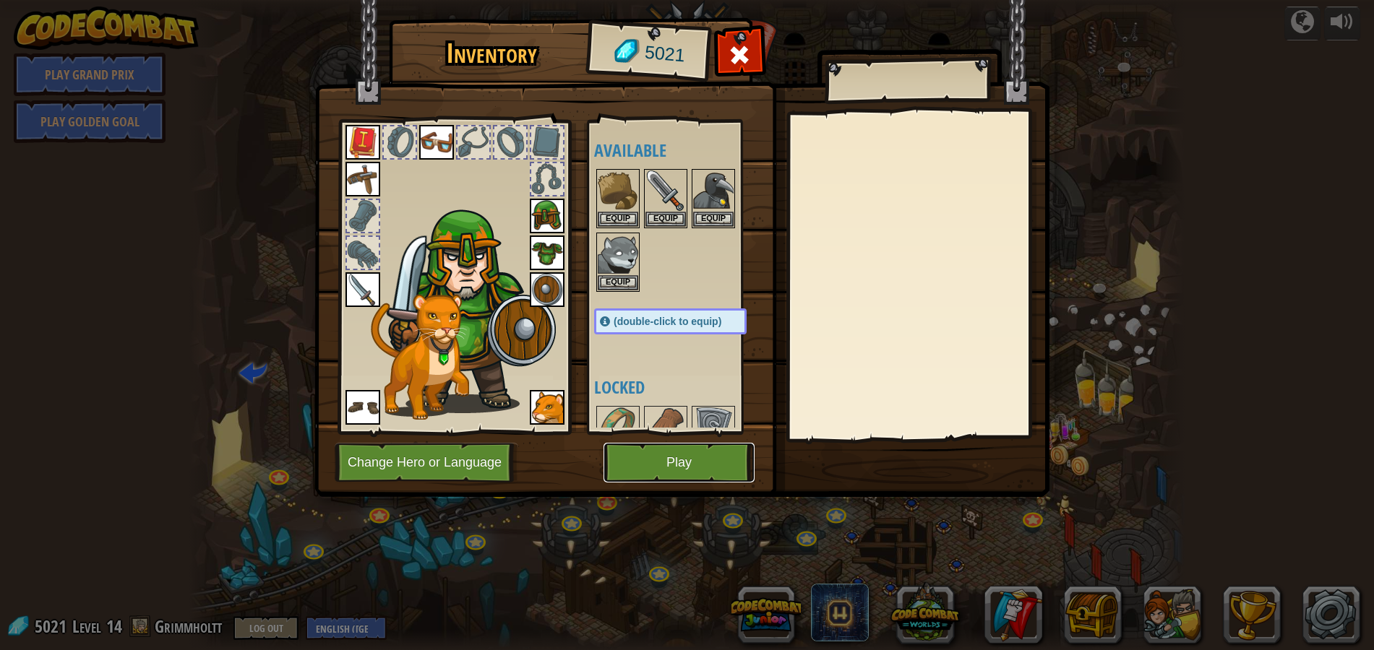
click at [702, 467] on button "Play" at bounding box center [678, 463] width 151 height 40
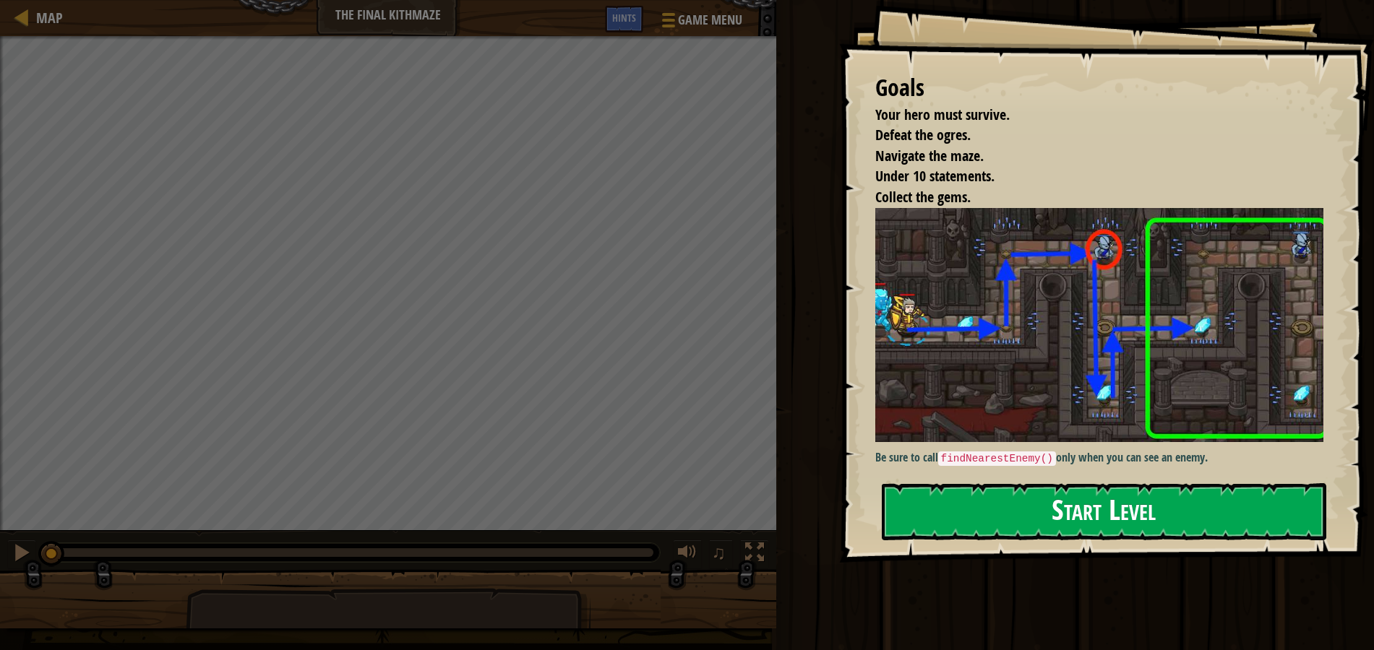
click at [1132, 507] on button "Start Level" at bounding box center [1104, 511] width 445 height 57
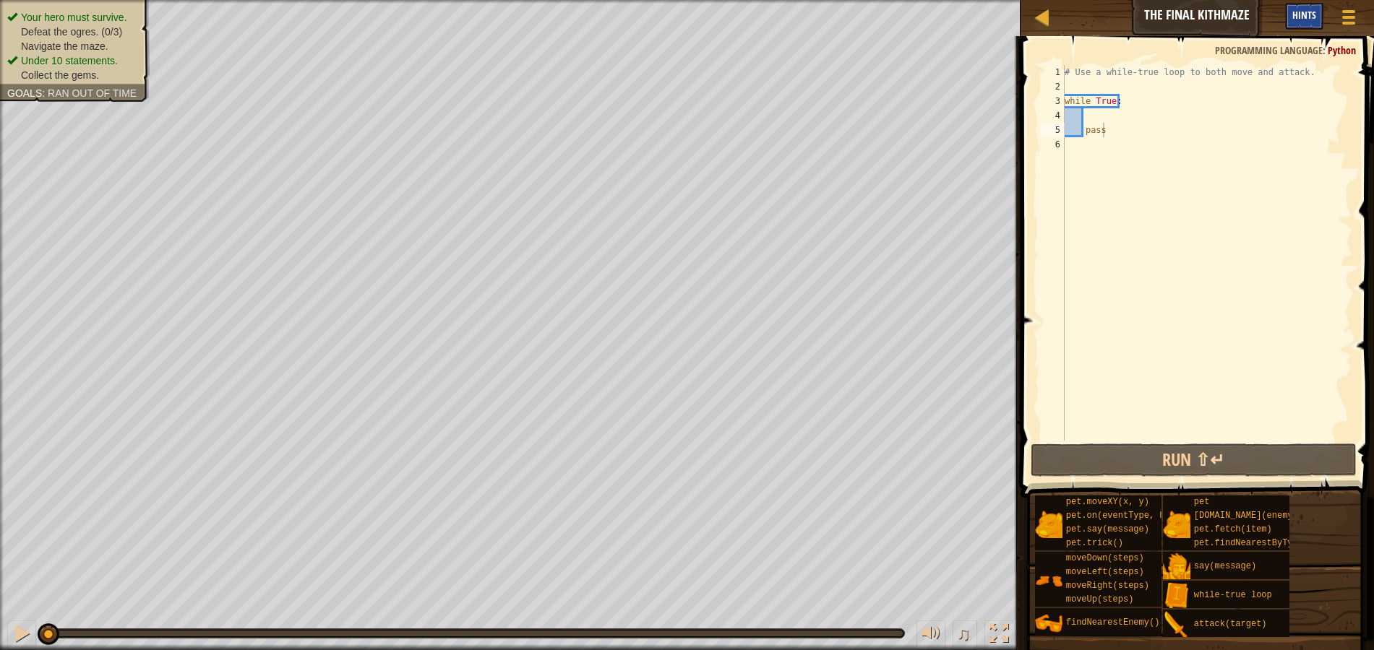
click at [1301, 17] on span "Hints" at bounding box center [1304, 15] width 24 height 14
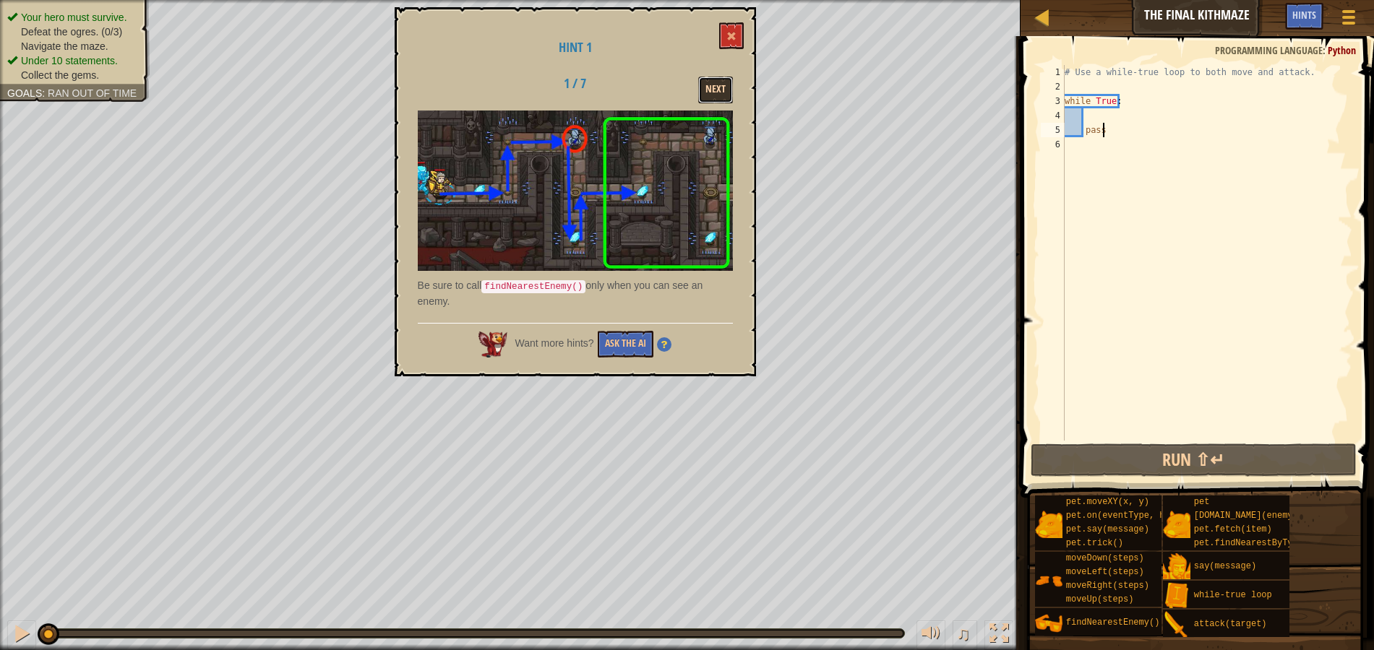
click at [720, 95] on button "Next" at bounding box center [715, 90] width 35 height 27
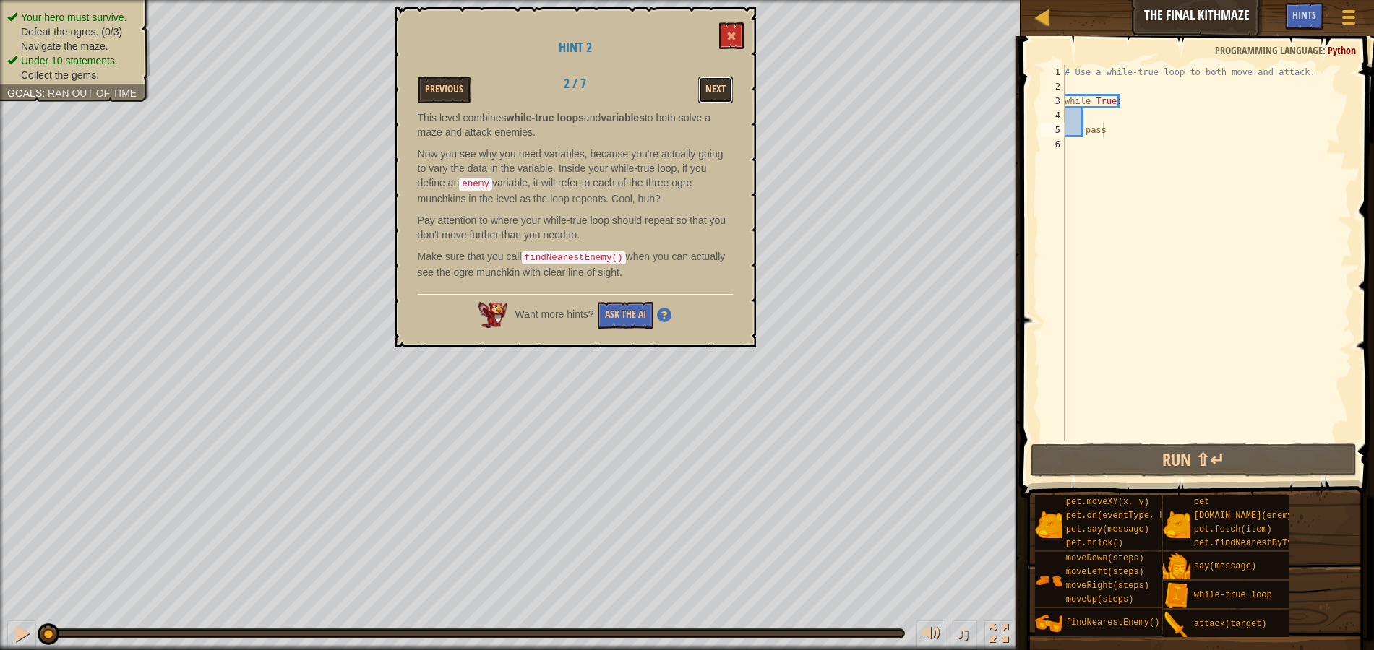
click at [713, 92] on button "Next" at bounding box center [715, 90] width 35 height 27
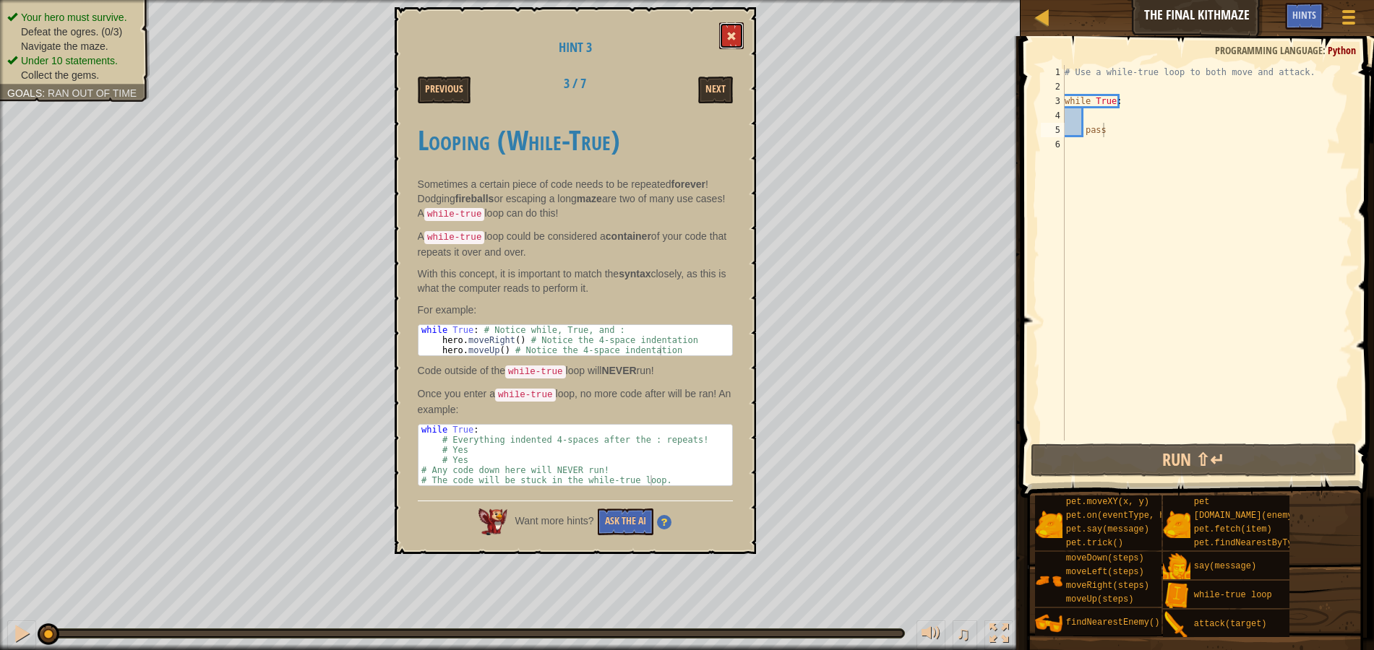
click at [728, 33] on span at bounding box center [731, 36] width 10 height 10
